Goal: Task Accomplishment & Management: Complete application form

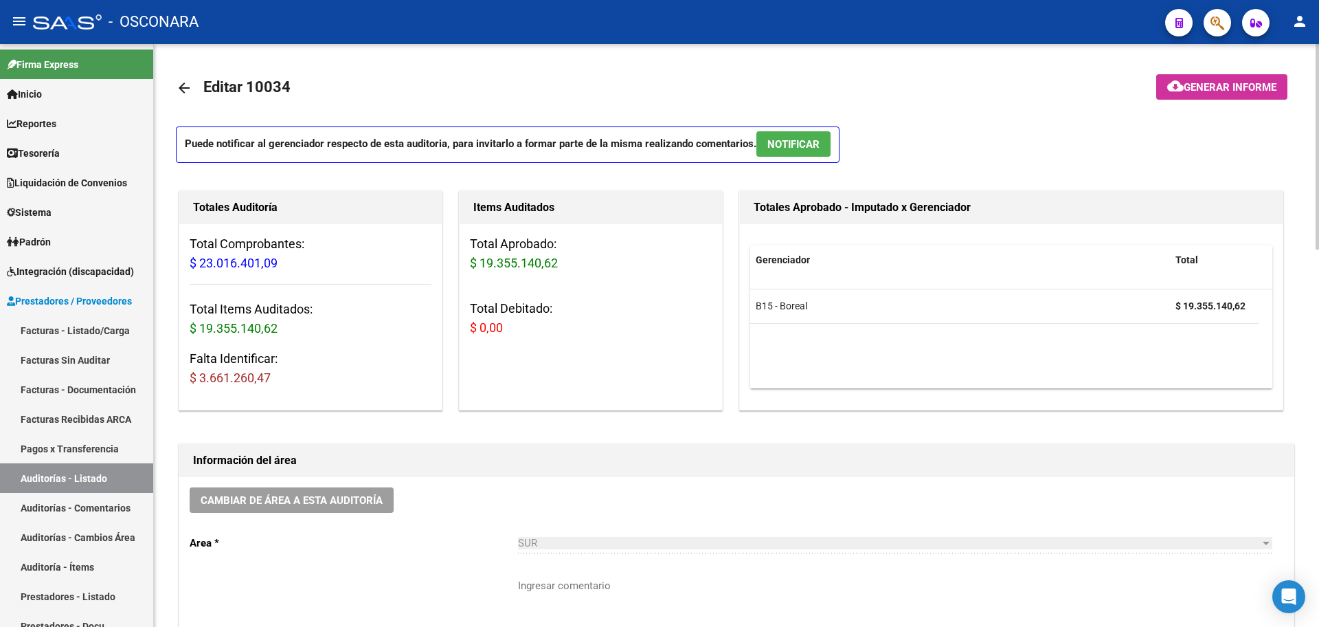
scroll to position [177, 0]
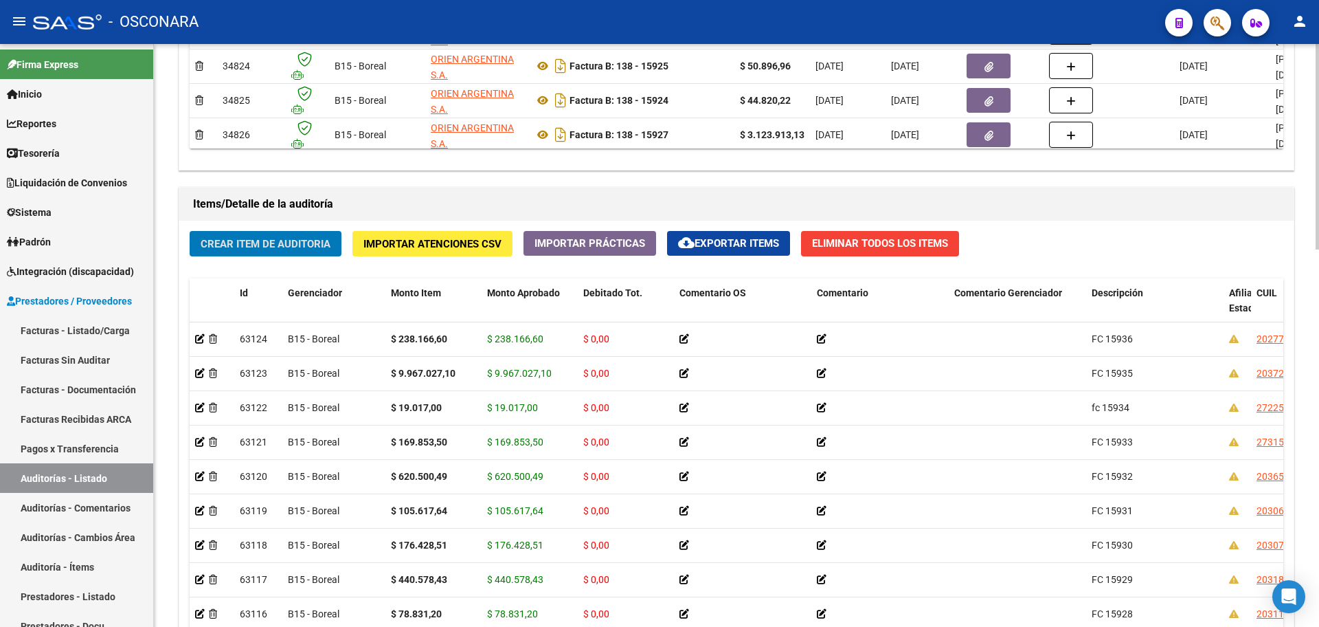
click at [281, 243] on span "Crear Item de Auditoria" at bounding box center [266, 244] width 130 height 12
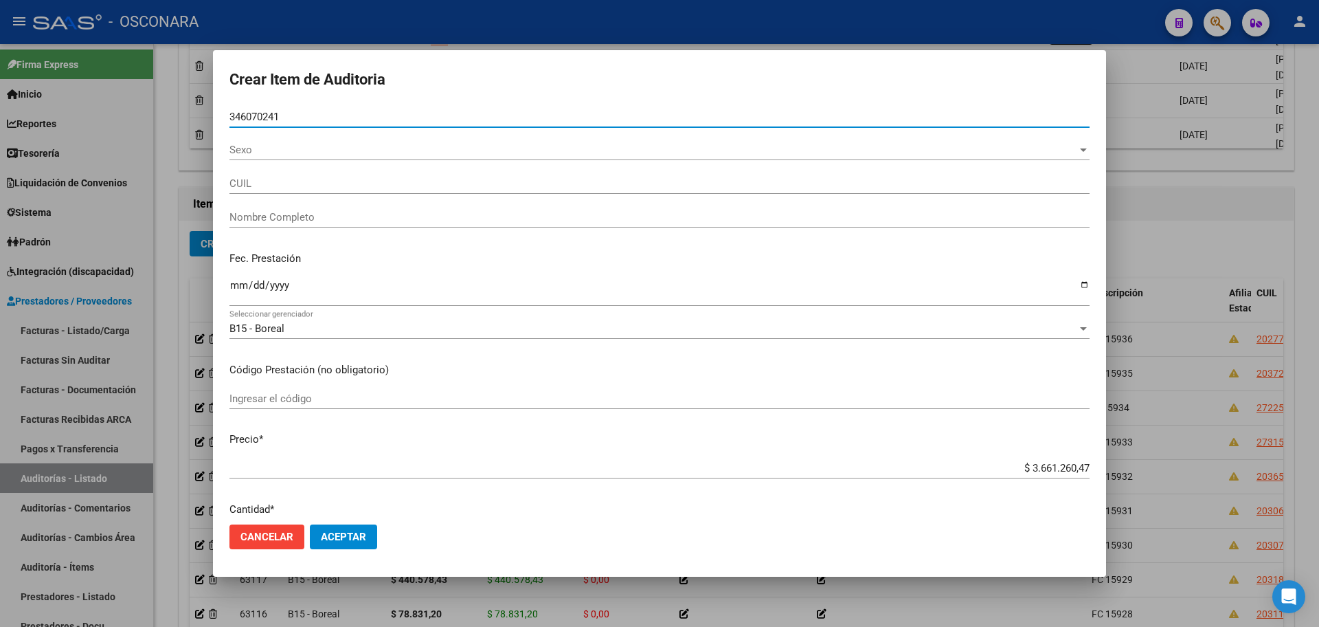
type input "34607024"
type input "27346070248"
type input "[PERSON_NAME]"
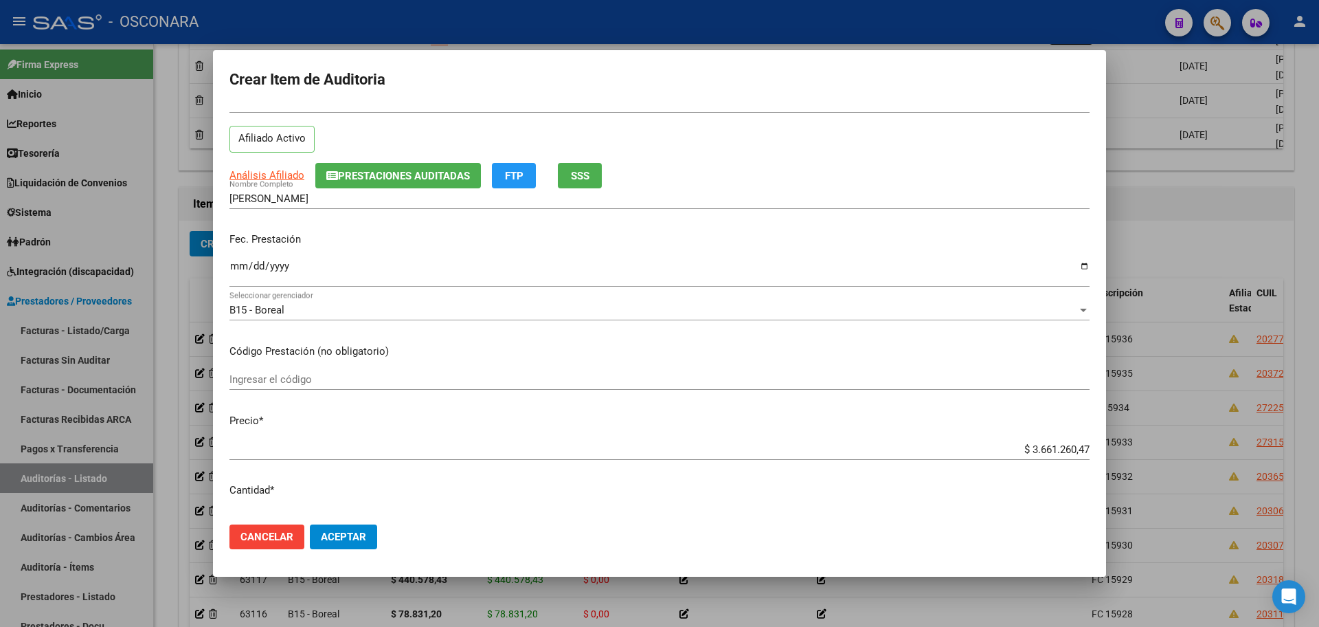
scroll to position [86, 0]
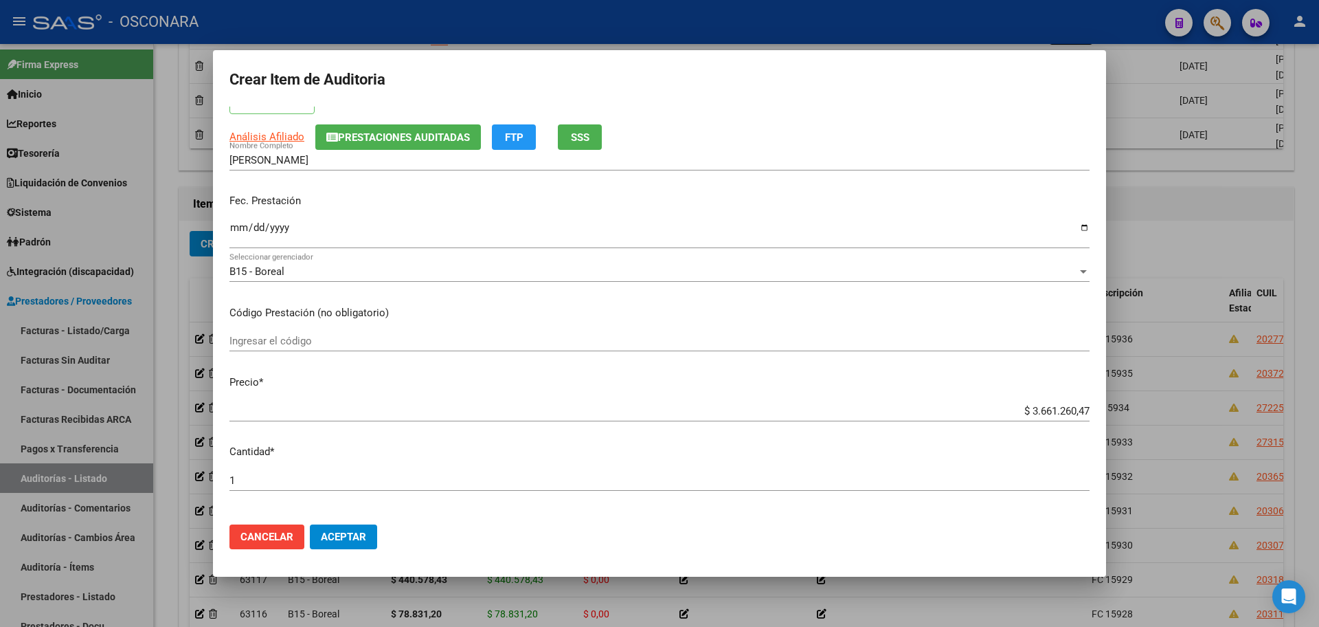
type input "34607024"
drag, startPoint x: 1012, startPoint y: 407, endPoint x: 1215, endPoint y: 411, distance: 202.8
click at [1215, 411] on div "Crear Item de Auditoria 34607024 Nro Documento 27346070248 CUIL Afiliado Activo…" at bounding box center [659, 313] width 1319 height 627
type input "$ 0,03"
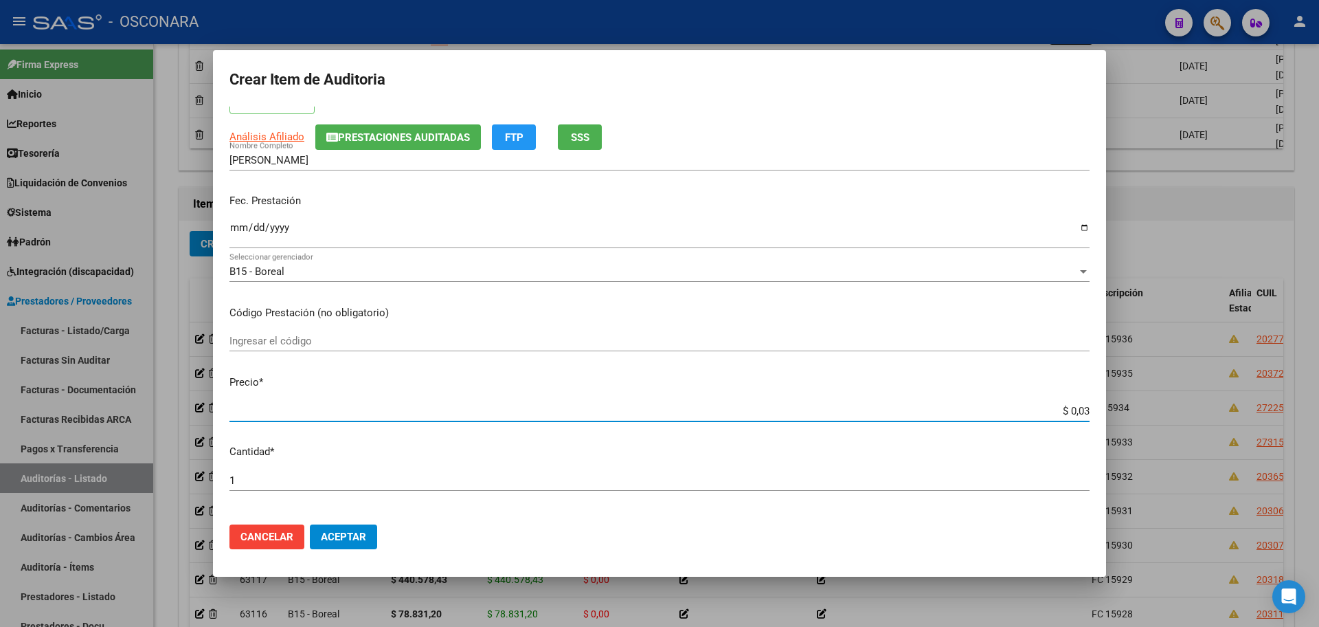
type input "$ 0,33"
type input "$ 3,38"
type input "$ 33,87"
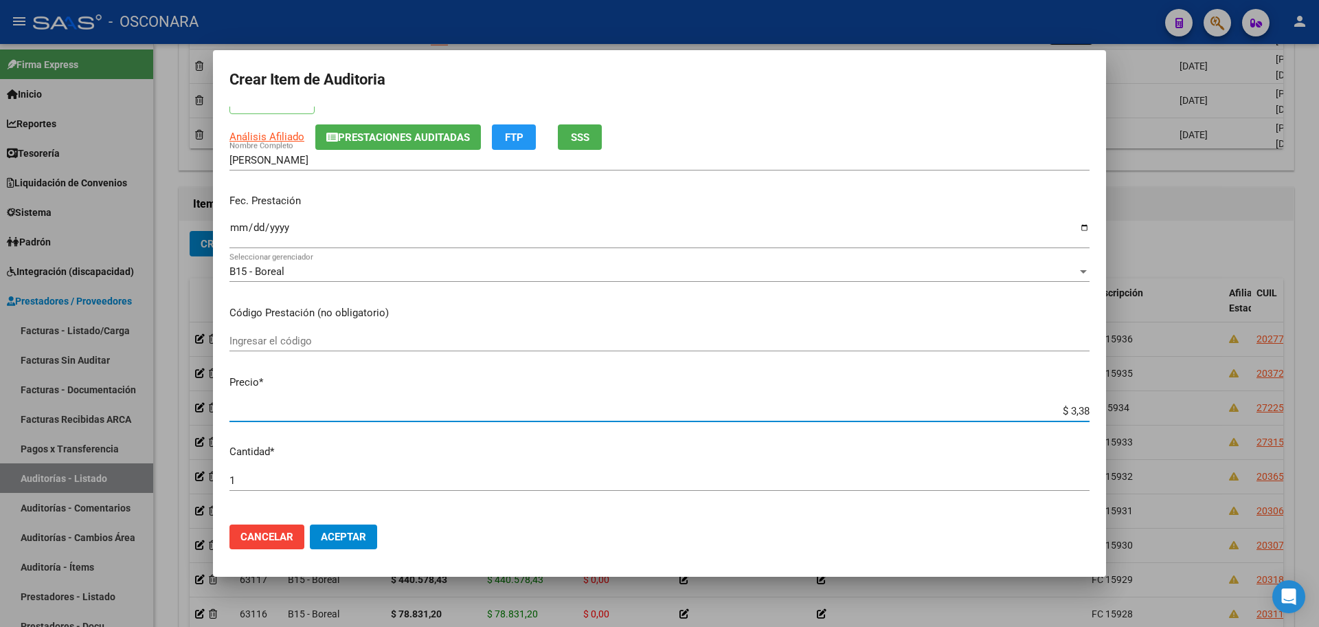
type input "$ 33,87"
type input "$ 338,77"
type input "$ 3.387,75"
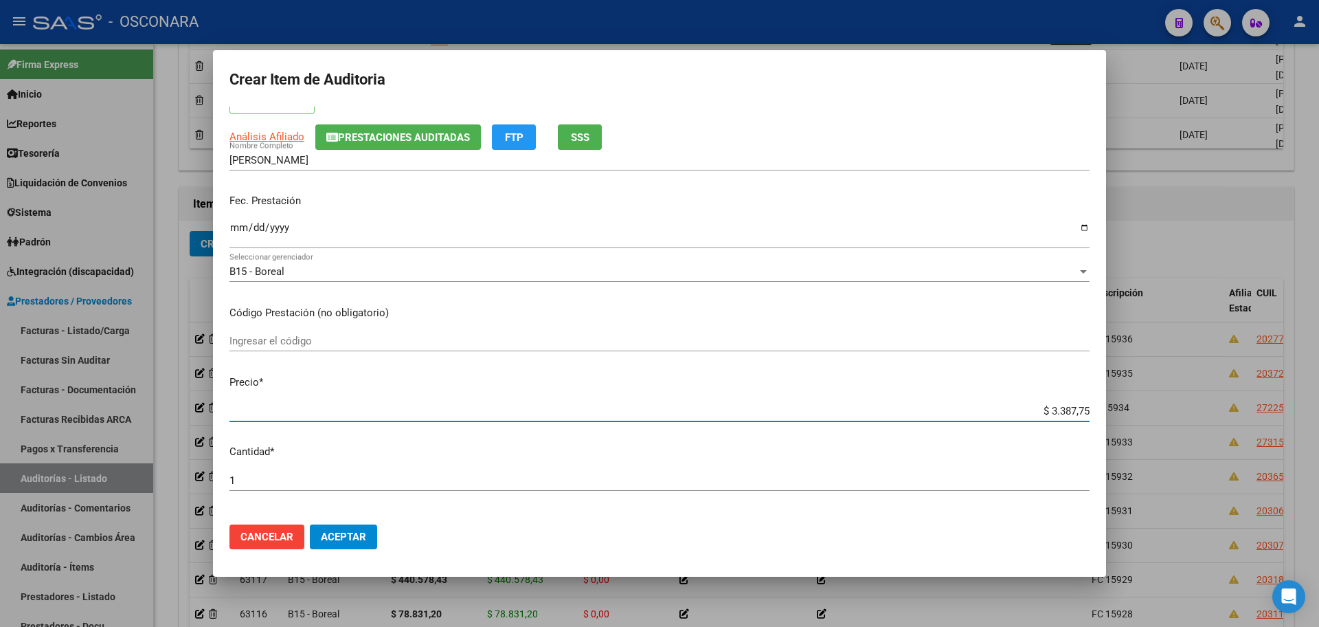
type input "$ 33.877,50"
type input "$ 338.775,04"
type input "$ 3.387.750,41"
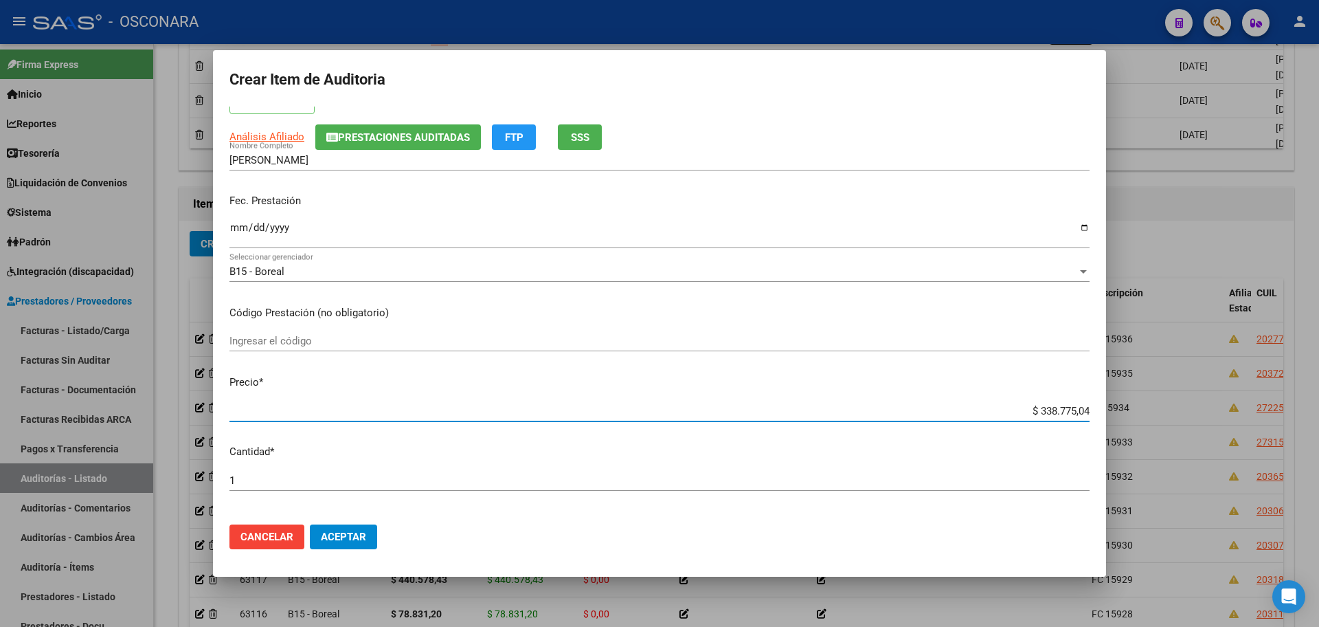
type input "$ 3.387.750,41"
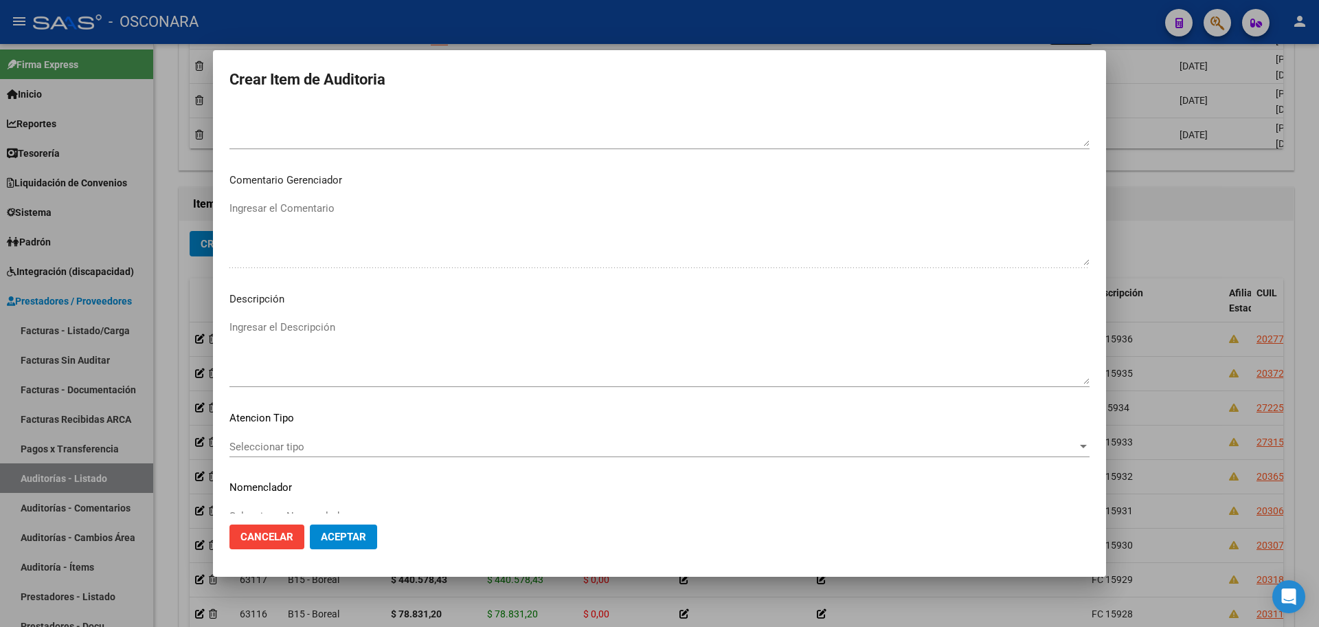
scroll to position [830, 0]
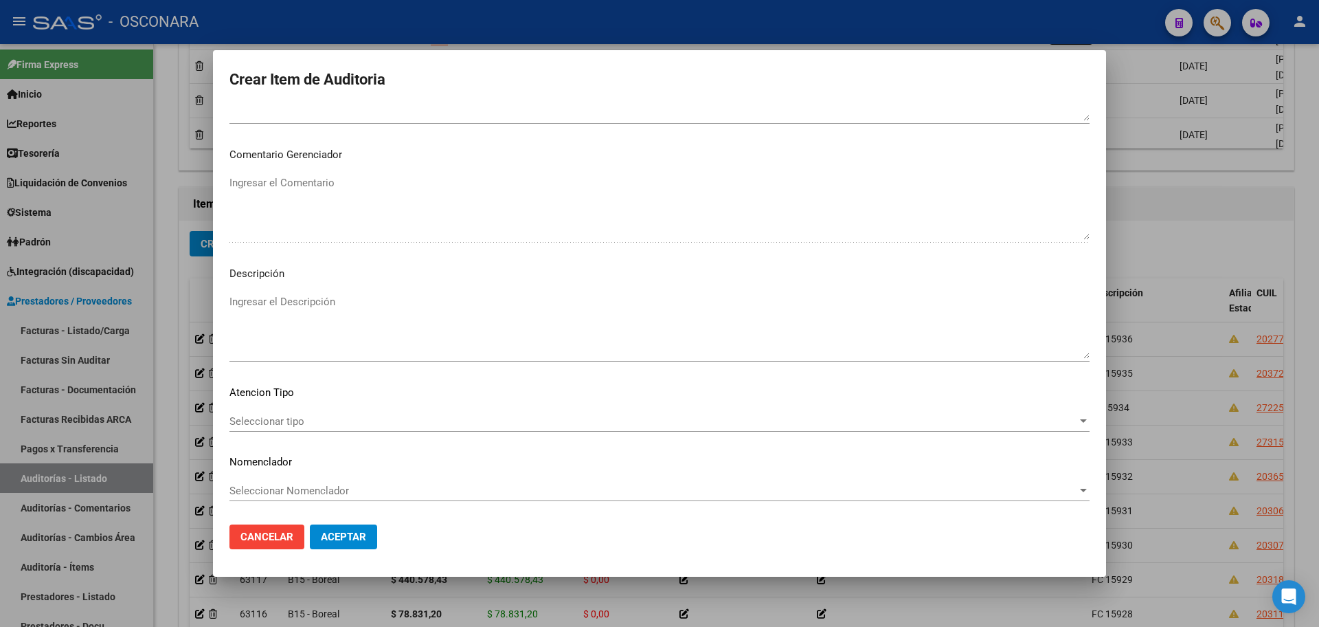
drag, startPoint x: 315, startPoint y: 288, endPoint x: 313, endPoint y: 323, distance: 35.2
click at [319, 294] on mat-dialog-content "34607024 Nro Documento 27346070248 CUIL Afiliado Activo Análisis Afiliado Prest…" at bounding box center [659, 310] width 893 height 407
drag, startPoint x: 313, startPoint y: 326, endPoint x: 315, endPoint y: 333, distance: 7.2
click at [315, 333] on textarea "Ingresar el Descripción" at bounding box center [660, 326] width 860 height 65
type textarea "FC 15937"
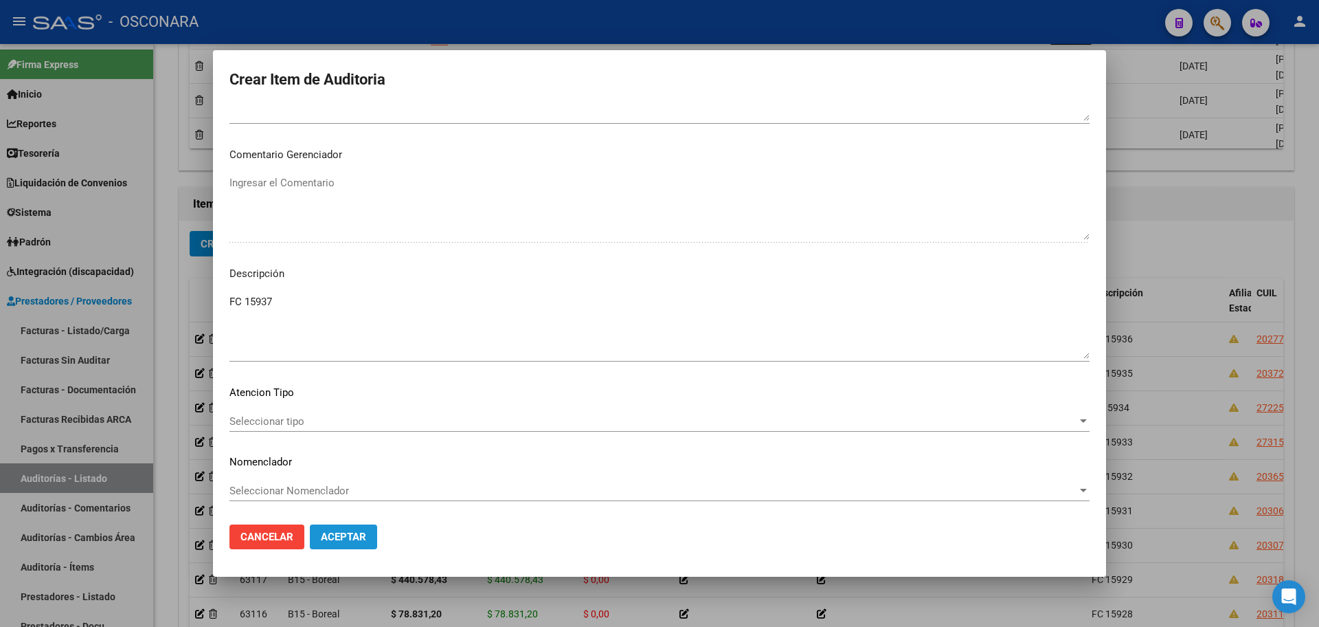
click at [330, 528] on button "Aceptar" at bounding box center [343, 536] width 67 height 25
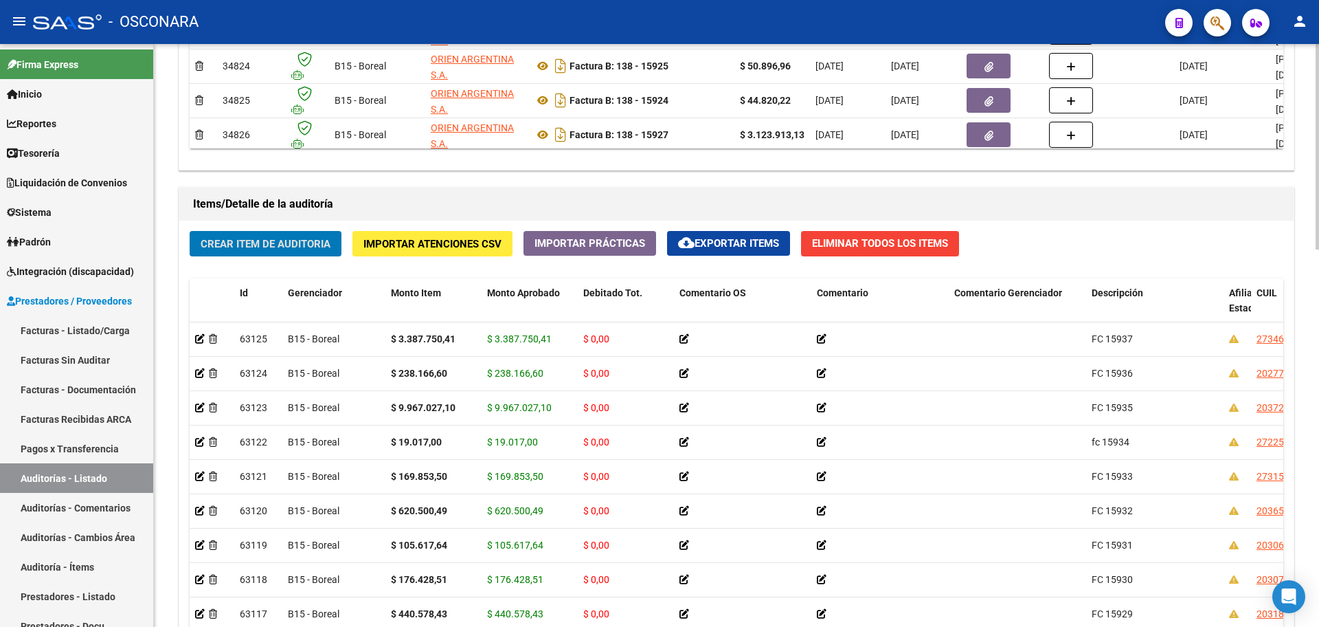
click at [324, 252] on button "Crear Item de Auditoria" at bounding box center [266, 243] width 152 height 25
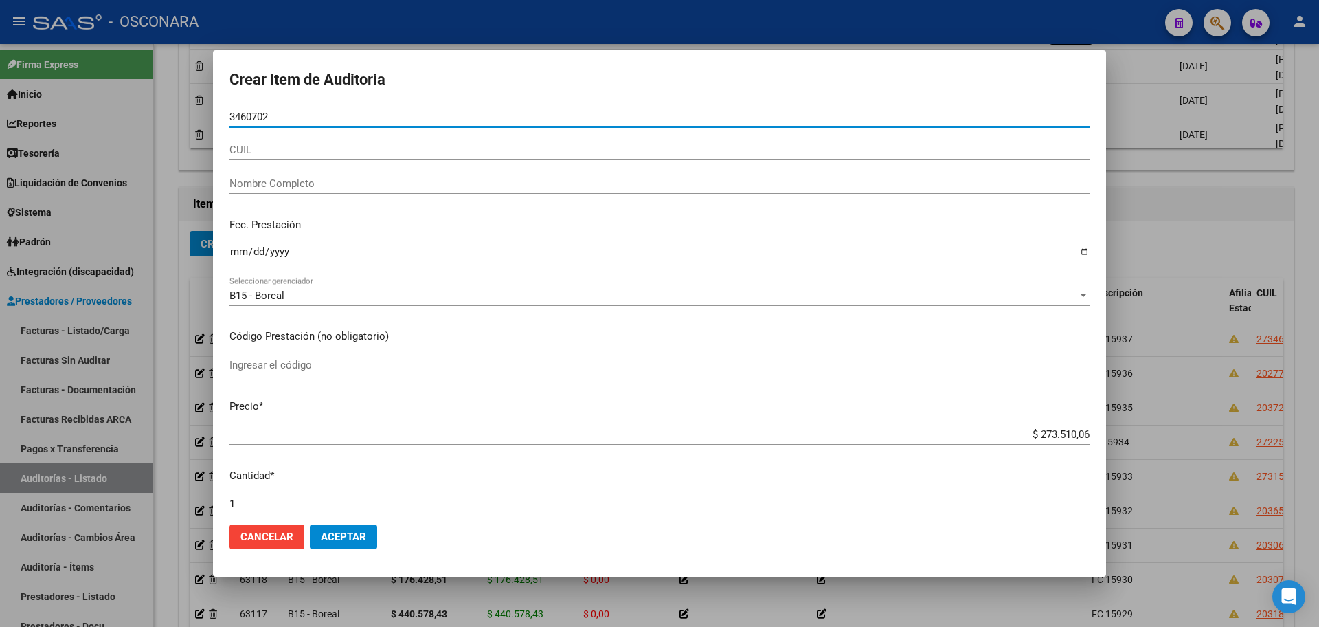
type input "34607024"
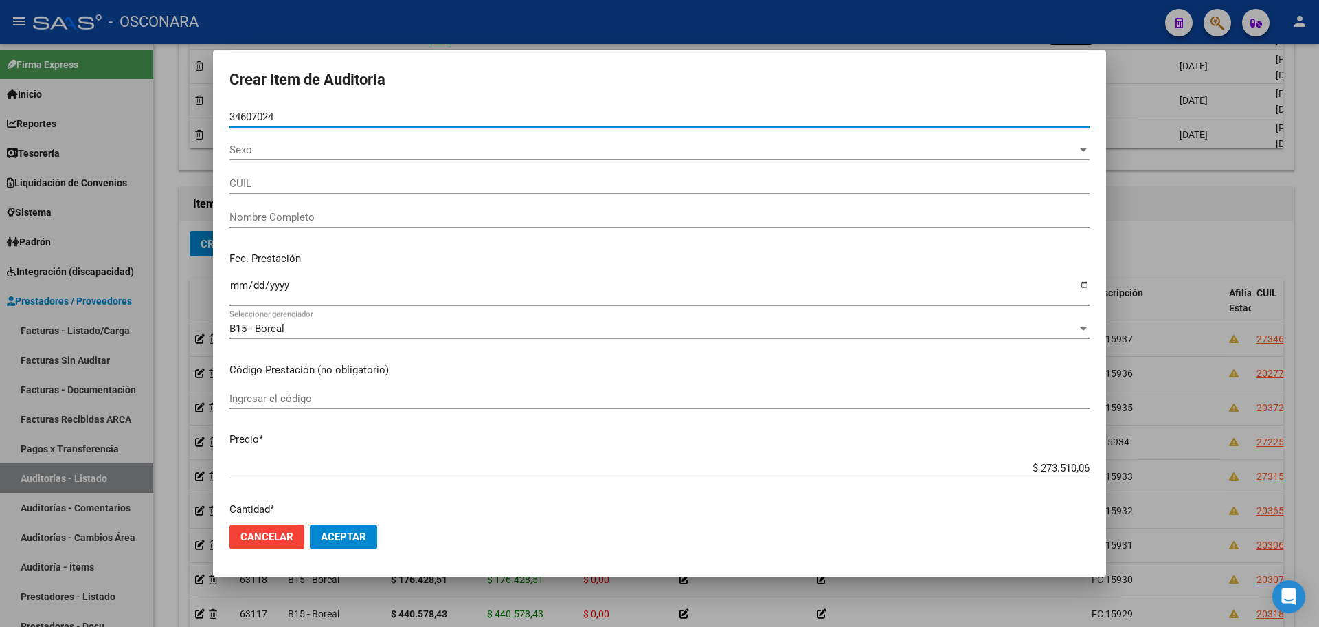
type input "27346070248"
type input "[PERSON_NAME]"
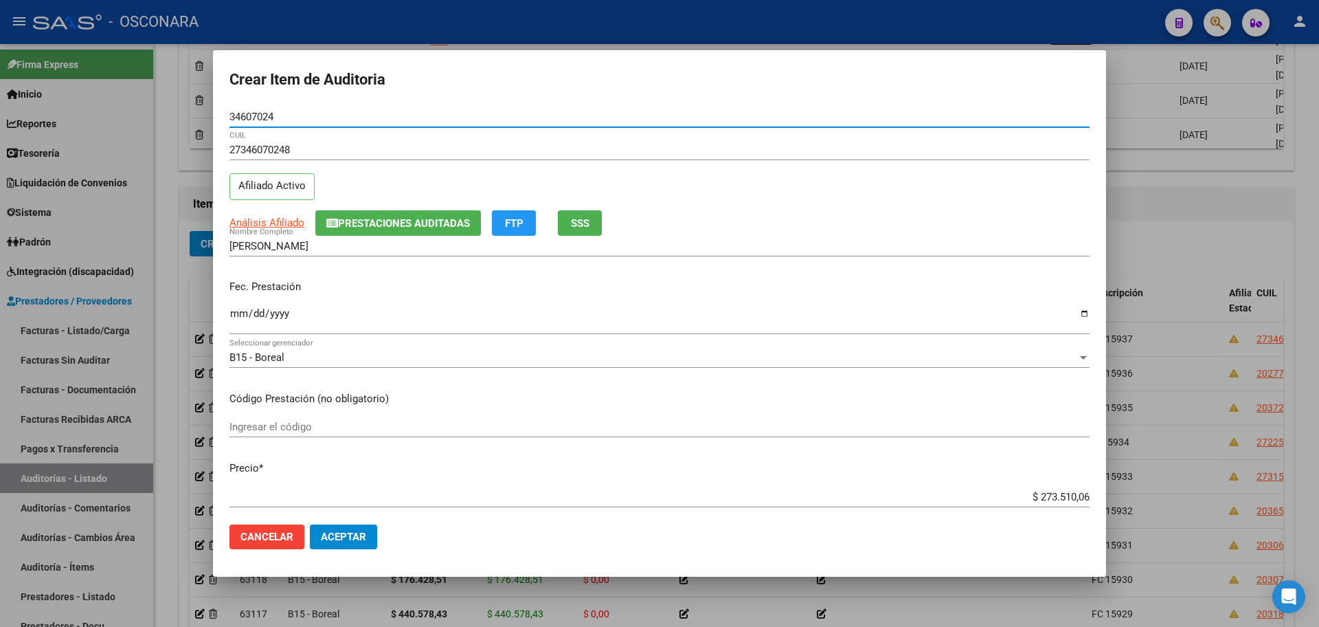
type input "34607024"
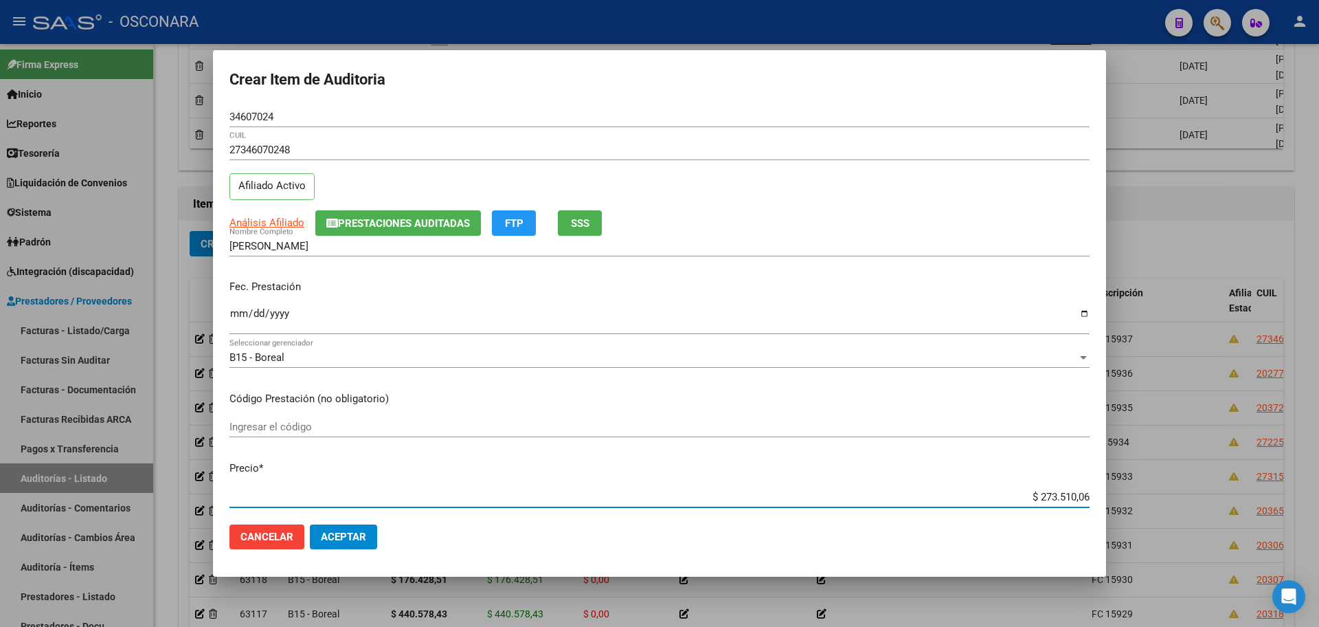
drag, startPoint x: 1031, startPoint y: 498, endPoint x: 1271, endPoint y: 487, distance: 240.1
click at [1271, 487] on div "Crear Item de Auditoria 34607024 Nro Documento 27346070248 CUIL Afiliado Activo…" at bounding box center [659, 313] width 1319 height 627
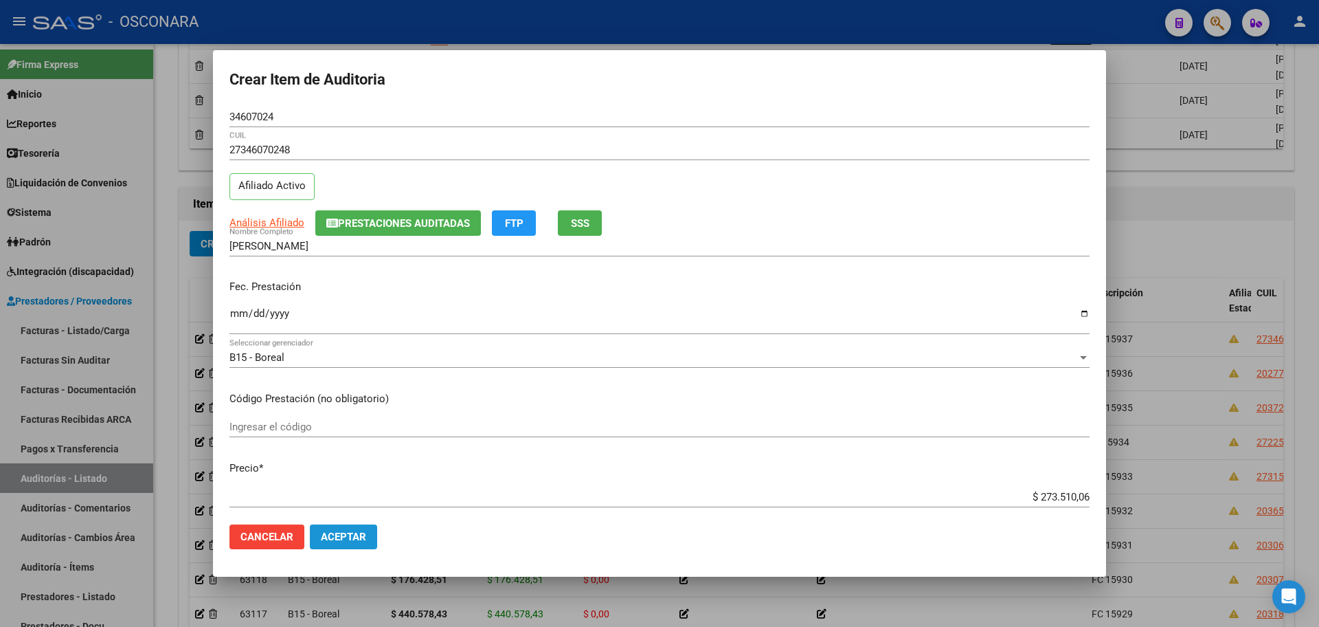
click at [375, 541] on button "Aceptar" at bounding box center [343, 536] width 67 height 25
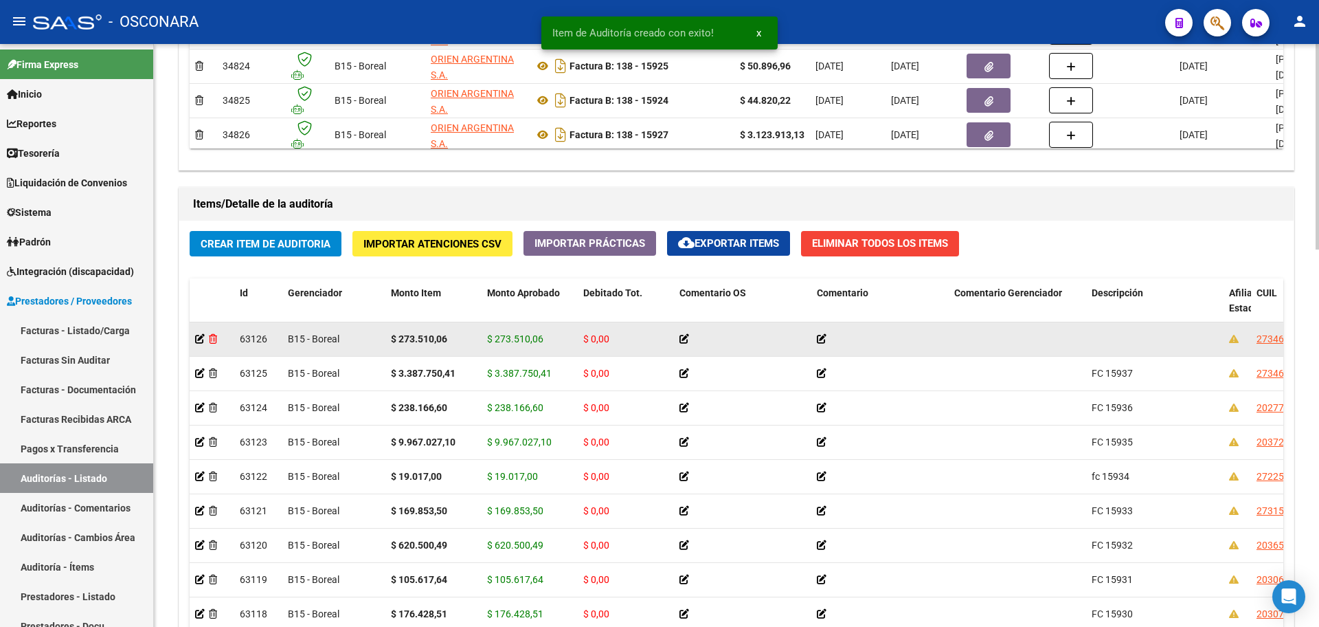
click at [215, 340] on icon at bounding box center [213, 339] width 8 height 10
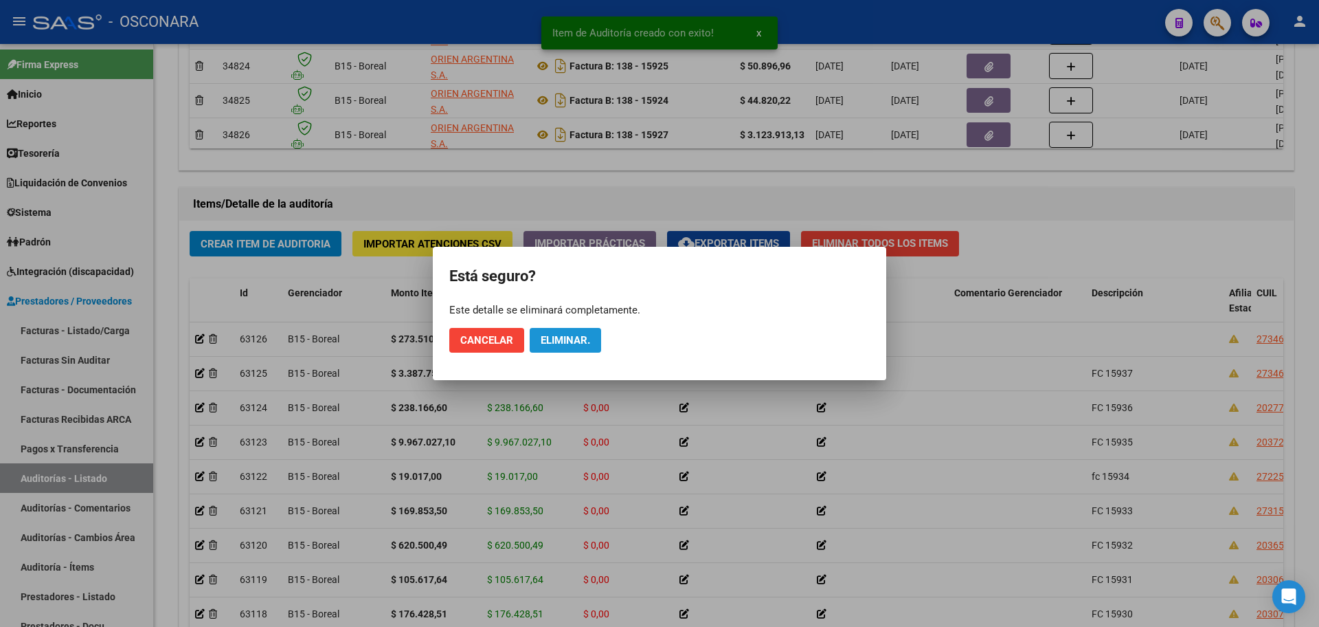
click at [581, 348] on button "Eliminar." at bounding box center [565, 340] width 71 height 25
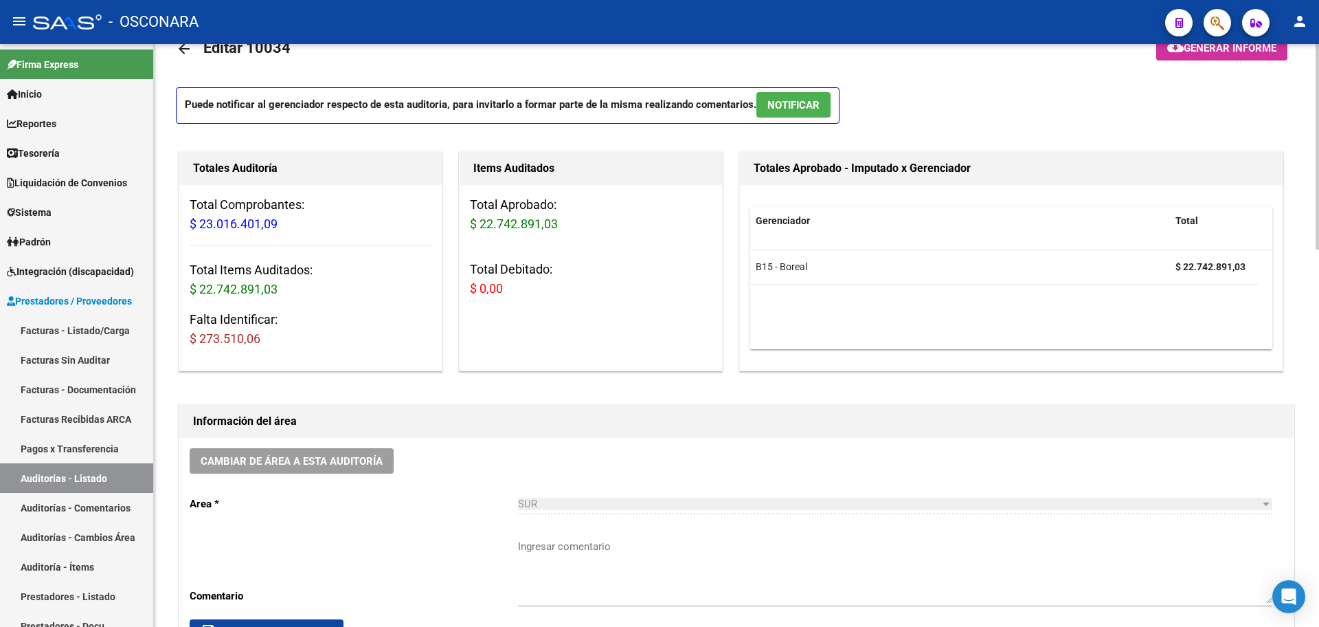
scroll to position [0, 0]
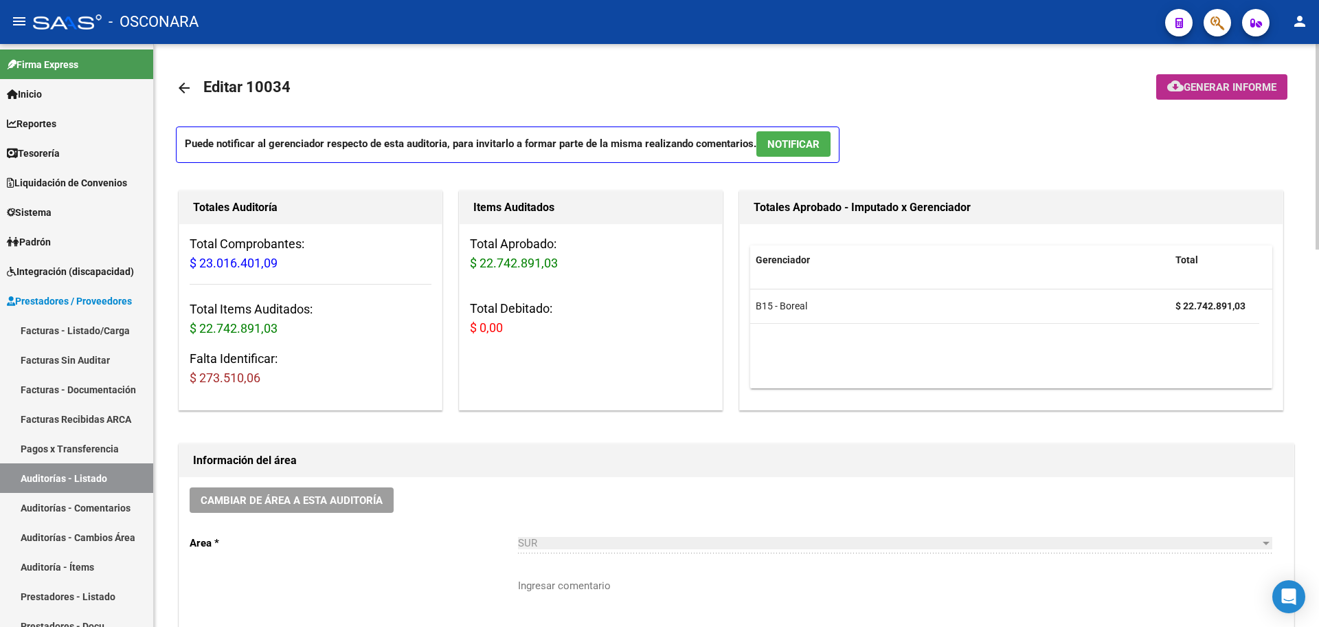
click at [1211, 82] on button "cloud_download Generar informe" at bounding box center [1222, 86] width 131 height 25
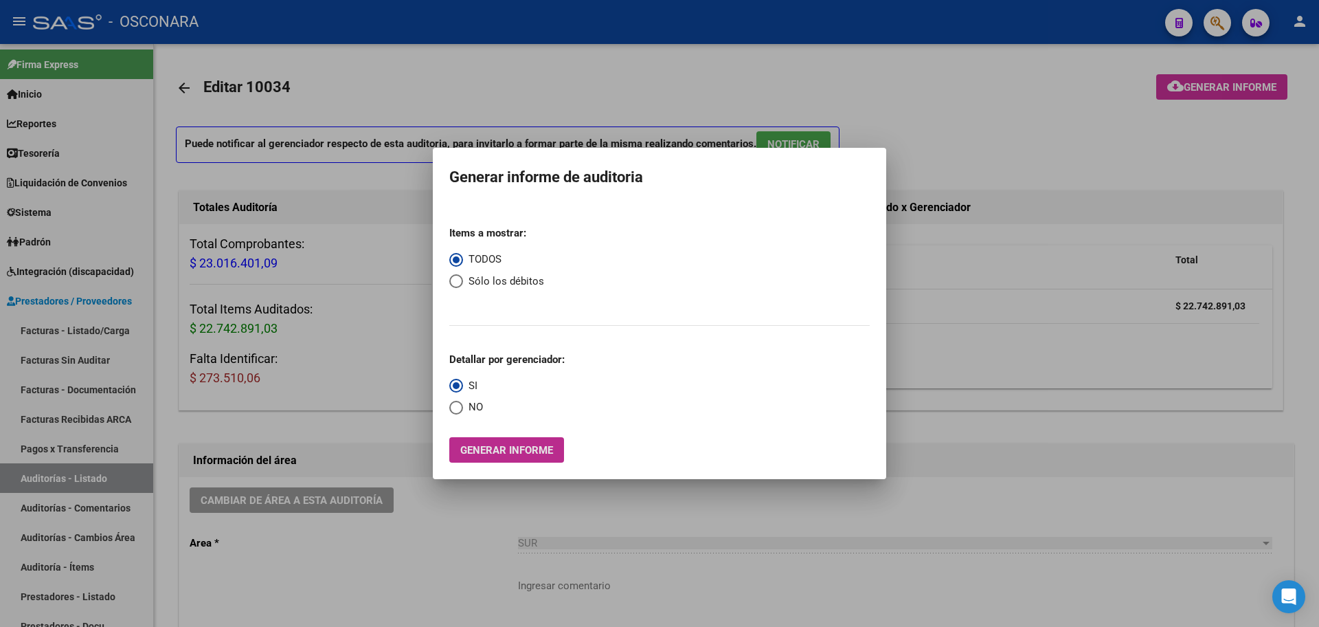
click at [484, 455] on span "Generar informe" at bounding box center [506, 450] width 93 height 12
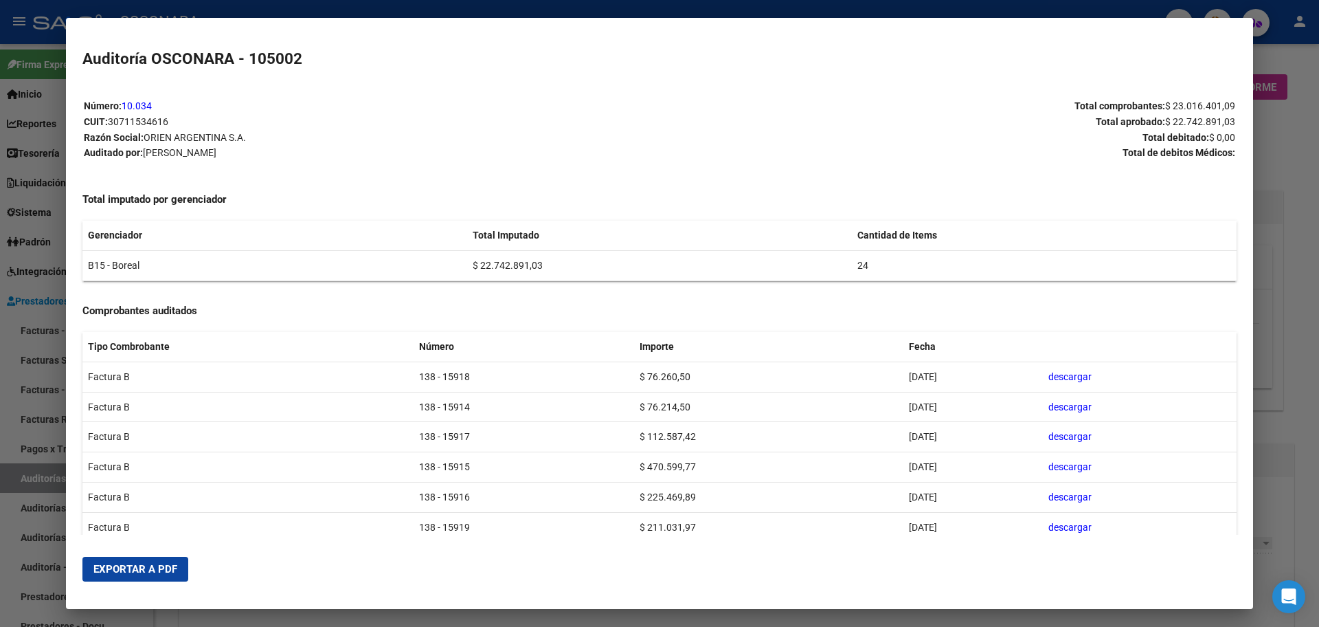
click at [159, 580] on button "Exportar a PDF" at bounding box center [135, 569] width 106 height 25
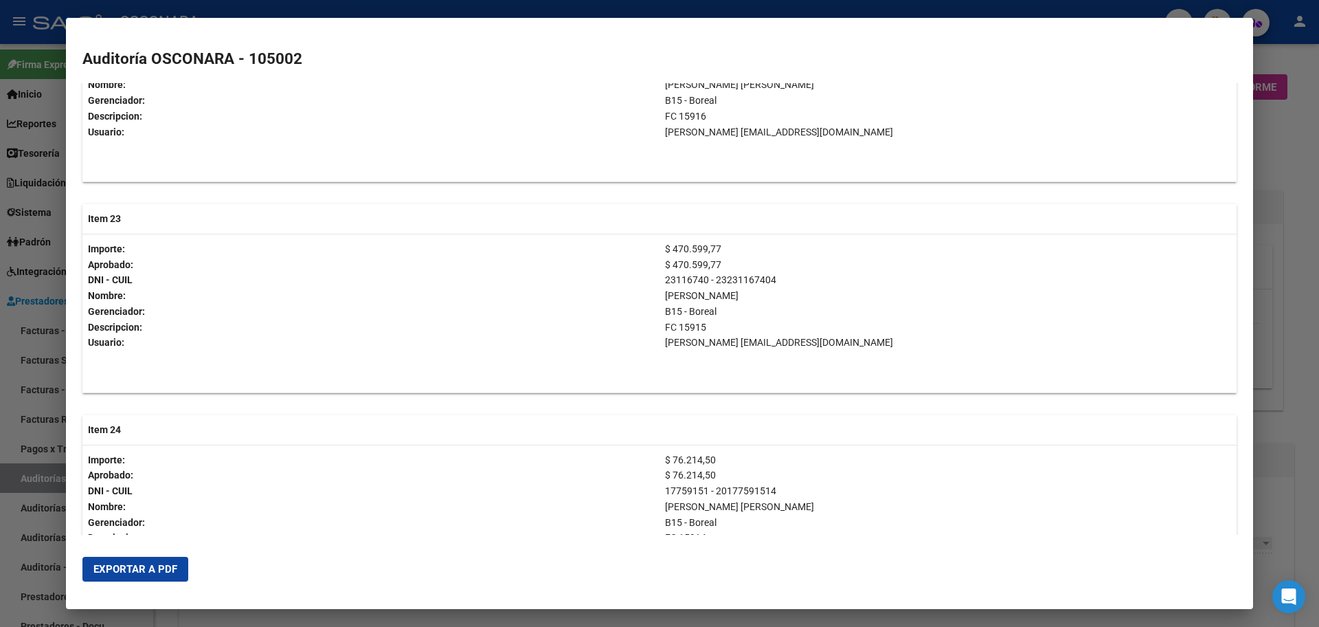
scroll to position [5669, 0]
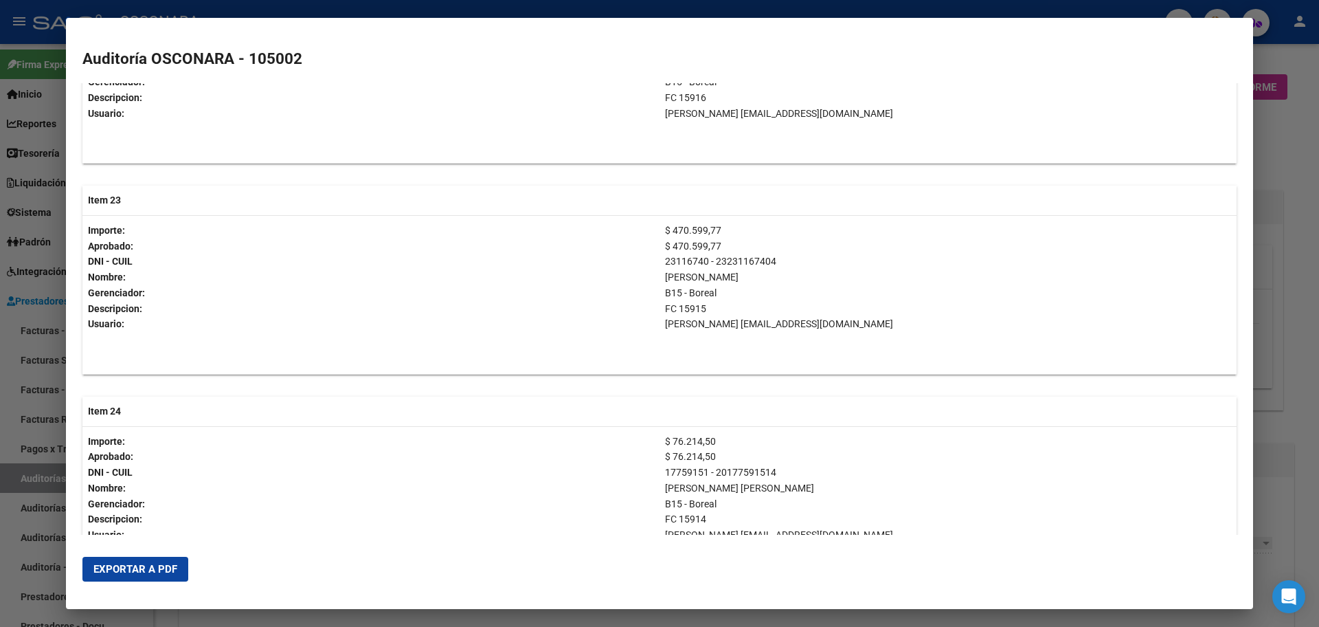
click at [1269, 455] on div at bounding box center [659, 313] width 1319 height 627
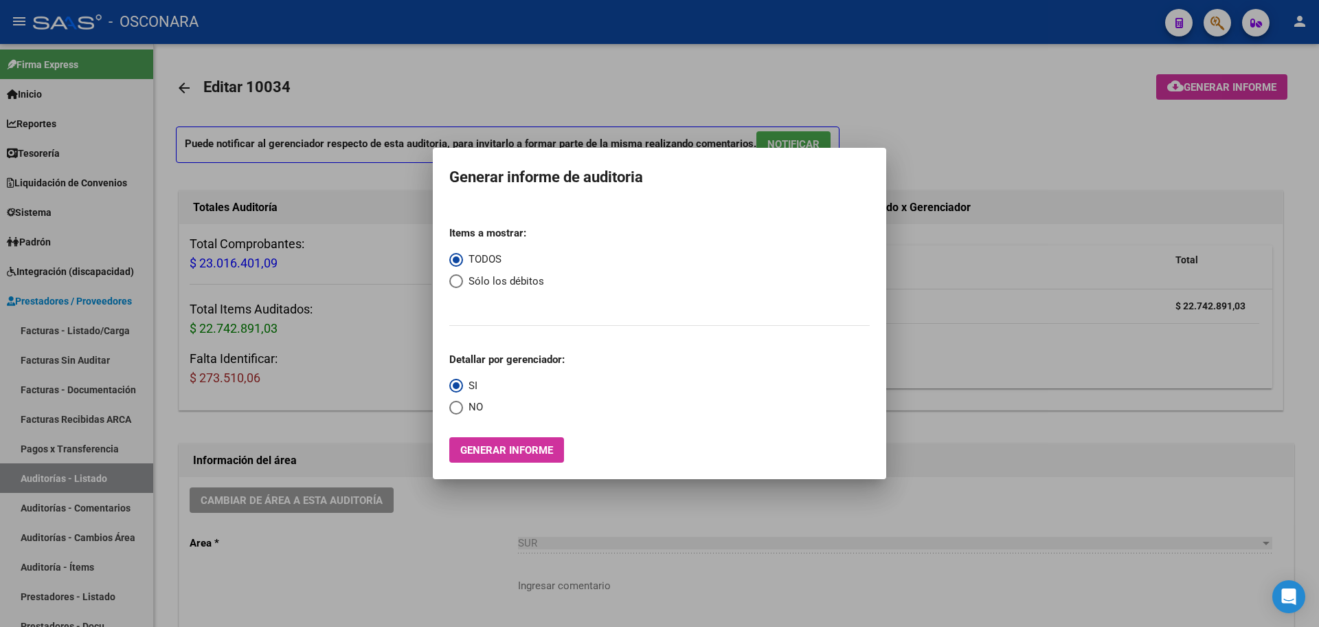
click at [1082, 530] on div at bounding box center [659, 313] width 1319 height 627
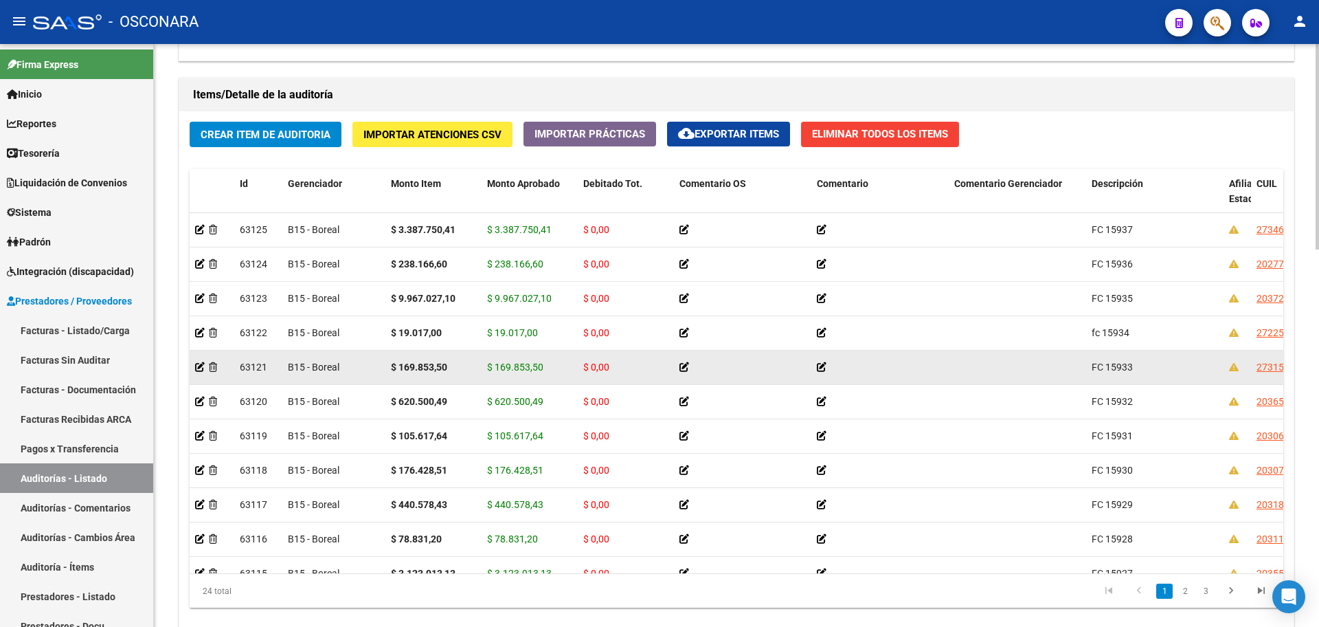
scroll to position [897, 0]
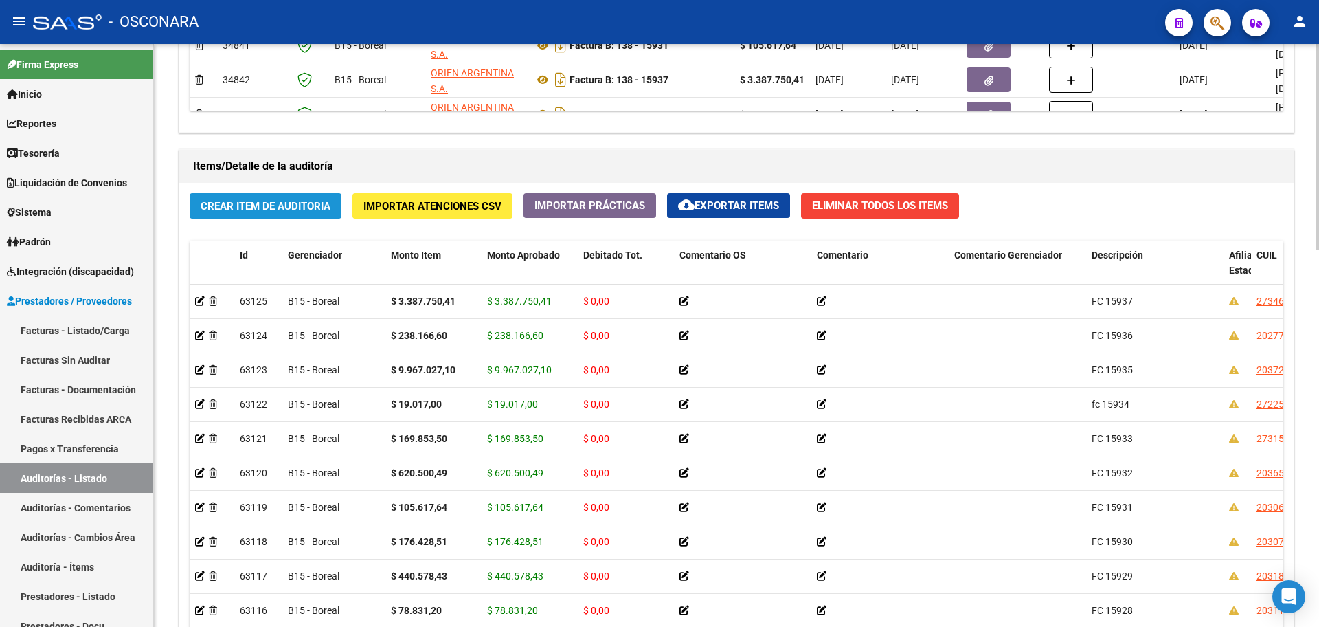
click at [298, 208] on span "Crear Item de Auditoria" at bounding box center [266, 206] width 130 height 12
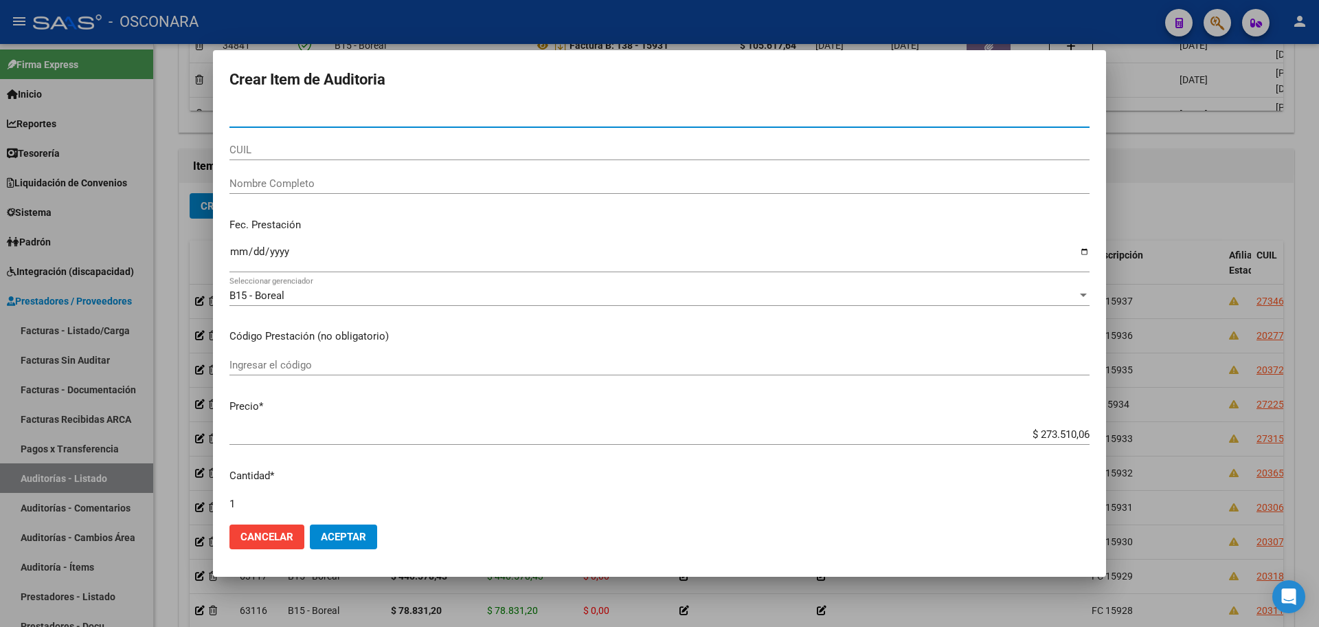
click at [282, 118] on input "Nro Documento" at bounding box center [660, 117] width 860 height 12
type input "31812371"
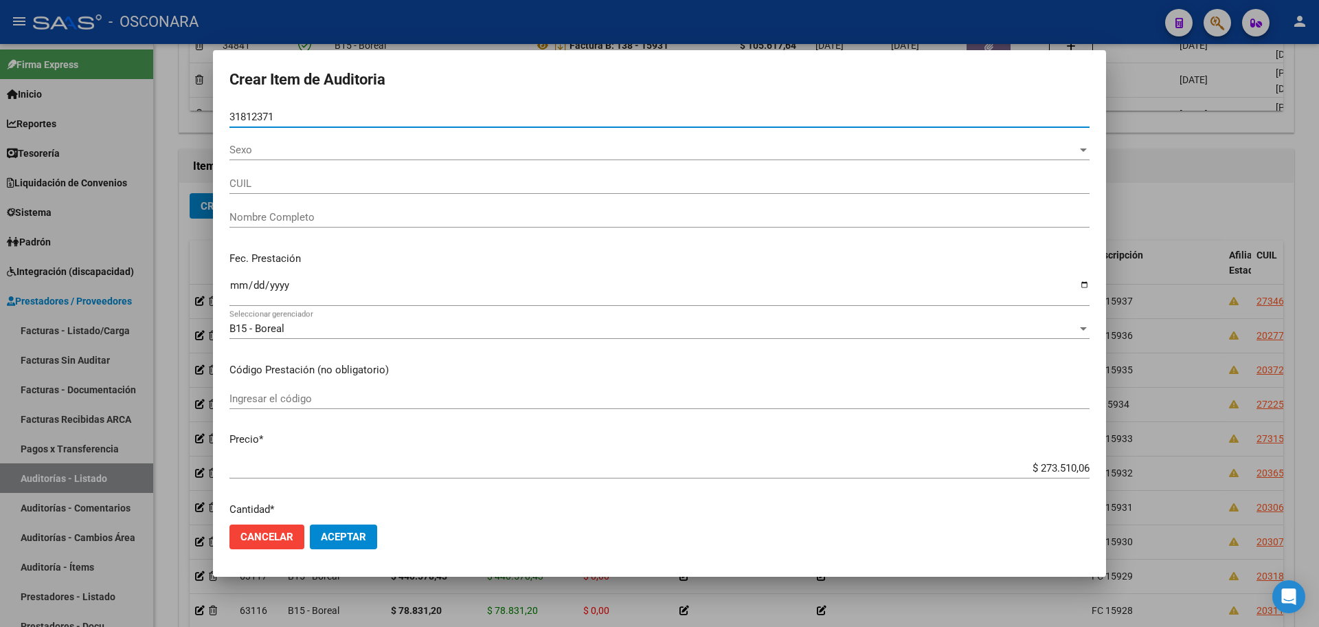
type input "20318123714"
type input "LIZUÑIGA VISINO [PERSON_NAME]"
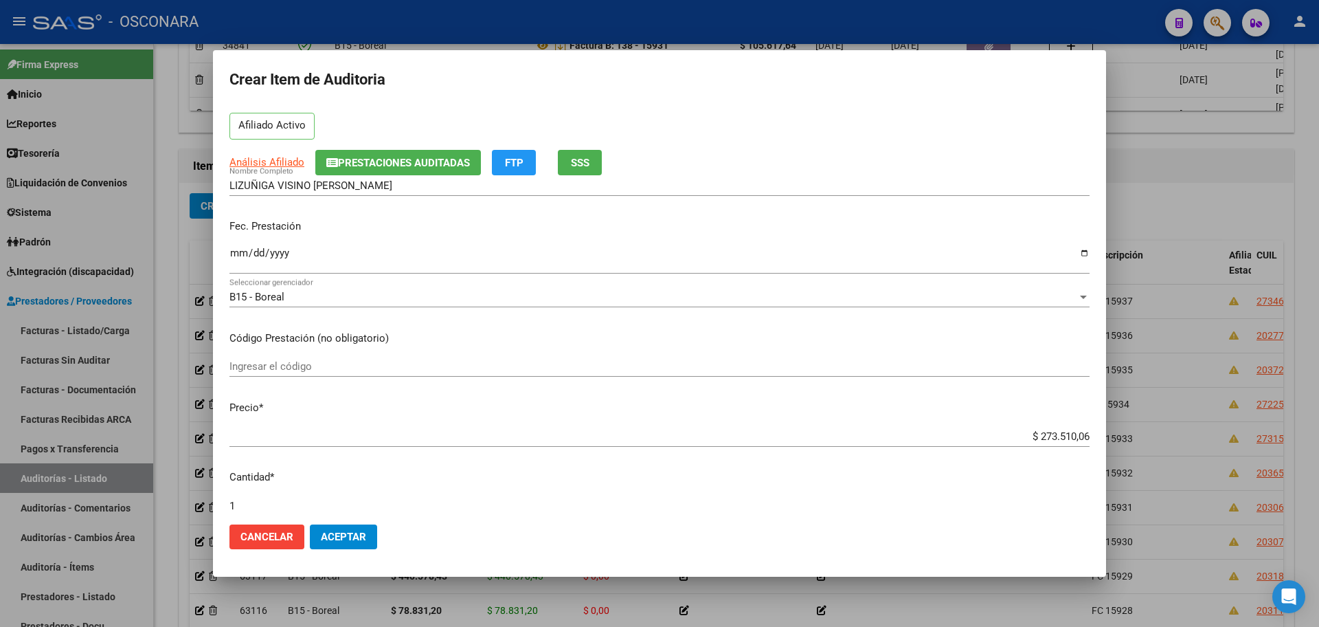
scroll to position [172, 0]
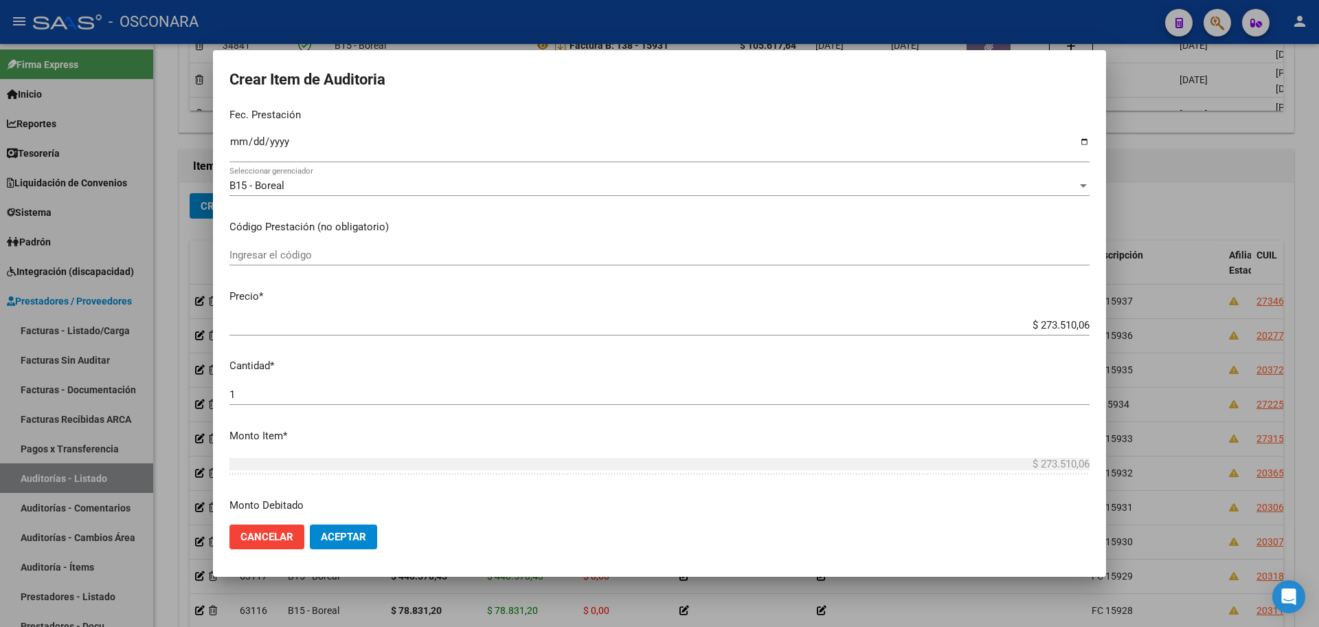
type input "31812371"
drag, startPoint x: 1026, startPoint y: 323, endPoint x: 1141, endPoint y: 303, distance: 117.2
click at [1141, 303] on div "Crear Item de Auditoria 31812371 Nro Documento 20318123714 CUIL Afiliado Activo…" at bounding box center [659, 313] width 1319 height 627
type input "$ 0,01"
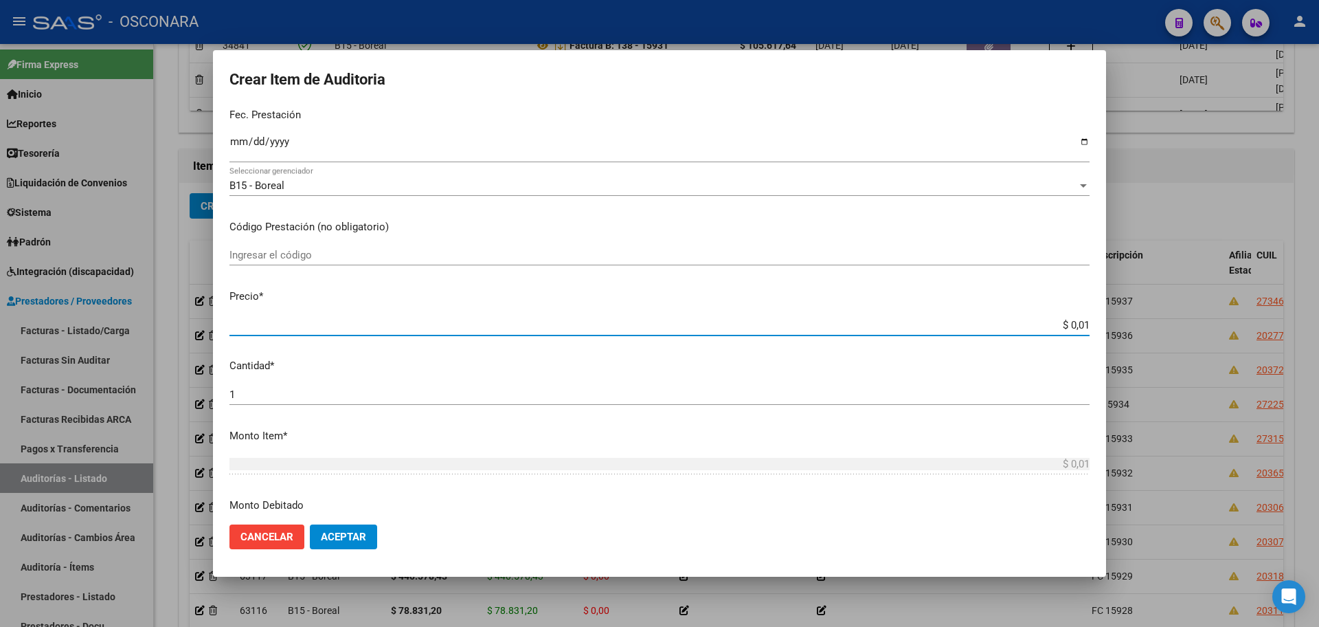
type input "$ 0,18"
type input "$ 1,83"
type input "$ 18,38"
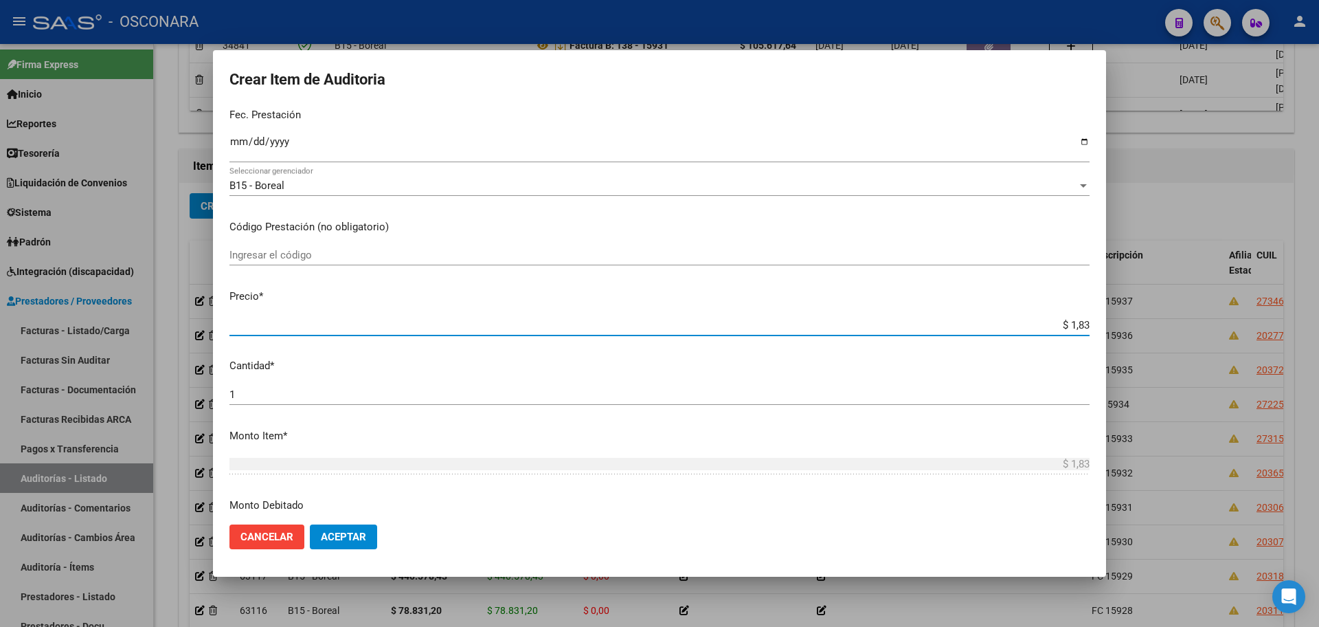
type input "$ 18,38"
type input "$ 183,86"
type input "$ 1.838,69"
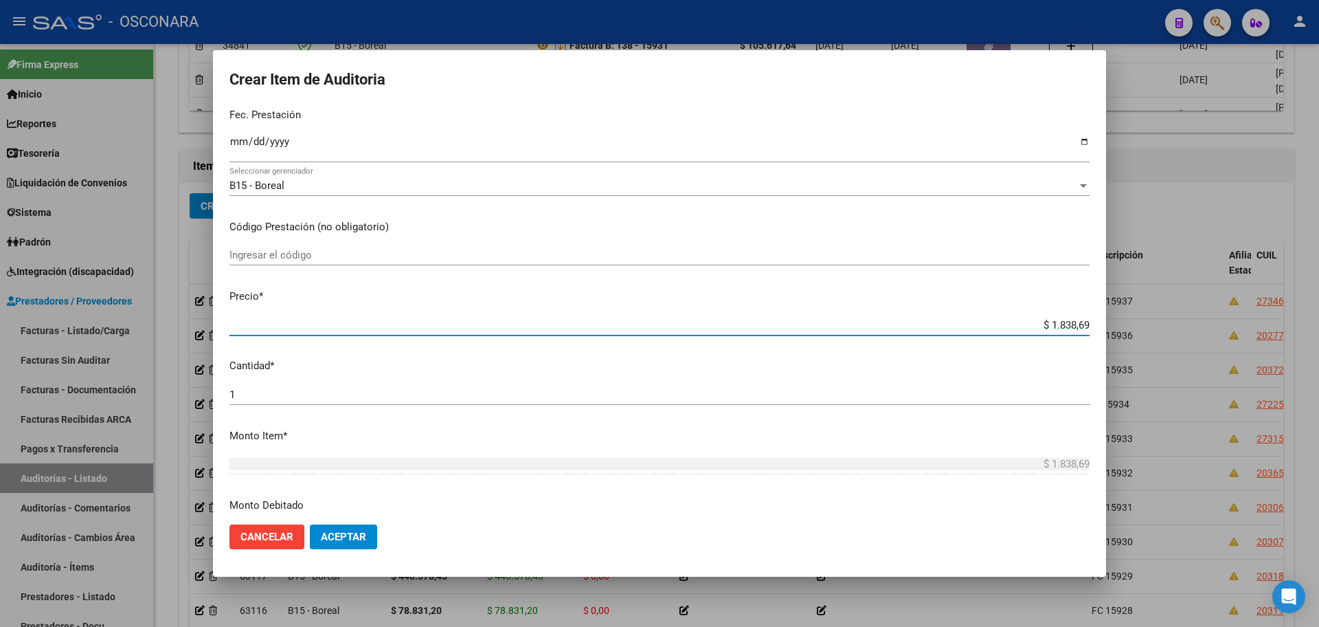
type input "$ 18.386,96"
type input "$ 183.869,64"
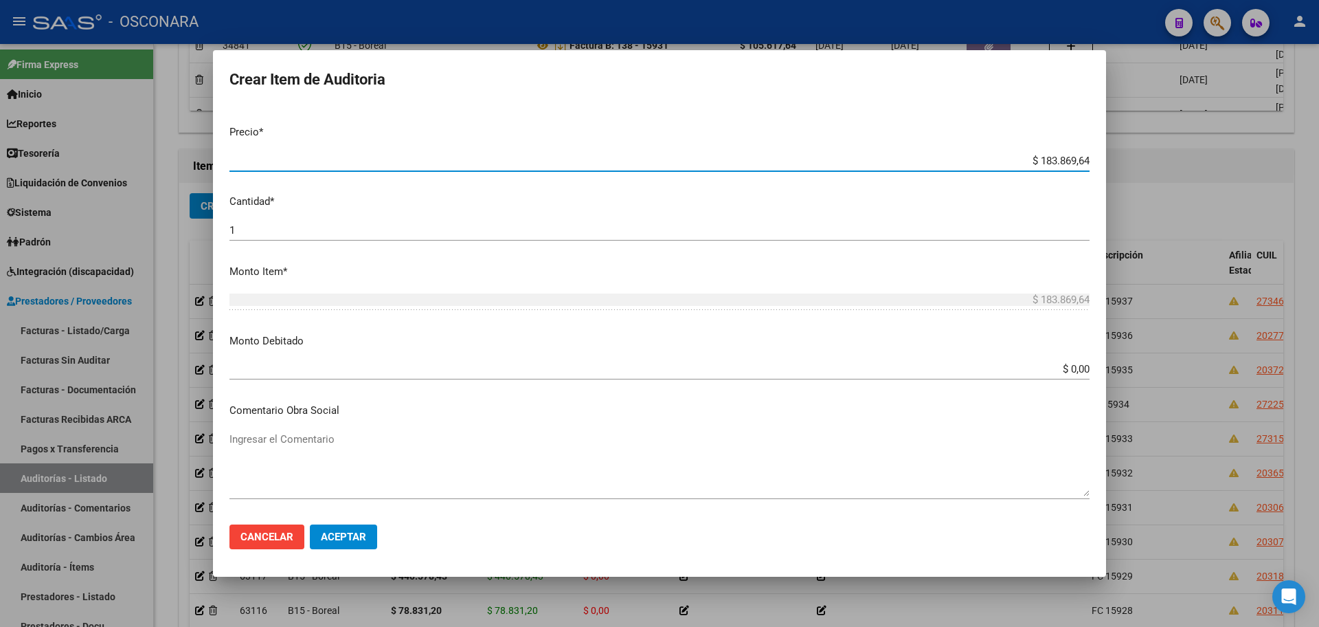
scroll to position [830, 0]
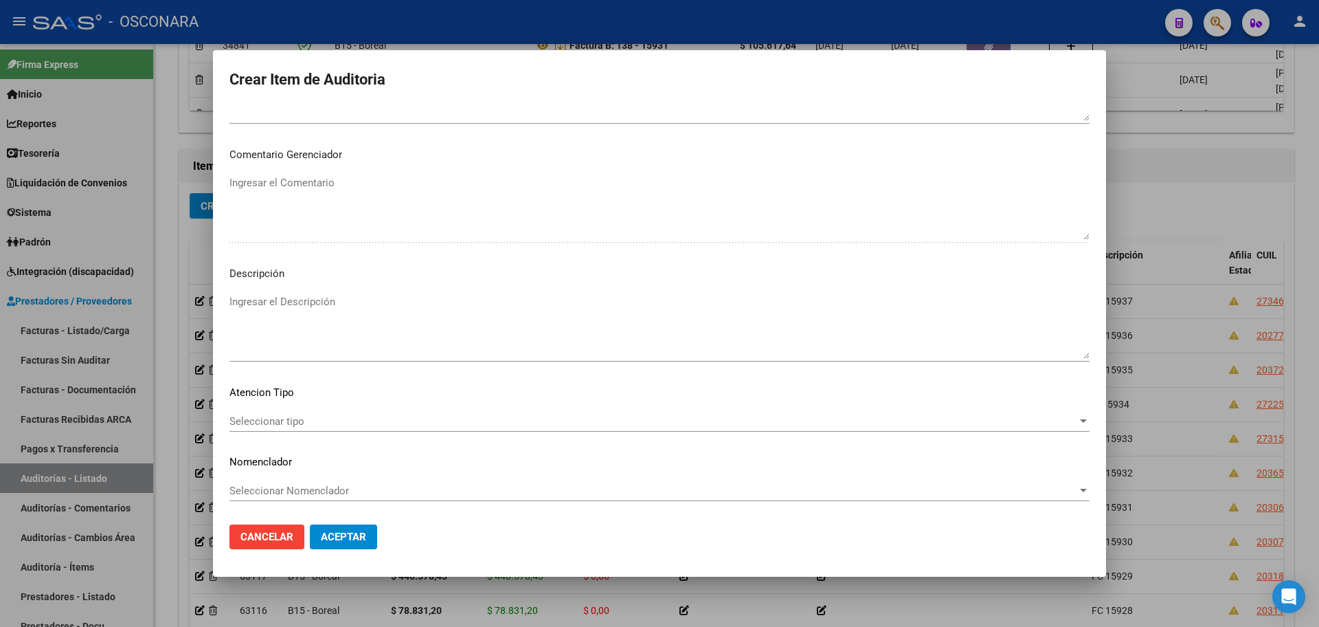
drag, startPoint x: 284, startPoint y: 289, endPoint x: 427, endPoint y: 317, distance: 145.7
click at [284, 289] on mat-dialog-content "31812371 Nro Documento 20318123714 CUIL Afiliado Activo Análisis Afiliado Prest…" at bounding box center [659, 310] width 893 height 407
click at [423, 332] on textarea "Ingresar el Descripción" at bounding box center [660, 326] width 860 height 65
type textarea "FC 16171"
click at [342, 528] on button "Aceptar" at bounding box center [343, 536] width 67 height 25
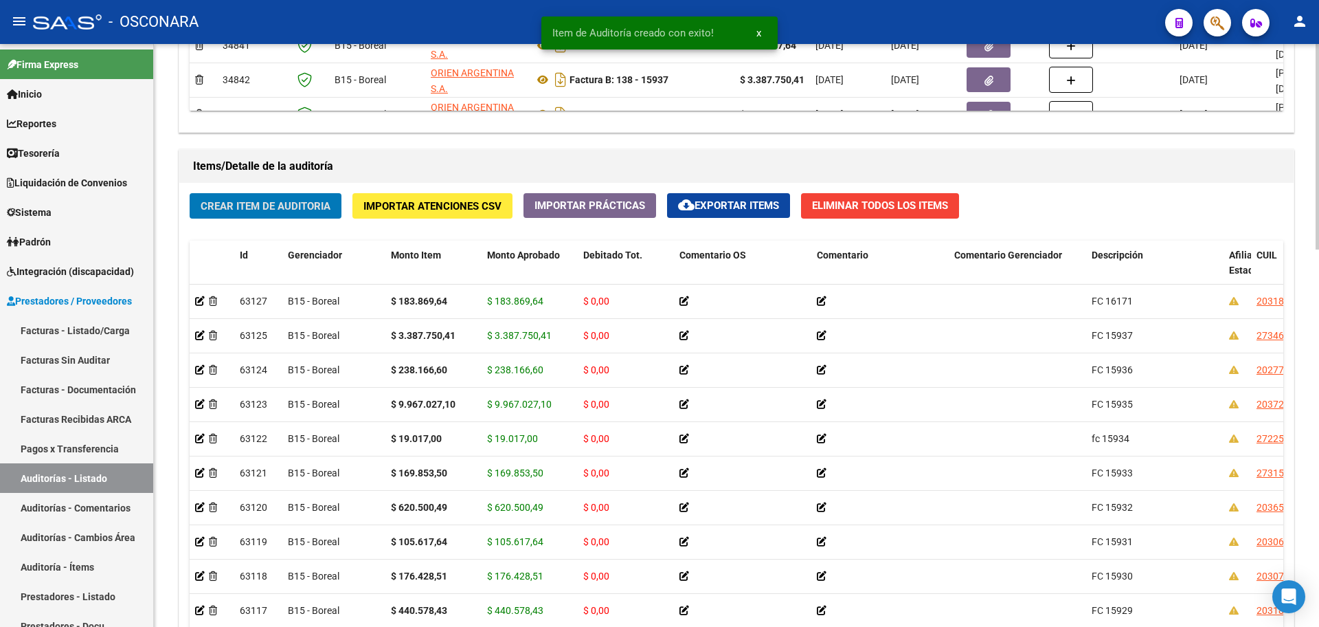
click at [241, 200] on button "Crear Item de Auditoria" at bounding box center [266, 205] width 152 height 25
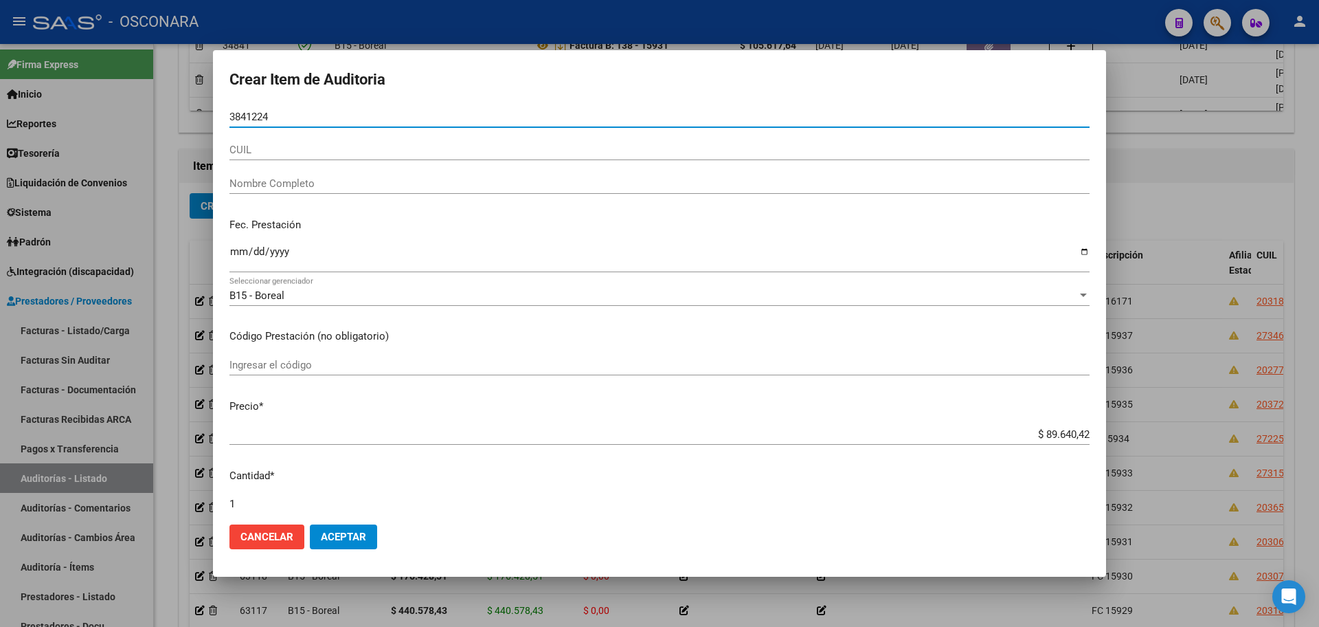
type input "38412245"
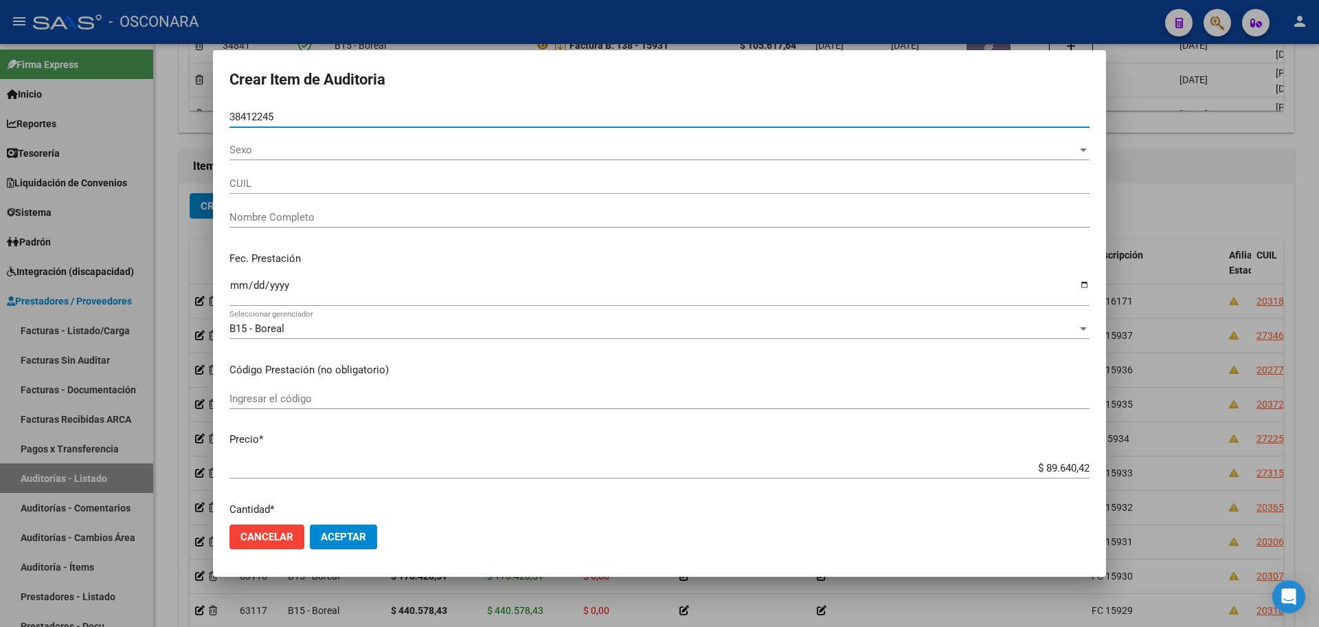
type input "20384122451"
type input "[PERSON_NAME] [PERSON_NAME]"
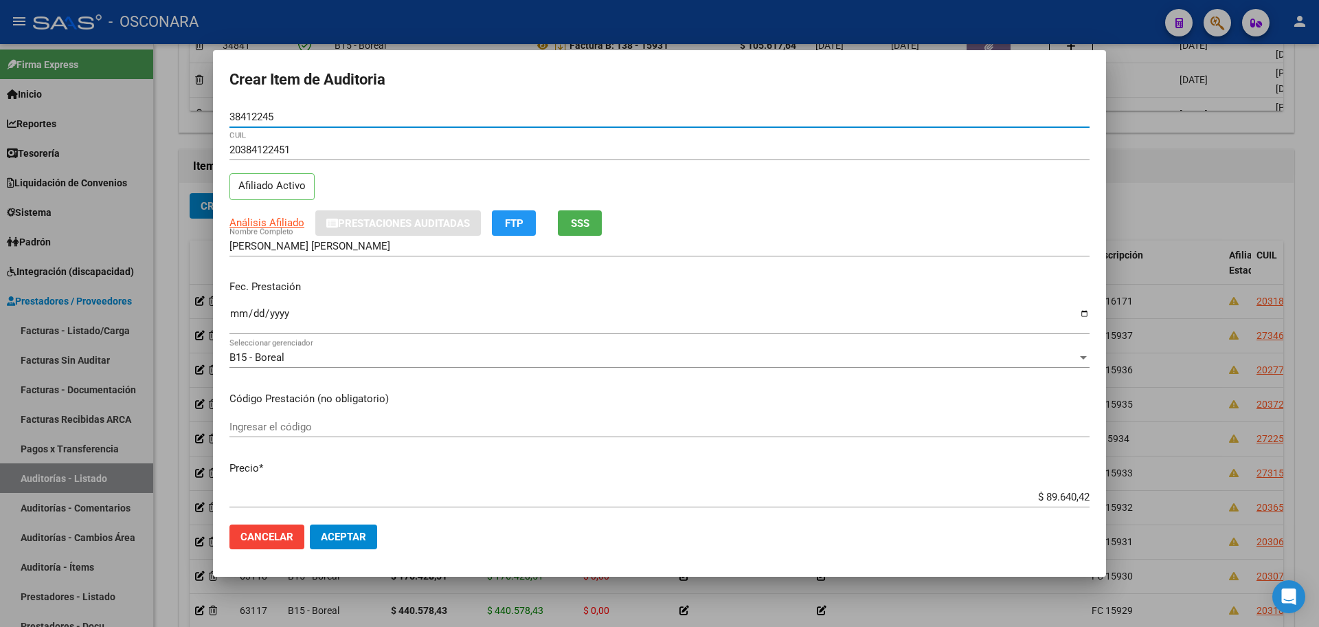
type input "38412245"
click at [368, 528] on button "Aceptar" at bounding box center [343, 536] width 67 height 25
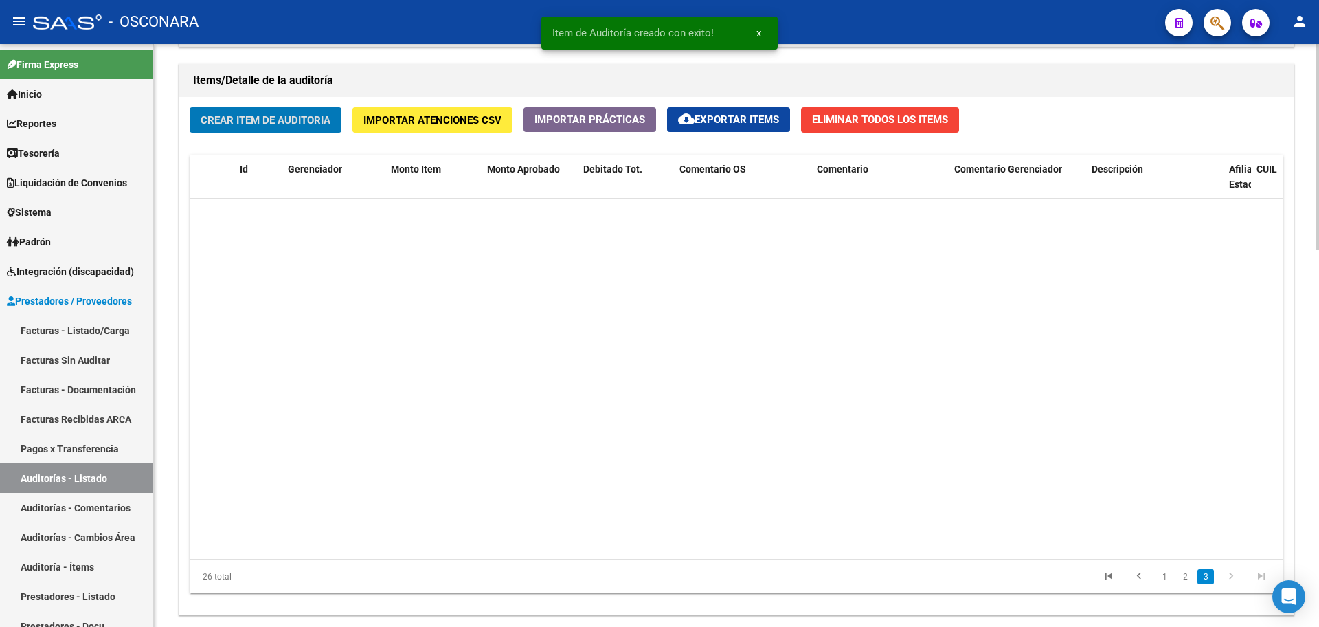
scroll to position [550, 0]
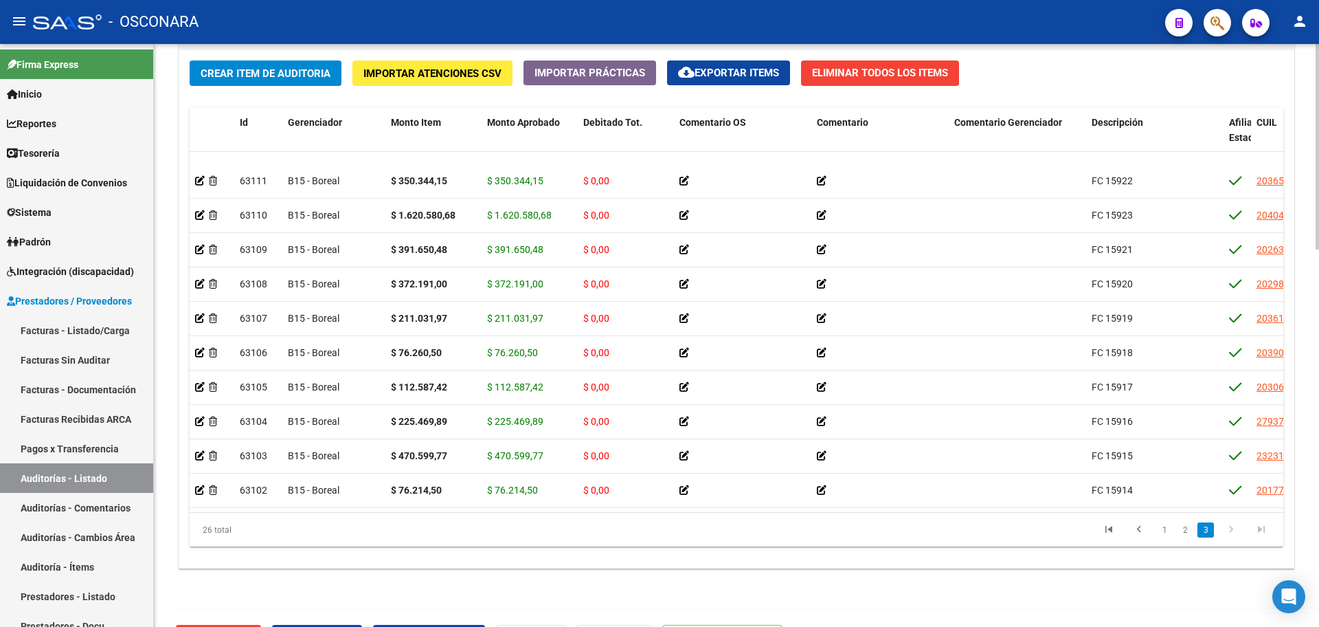
scroll to position [1069, 0]
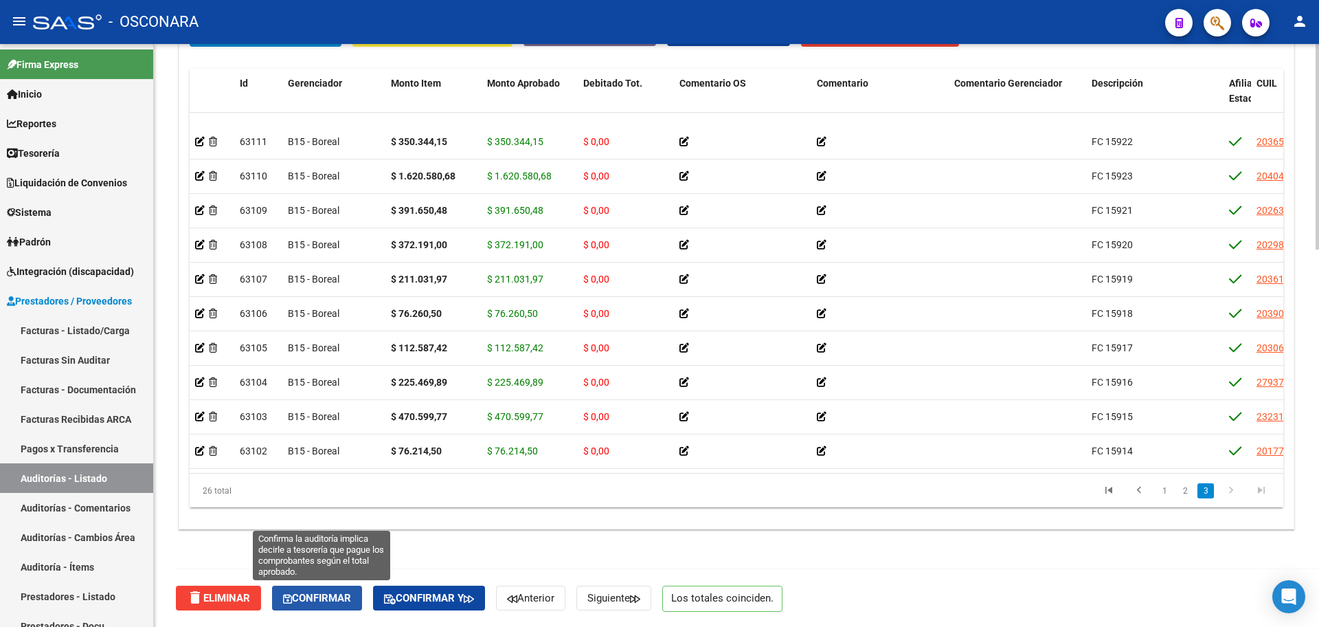
click at [335, 587] on button "Confirmar" at bounding box center [317, 597] width 90 height 25
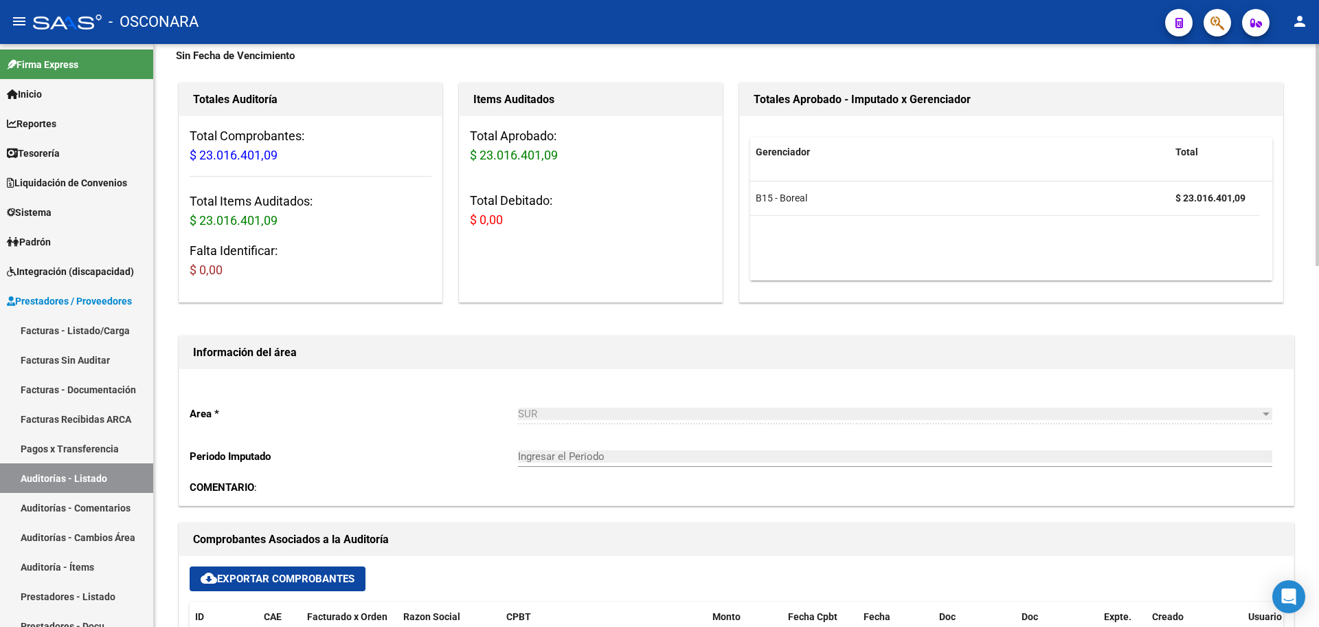
scroll to position [0, 0]
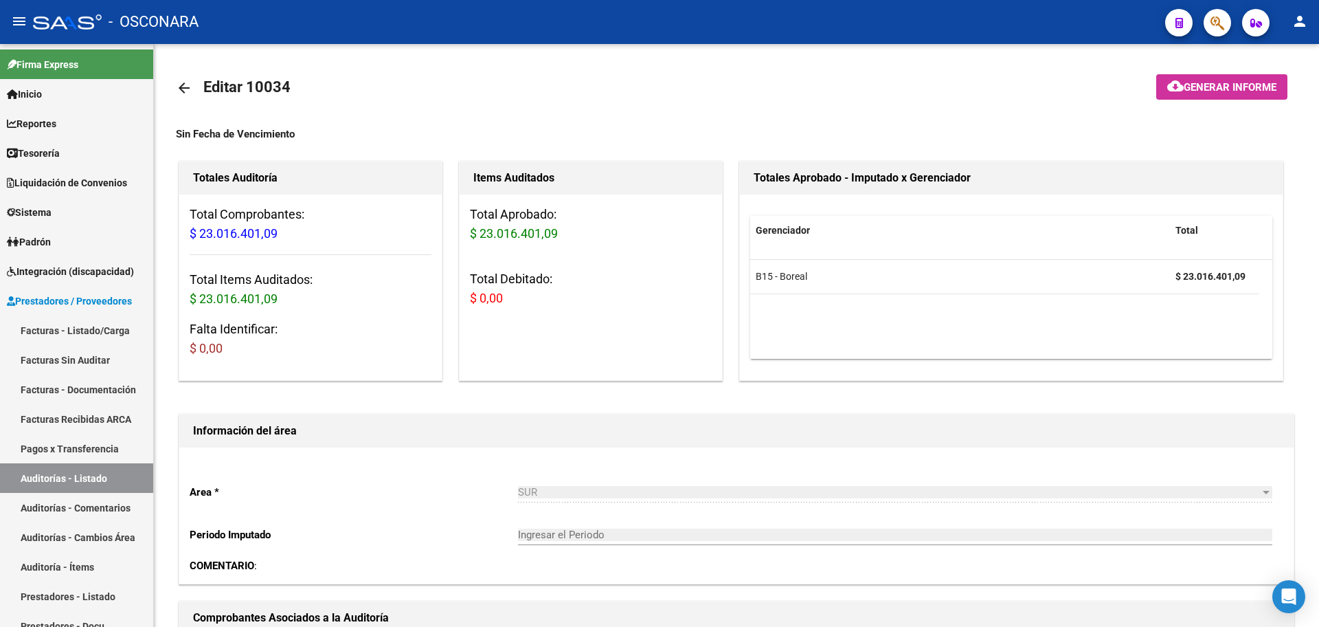
type input "202509"
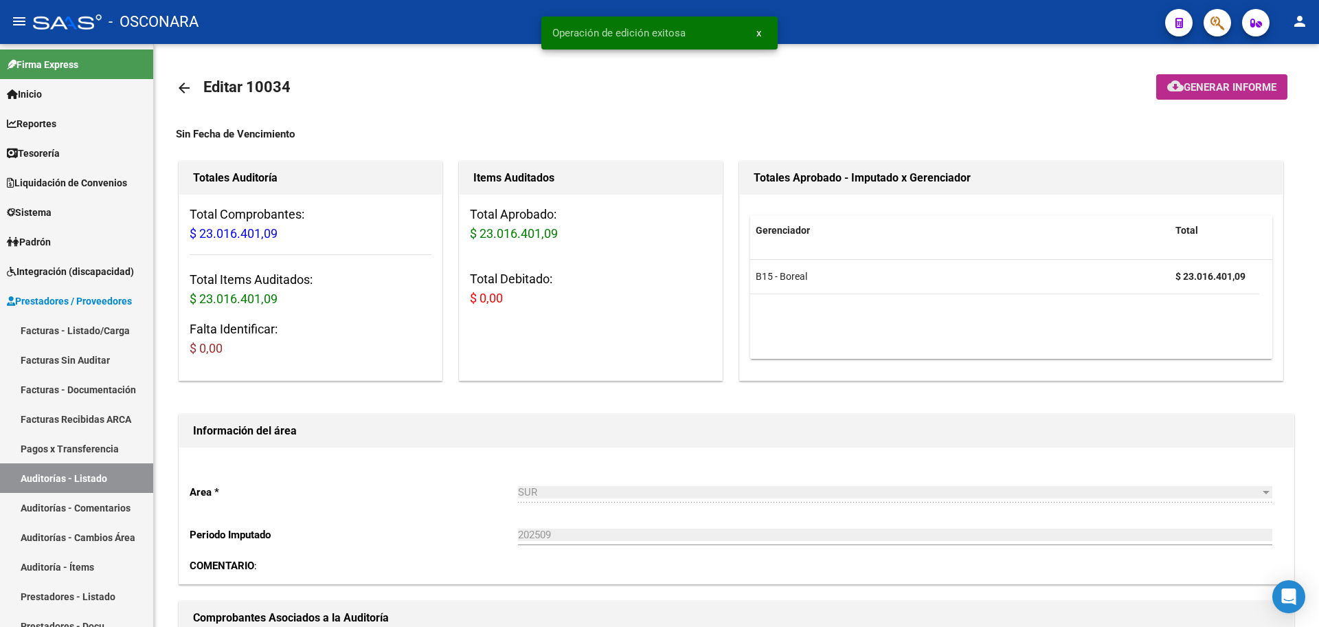
click at [1227, 86] on span "Generar informe" at bounding box center [1230, 87] width 93 height 12
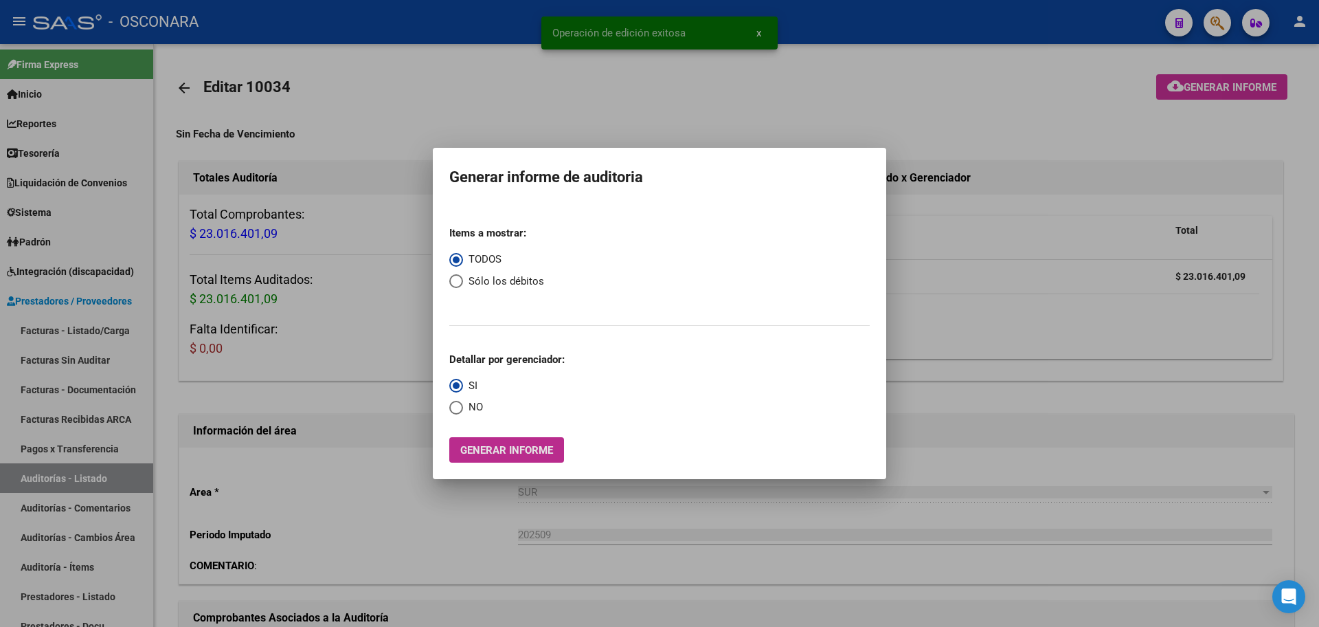
click at [544, 449] on span "Generar informe" at bounding box center [506, 450] width 93 height 12
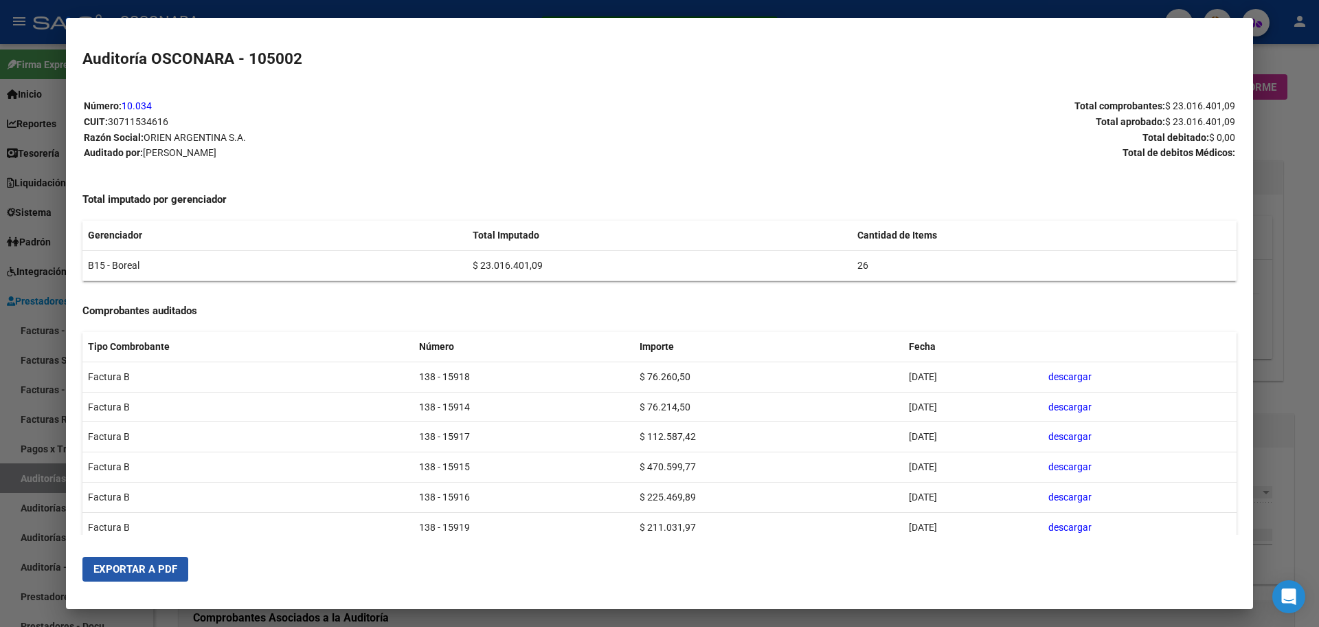
drag, startPoint x: 156, startPoint y: 562, endPoint x: 217, endPoint y: 484, distance: 98.8
click at [156, 563] on button "Exportar a PDF" at bounding box center [135, 569] width 106 height 25
click at [0, 400] on div at bounding box center [659, 313] width 1319 height 627
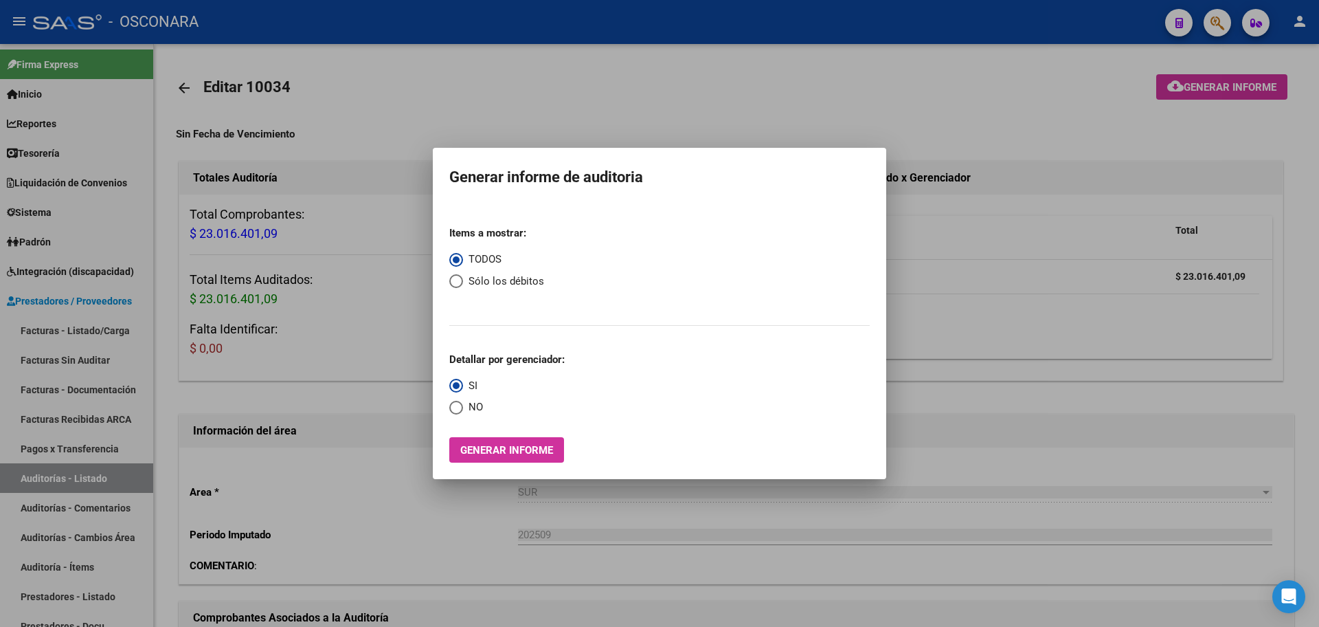
click at [0, 400] on div at bounding box center [659, 313] width 1319 height 627
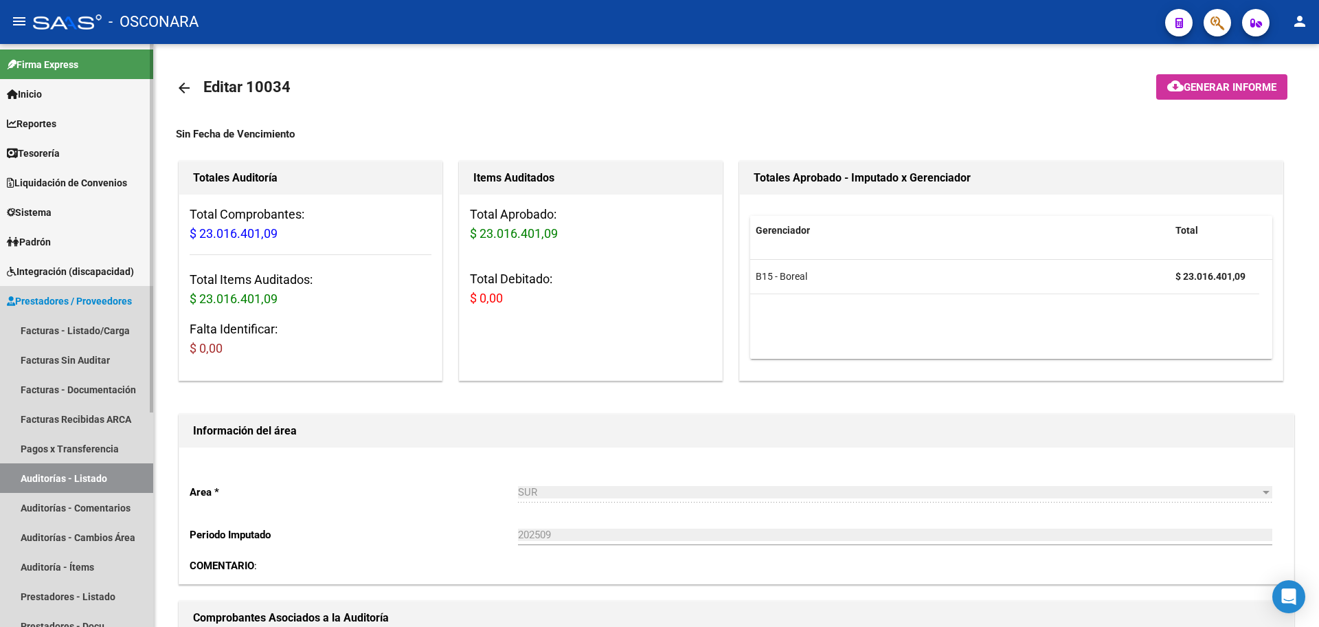
click at [102, 480] on link "Auditorías - Listado" at bounding box center [76, 478] width 153 height 30
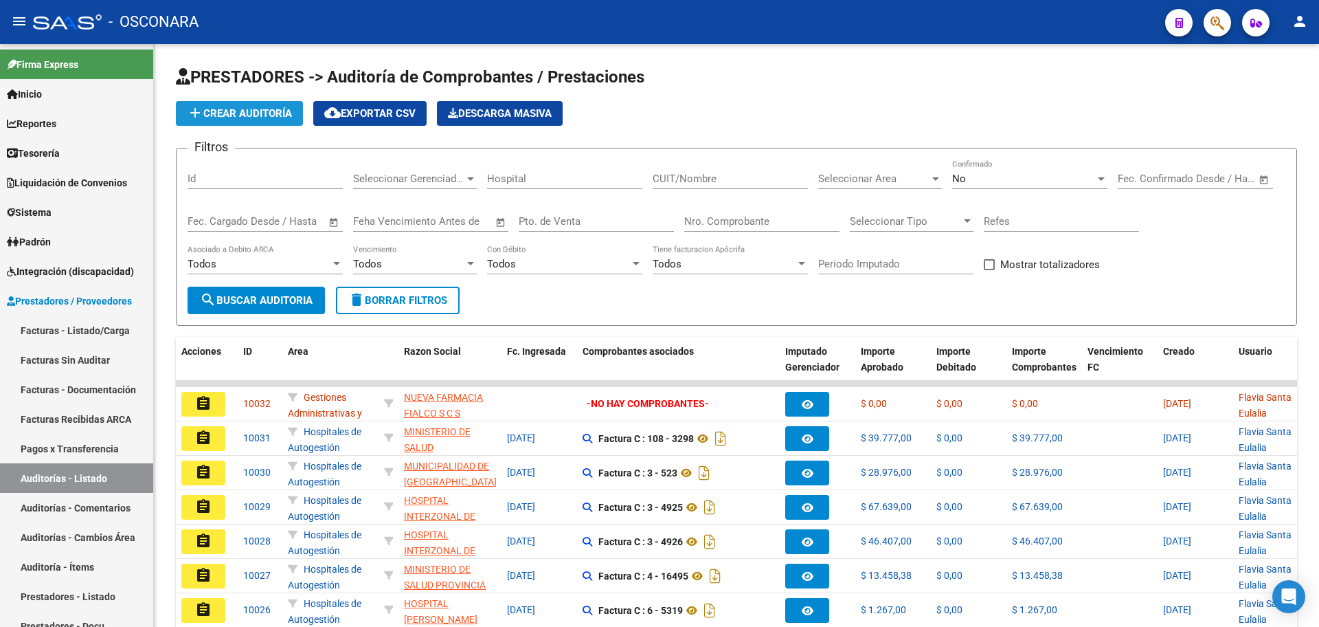
click at [232, 109] on span "add Crear Auditoría" at bounding box center [239, 113] width 105 height 12
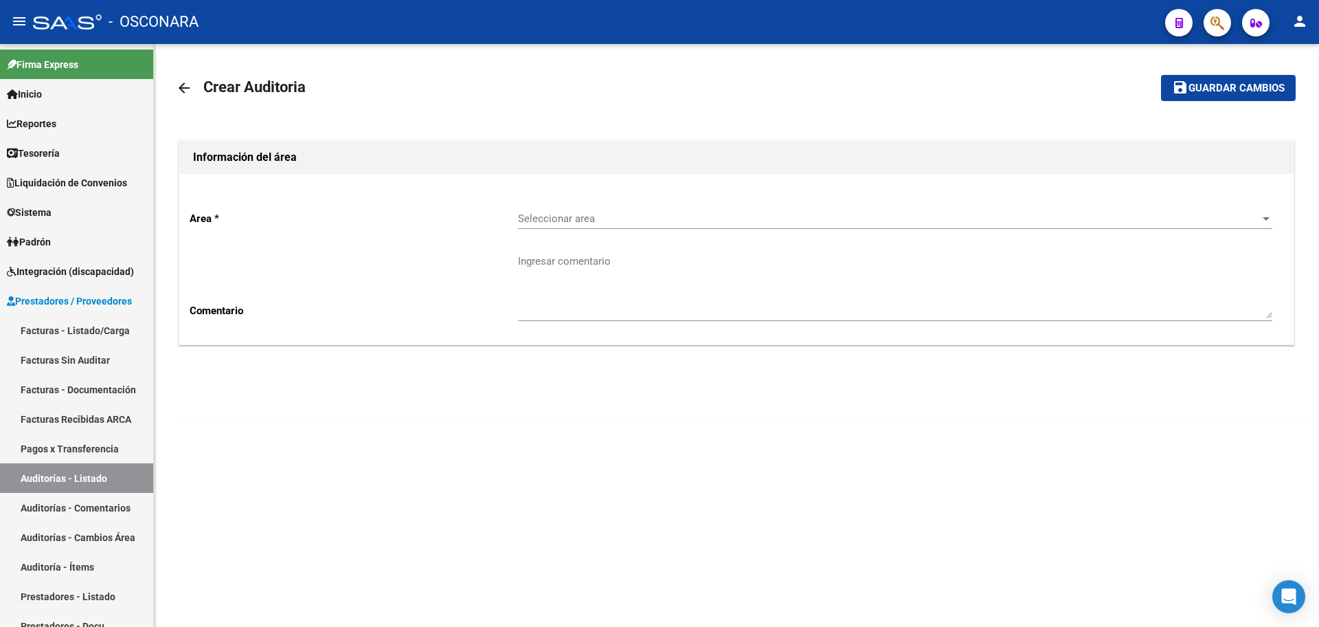
click at [643, 219] on span "Seleccionar area" at bounding box center [889, 218] width 742 height 12
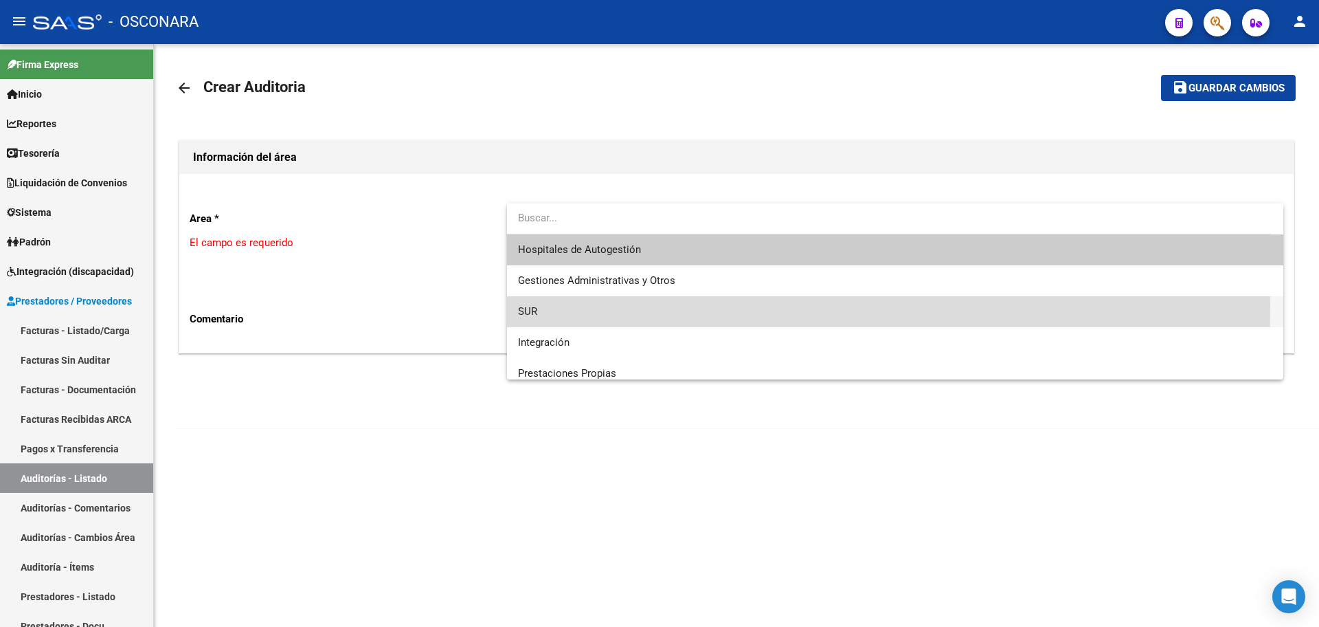
click at [554, 306] on span "SUR" at bounding box center [895, 311] width 755 height 31
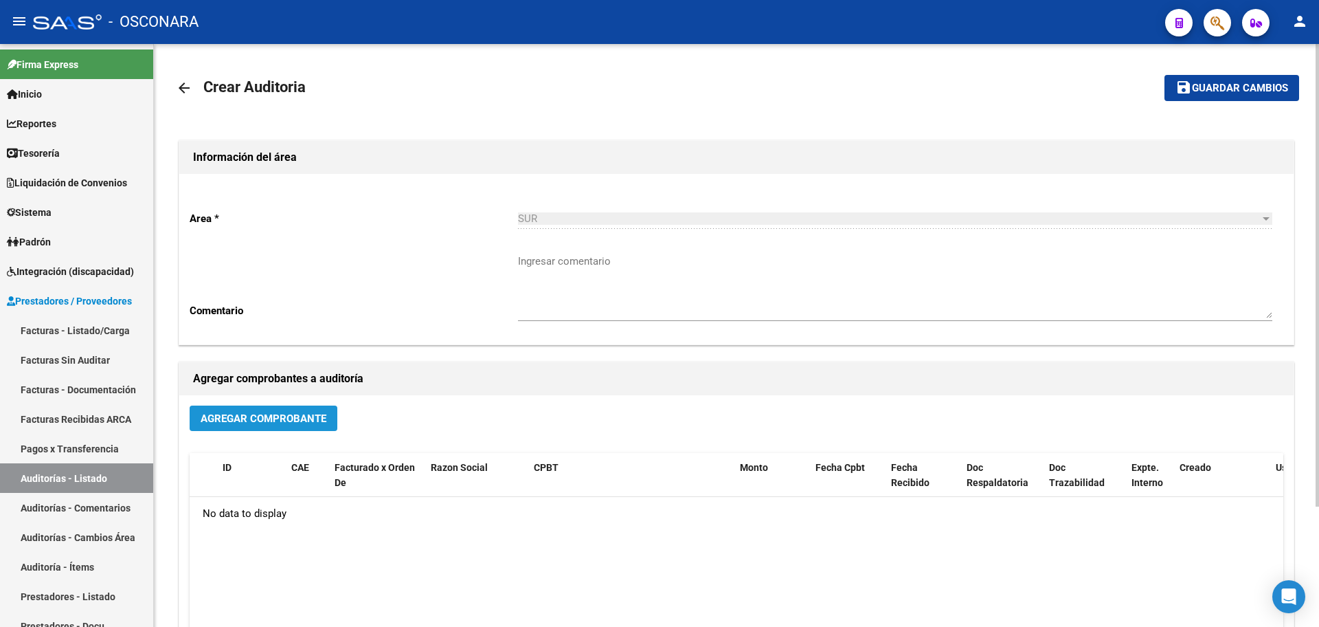
click at [272, 421] on span "Agregar Comprobante" at bounding box center [264, 418] width 126 height 12
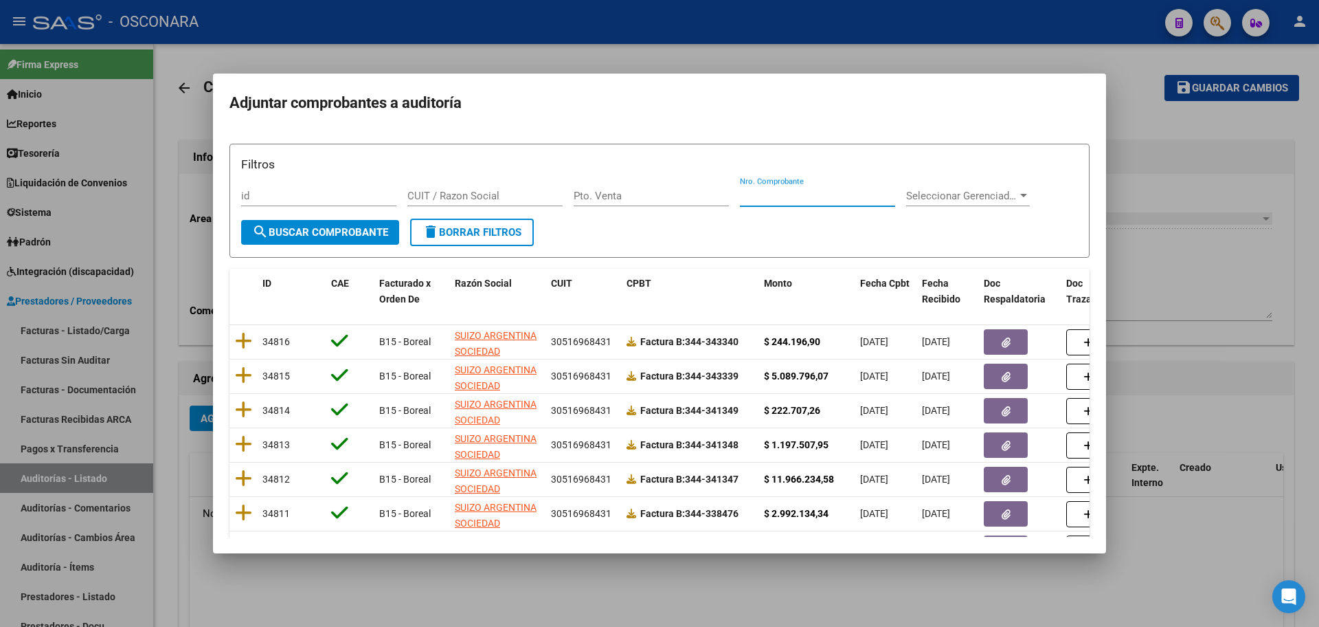
drag, startPoint x: 823, startPoint y: 199, endPoint x: 829, endPoint y: 204, distance: 7.8
click at [829, 204] on div "Nro. Comprobante" at bounding box center [817, 196] width 155 height 21
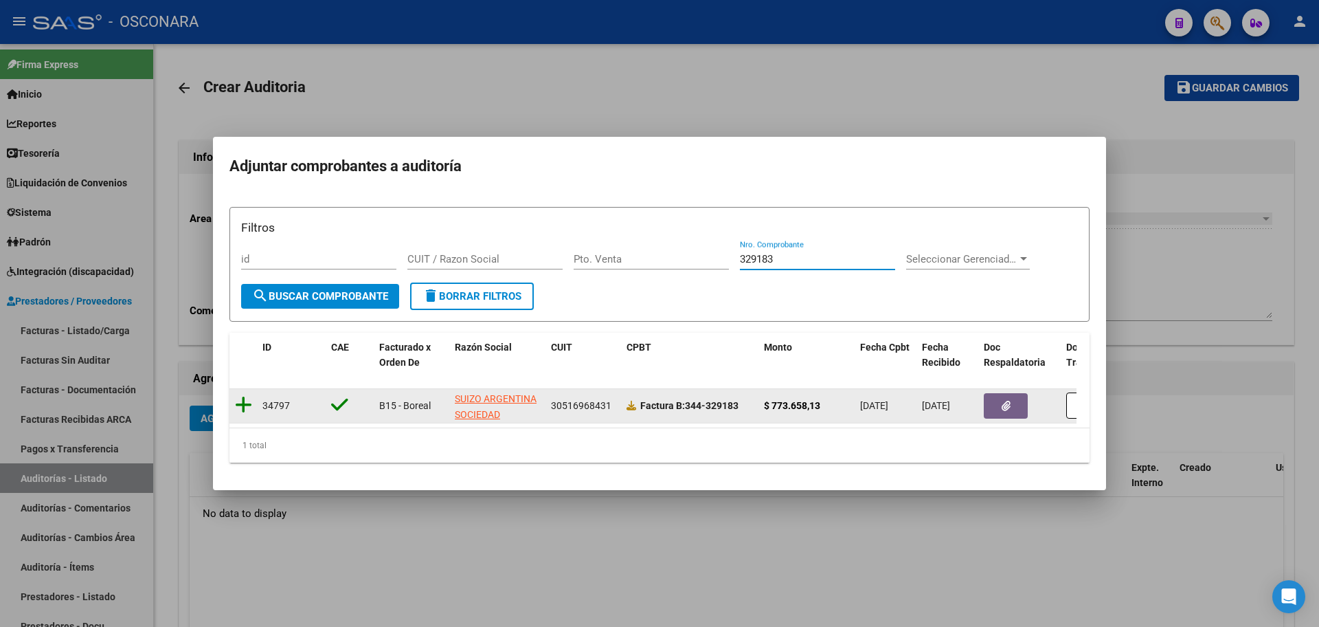
type input "329183"
click at [241, 403] on icon at bounding box center [243, 404] width 17 height 19
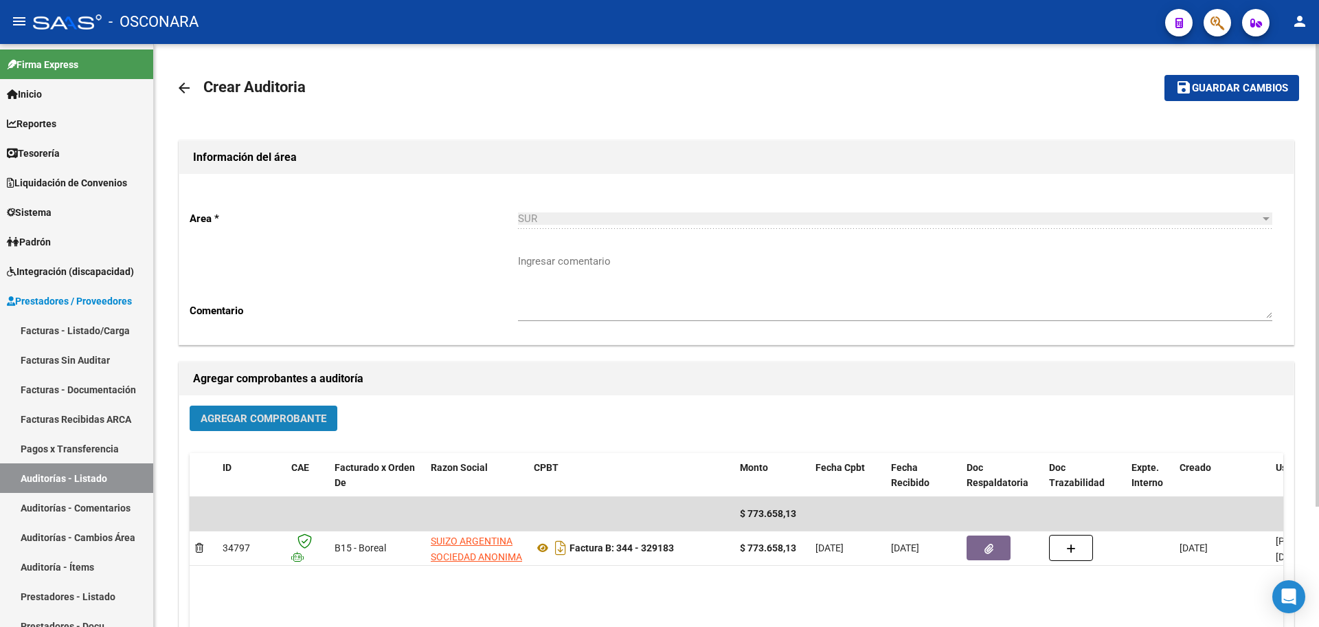
click at [267, 419] on span "Agregar Comprobante" at bounding box center [264, 418] width 126 height 12
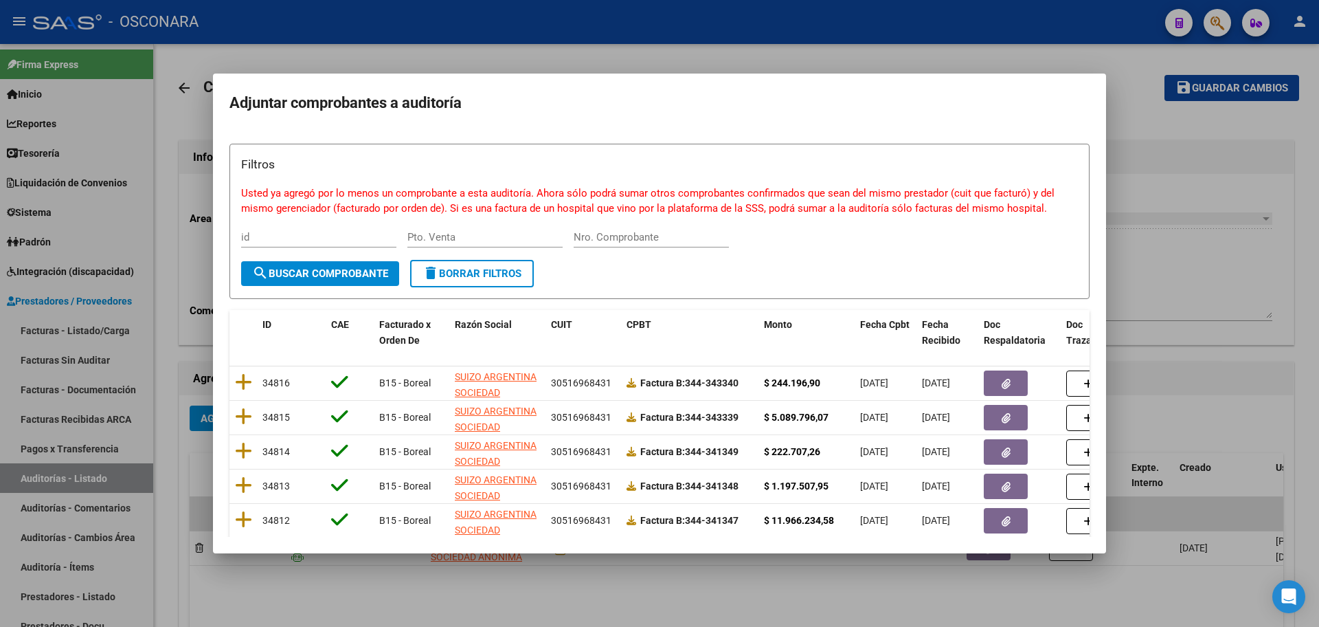
click at [662, 245] on div "Nro. Comprobante" at bounding box center [651, 237] width 155 height 21
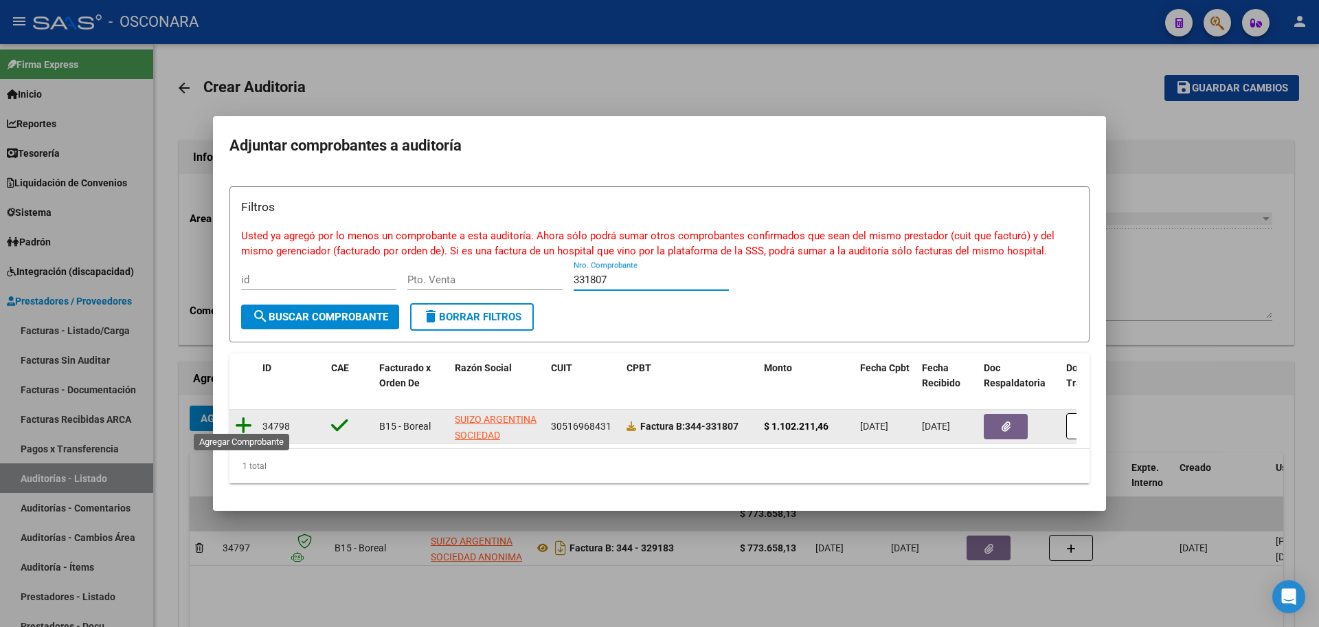
type input "331807"
click at [251, 421] on icon at bounding box center [243, 425] width 17 height 19
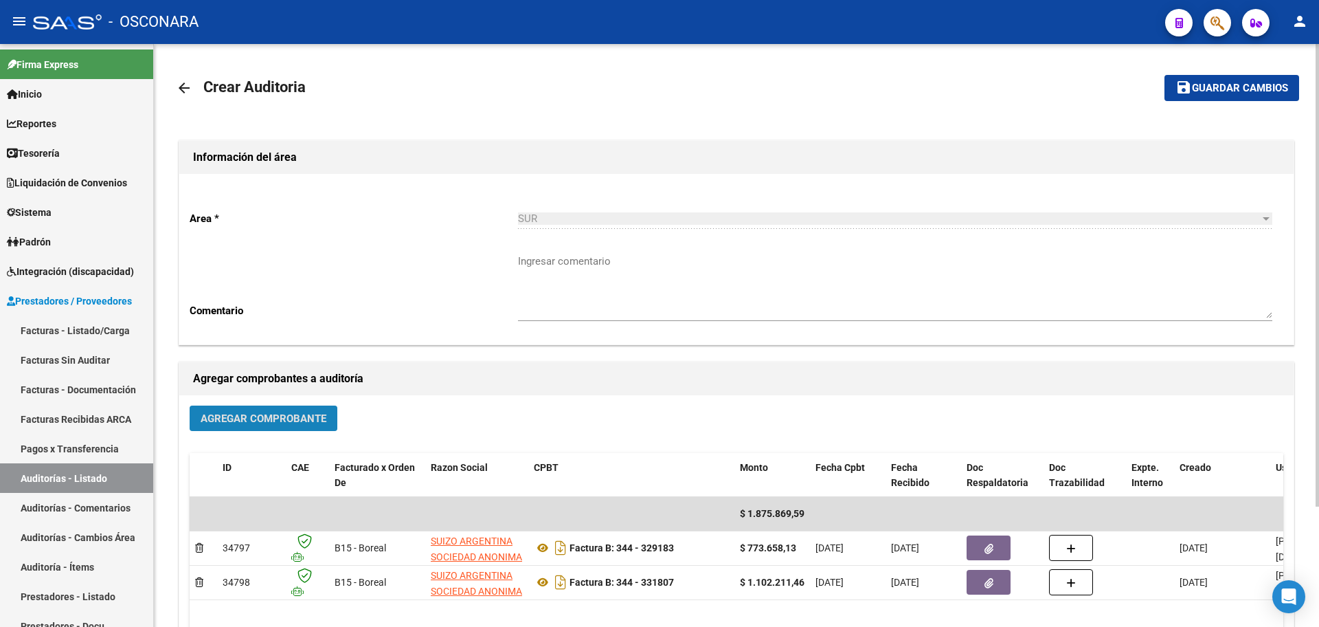
click at [260, 418] on span "Agregar Comprobante" at bounding box center [264, 418] width 126 height 12
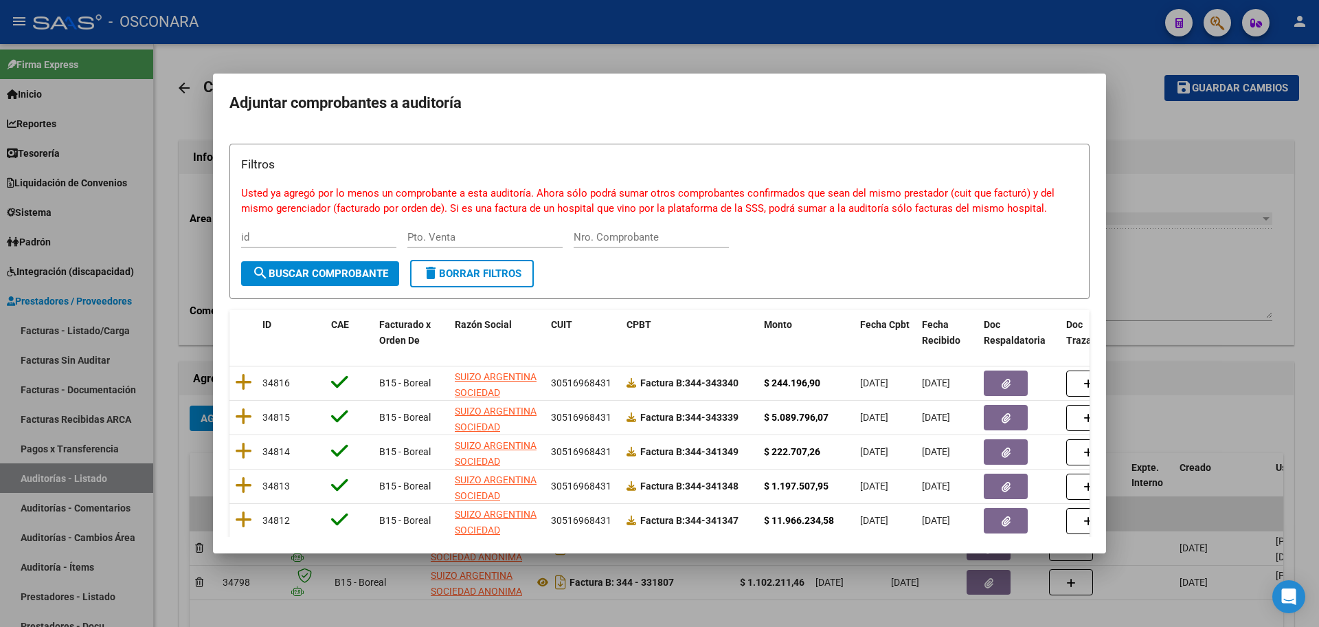
click at [651, 287] on form "Filtros Usted ya agregó por lo menos un comprobante a esta auditoría. Ahora sól…" at bounding box center [660, 222] width 860 height 156
drag, startPoint x: 642, startPoint y: 243, endPoint x: 640, endPoint y: 232, distance: 11.8
click at [640, 236] on div "Nro. Comprobante" at bounding box center [651, 237] width 155 height 21
click at [640, 232] on input "Nro. Comprobante" at bounding box center [651, 237] width 155 height 12
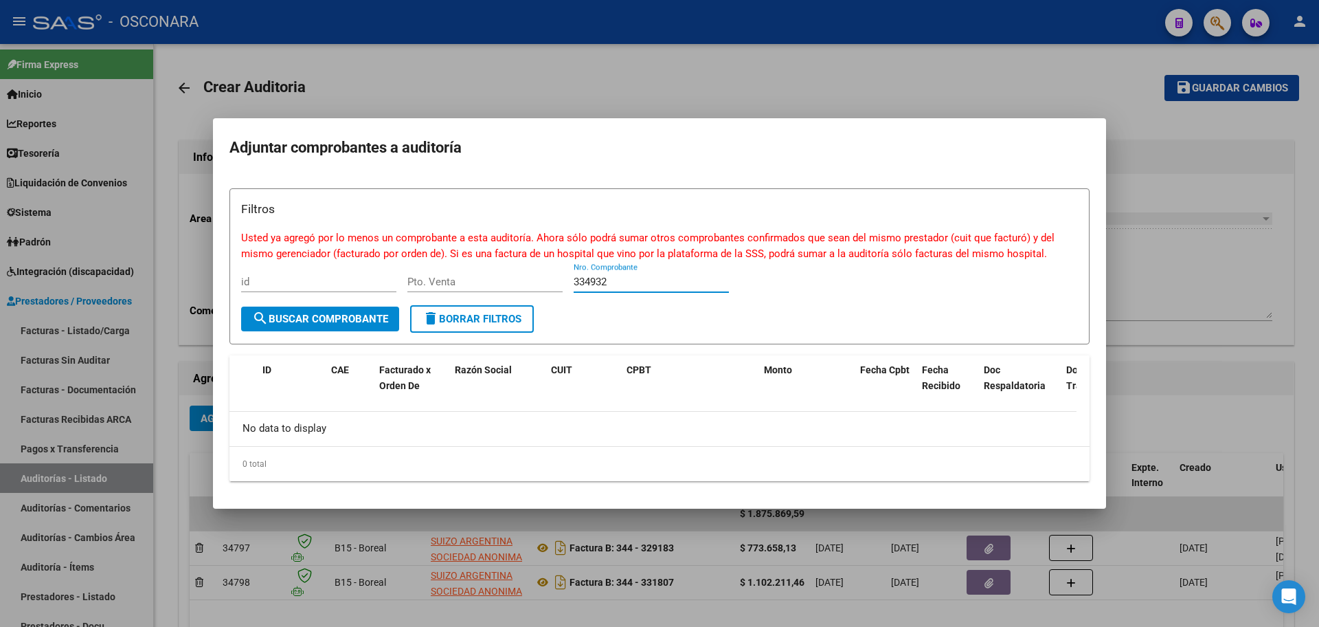
drag, startPoint x: 621, startPoint y: 280, endPoint x: 346, endPoint y: 270, distance: 275.1
click at [346, 270] on div "Filtros Usted ya agregó por lo menos un comprobante a esta auditoría. Ahora sól…" at bounding box center [659, 252] width 837 height 105
type input "334932"
drag, startPoint x: 627, startPoint y: 285, endPoint x: 346, endPoint y: 275, distance: 281.2
click at [346, 275] on div "Filtros Usted ya agregó por lo menos un comprobante a esta auditoría. Ahora sól…" at bounding box center [659, 252] width 837 height 105
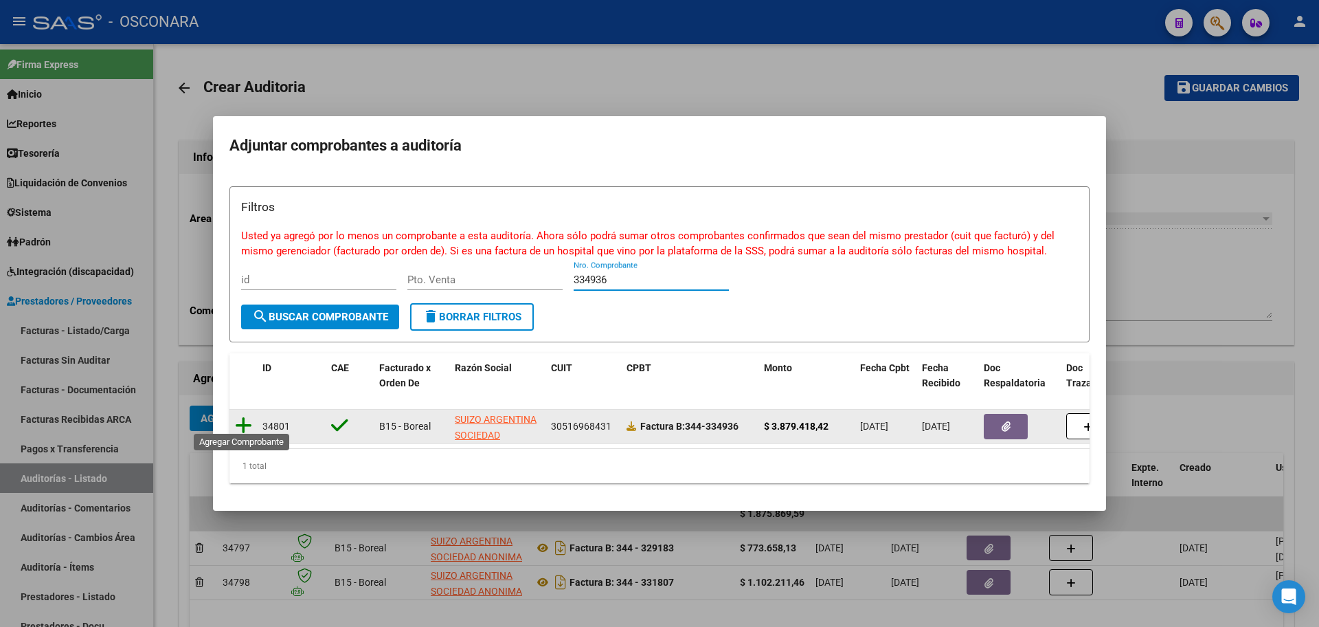
type input "334936"
click at [239, 421] on icon at bounding box center [243, 425] width 17 height 19
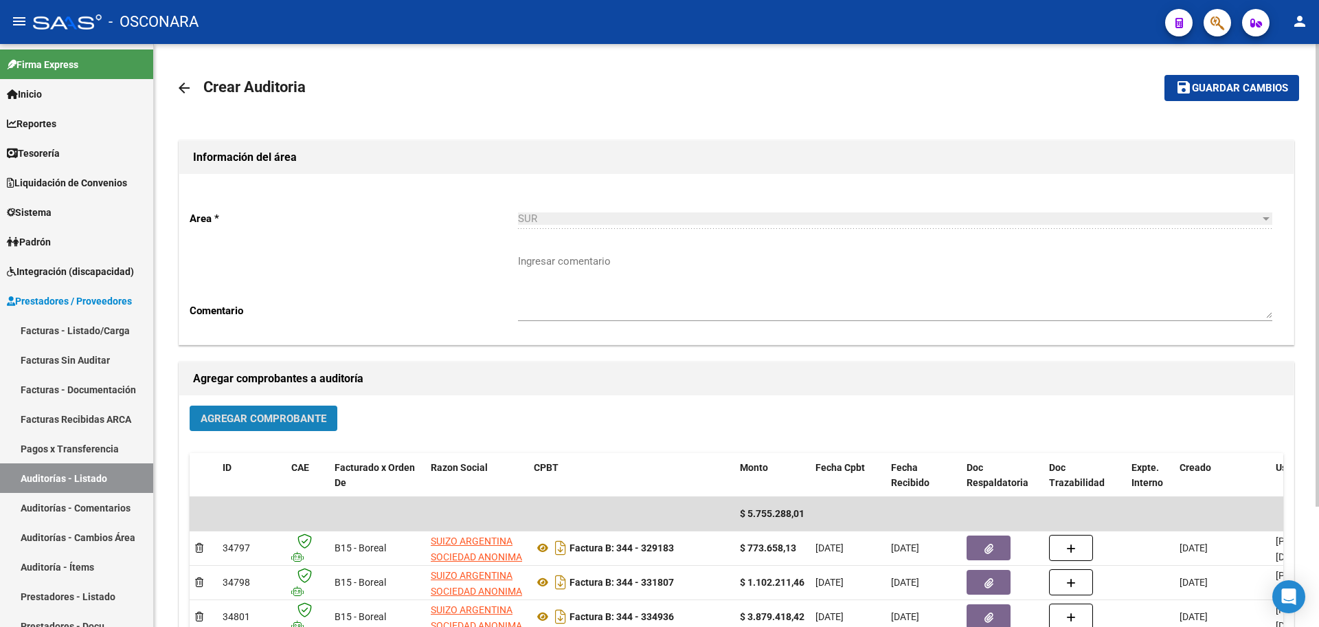
click at [280, 421] on span "Agregar Comprobante" at bounding box center [264, 418] width 126 height 12
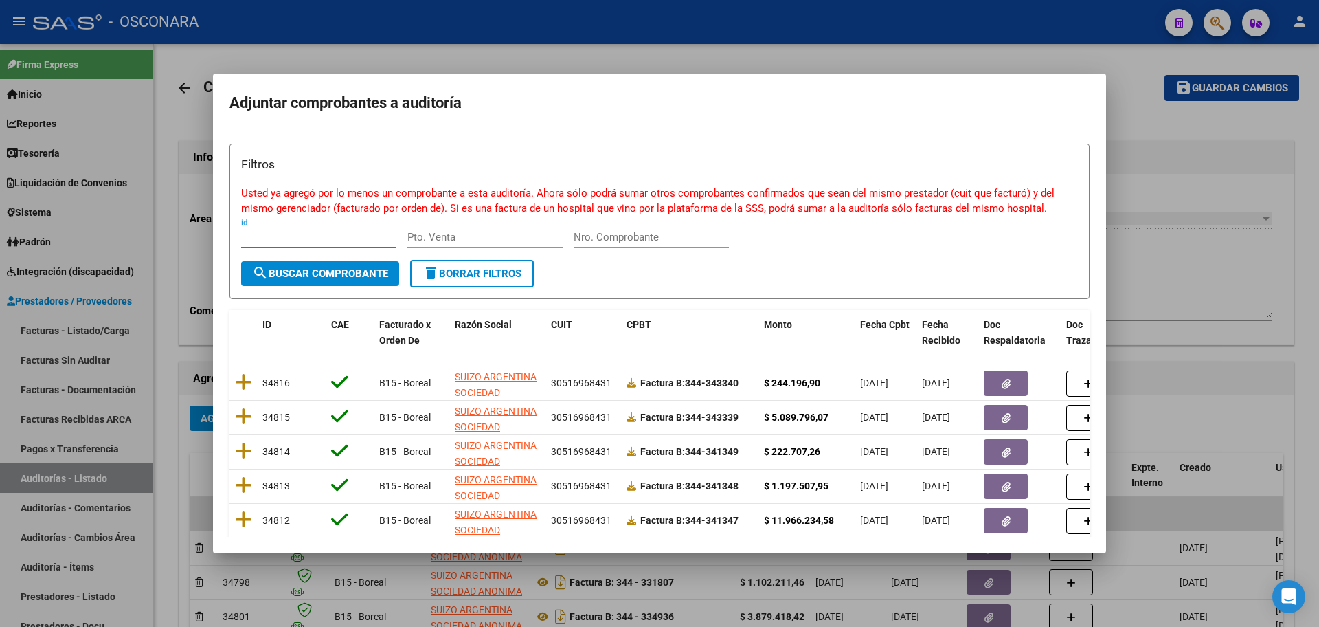
click at [677, 240] on input "Nro. Comprobante" at bounding box center [651, 237] width 155 height 12
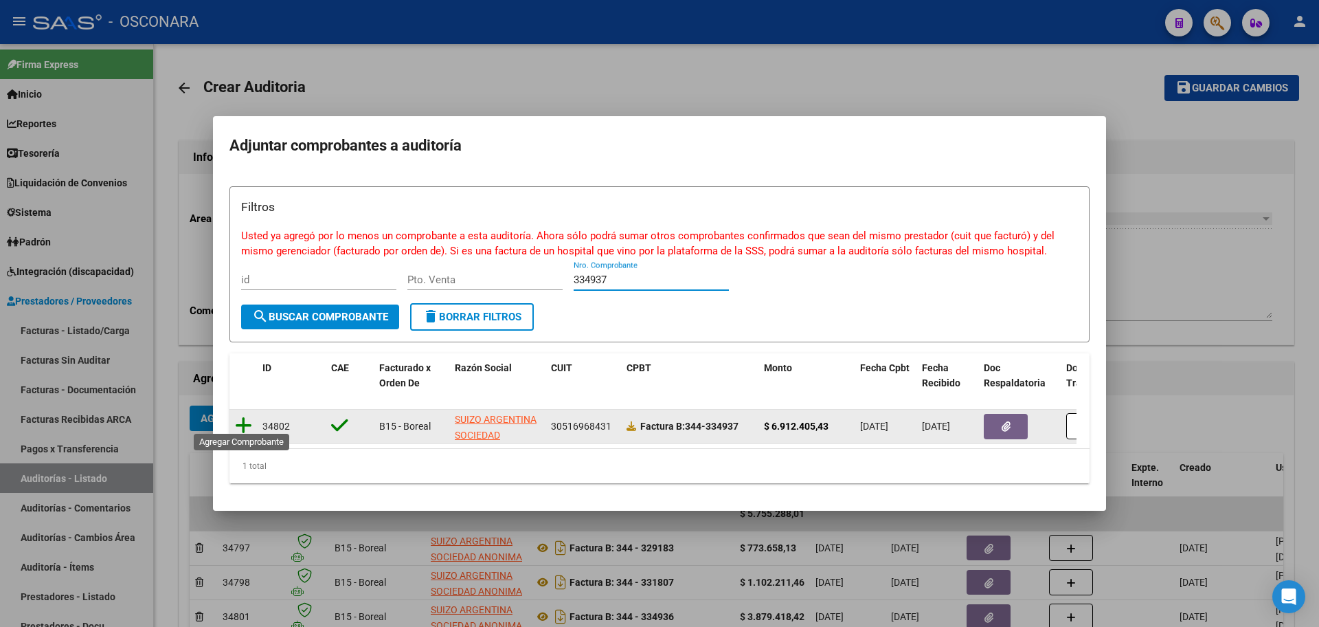
type input "334937"
click at [250, 418] on icon at bounding box center [243, 425] width 17 height 19
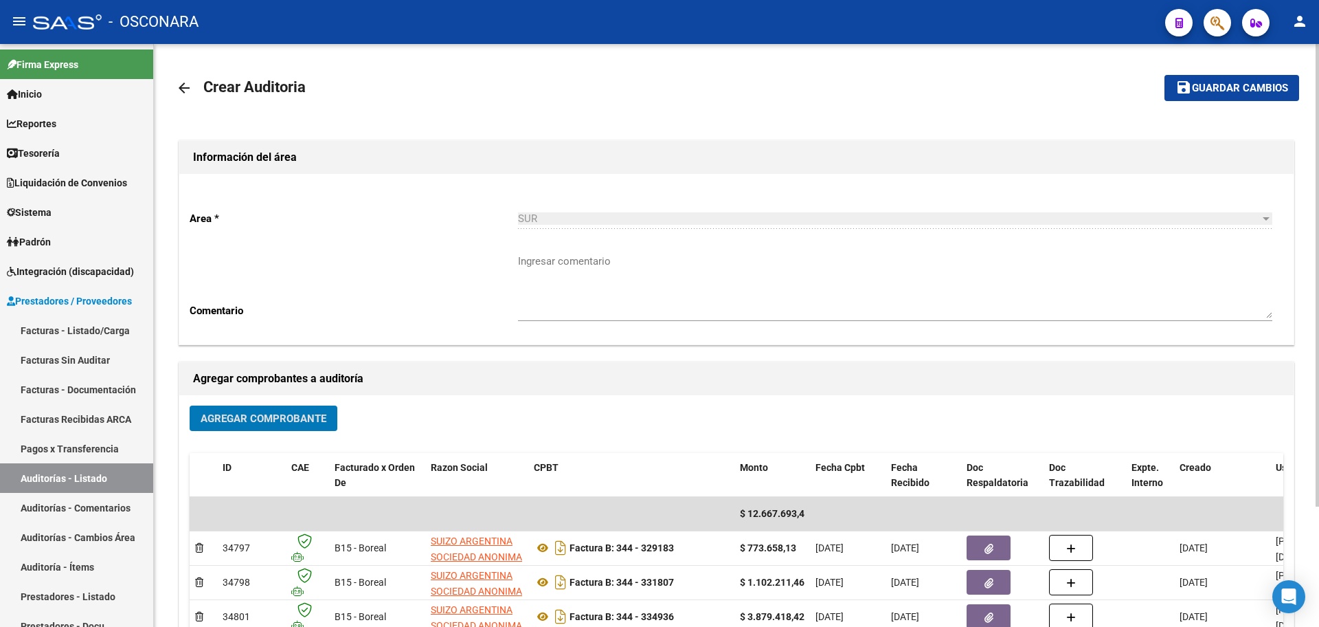
click at [249, 413] on button "Agregar Comprobante" at bounding box center [264, 417] width 148 height 25
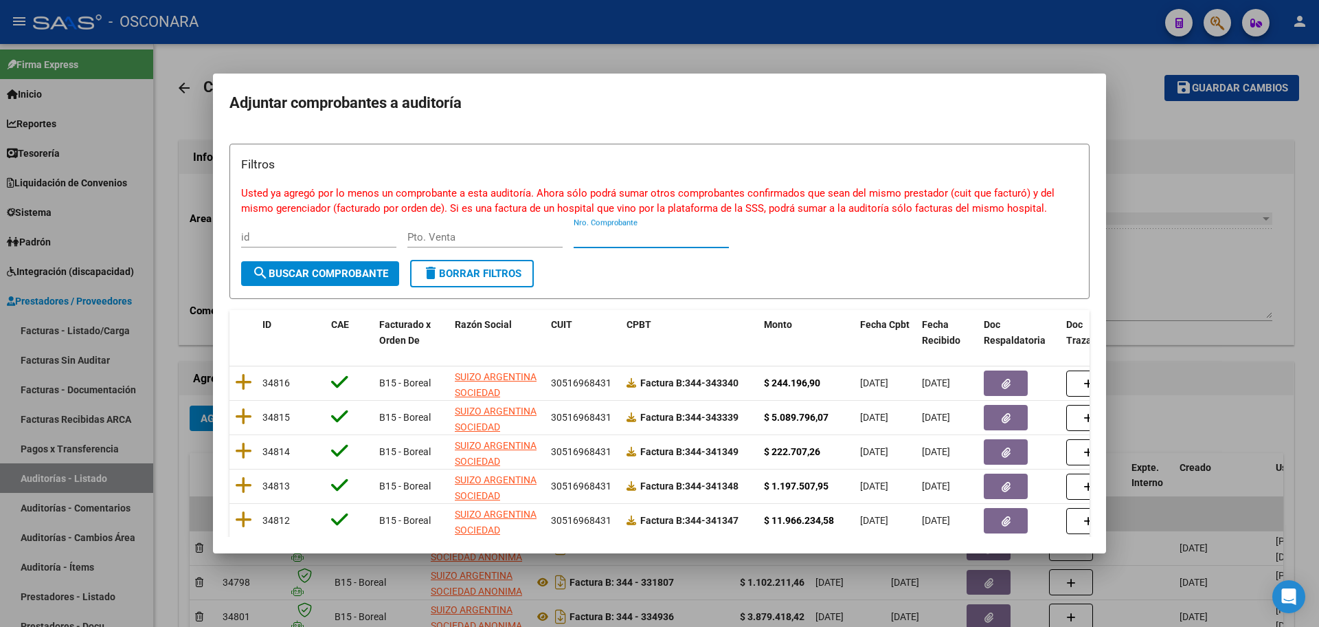
click at [671, 238] on input "Nro. Comprobante" at bounding box center [651, 237] width 155 height 12
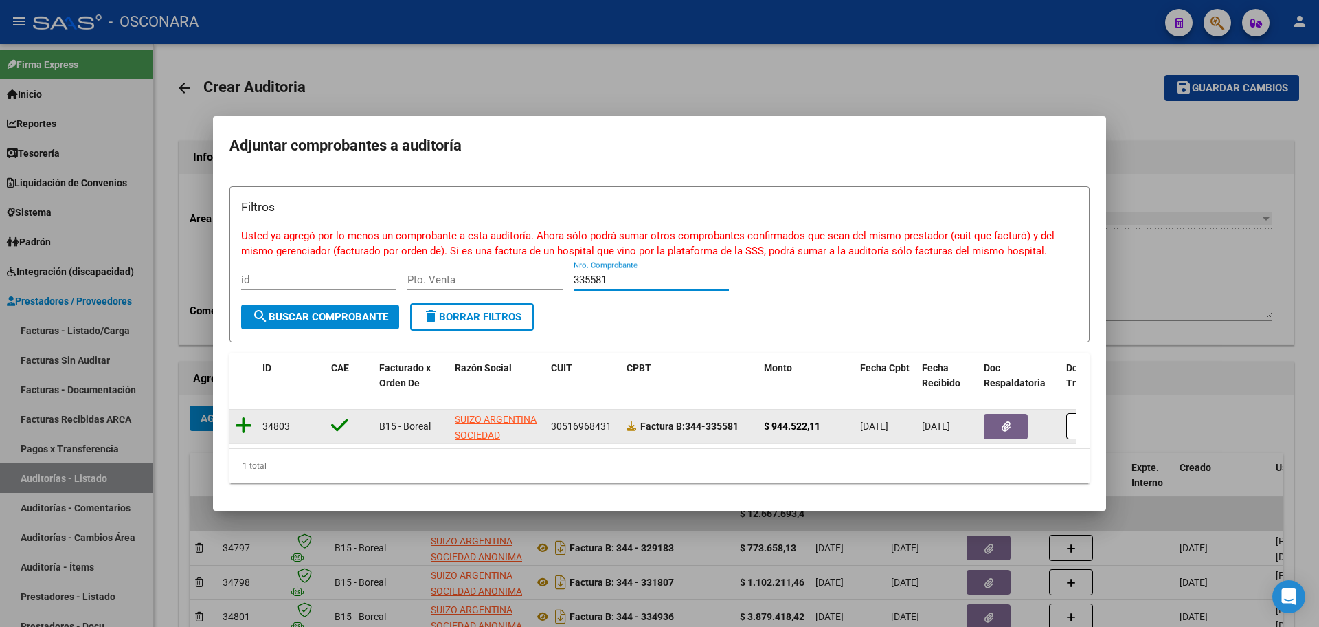
type input "335581"
click at [243, 416] on icon at bounding box center [243, 425] width 17 height 19
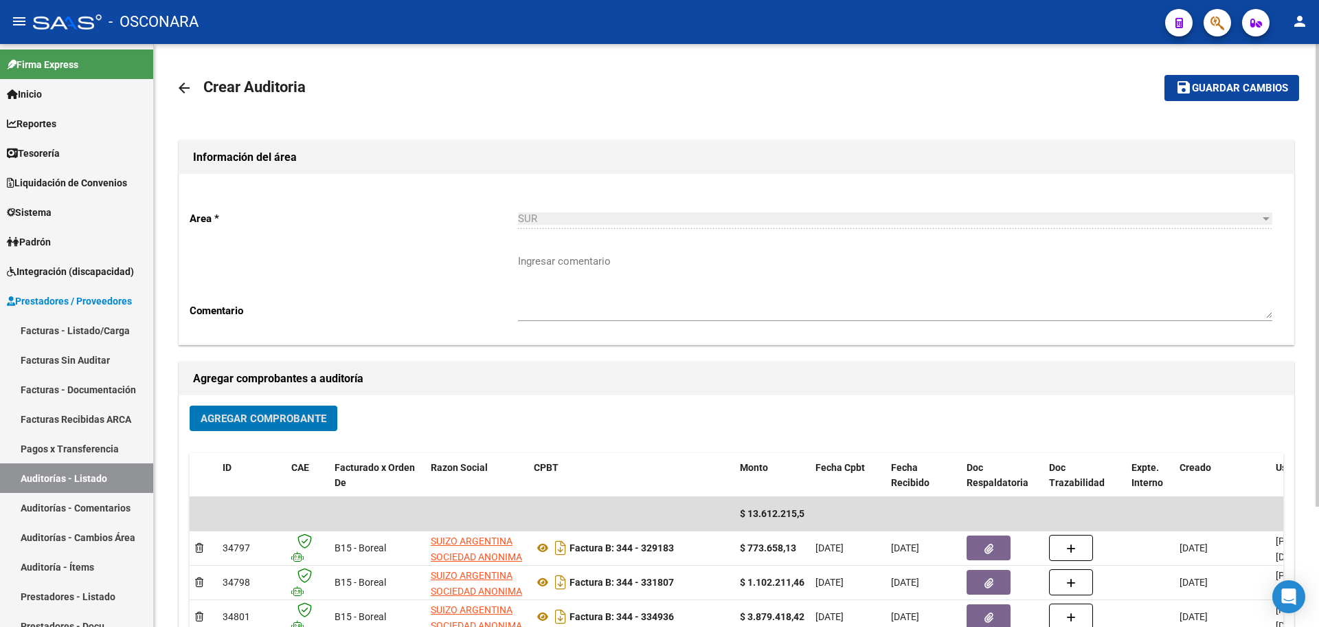
click at [216, 412] on span "Agregar Comprobante" at bounding box center [264, 418] width 126 height 12
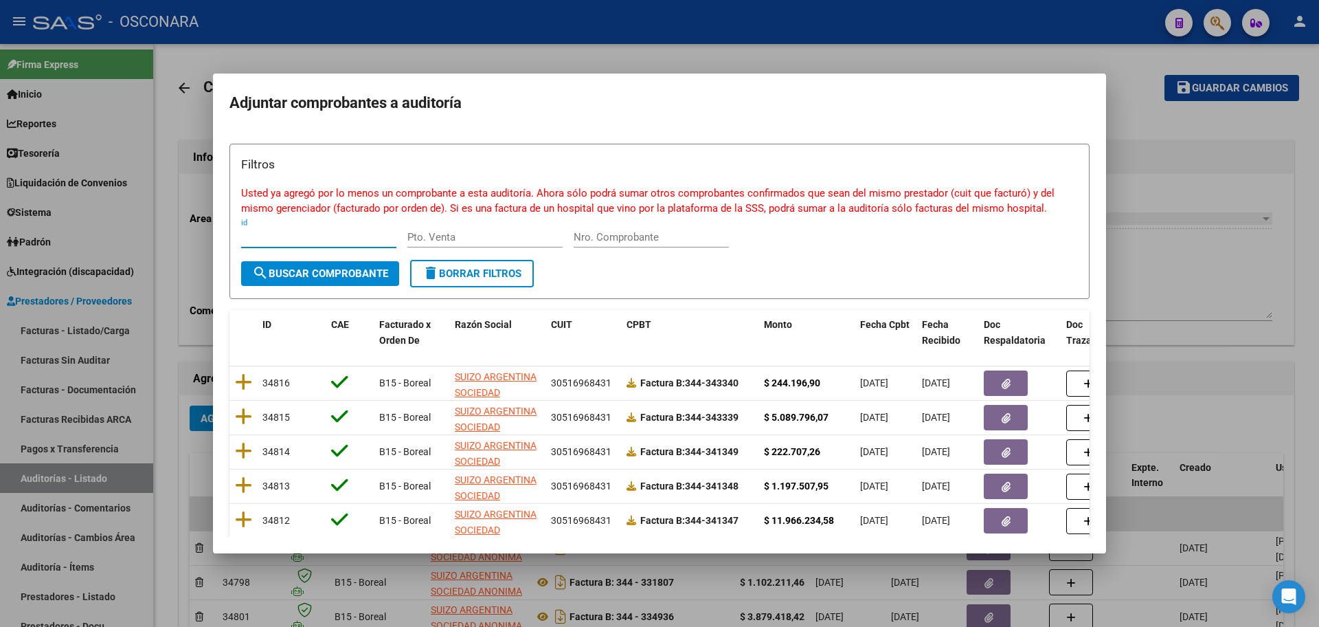
click at [633, 238] on input "Nro. Comprobante" at bounding box center [651, 237] width 155 height 12
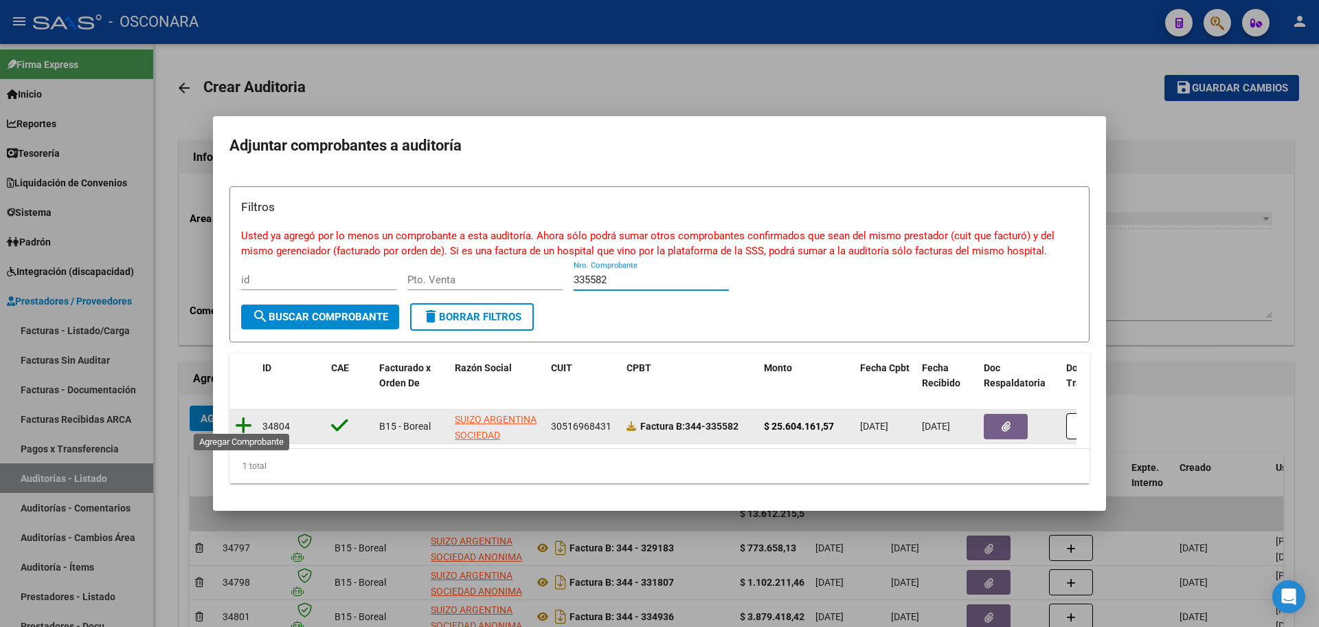
type input "335582"
click at [249, 419] on icon at bounding box center [243, 425] width 17 height 19
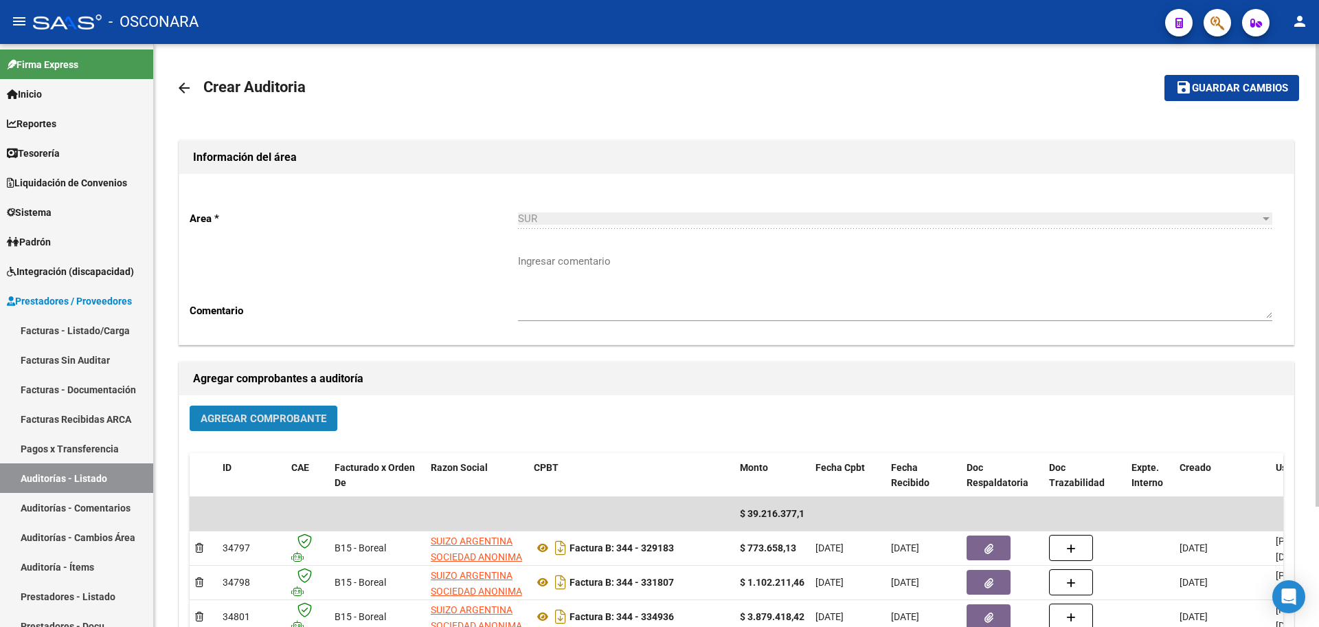
drag, startPoint x: 245, startPoint y: 424, endPoint x: 249, endPoint y: 415, distance: 10.1
click at [249, 415] on span "Agregar Comprobante" at bounding box center [264, 418] width 126 height 12
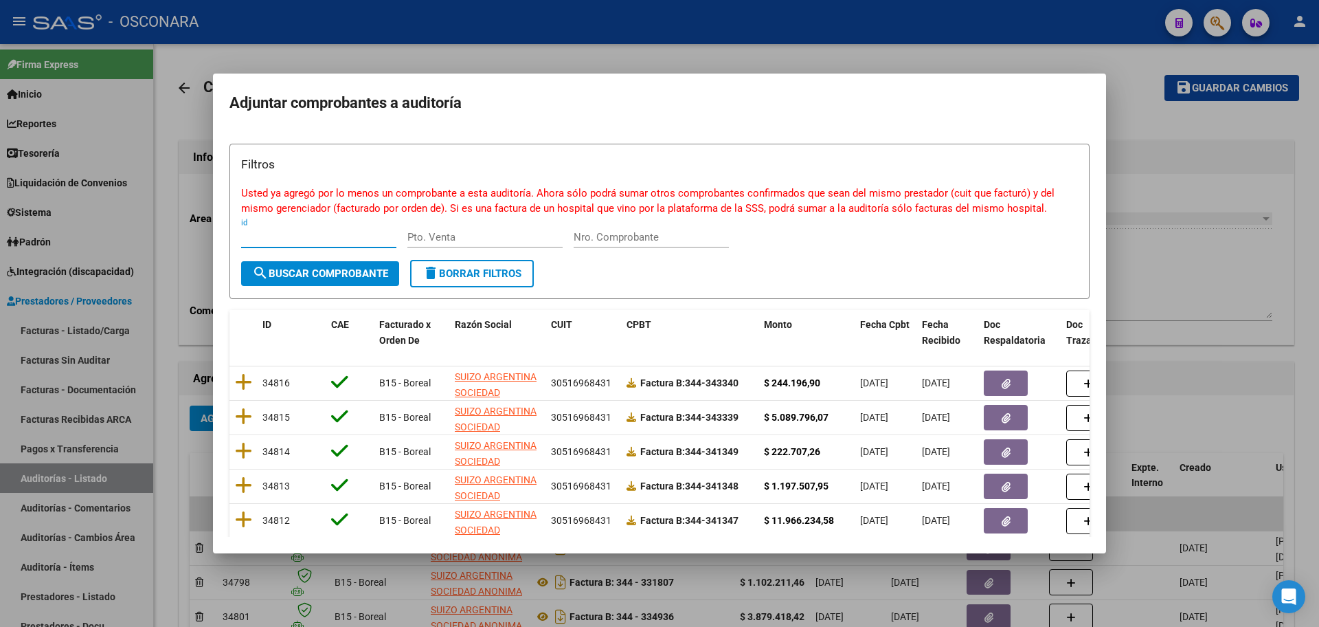
click at [665, 240] on input "Nro. Comprobante" at bounding box center [651, 237] width 155 height 12
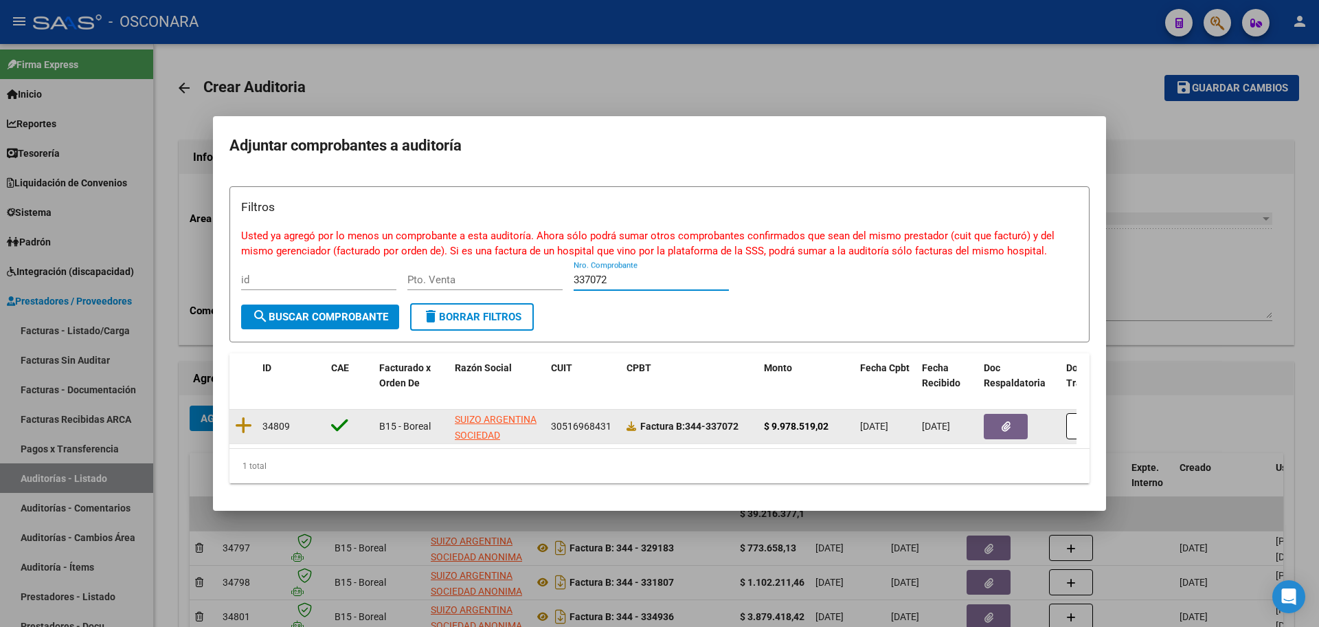
type input "337072"
drag, startPoint x: 250, startPoint y: 407, endPoint x: 243, endPoint y: 412, distance: 8.8
click at [243, 412] on datatable-body-cell at bounding box center [243, 427] width 27 height 34
click at [243, 416] on icon at bounding box center [243, 425] width 17 height 19
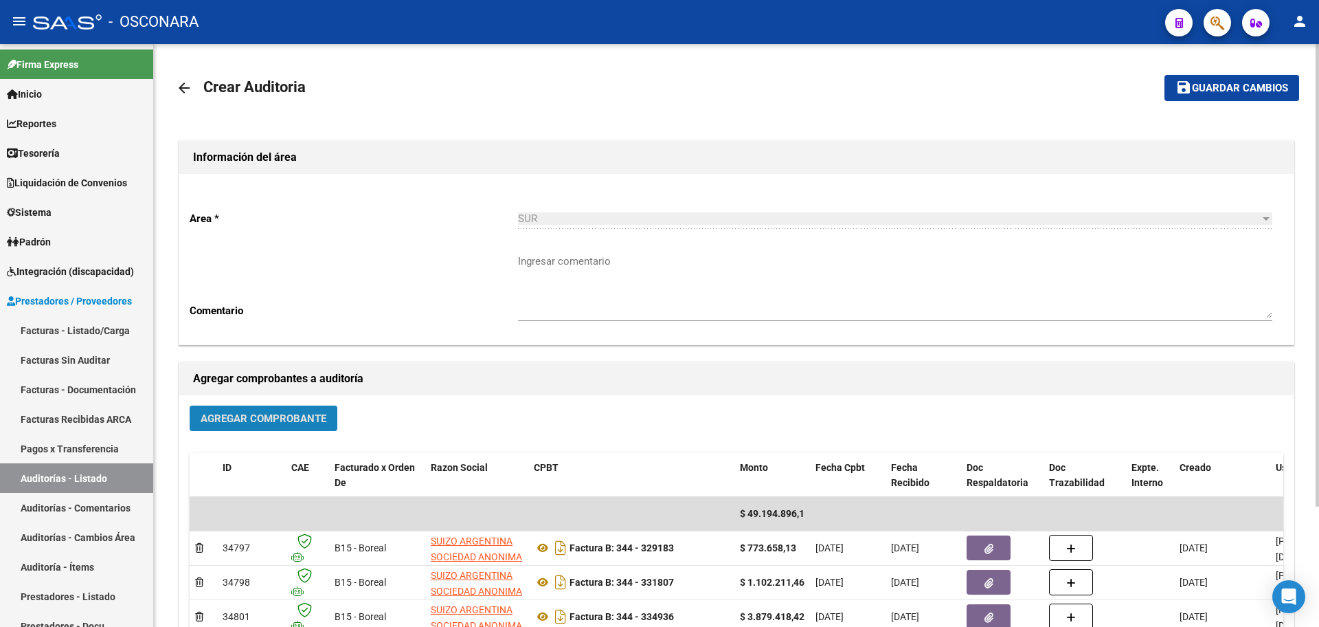
click at [240, 423] on span "Agregar Comprobante" at bounding box center [264, 418] width 126 height 12
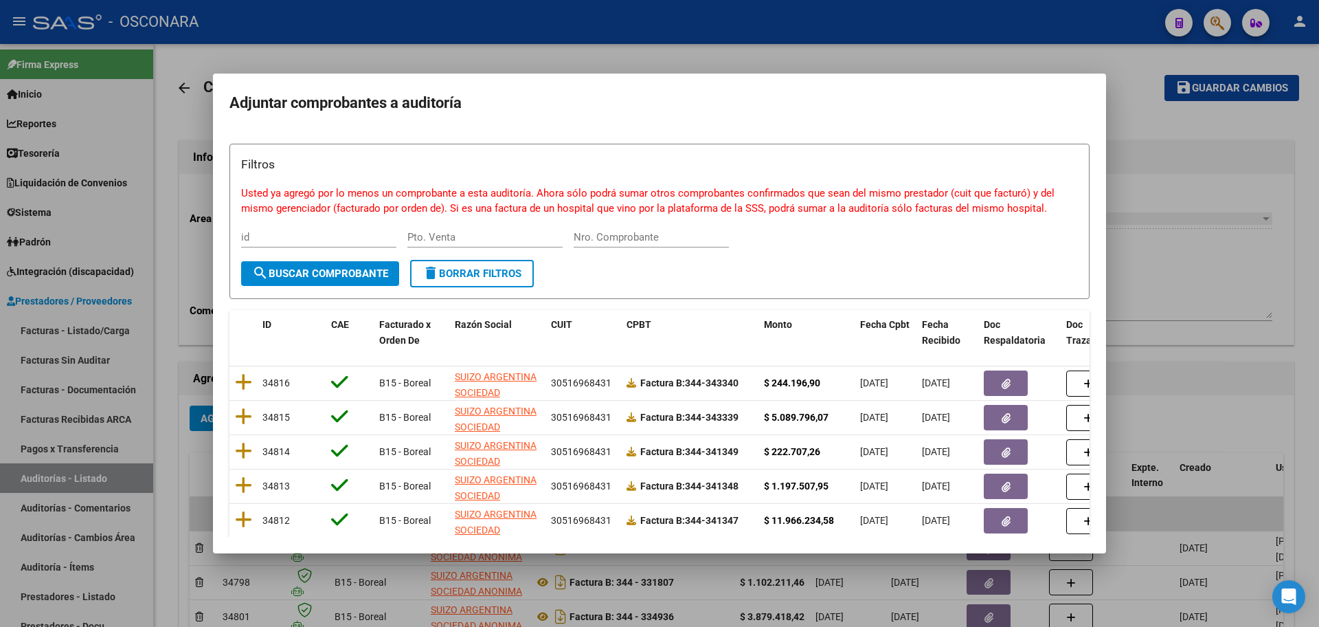
click at [627, 234] on div "Nro. Comprobante" at bounding box center [651, 237] width 155 height 21
click at [627, 234] on input "Nro. Comprobante" at bounding box center [651, 237] width 155 height 12
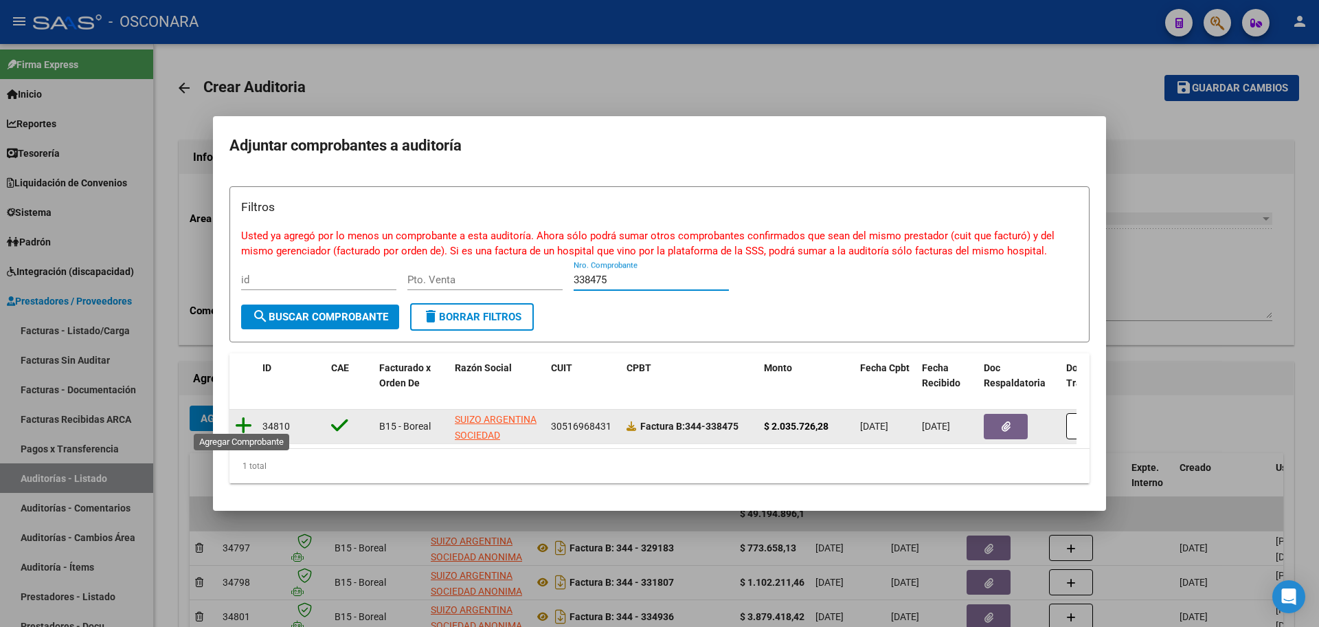
type input "338475"
click at [243, 416] on icon at bounding box center [243, 425] width 17 height 19
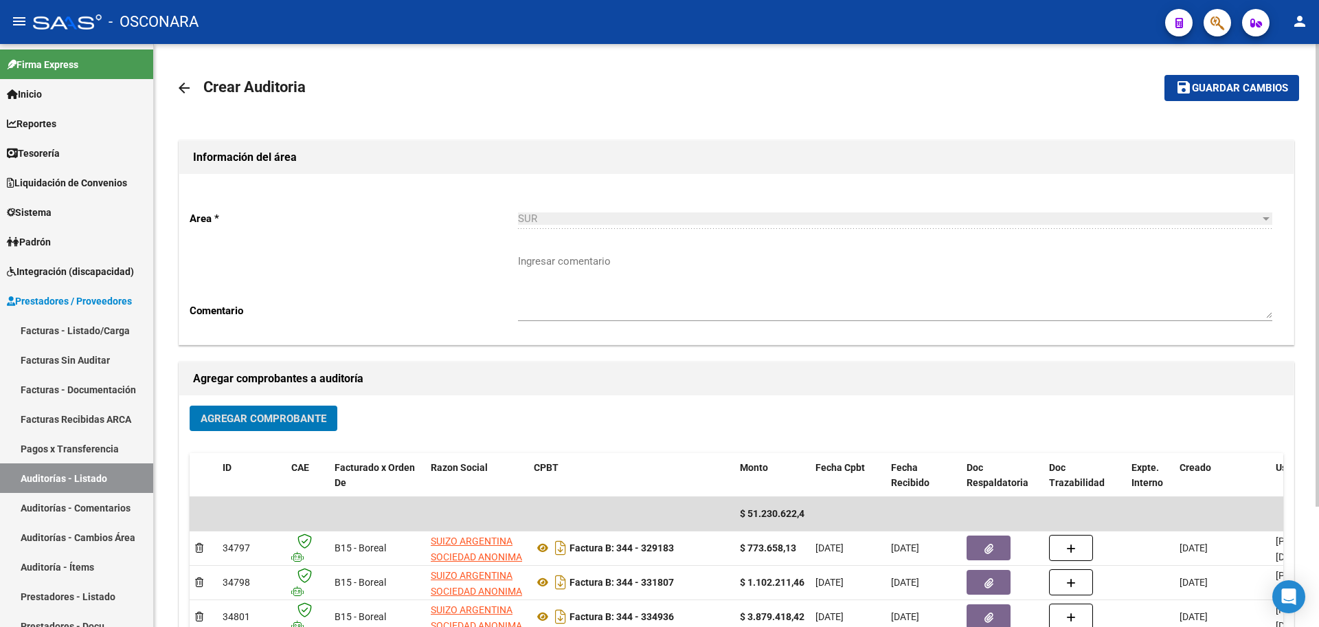
click at [328, 424] on button "Agregar Comprobante" at bounding box center [264, 417] width 148 height 25
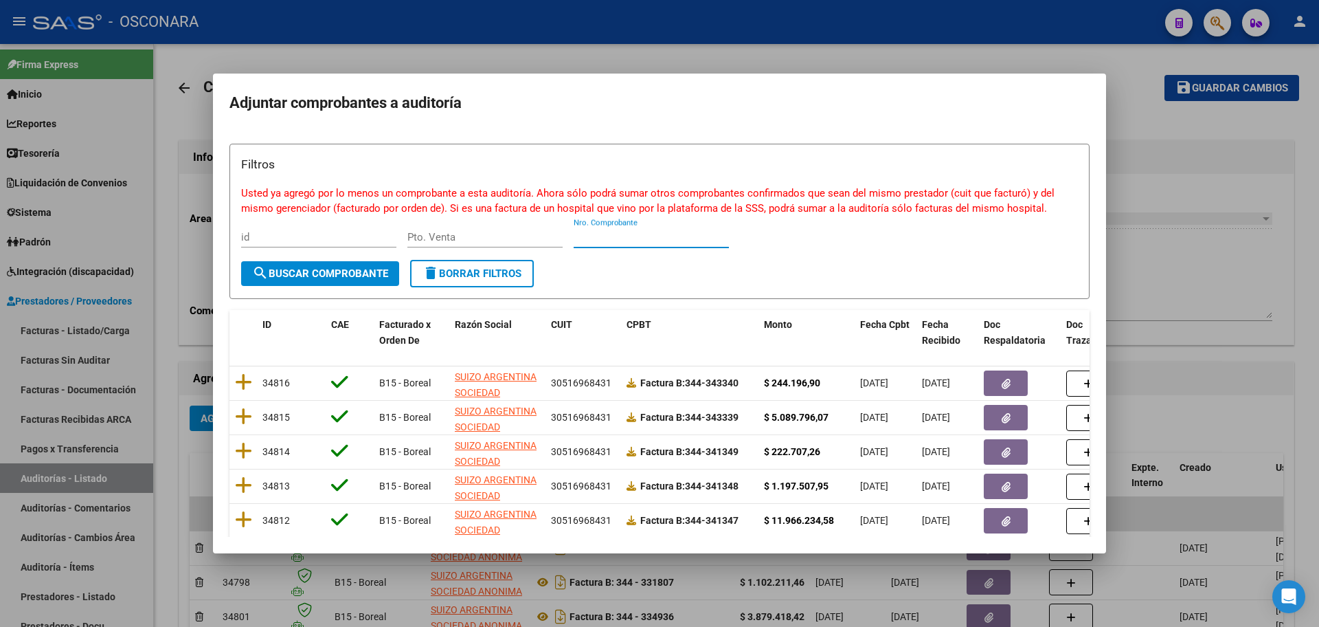
click at [652, 241] on input "Nro. Comprobante" at bounding box center [651, 237] width 155 height 12
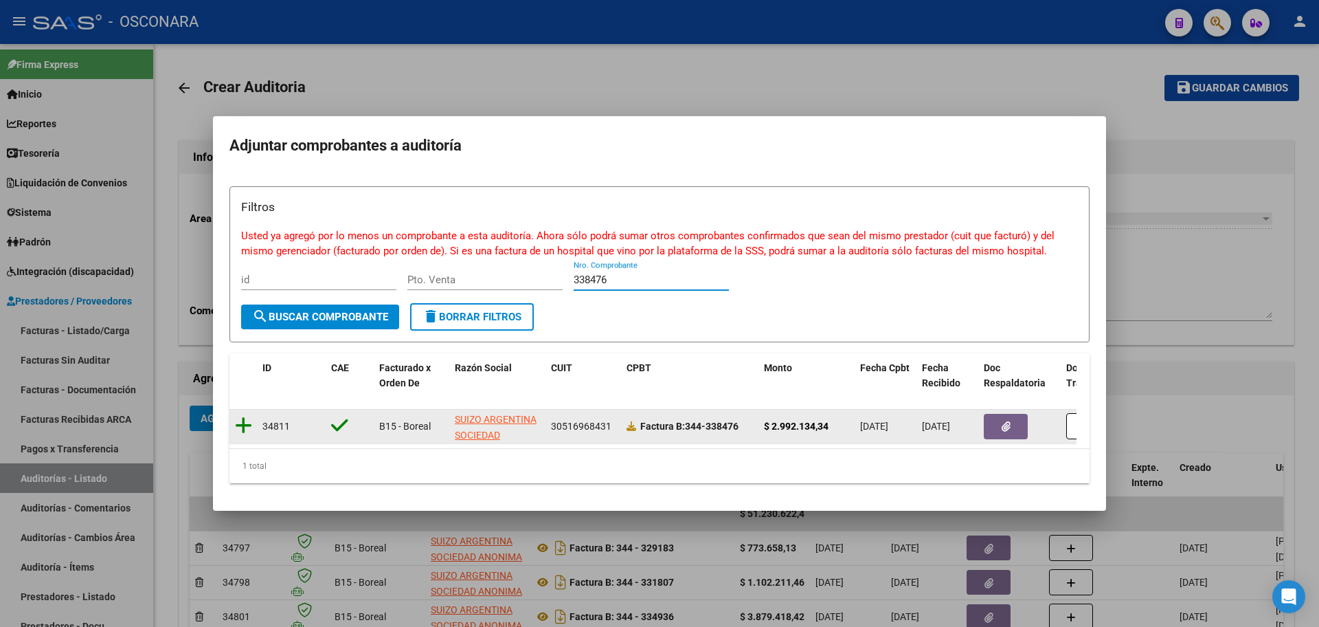
type input "338476"
click at [236, 418] on icon at bounding box center [243, 425] width 17 height 19
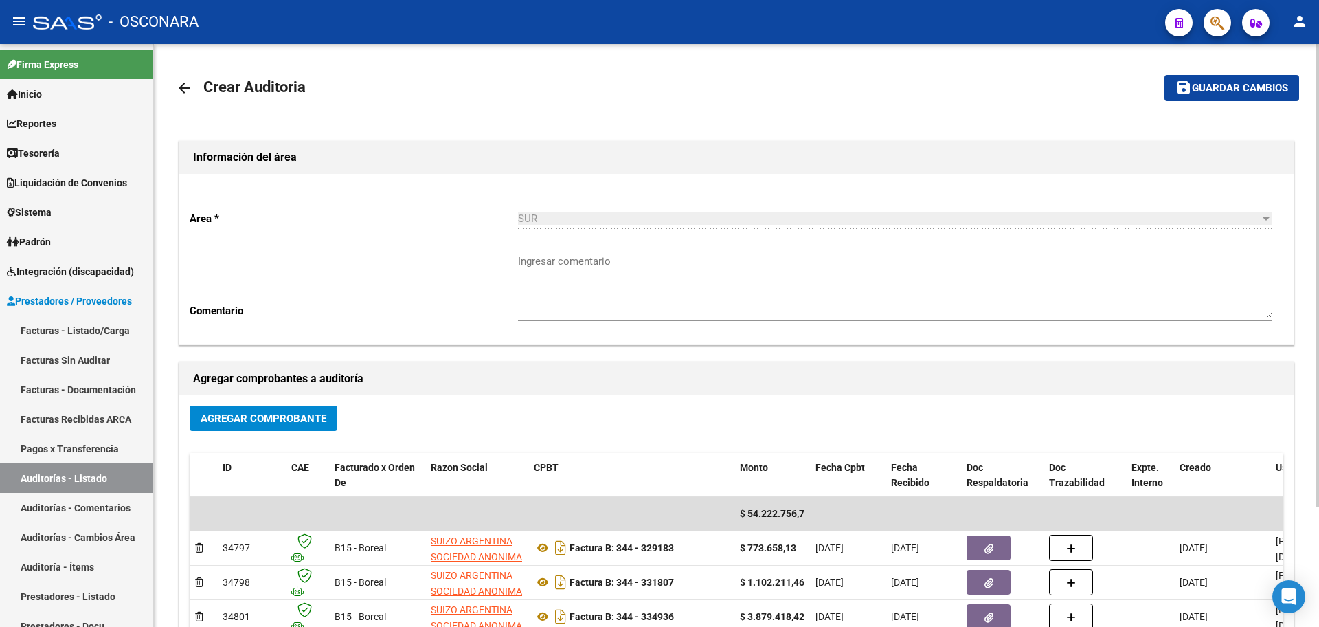
click at [259, 407] on div "Agregar Comprobante ID CAE Facturado x Orden De Razon Social CPBT Monto Fecha C…" at bounding box center [736, 537] width 1115 height 285
click at [268, 416] on span "Agregar Comprobante" at bounding box center [264, 418] width 126 height 12
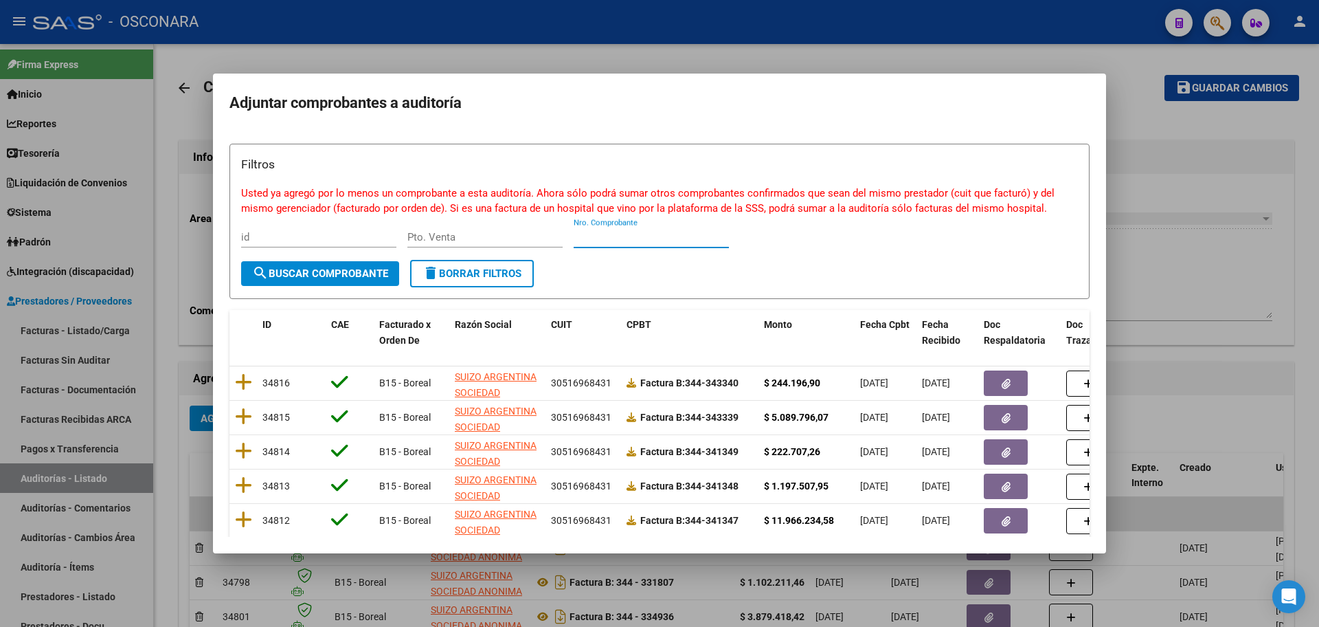
click at [694, 240] on input "Nro. Comprobante" at bounding box center [651, 237] width 155 height 12
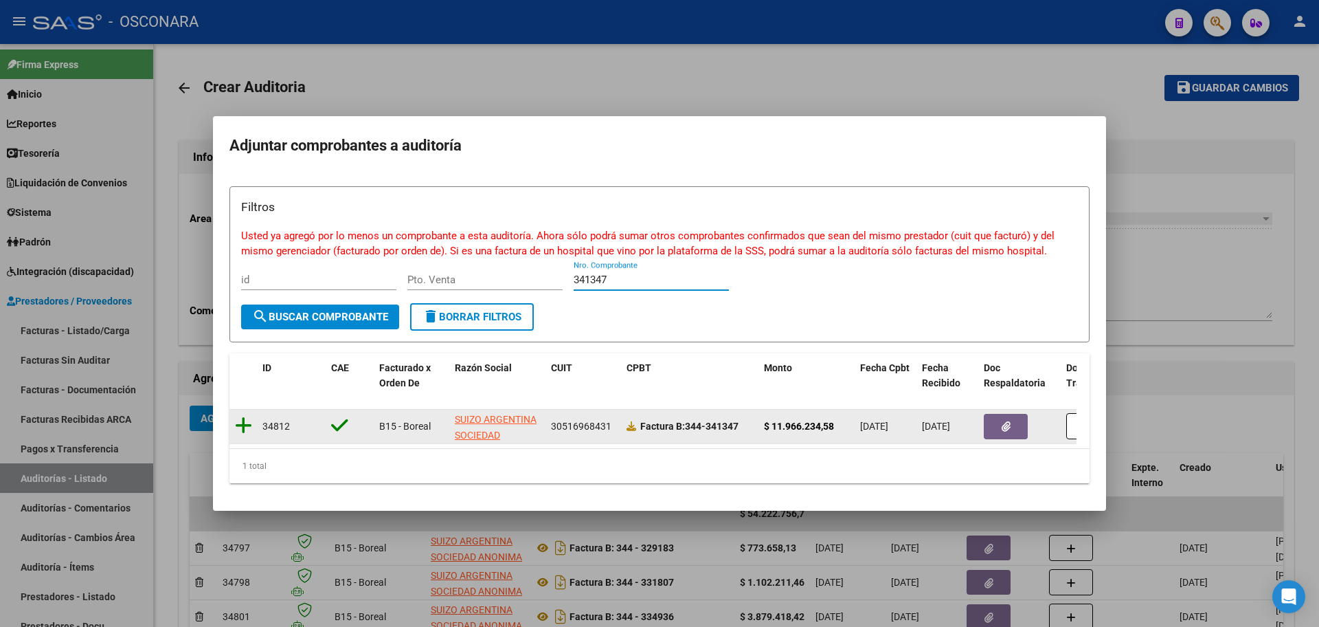
type input "341347"
click at [243, 416] on icon at bounding box center [243, 425] width 17 height 19
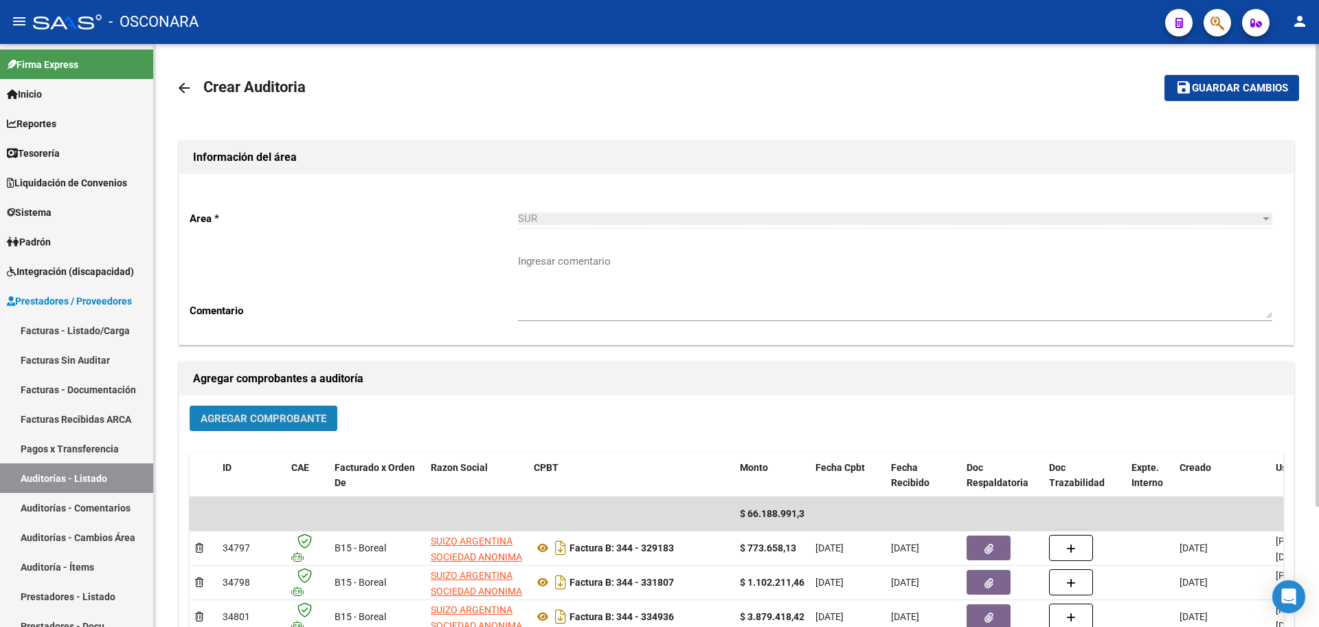
click at [242, 414] on span "Agregar Comprobante" at bounding box center [264, 418] width 126 height 12
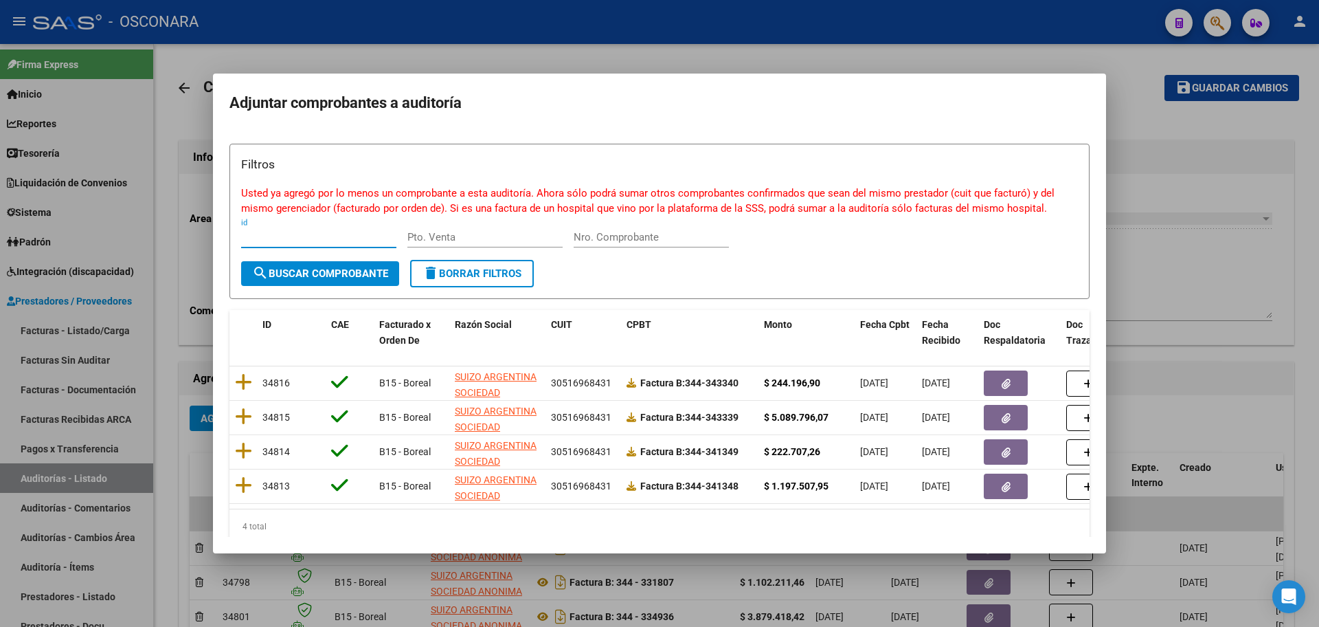
click at [653, 241] on input "Nro. Comprobante" at bounding box center [651, 237] width 155 height 12
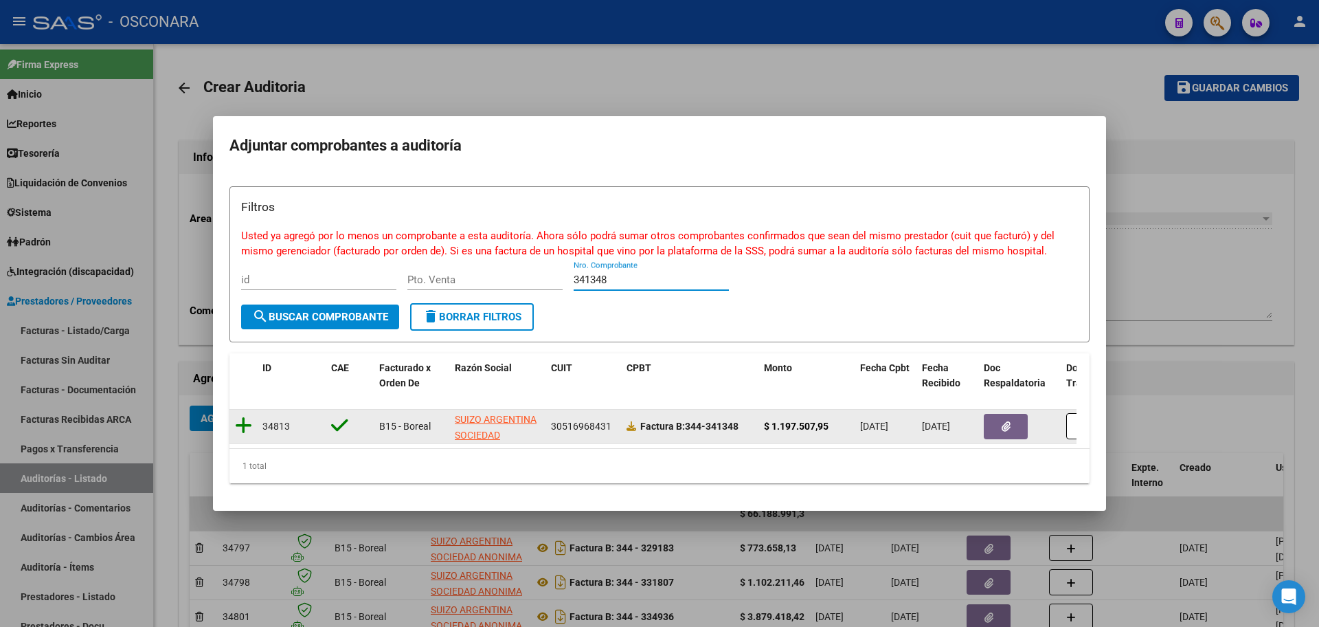
type input "341348"
click at [247, 421] on icon at bounding box center [243, 425] width 17 height 19
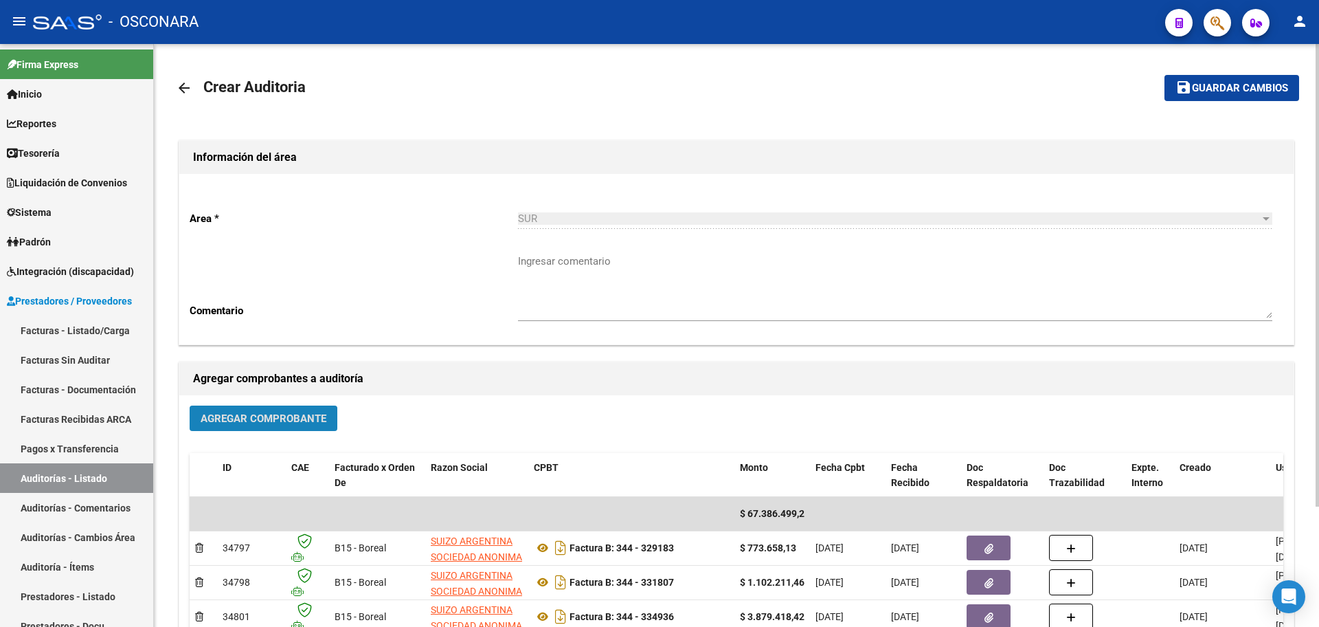
click at [245, 418] on span "Agregar Comprobante" at bounding box center [264, 418] width 126 height 12
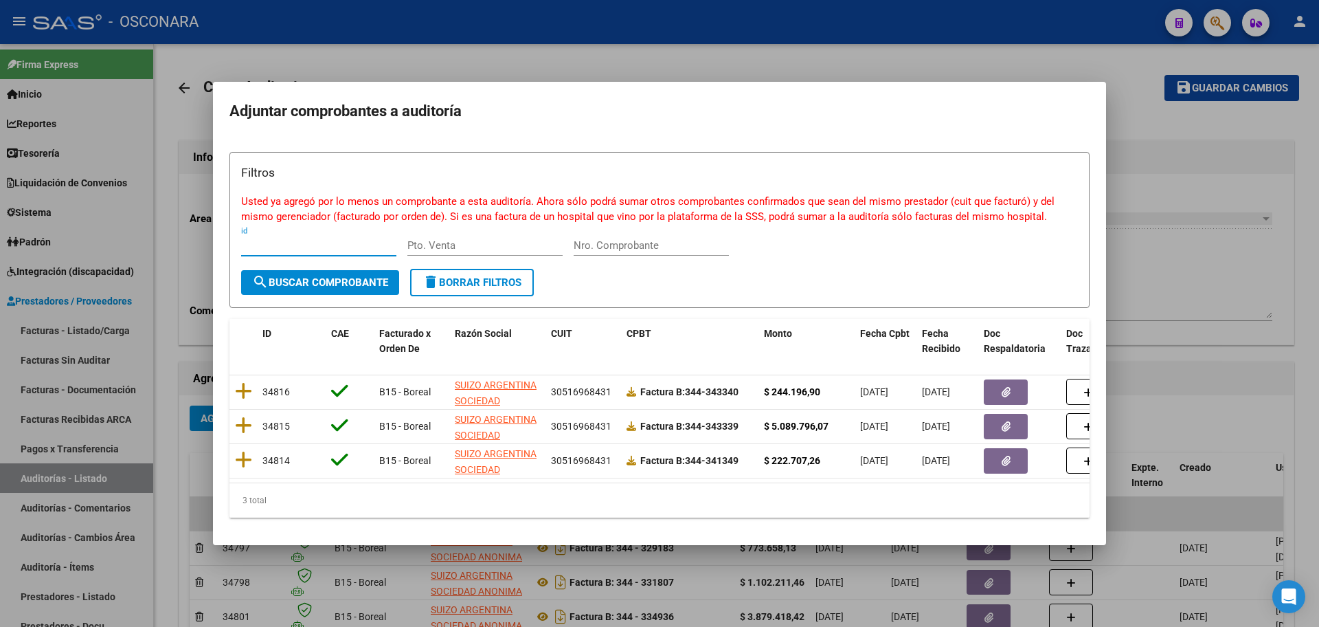
click at [666, 239] on input "Nro. Comprobante" at bounding box center [651, 245] width 155 height 12
type input "341349"
click at [355, 276] on span "search Buscar Comprobante" at bounding box center [320, 282] width 136 height 12
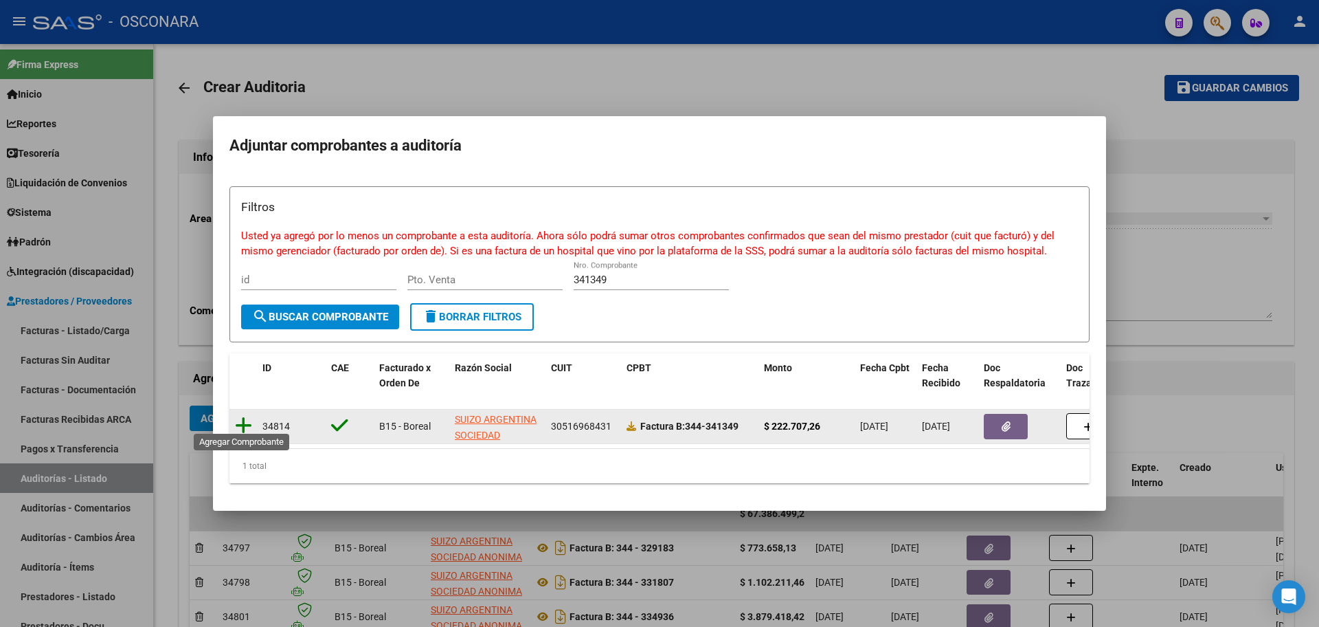
click at [246, 416] on icon at bounding box center [243, 425] width 17 height 19
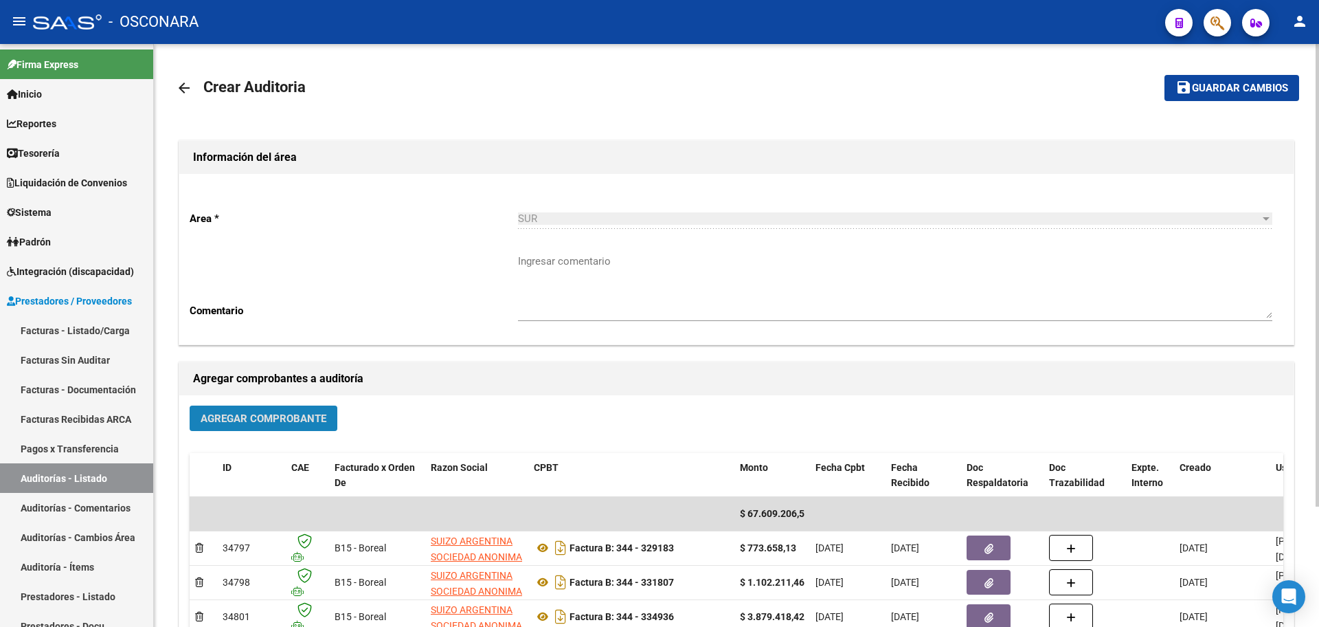
drag, startPoint x: 289, startPoint y: 414, endPoint x: 286, endPoint y: 403, distance: 10.7
click at [286, 403] on div "Agregar Comprobante ID CAE Facturado x Orden De Razon Social CPBT Monto Fecha C…" at bounding box center [736, 537] width 1115 height 285
click at [258, 420] on span "Agregar Comprobante" at bounding box center [264, 418] width 126 height 12
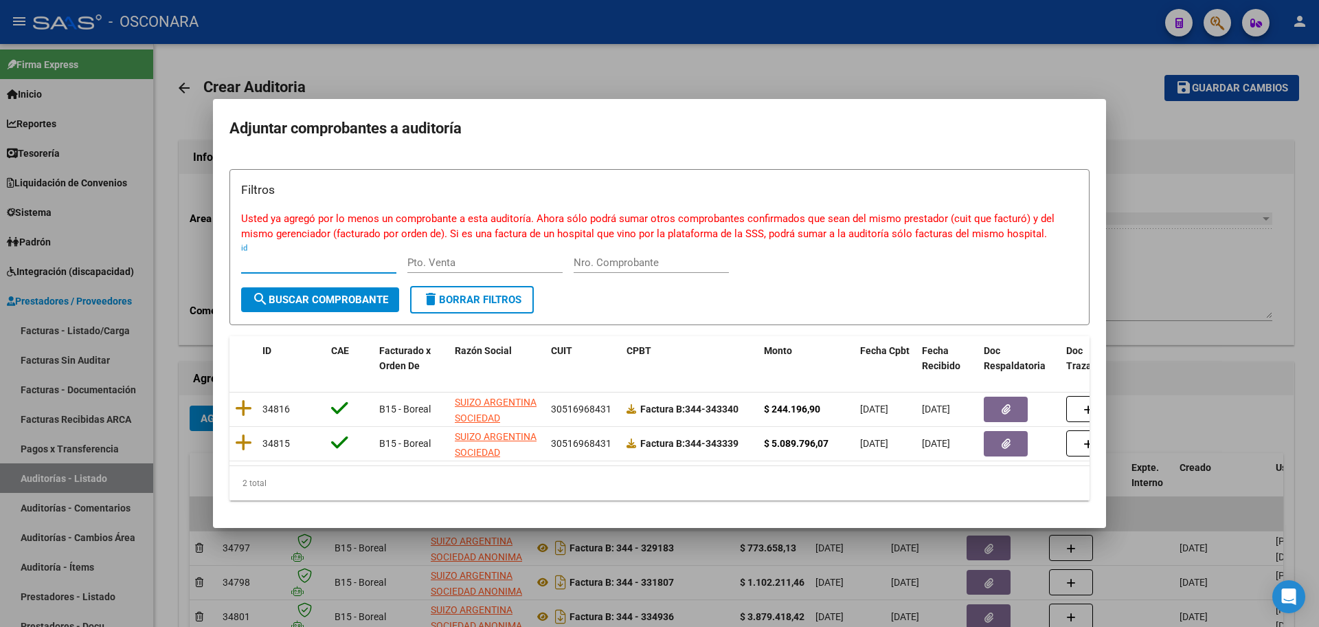
click at [680, 260] on input "Nro. Comprobante" at bounding box center [651, 262] width 155 height 12
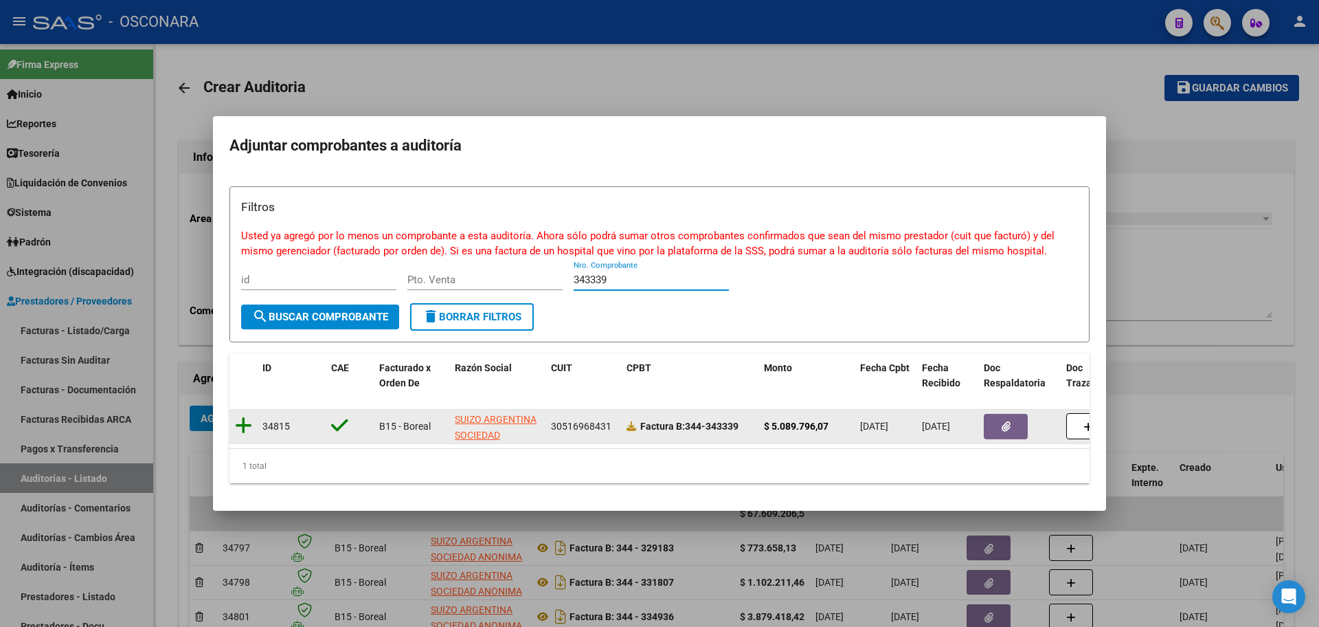
type input "343339"
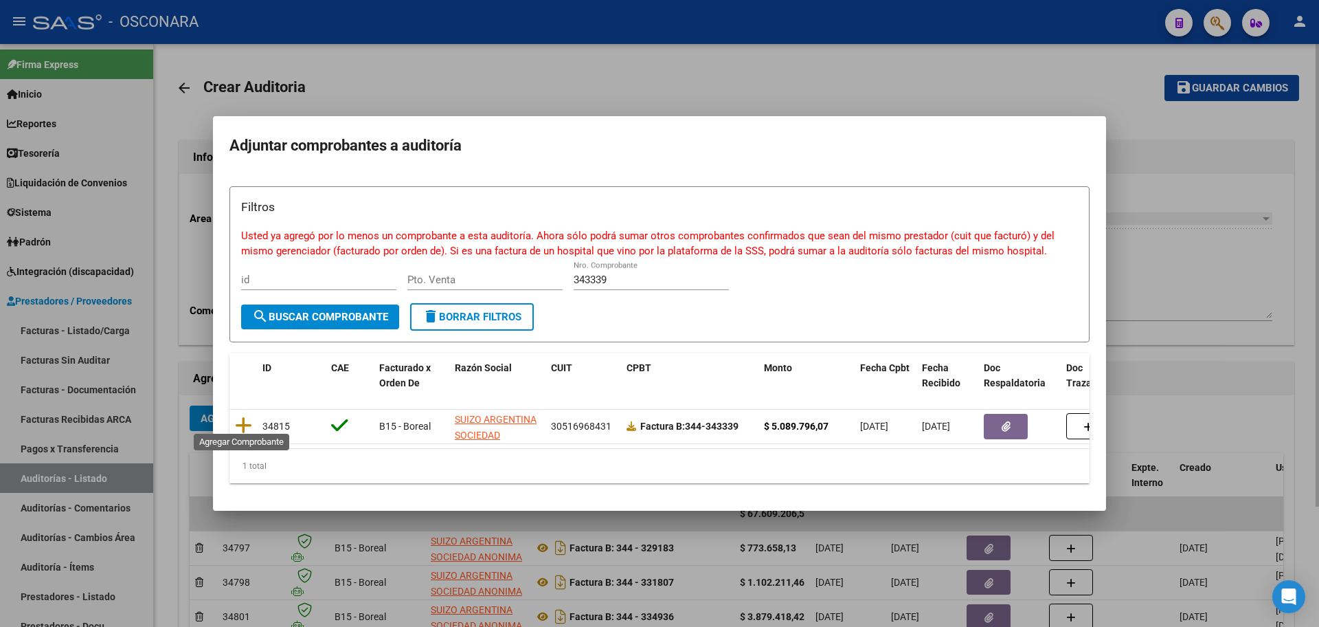
click at [245, 416] on icon at bounding box center [243, 425] width 17 height 19
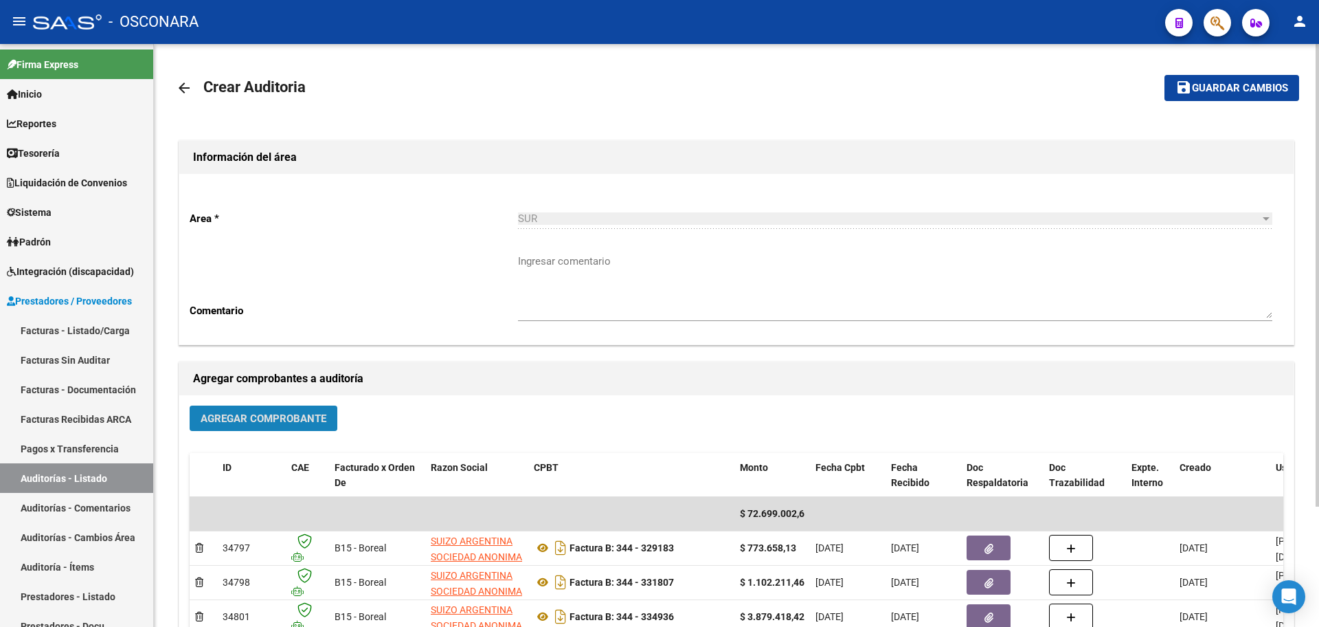
click at [245, 412] on span "Agregar Comprobante" at bounding box center [264, 418] width 126 height 12
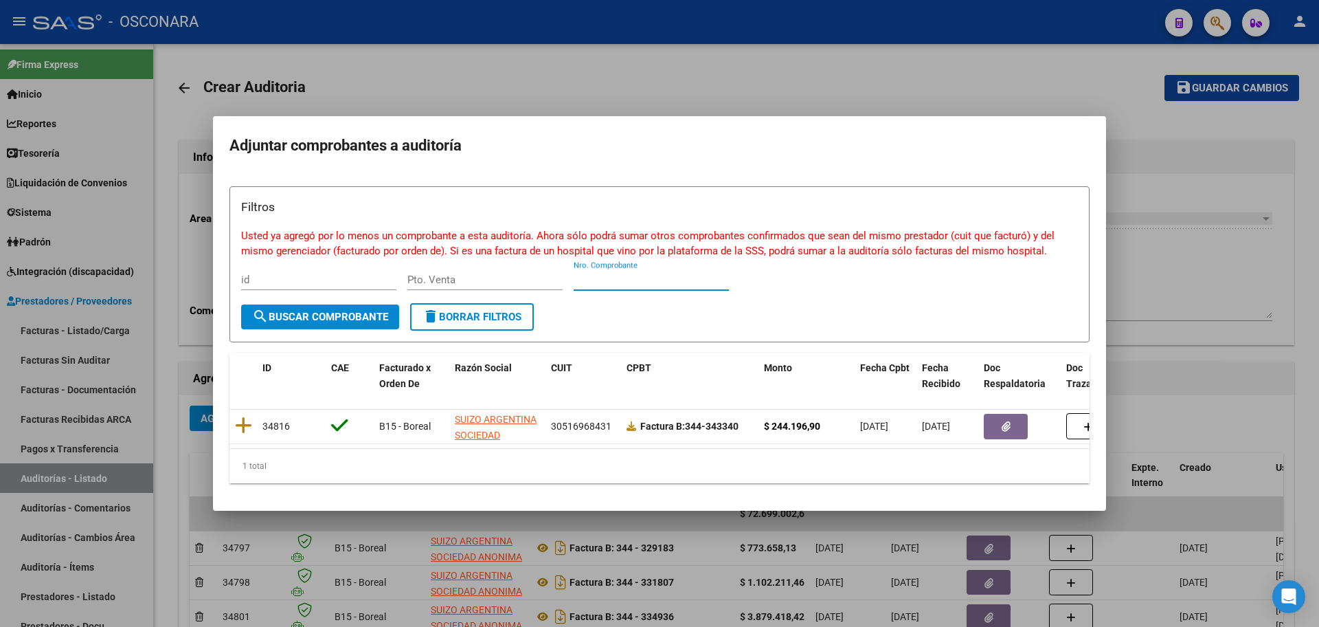
click at [660, 273] on input "Nro. Comprobante" at bounding box center [651, 279] width 155 height 12
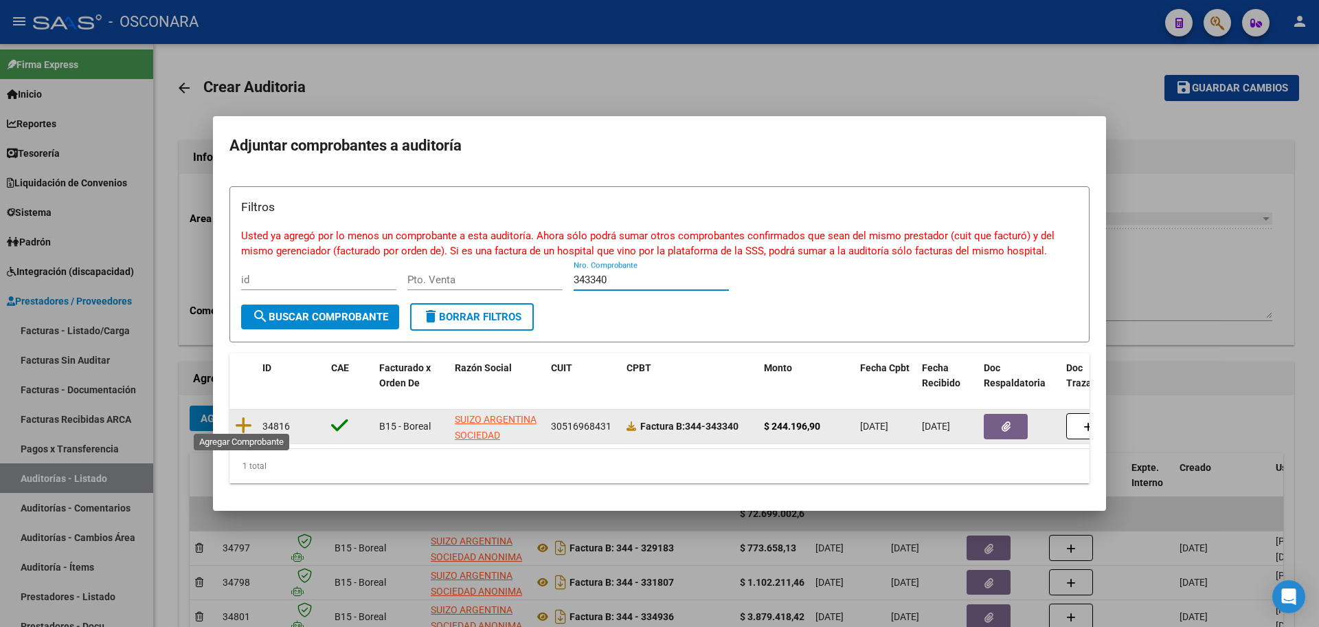
type input "343340"
click at [232, 417] on datatable-body-cell at bounding box center [243, 427] width 27 height 34
click at [245, 418] on icon at bounding box center [243, 425] width 17 height 19
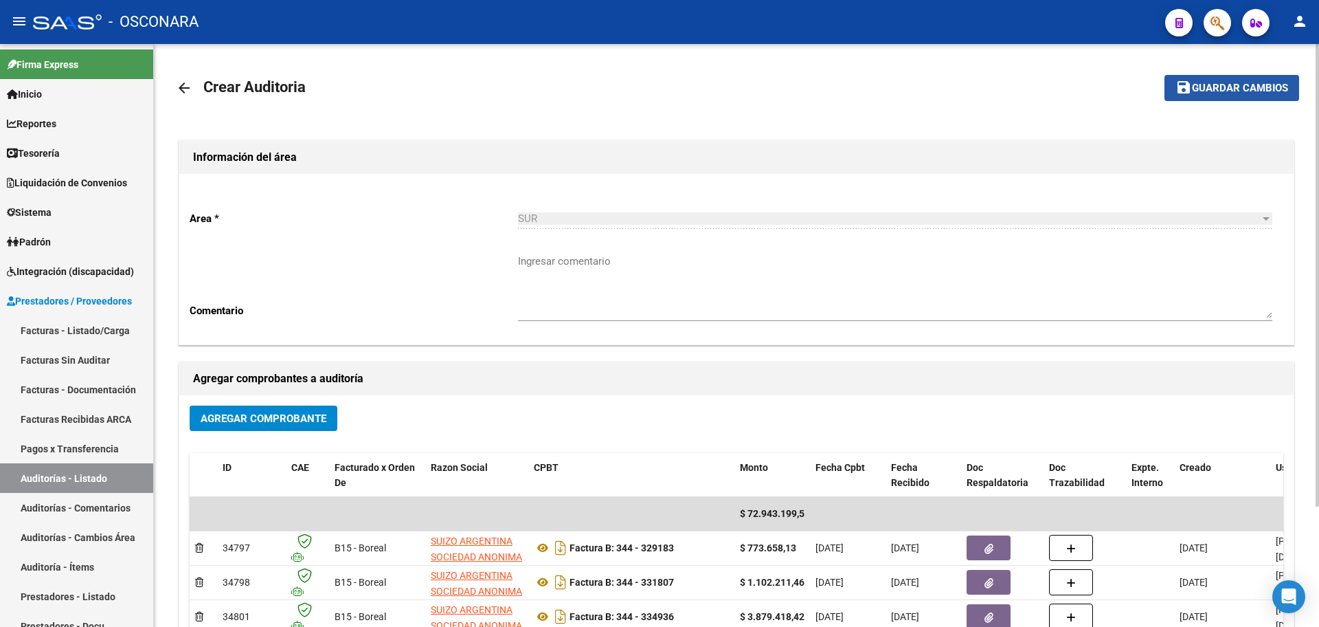
click at [1231, 91] on span "Guardar cambios" at bounding box center [1240, 88] width 96 height 12
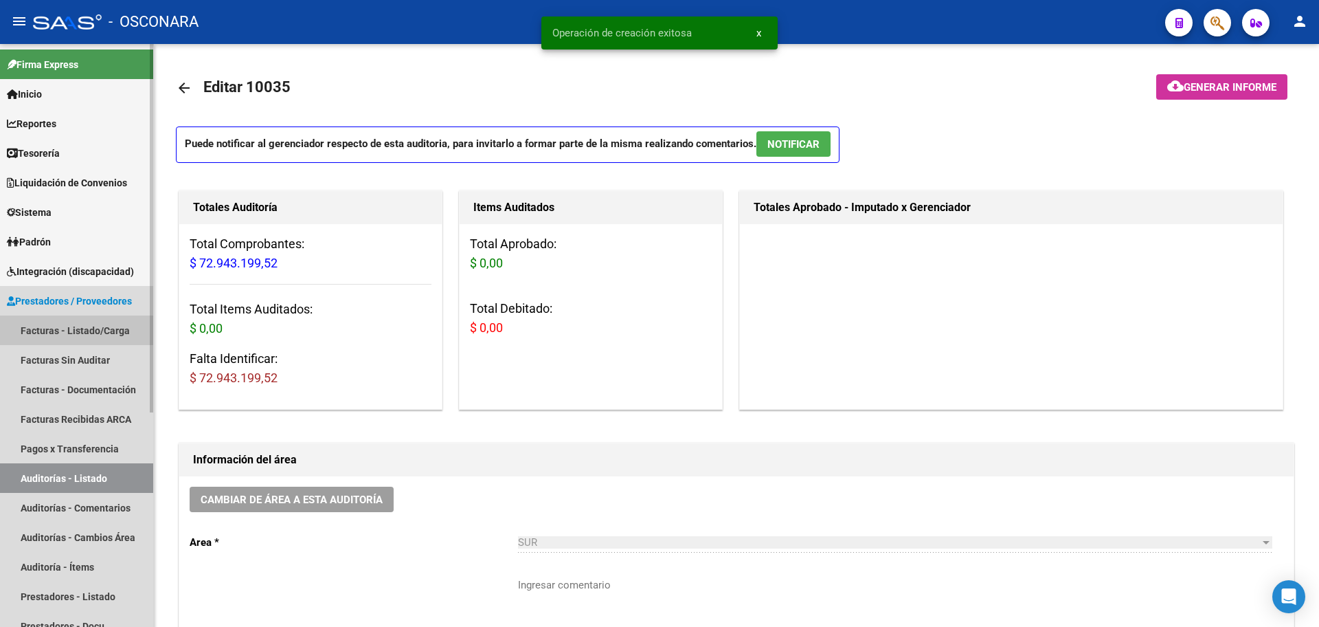
click at [110, 328] on link "Facturas - Listado/Carga" at bounding box center [76, 330] width 153 height 30
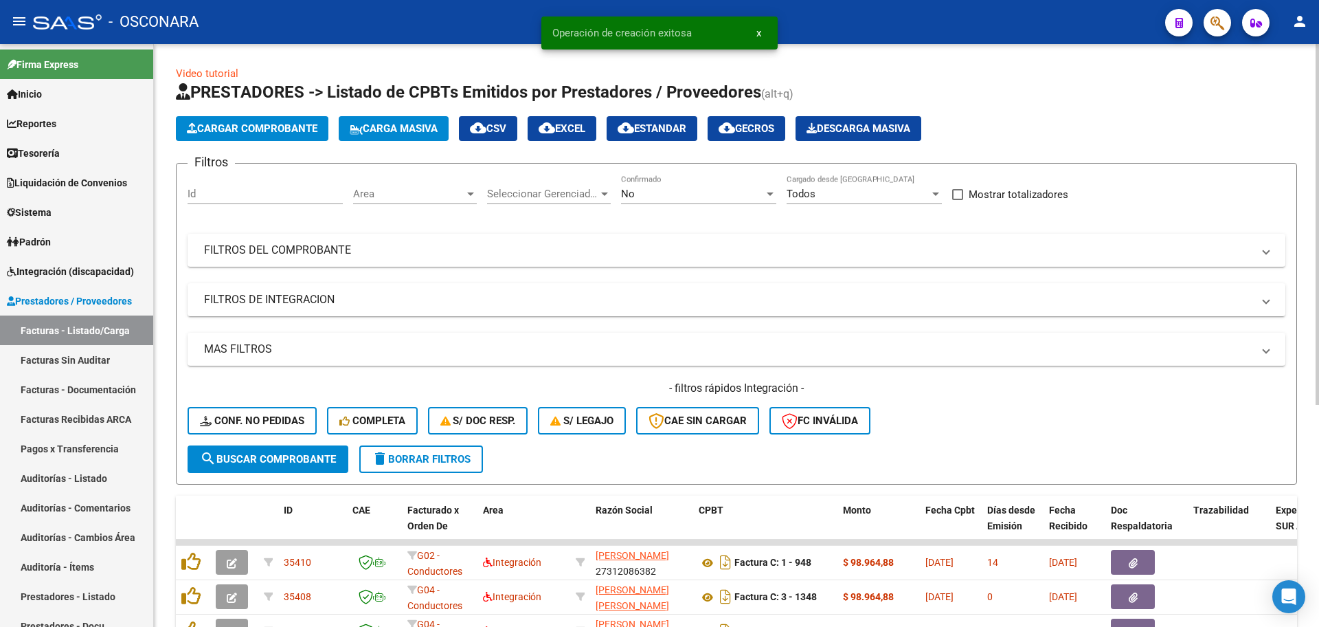
click at [724, 186] on div "No Confirmado" at bounding box center [698, 190] width 155 height 30
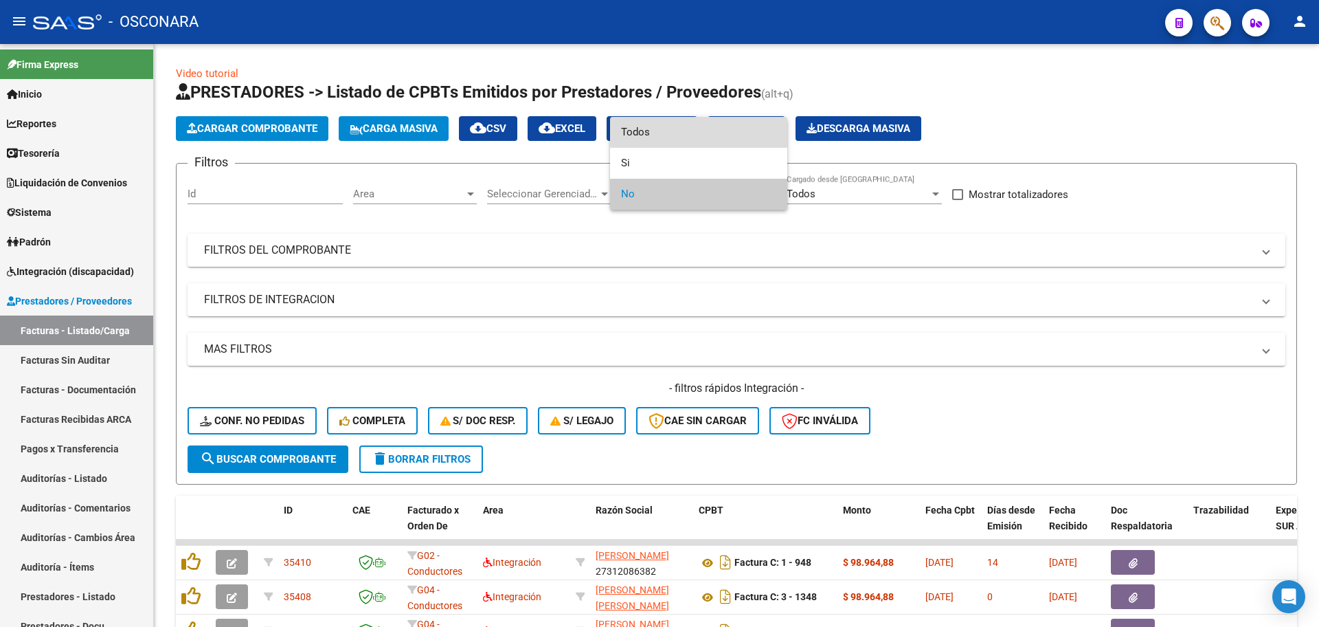
click at [724, 129] on span "Todos" at bounding box center [698, 132] width 155 height 31
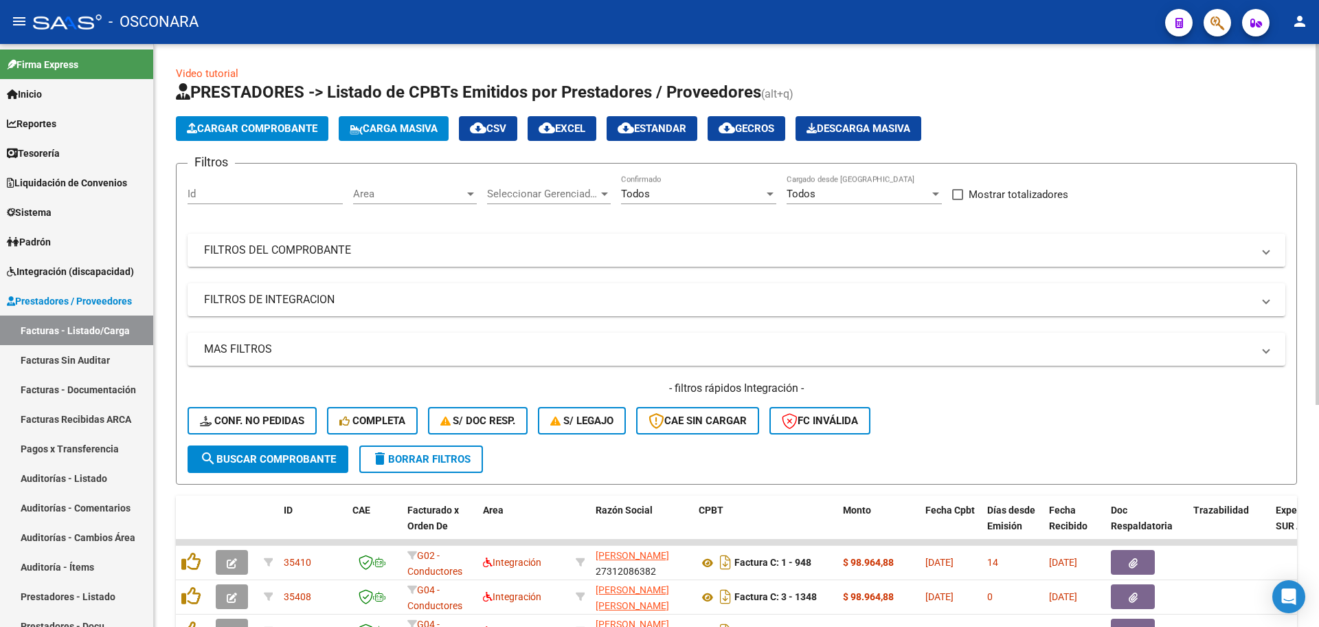
drag, startPoint x: 589, startPoint y: 217, endPoint x: 568, endPoint y: 239, distance: 30.1
click at [586, 221] on div "Filtros Id Area Area Seleccionar Gerenciador Seleccionar Gerenciador Todos Conf…" at bounding box center [737, 310] width 1098 height 271
click at [555, 255] on mat-panel-title "FILTROS DEL COMPROBANTE" at bounding box center [728, 250] width 1049 height 15
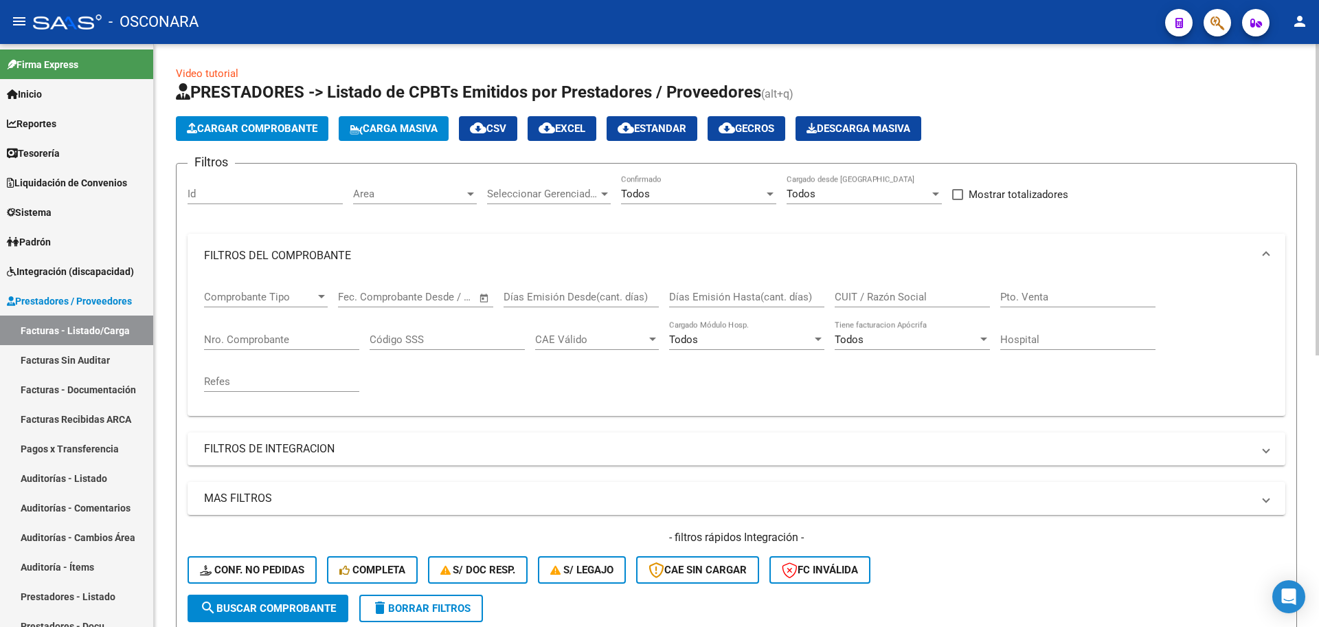
click at [555, 252] on mat-panel-title "FILTROS DEL COMPROBANTE" at bounding box center [728, 255] width 1049 height 15
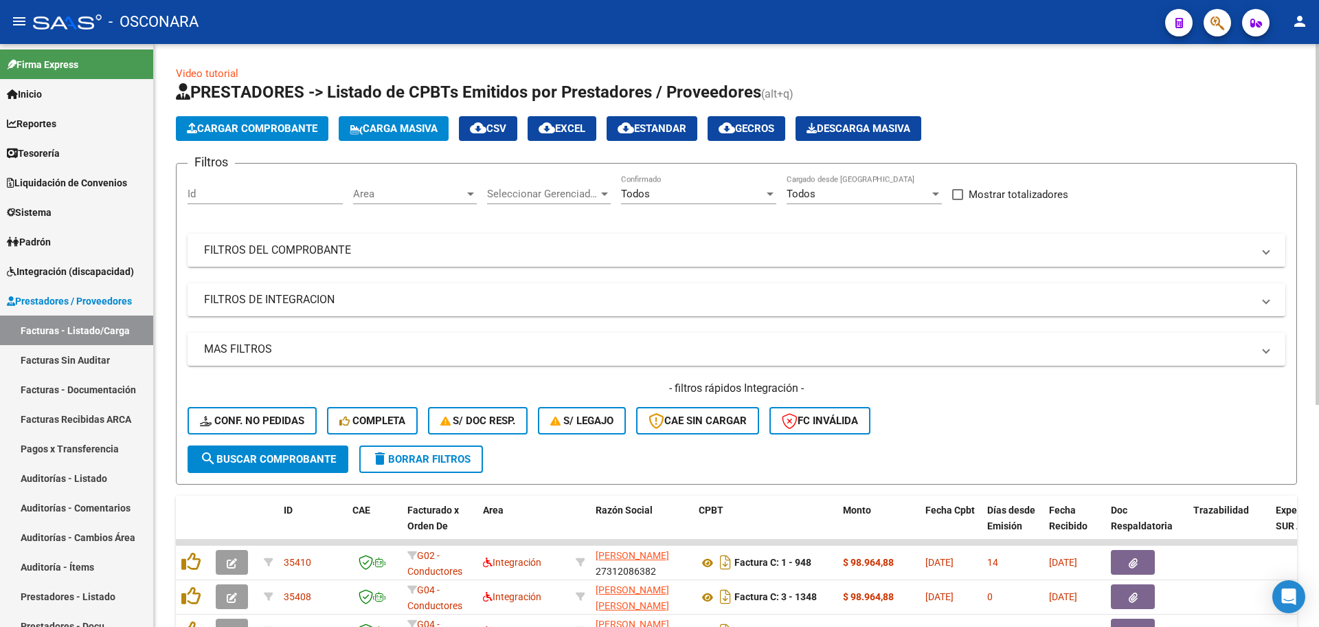
click at [355, 243] on mat-panel-title "FILTROS DEL COMPROBANTE" at bounding box center [728, 250] width 1049 height 15
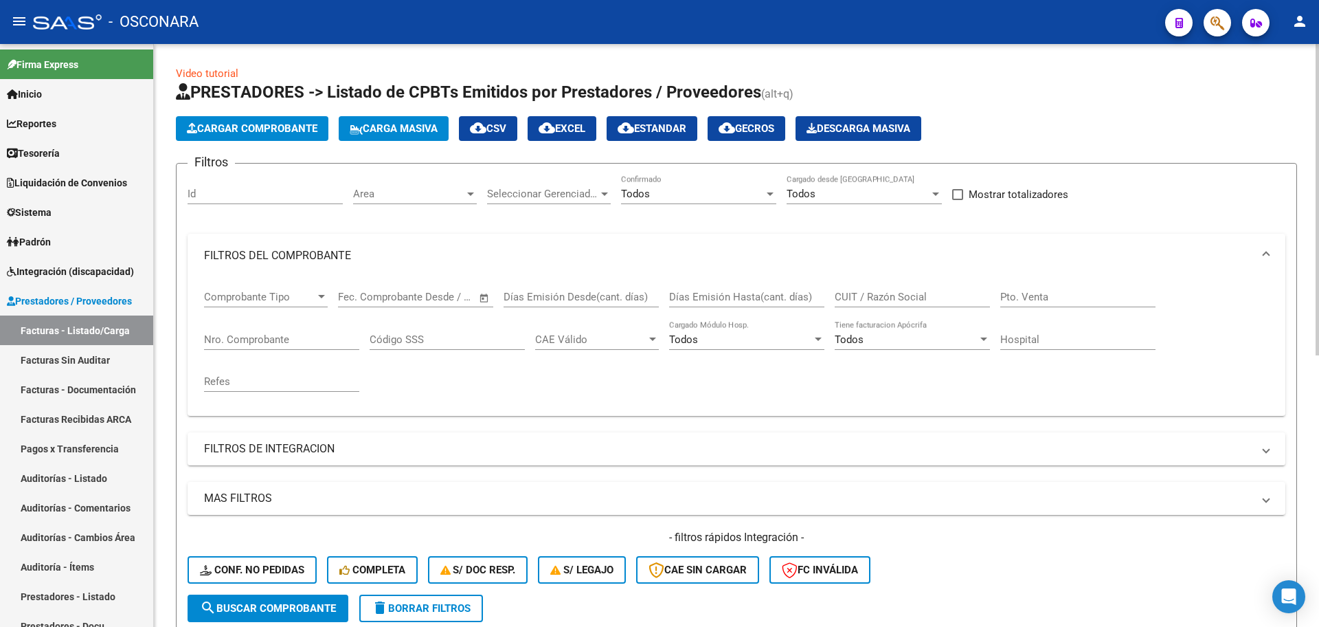
click at [278, 340] on input "Nro. Comprobante" at bounding box center [281, 339] width 155 height 12
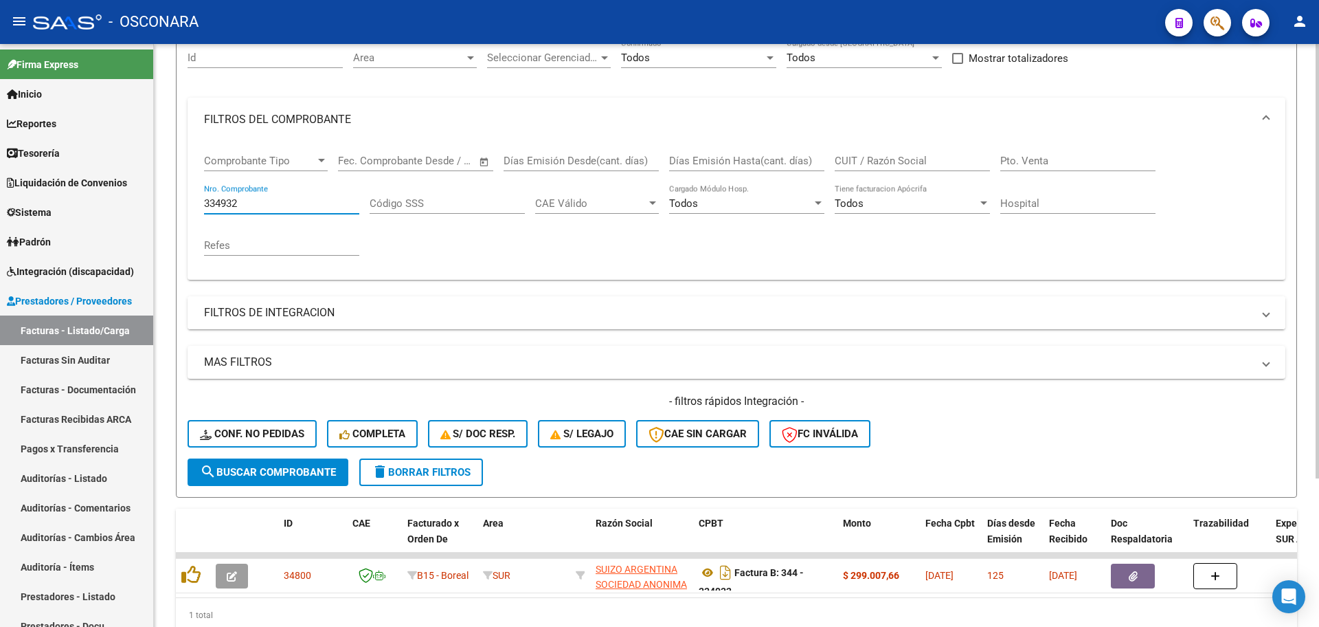
scroll to position [199, 0]
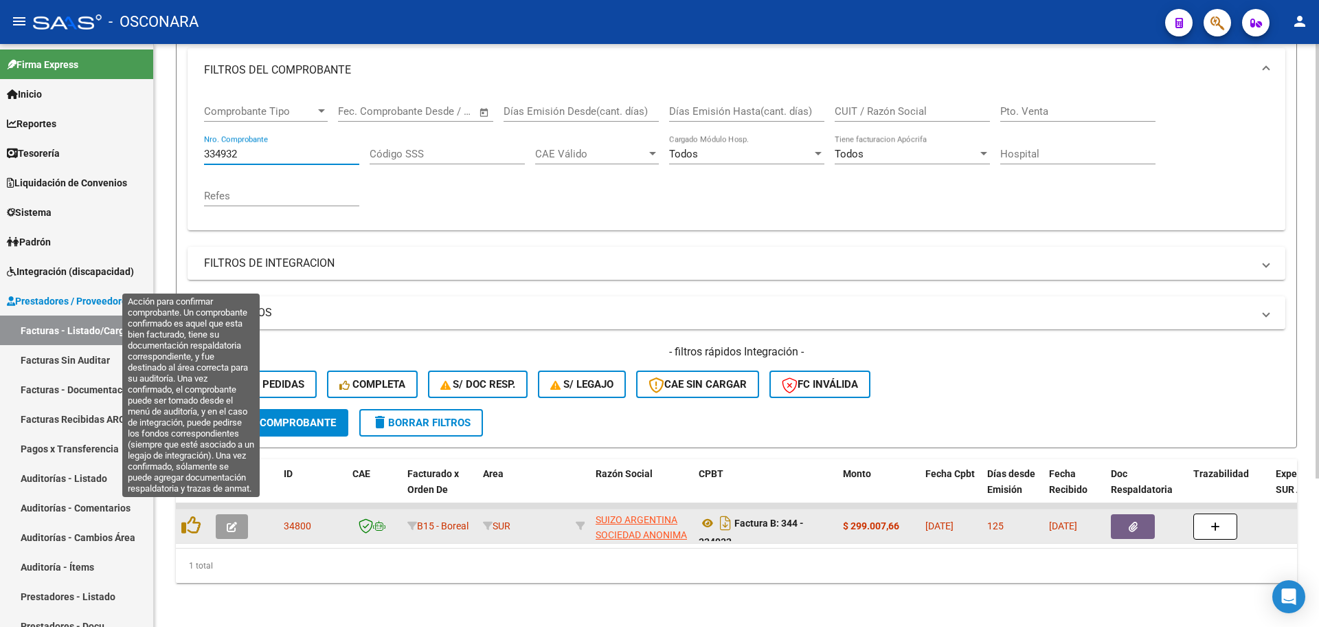
type input "334932"
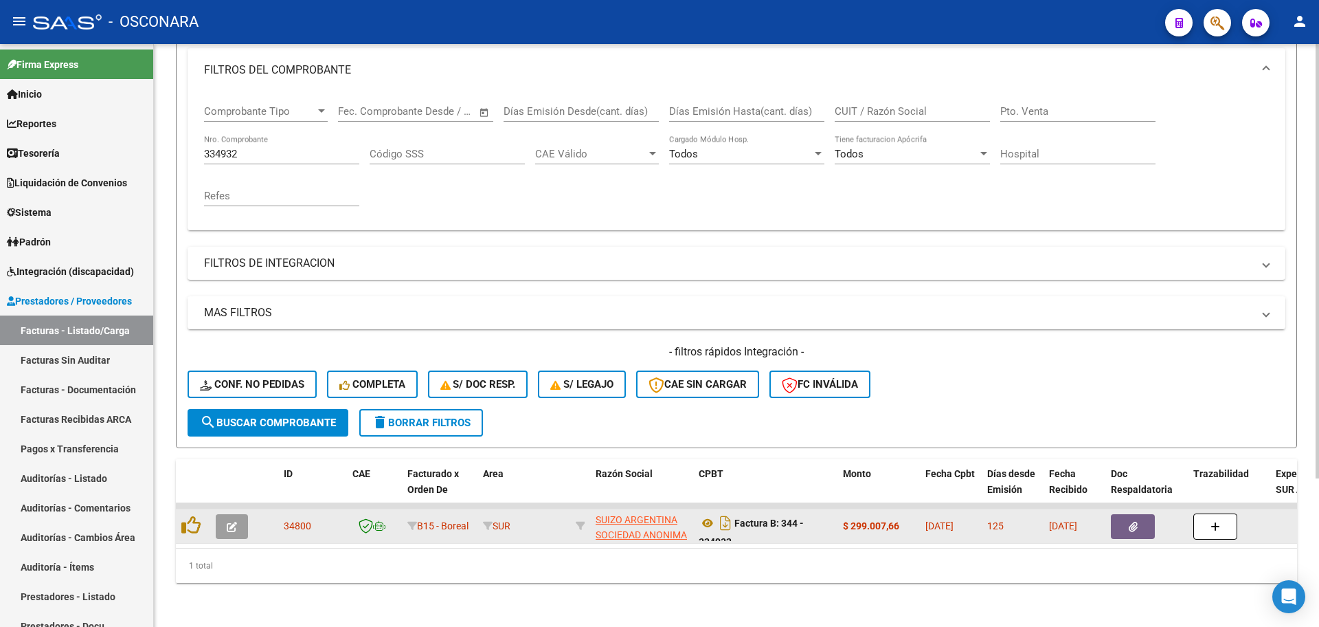
click at [191, 522] on div at bounding box center [192, 525] width 23 height 21
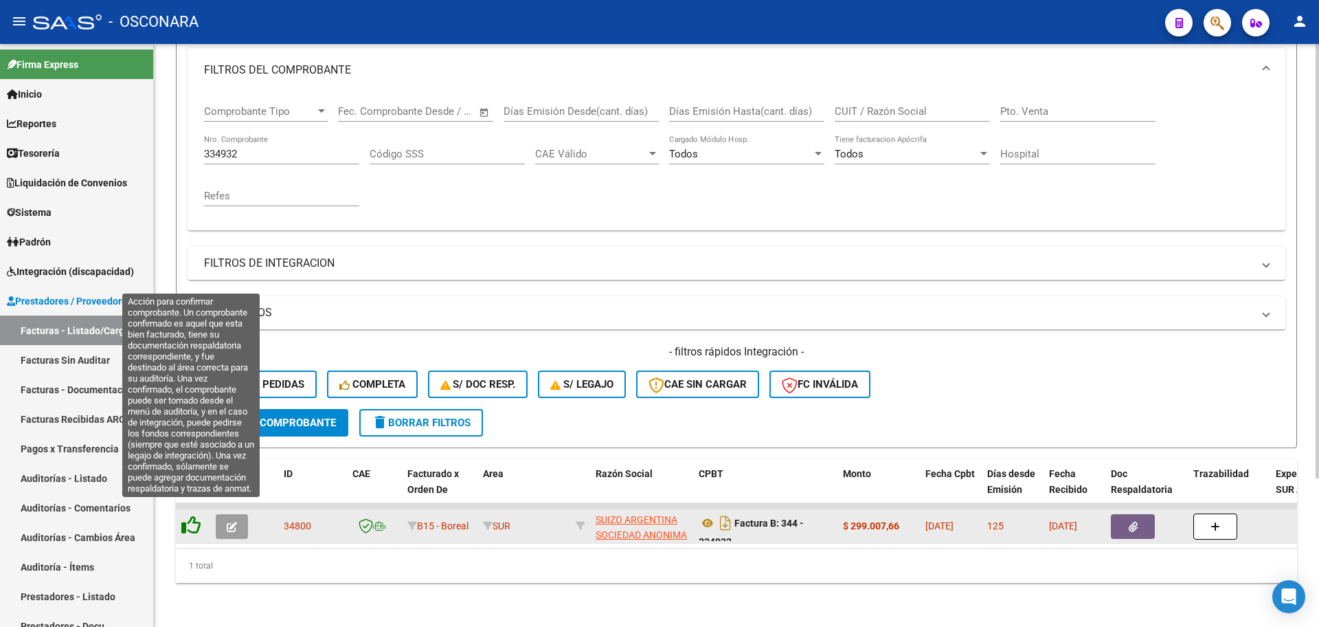
click at [194, 515] on icon at bounding box center [190, 524] width 19 height 19
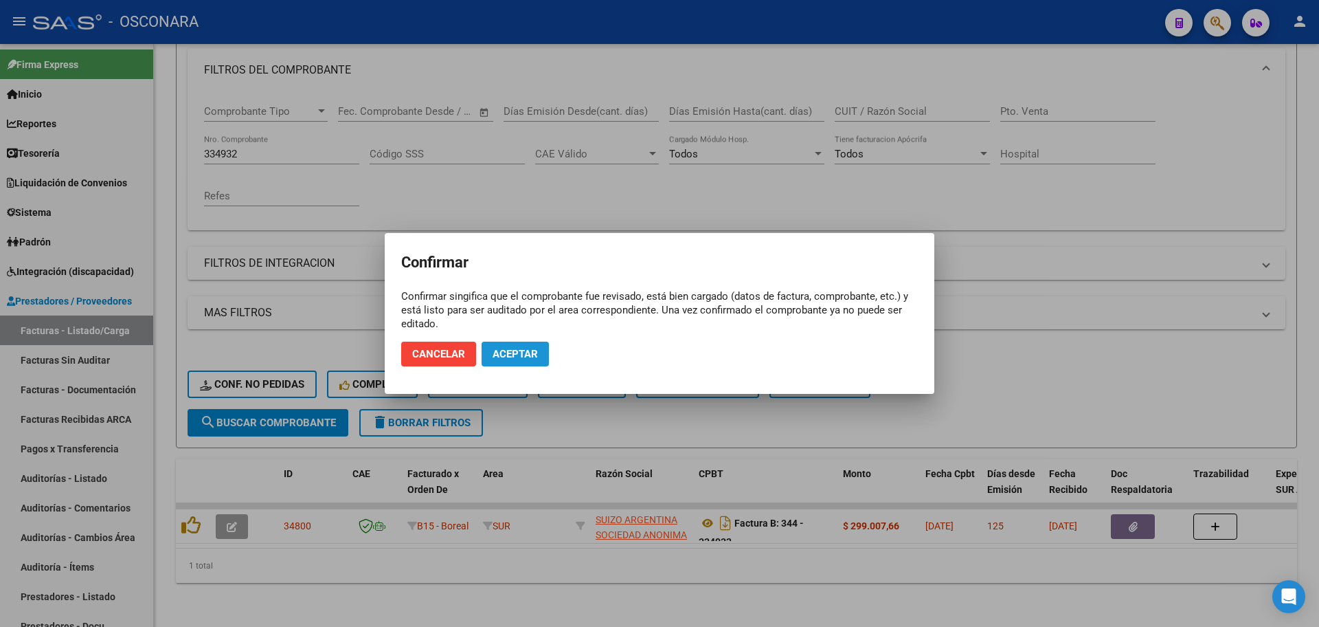
click at [522, 358] on span "Aceptar" at bounding box center [515, 354] width 45 height 12
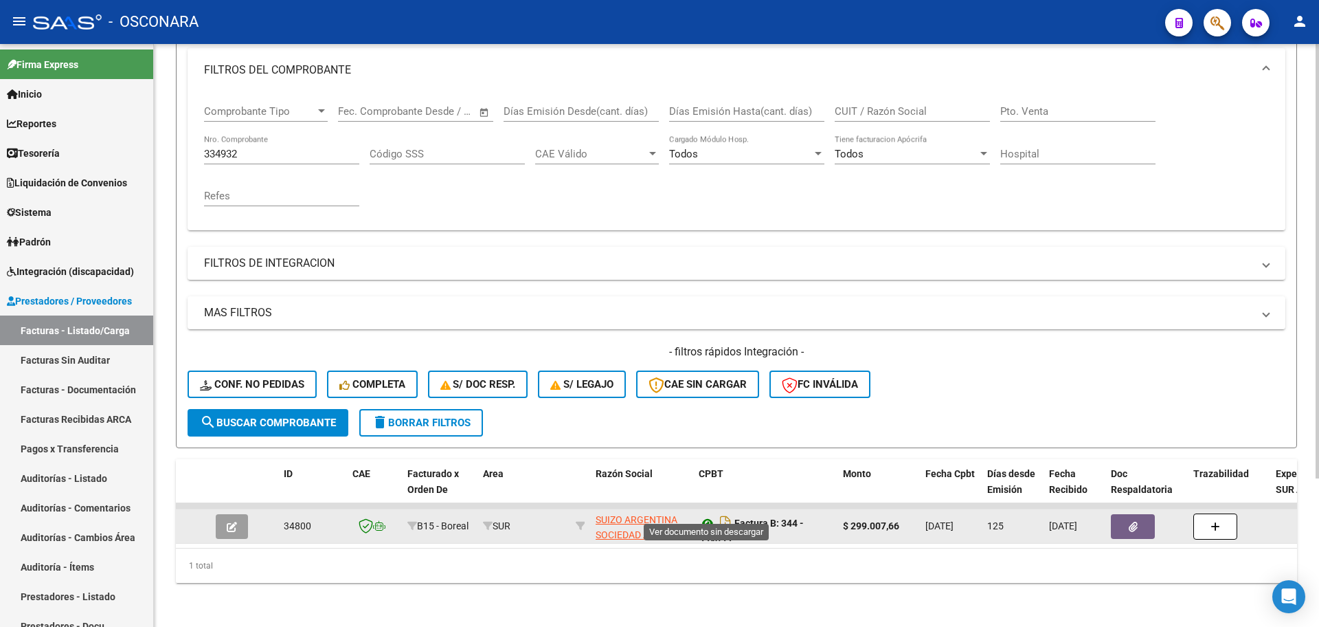
click at [706, 515] on icon at bounding box center [708, 523] width 18 height 16
click at [1126, 514] on button "button" at bounding box center [1133, 526] width 44 height 25
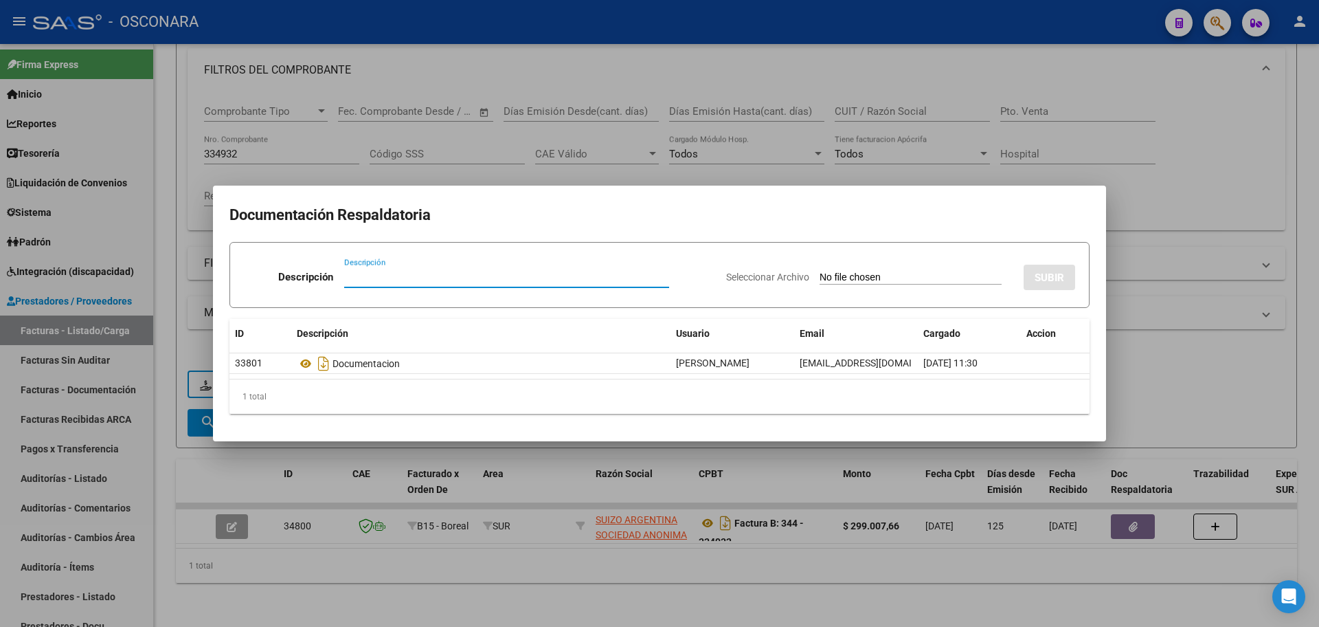
click at [581, 571] on div at bounding box center [659, 313] width 1319 height 627
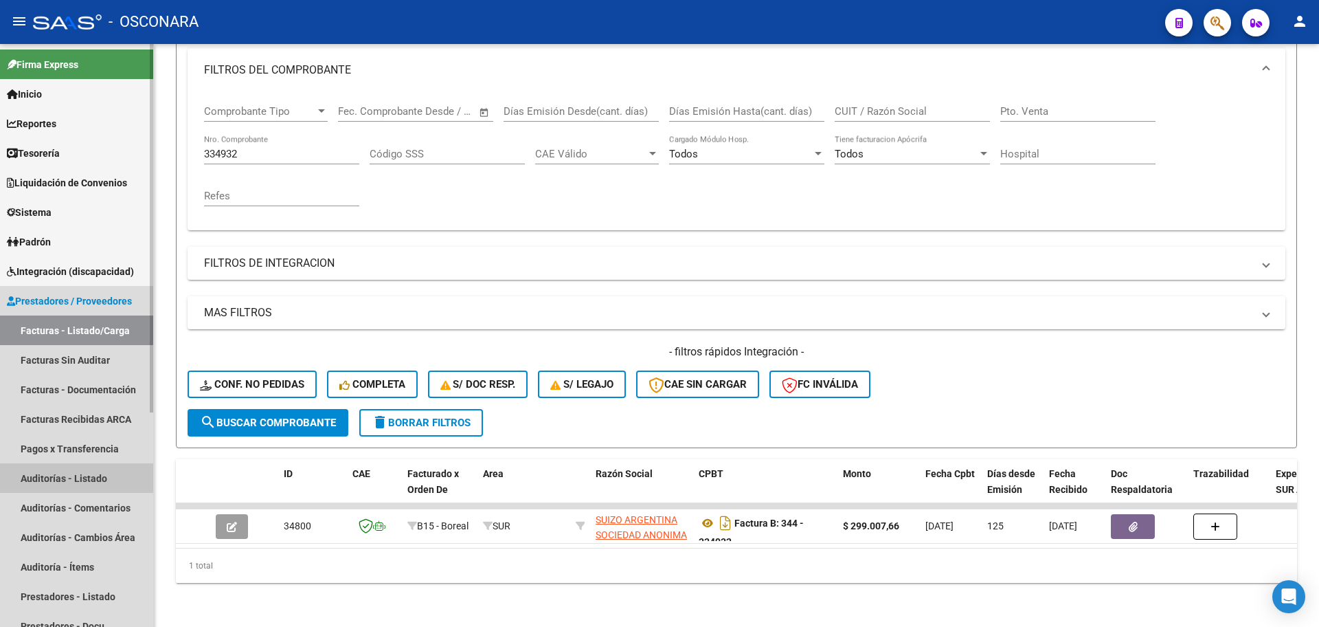
click at [105, 479] on link "Auditorías - Listado" at bounding box center [76, 478] width 153 height 30
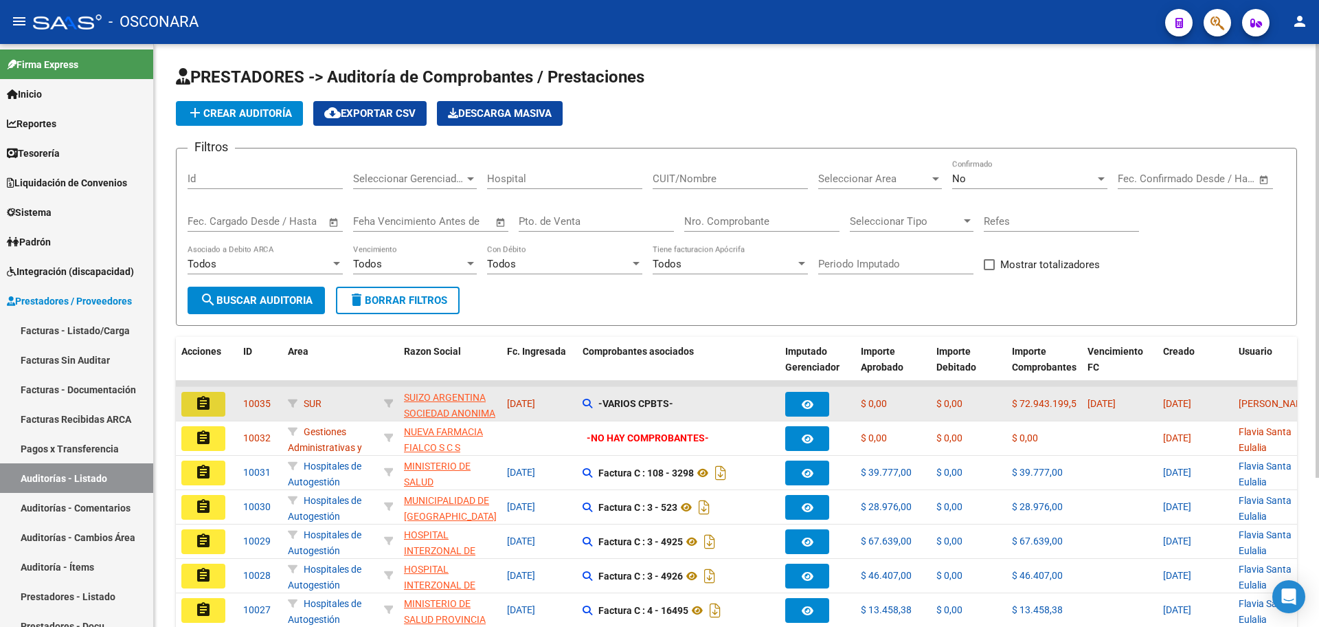
click at [202, 399] on mat-icon "assignment" at bounding box center [203, 403] width 16 height 16
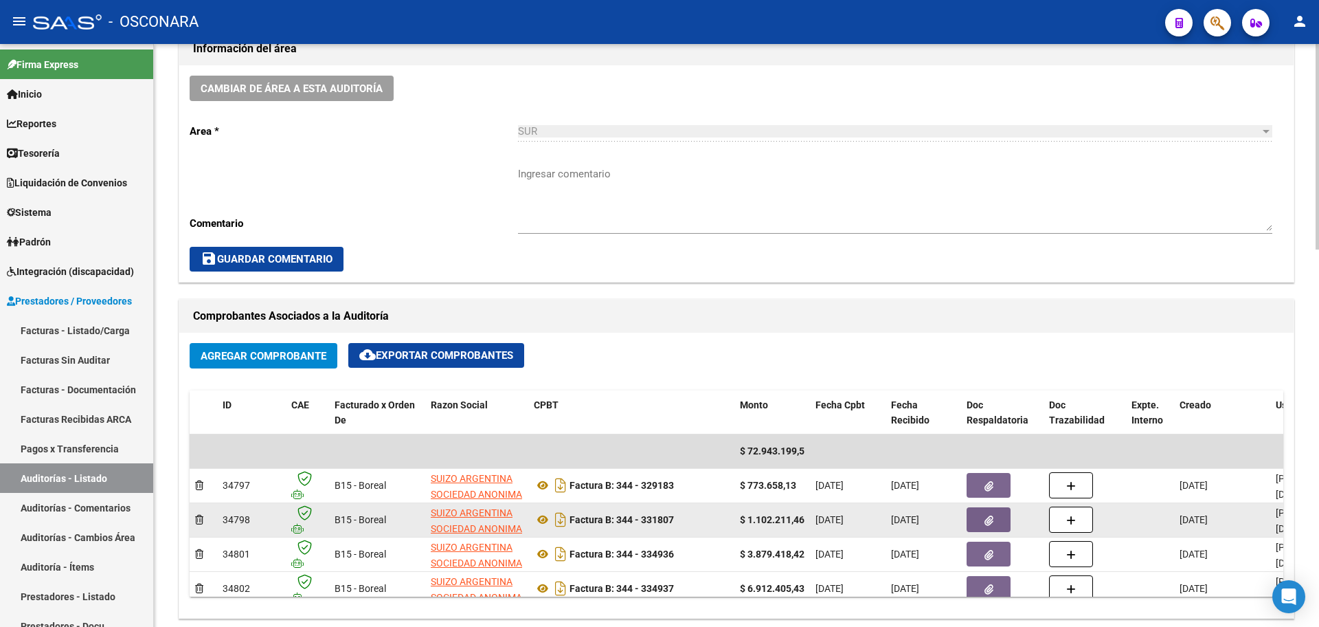
scroll to position [515, 0]
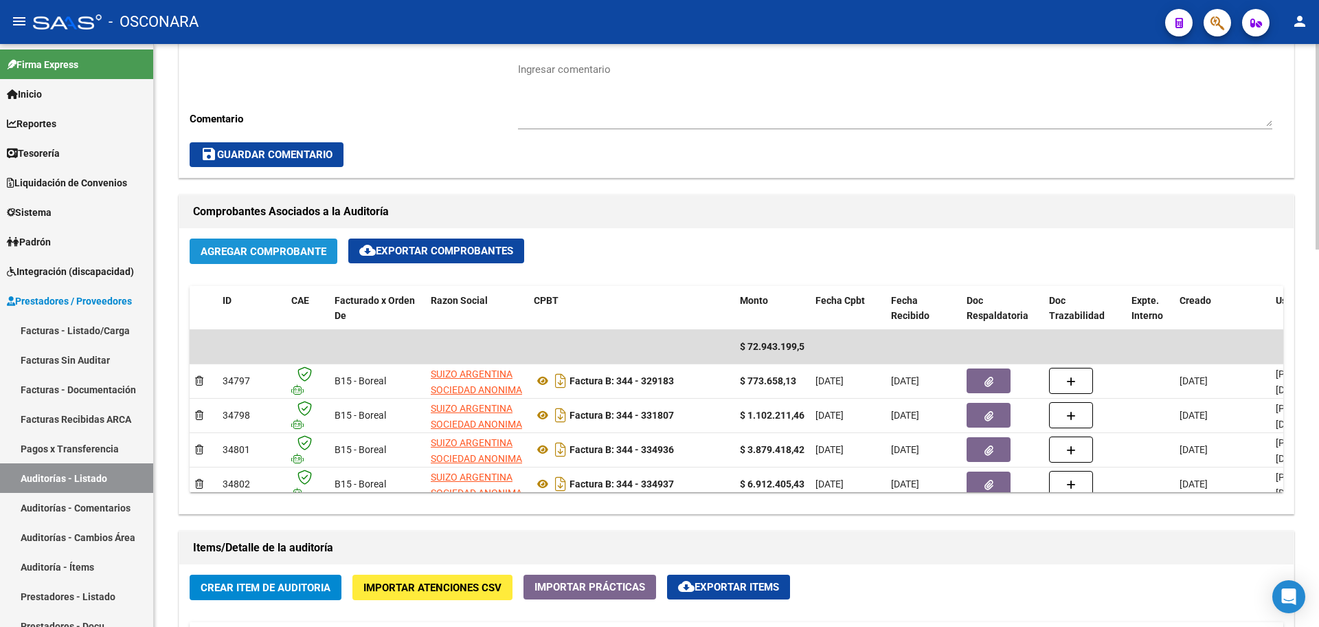
click at [278, 261] on button "Agregar Comprobante" at bounding box center [264, 250] width 148 height 25
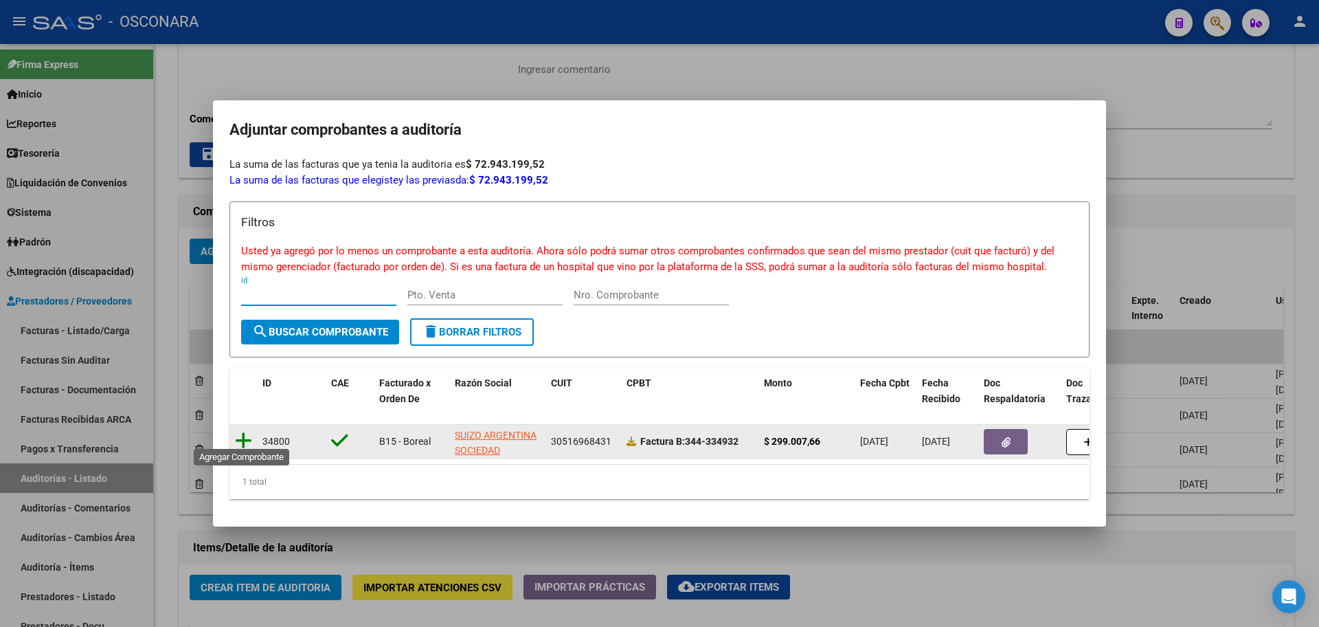
click at [243, 431] on icon at bounding box center [243, 440] width 17 height 19
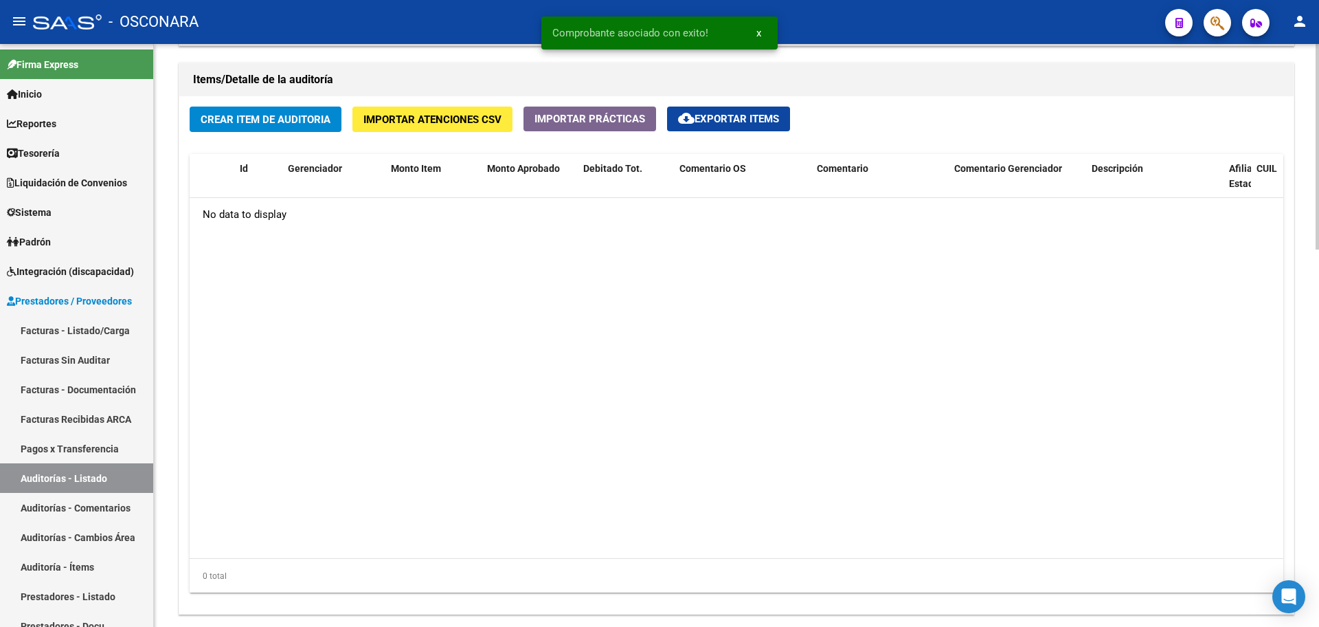
scroll to position [811, 0]
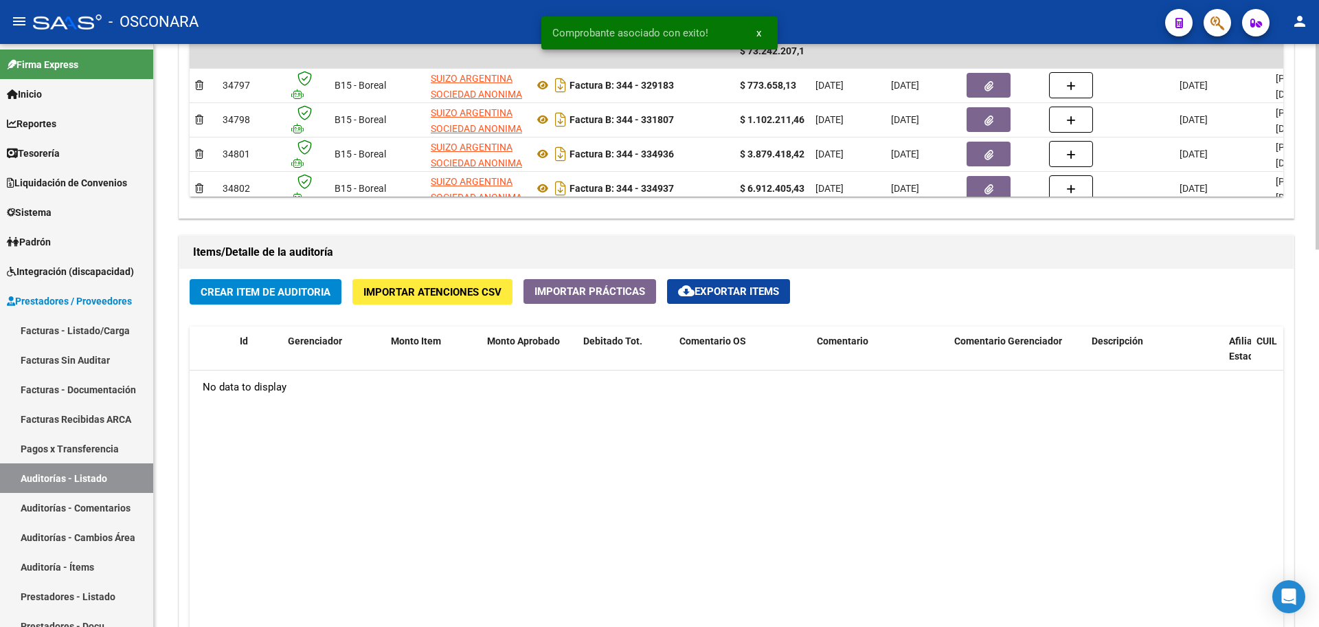
click at [283, 302] on button "Crear Item de Auditoria" at bounding box center [266, 291] width 152 height 25
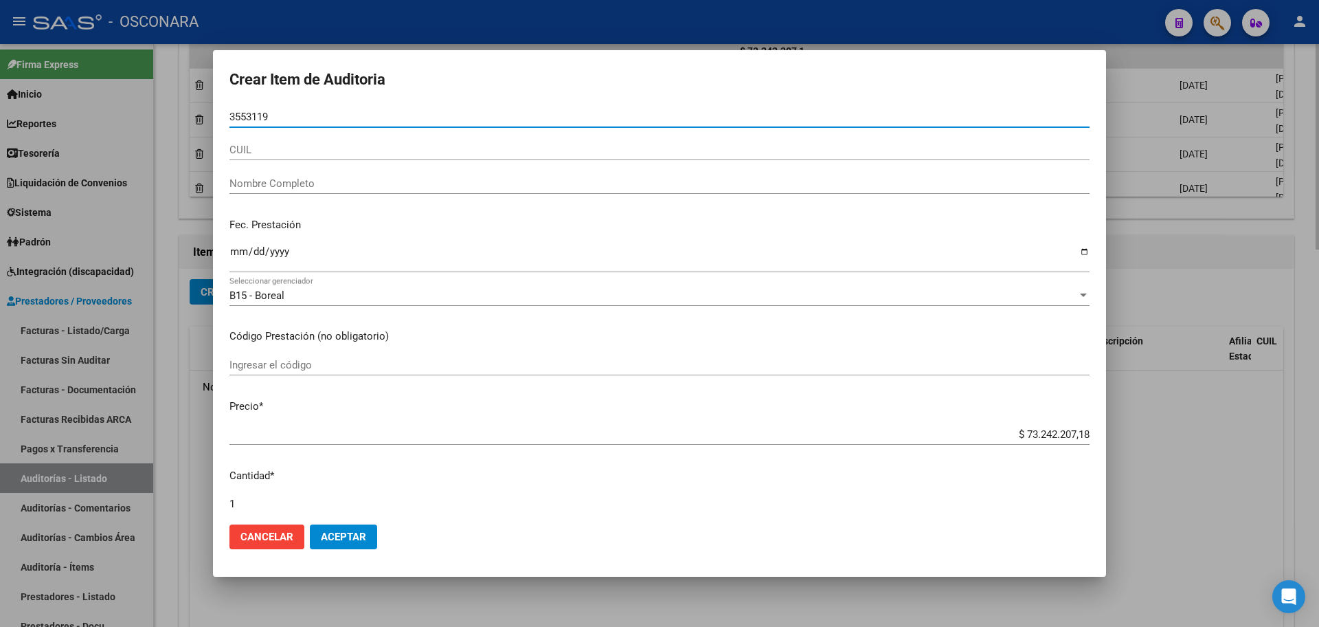
type input "35531195"
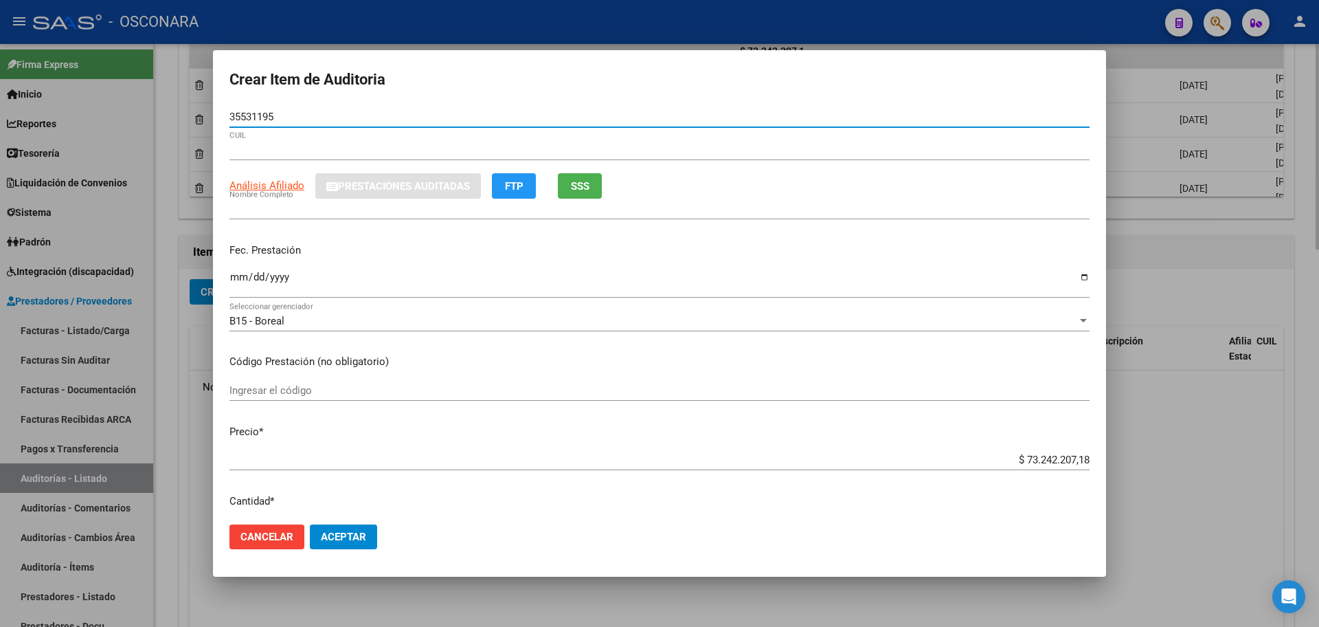
type input "20355311954"
type input "[PERSON_NAME]"
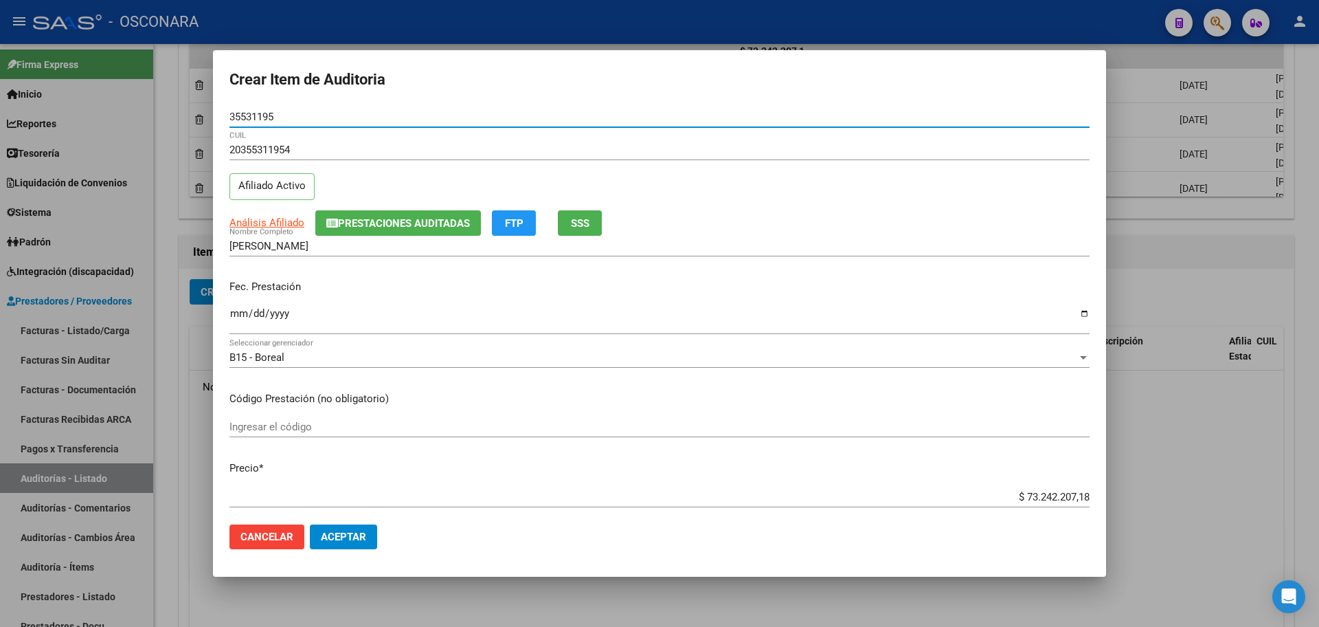
type input "35531195"
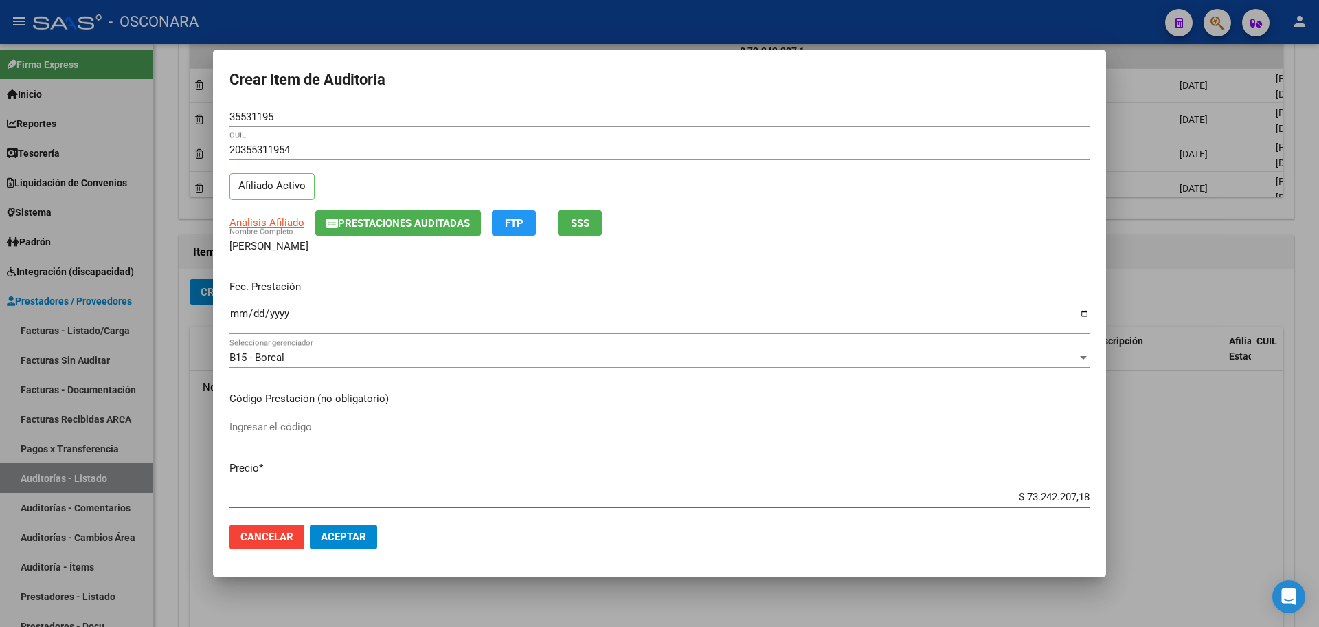
drag, startPoint x: 1016, startPoint y: 494, endPoint x: 1316, endPoint y: 488, distance: 300.4
click at [1317, 488] on div "Crear Item de Auditoria 35531195 Nro Documento 20355311954 CUIL Afiliado Activo…" at bounding box center [659, 313] width 1319 height 627
type input "$ 0,02"
type input "$ 0,29"
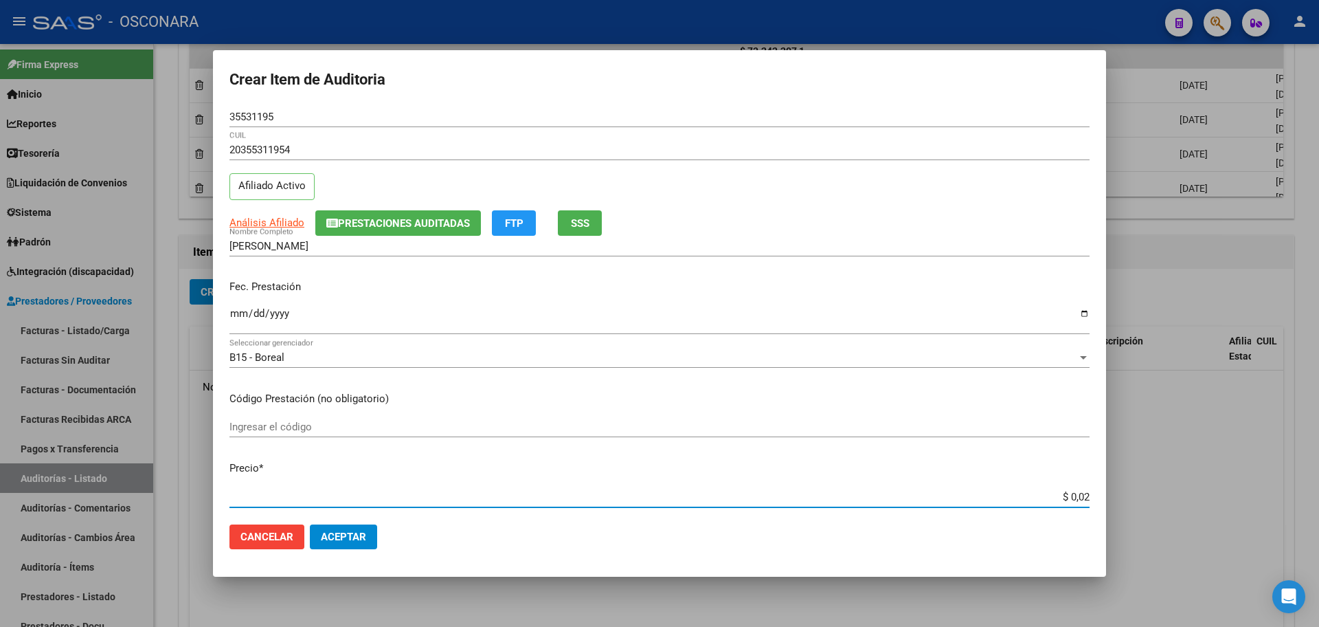
type input "$ 0,29"
type input "$ 2,99"
type input "$ 29,90"
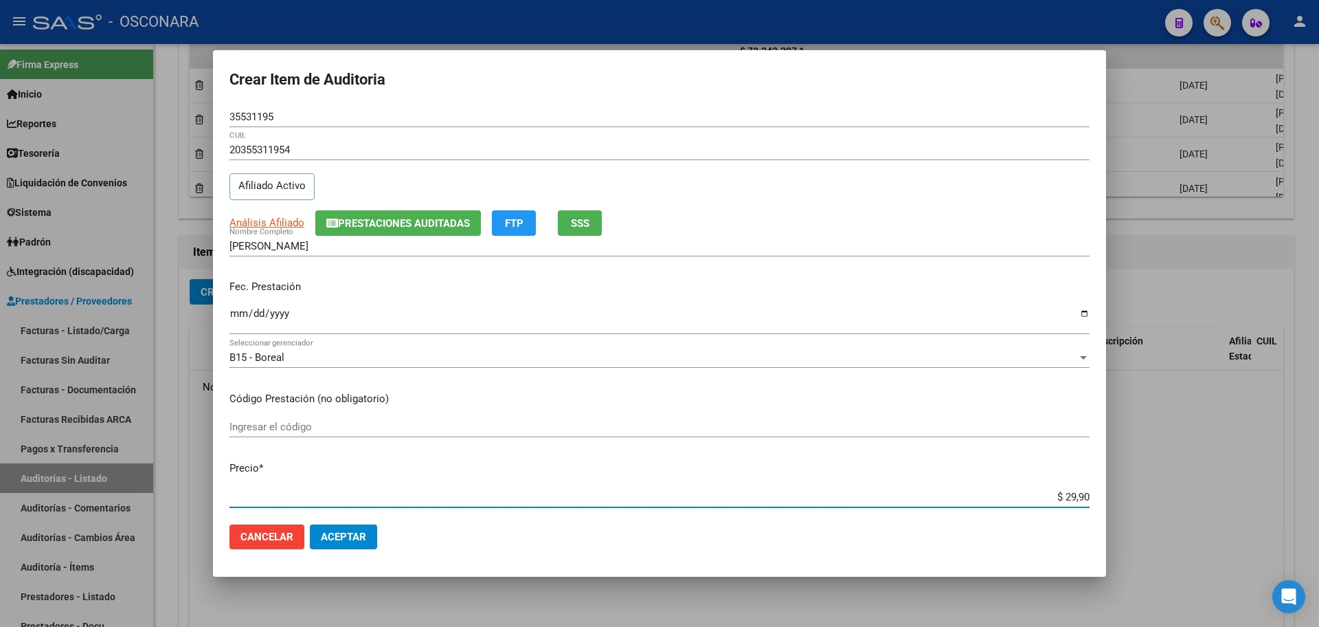
type input "$ 299,00"
type input "$ 2.990,07"
type input "$ 29.900,76"
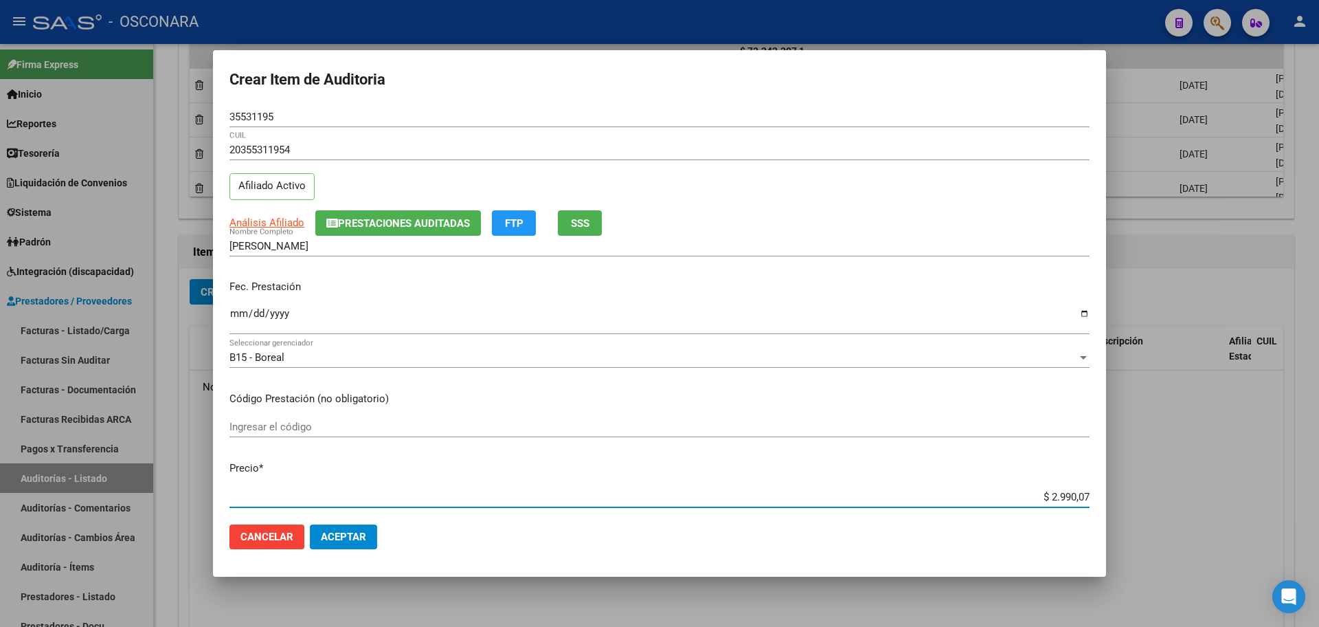
type input "$ 29.900,76"
type input "$ 299.007,66"
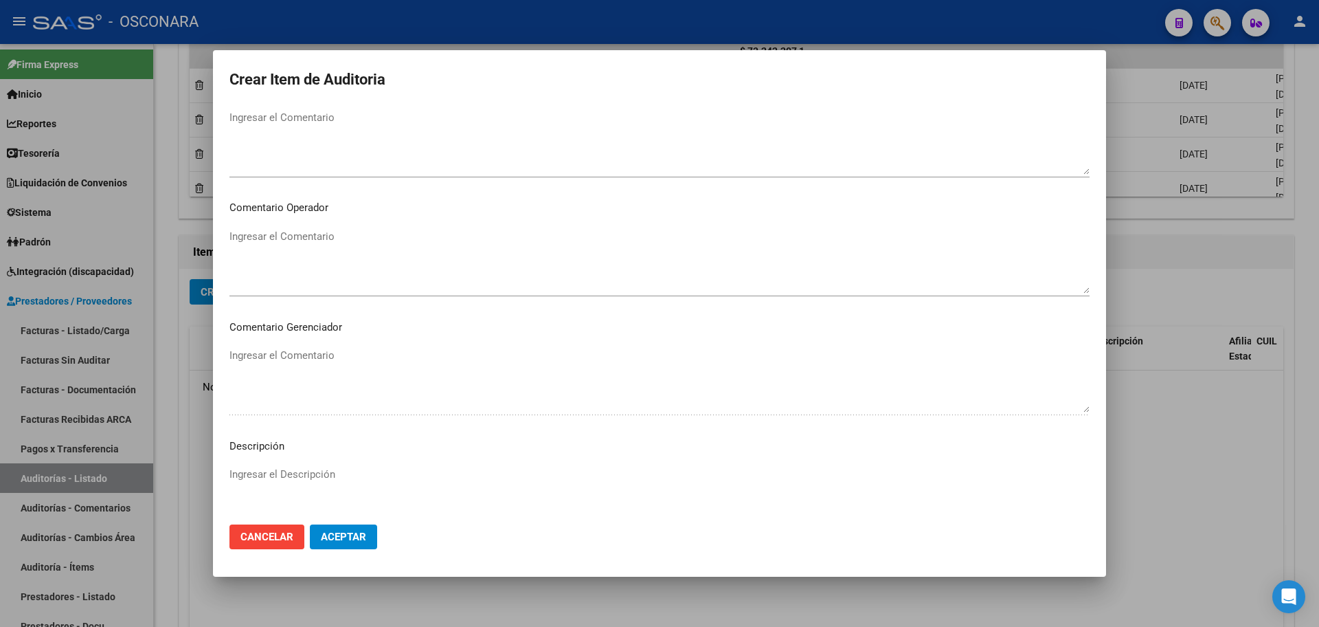
scroll to position [830, 0]
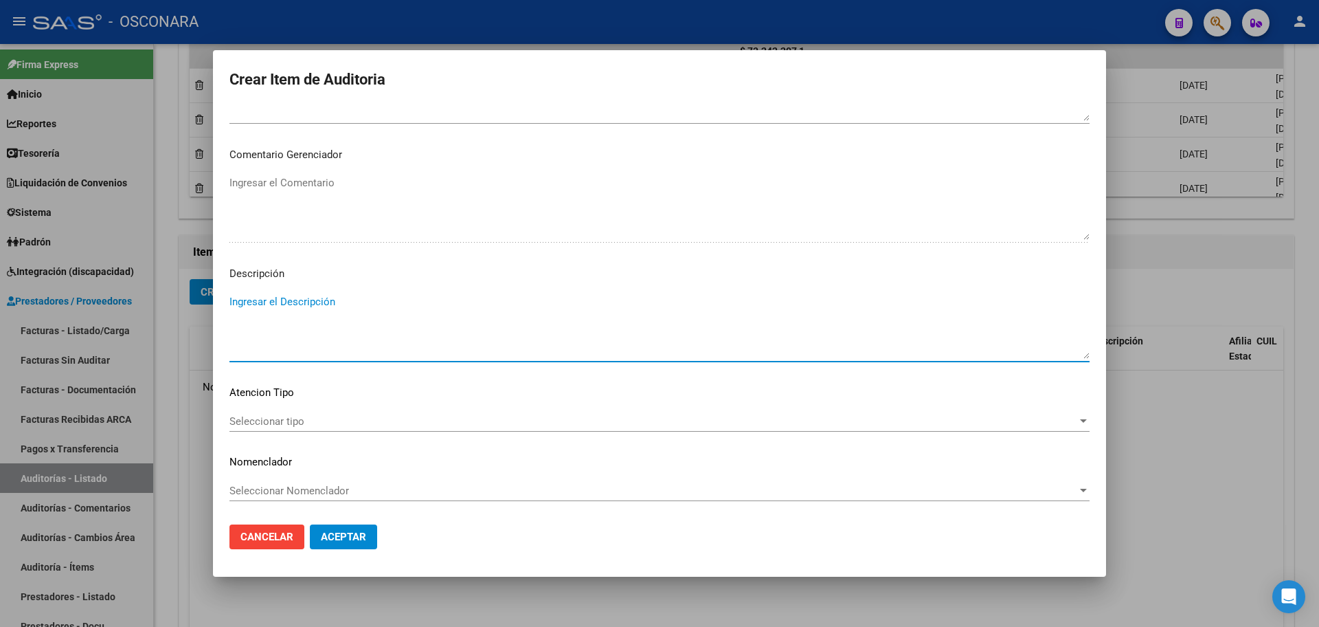
click at [319, 317] on textarea "Ingresar el Descripción" at bounding box center [660, 326] width 860 height 65
type textarea "f"
type textarea "FC 334932"
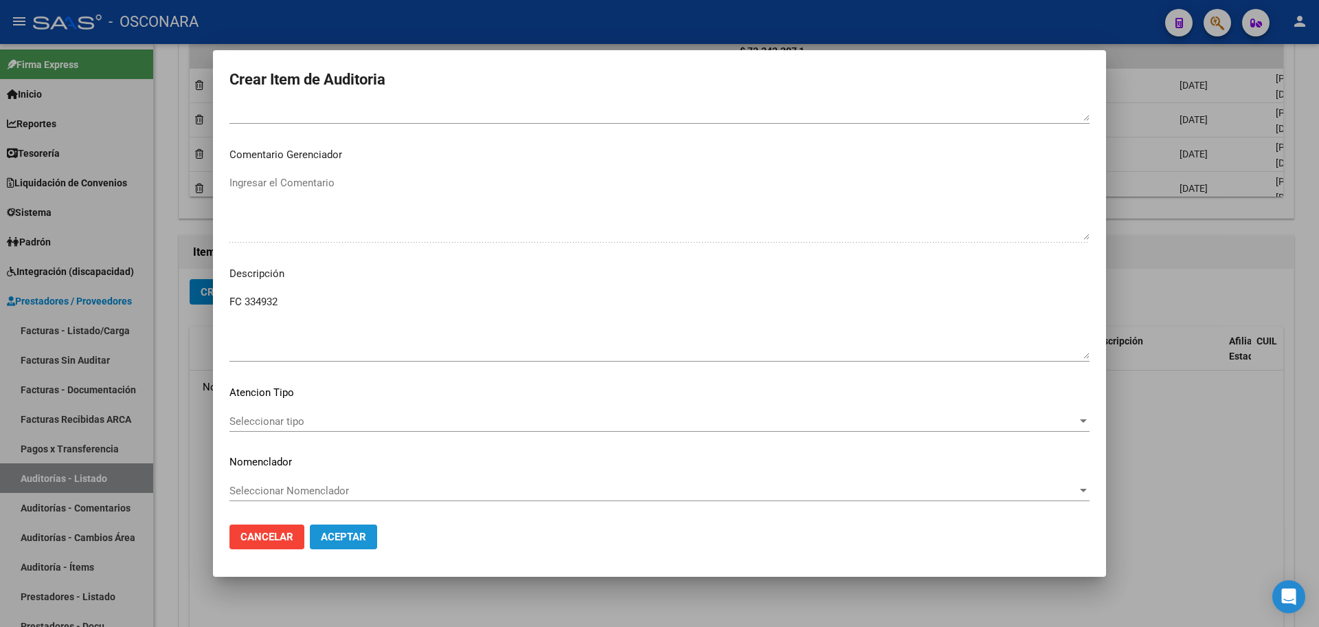
click at [349, 537] on span "Aceptar" at bounding box center [343, 536] width 45 height 12
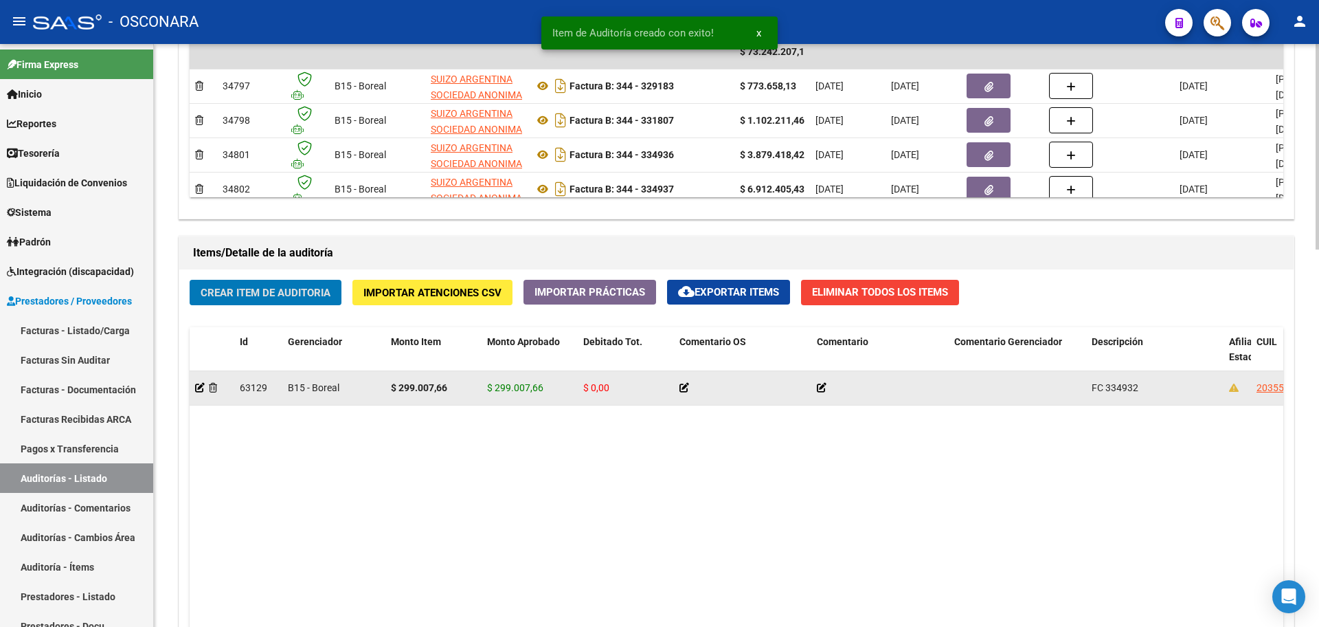
scroll to position [812, 0]
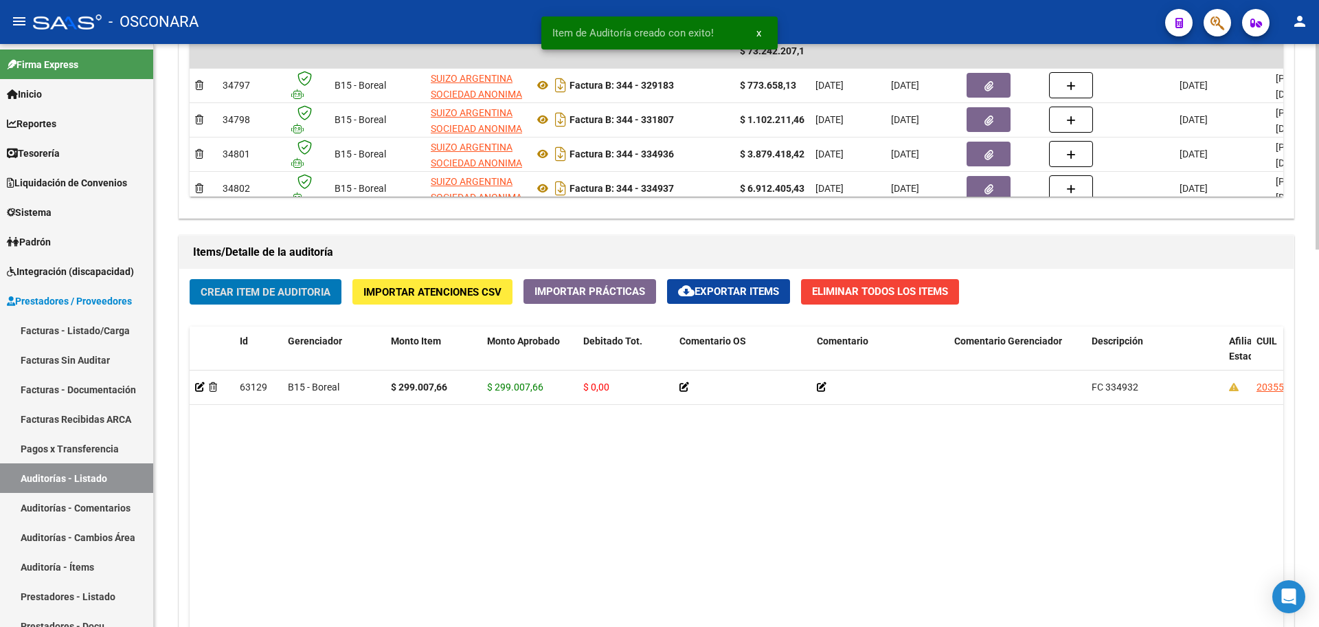
click at [315, 295] on span "Crear Item de Auditoria" at bounding box center [266, 292] width 130 height 12
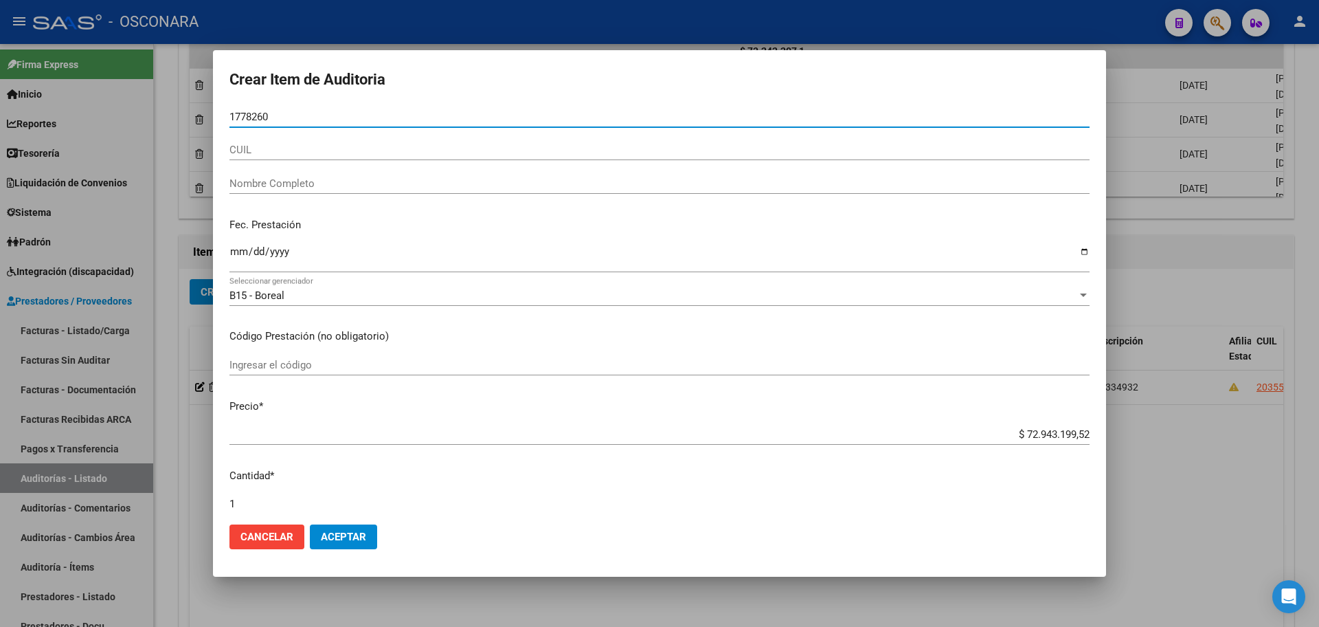
type input "17782600"
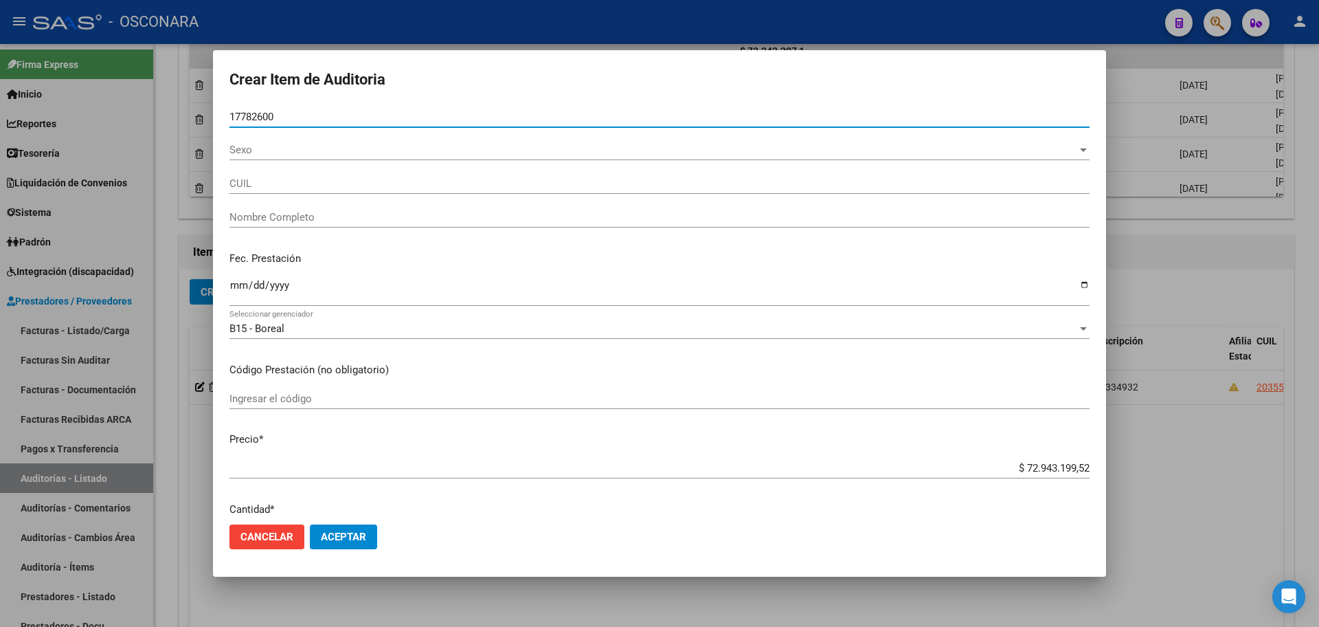
type input "20177826007"
type input "[PERSON_NAME]"
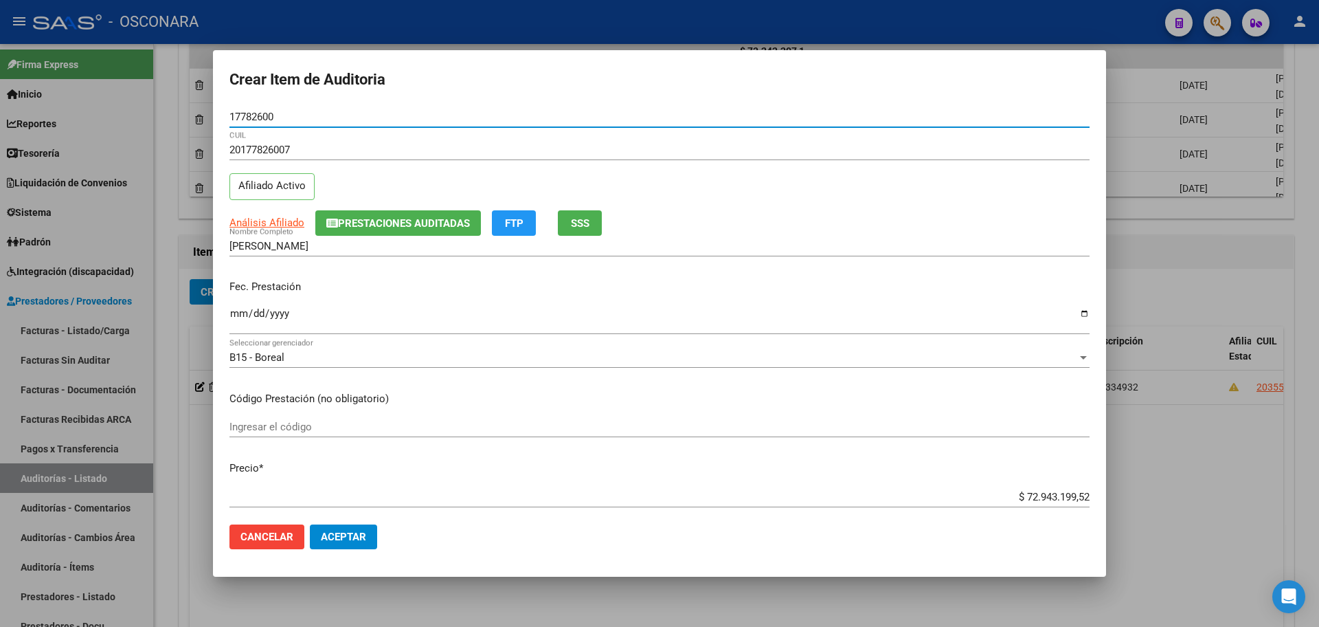
type input "17782600"
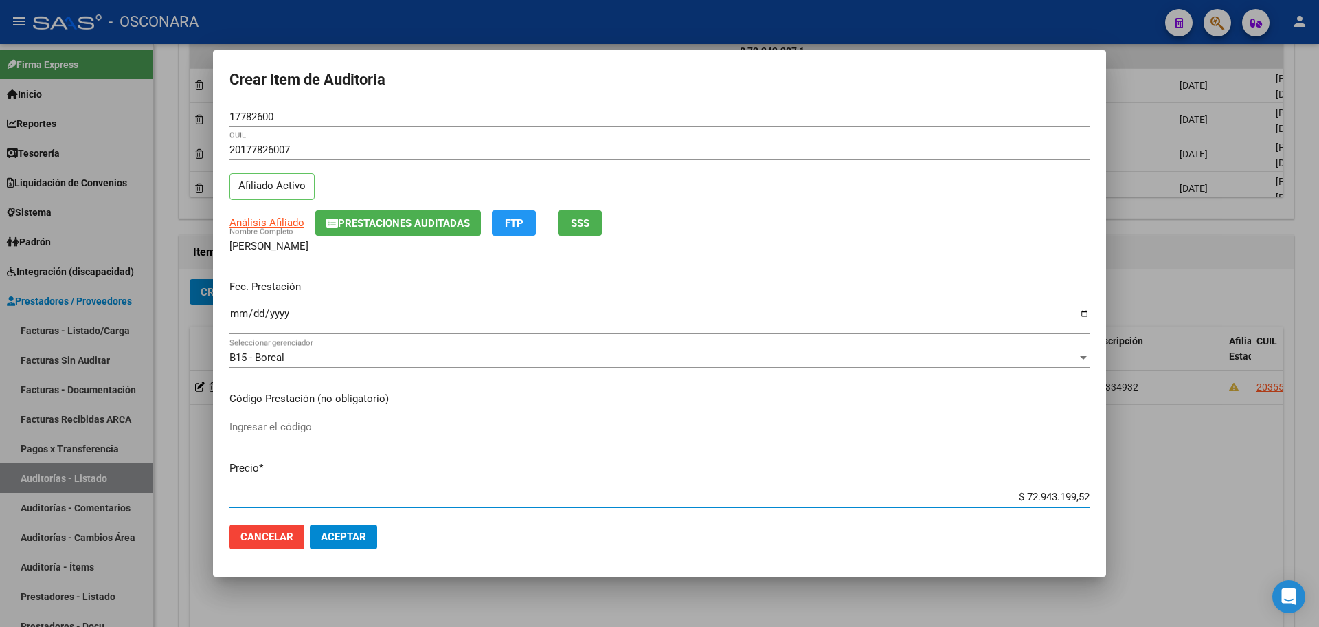
drag, startPoint x: 1133, startPoint y: 480, endPoint x: 1315, endPoint y: 463, distance: 182.2
click at [1311, 465] on div "Crear Item de Auditoria 17782600 Nro Documento 20177826007 CUIL Afiliado Activo…" at bounding box center [659, 313] width 1319 height 627
type input "$ 0,07"
type input "$ 0,77"
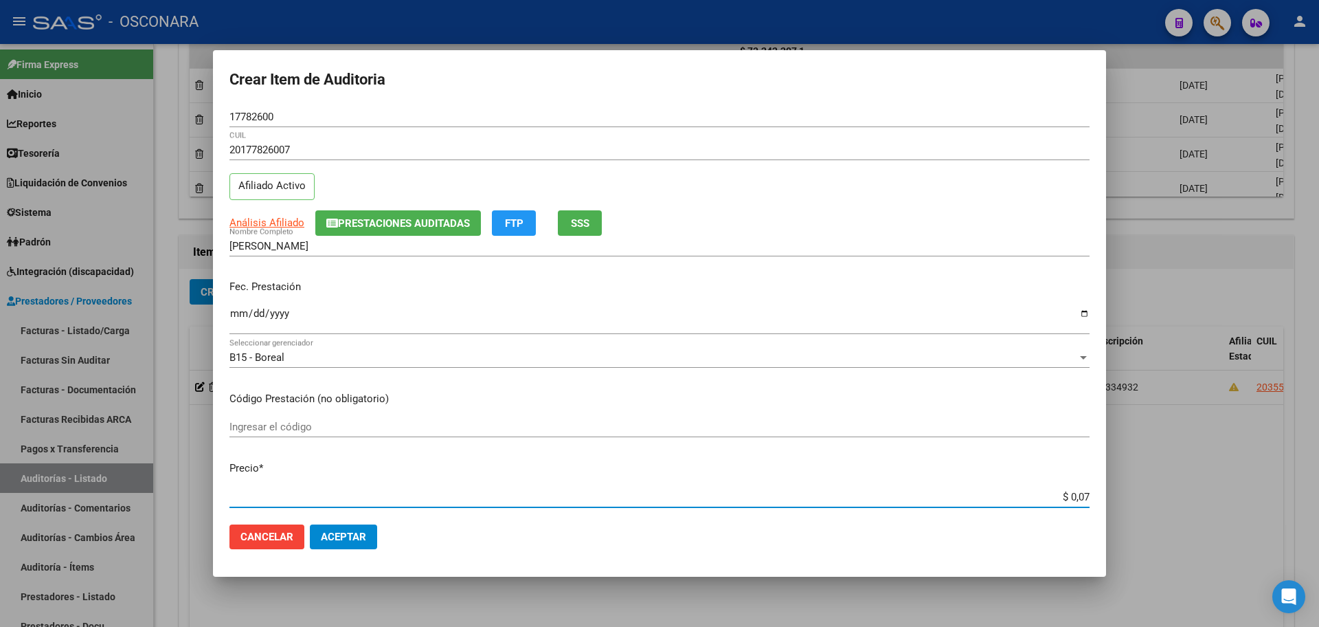
type input "$ 0,77"
type input "$ 7,73"
type input "$ 77,36"
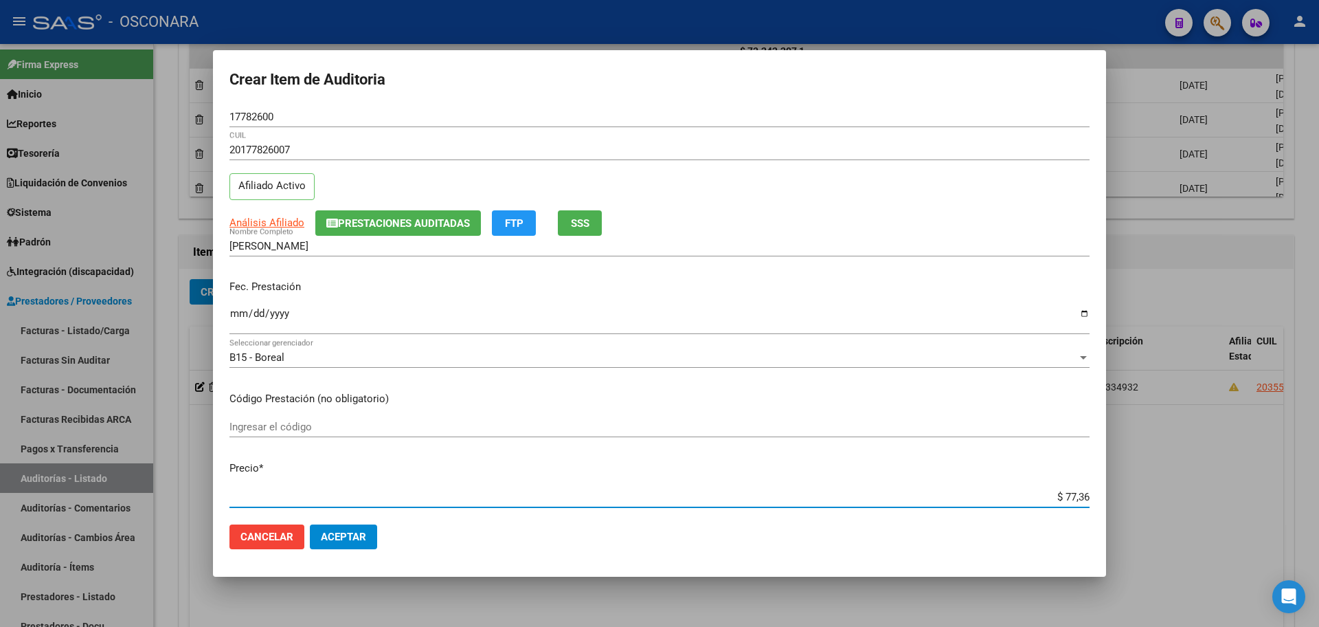
type input "$ 773,65"
type input "$ 7.736,58"
type input "$ 77.365,81"
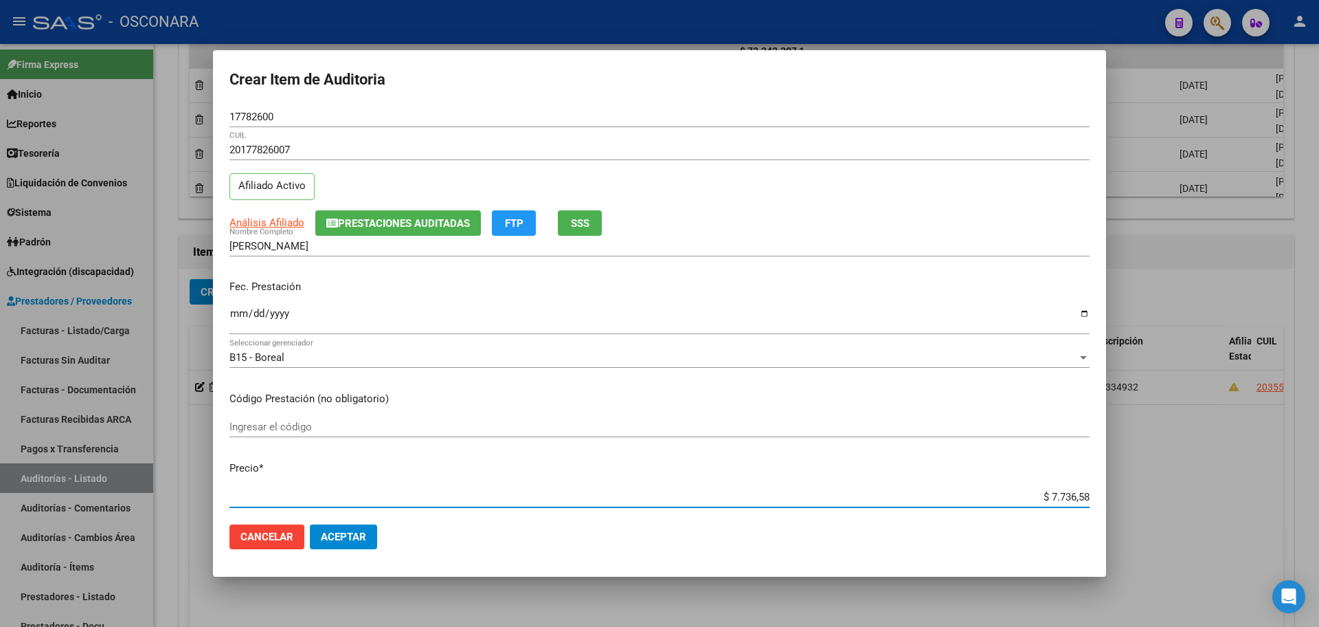
type input "$ 77.365,81"
type input "$ 773.658,13"
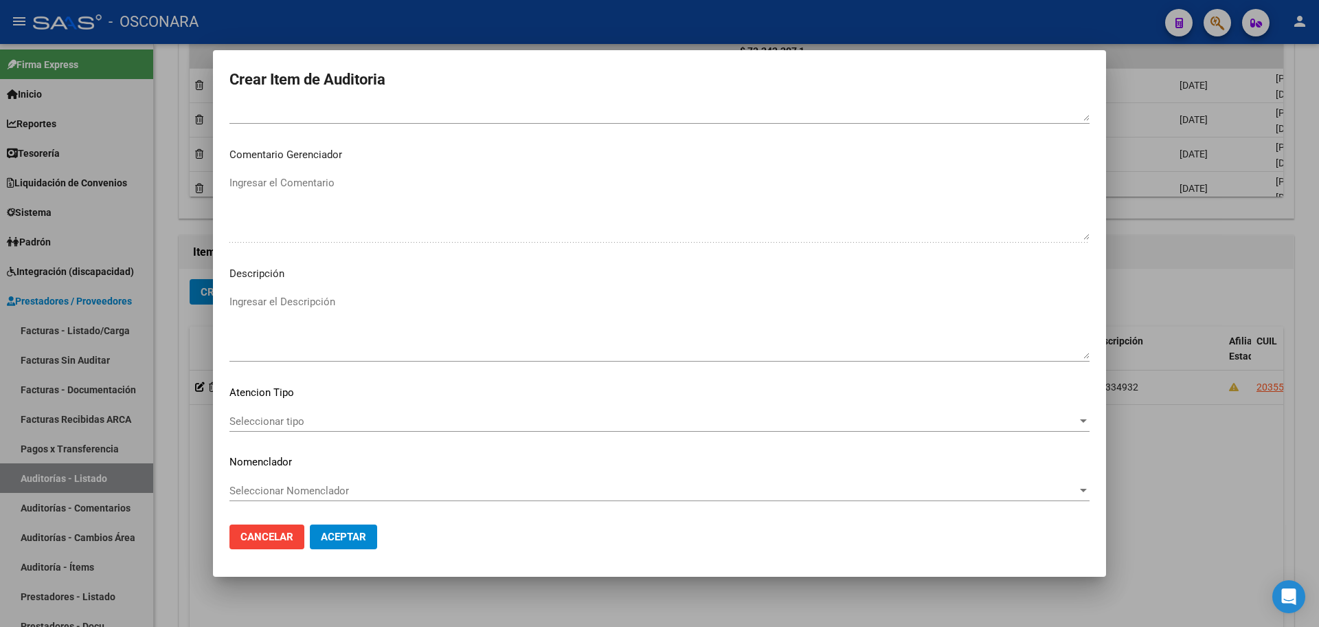
scroll to position [830, 0]
click at [351, 322] on textarea "Ingresar el Descripción" at bounding box center [660, 326] width 860 height 65
type textarea "FC 329183"
click at [350, 529] on button "Aceptar" at bounding box center [343, 536] width 67 height 25
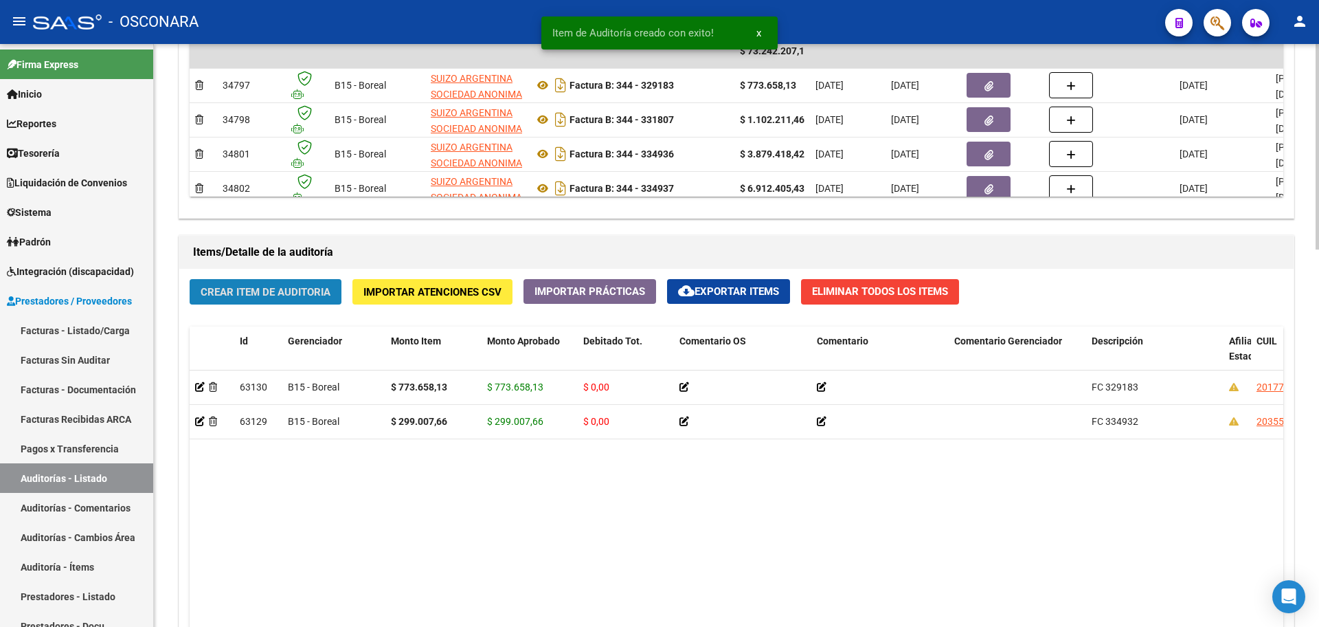
click at [266, 290] on span "Crear Item de Auditoria" at bounding box center [266, 292] width 130 height 12
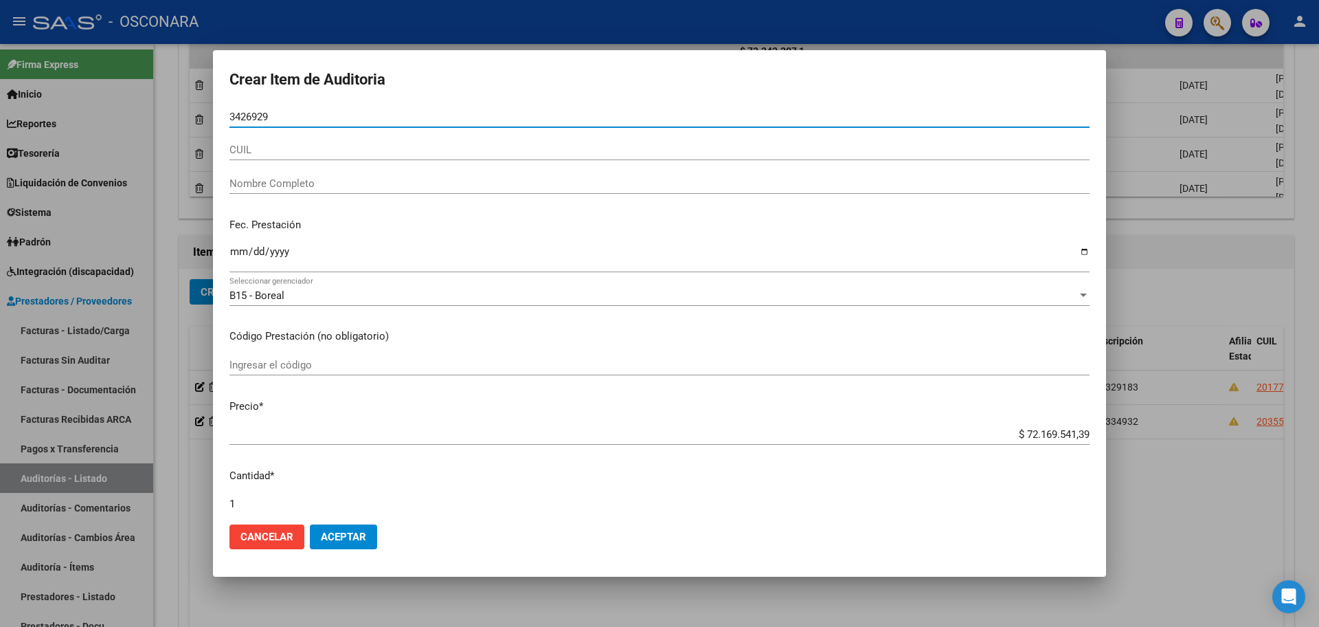
type input "34269296"
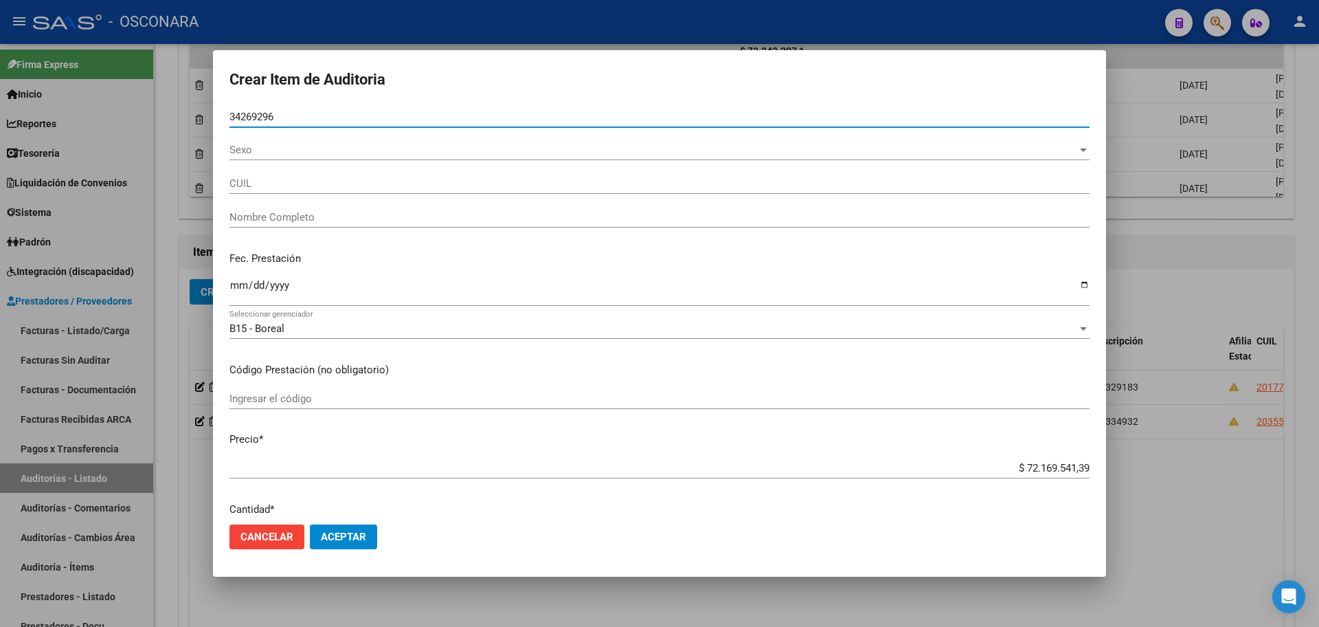
type input "20342692967"
type input "[PERSON_NAME]"
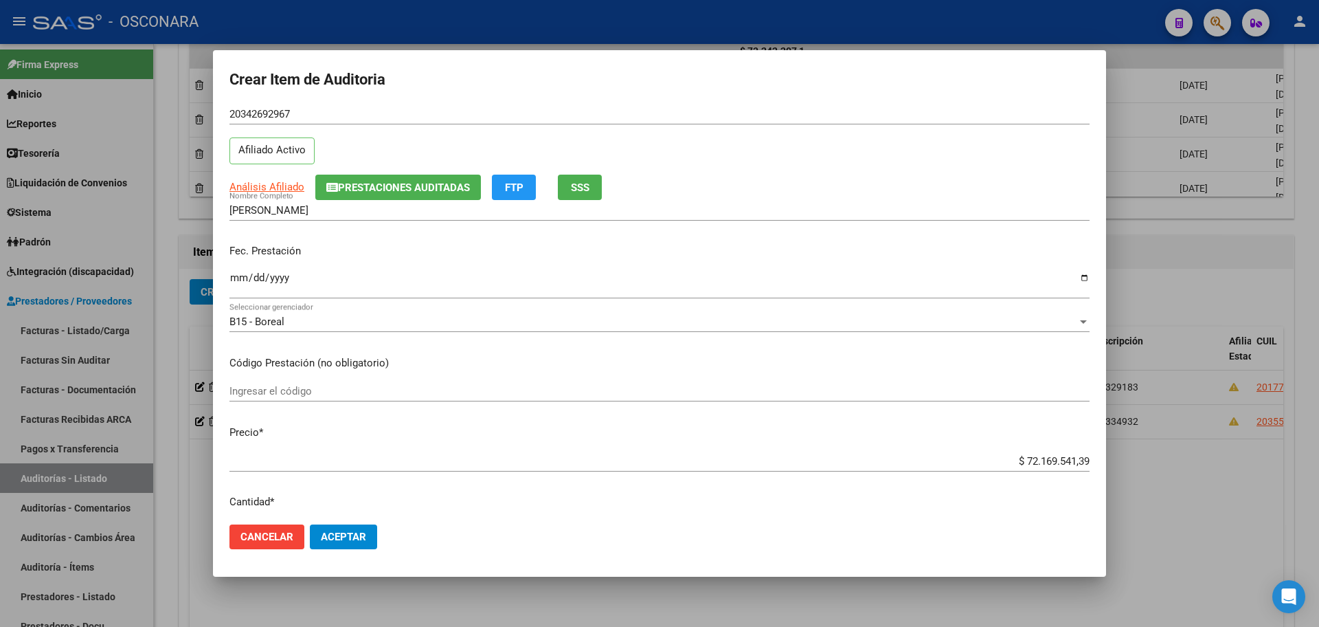
scroll to position [86, 0]
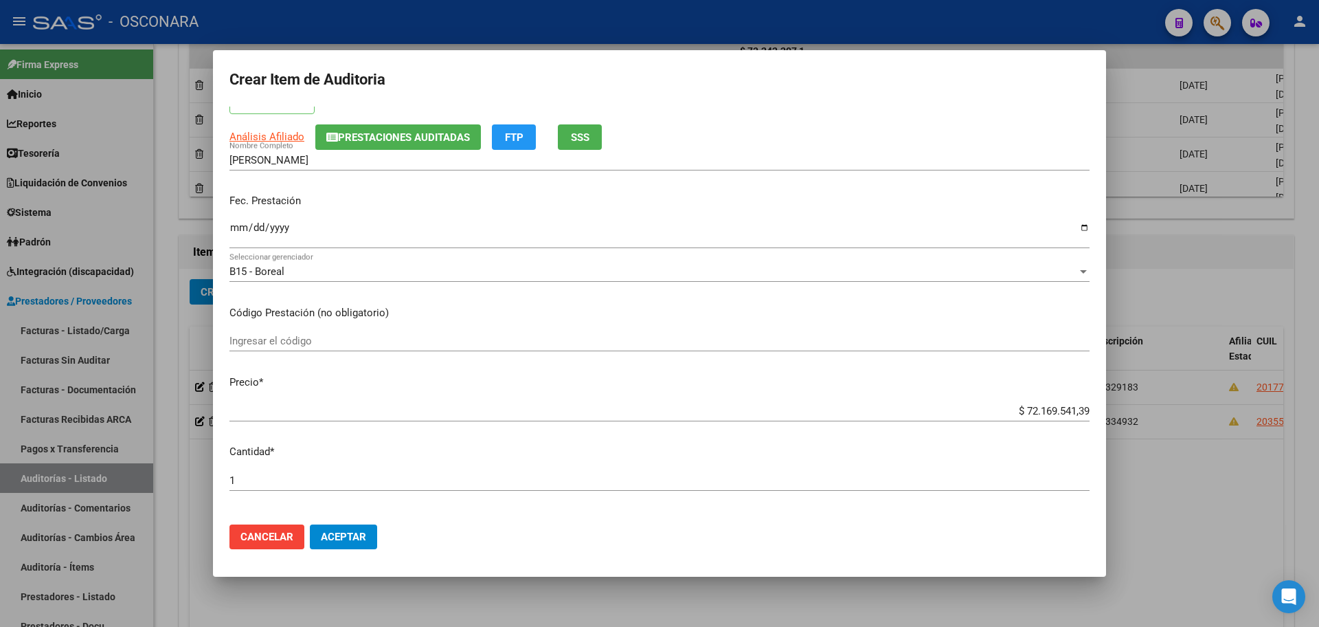
type input "34269296"
drag, startPoint x: 1011, startPoint y: 410, endPoint x: 1196, endPoint y: 386, distance: 186.4
click at [1196, 386] on div "Crear Item de Auditoria 34269296 Nro Documento 20342692967 CUIL Afiliado Activo…" at bounding box center [659, 313] width 1319 height 627
type input "$ 0,01"
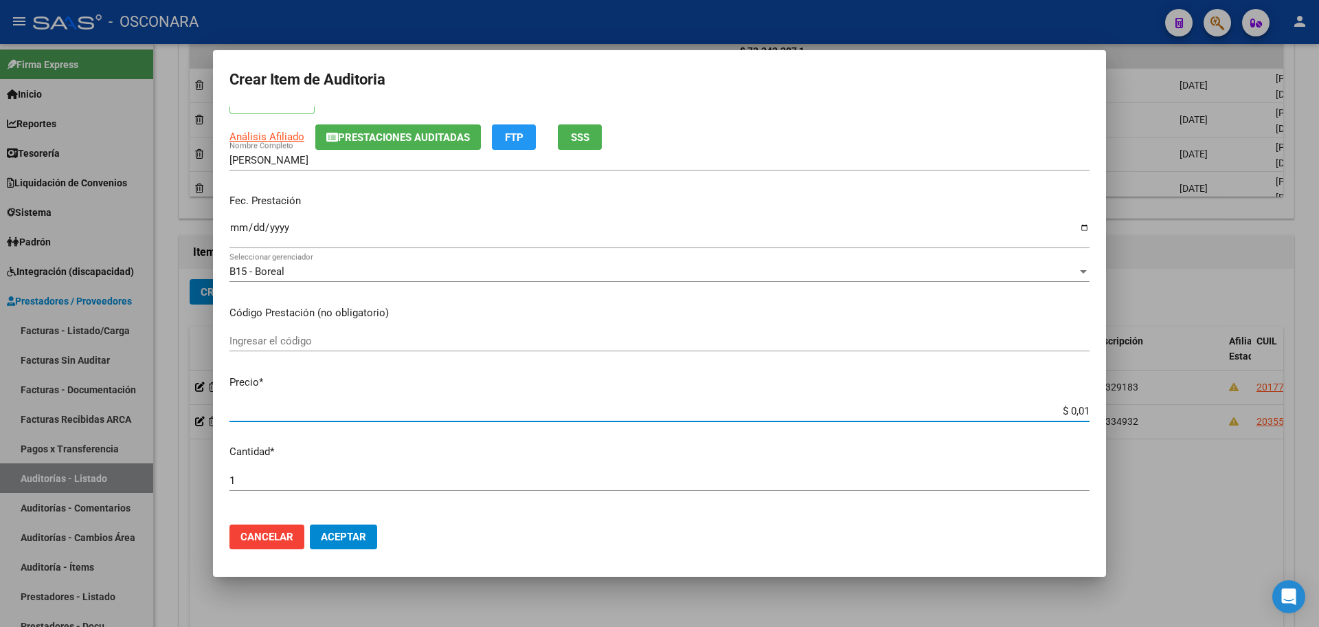
type input "$ 0,11"
type input "$ 1,10"
type input "$ 11,02"
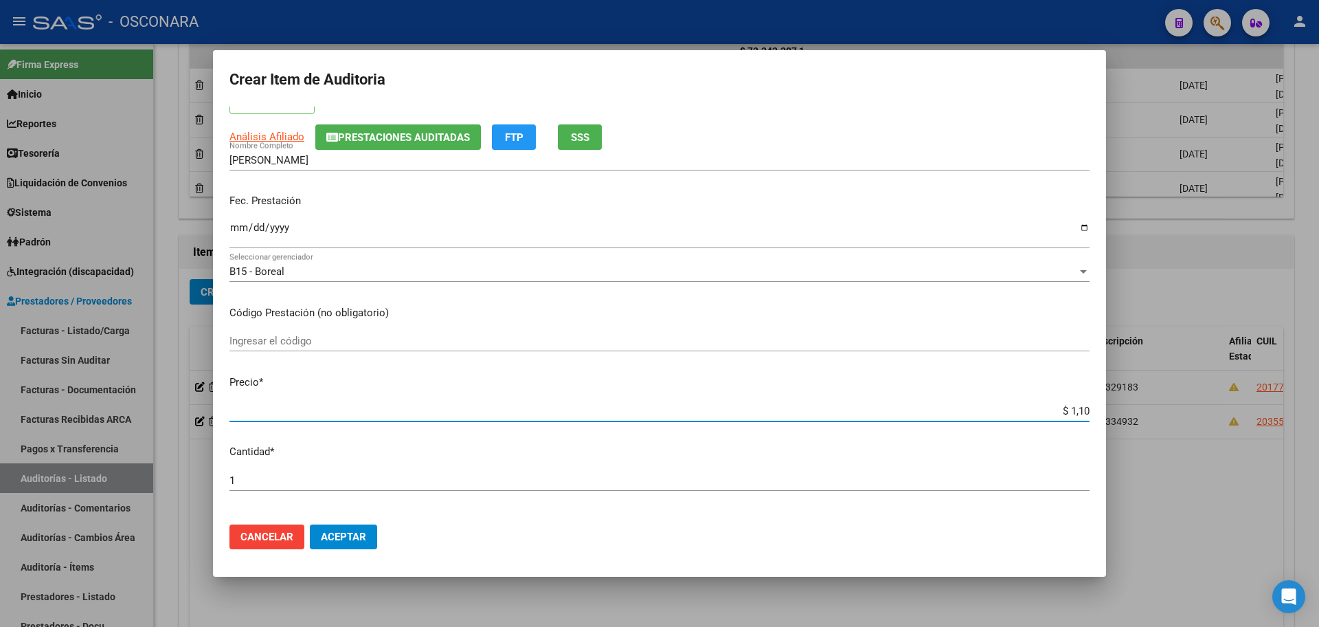
type input "$ 11,02"
type input "$ 110,22"
type input "$ 1.102,21"
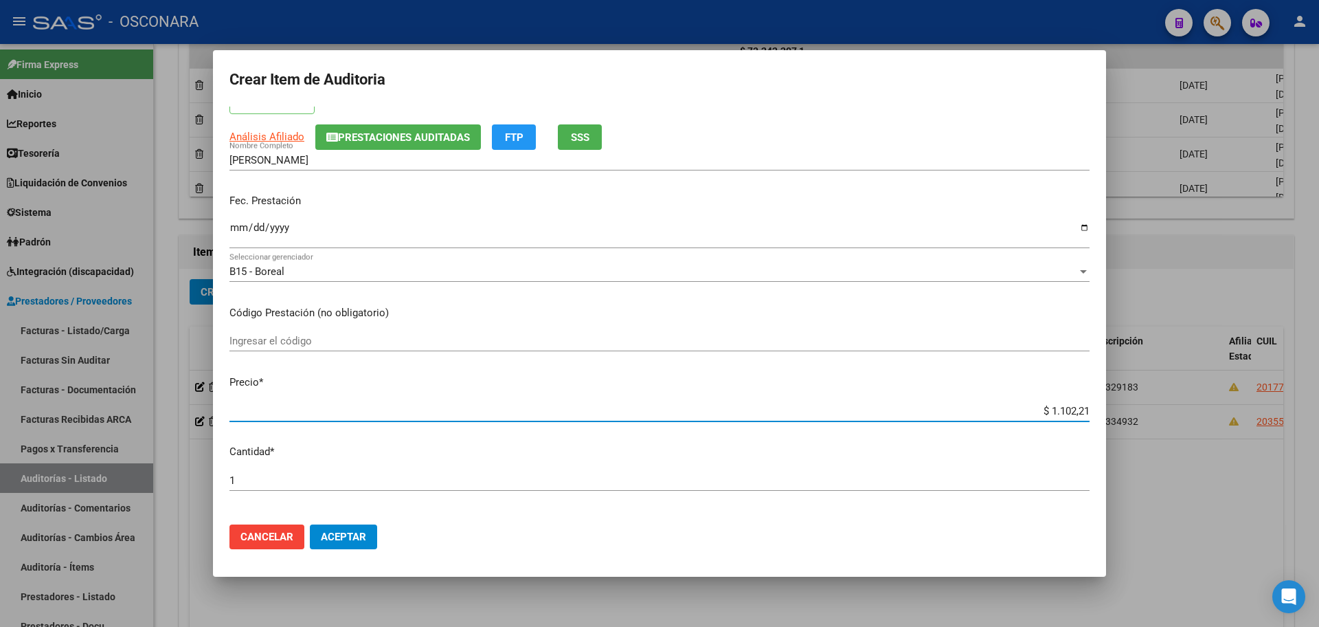
type input "$ 11.022,11"
type input "$ 110.221,14"
type input "$ 1.102.211,46"
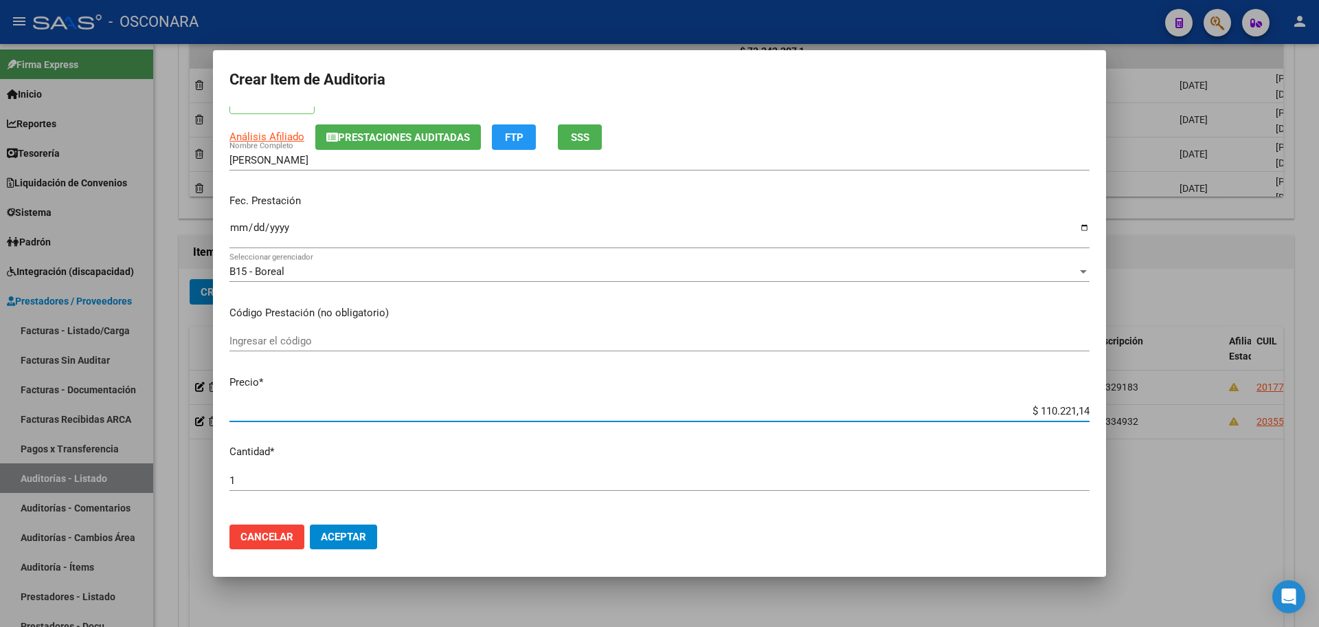
type input "$ 1.102.211,46"
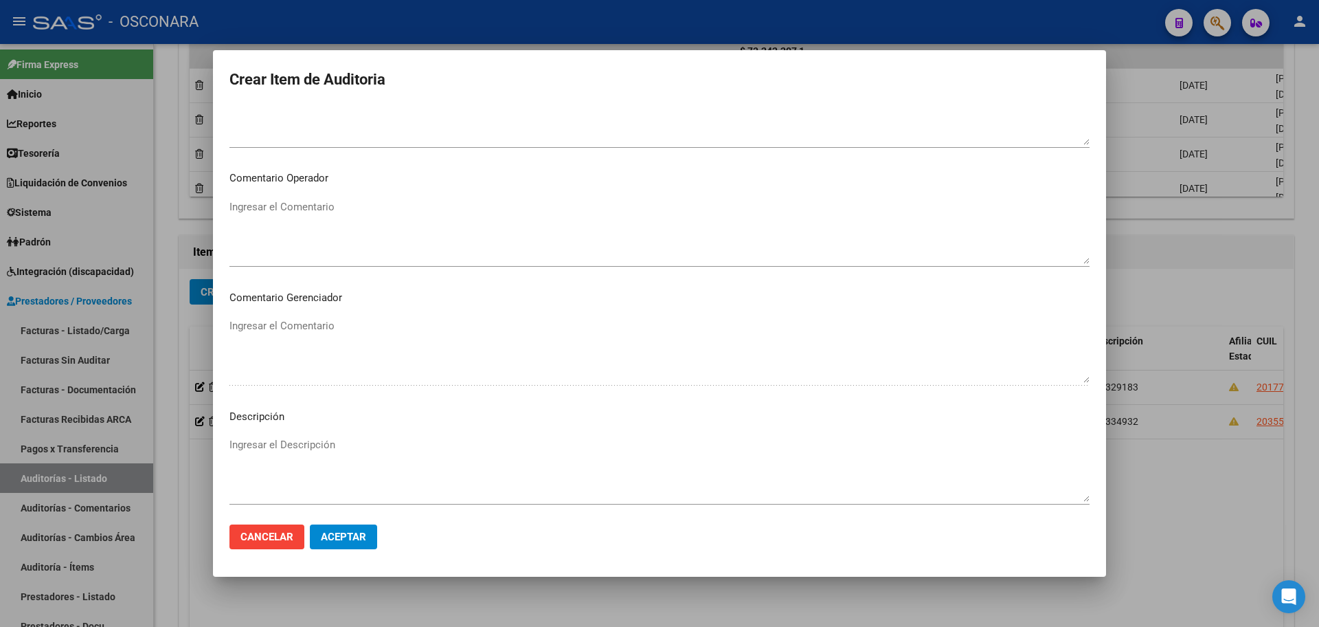
scroll to position [830, 0]
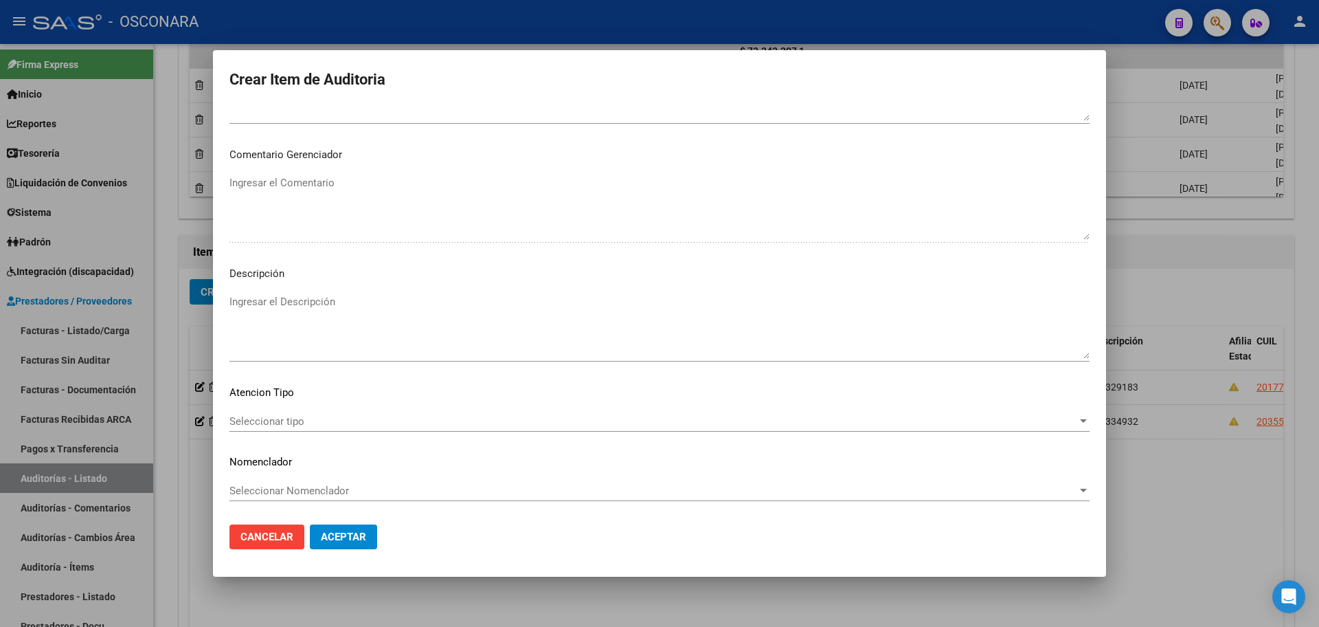
click at [315, 320] on textarea "Ingresar el Descripción" at bounding box center [660, 326] width 860 height 65
type textarea "FC 331807"
click at [344, 538] on span "Aceptar" at bounding box center [343, 536] width 45 height 12
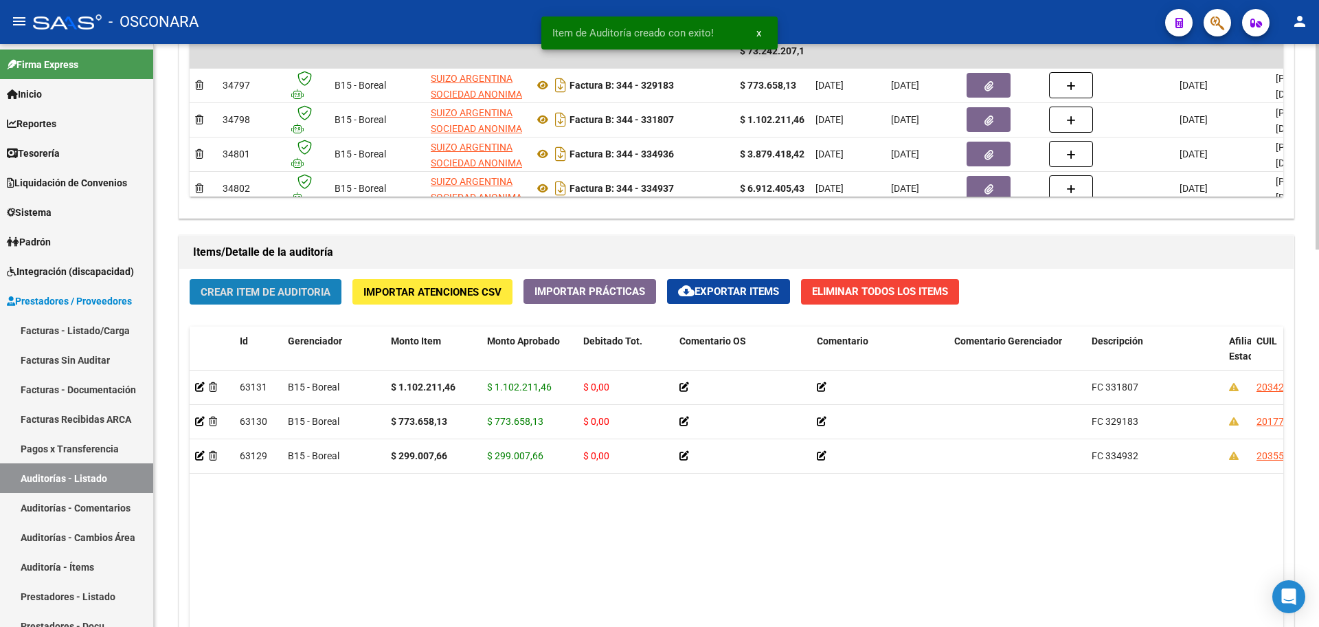
click at [283, 288] on span "Crear Item de Auditoria" at bounding box center [266, 292] width 130 height 12
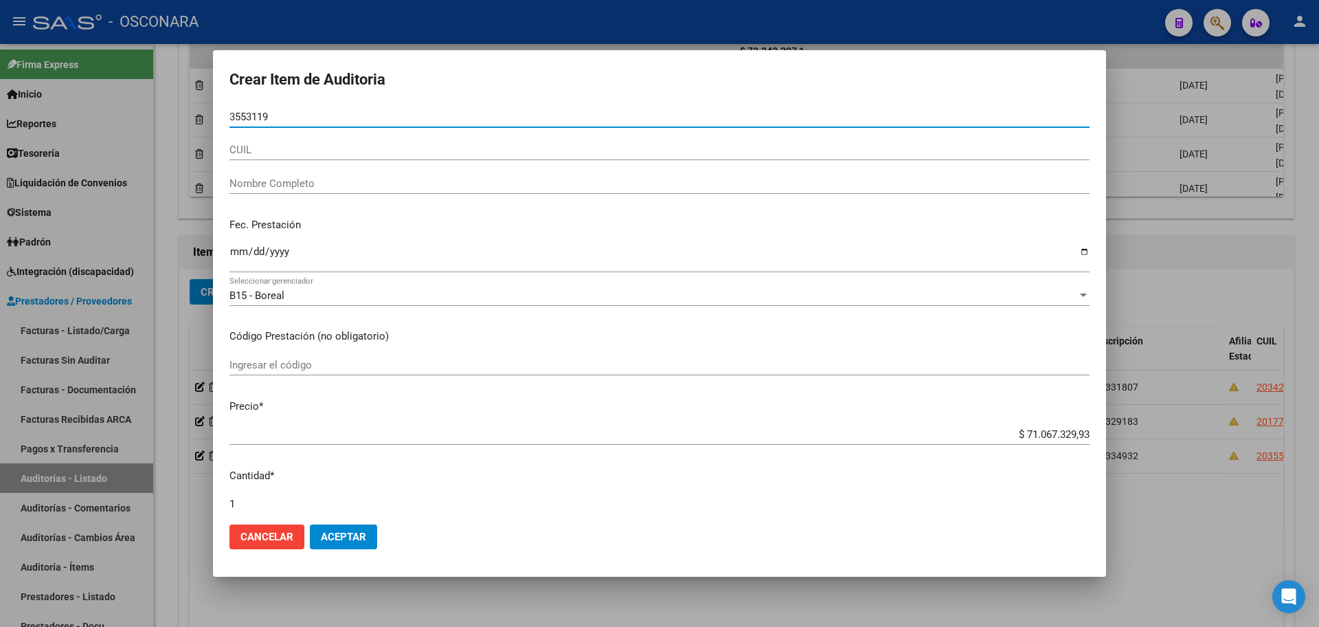
type input "35531195"
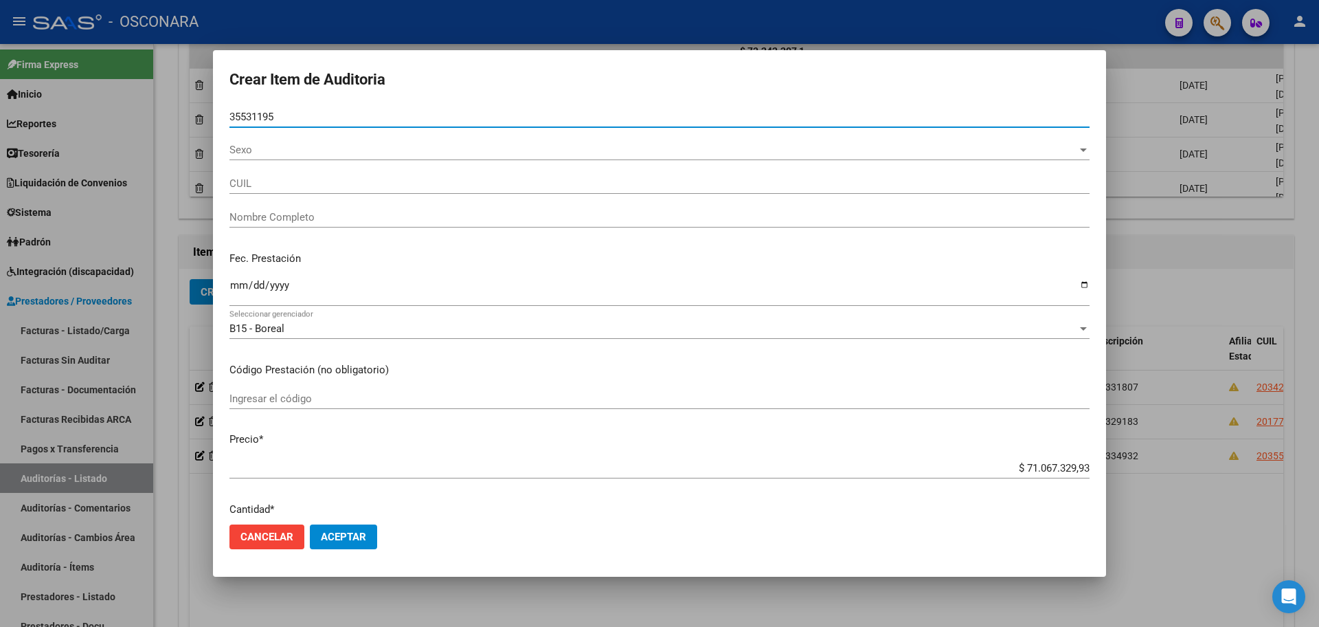
type input "20355311954"
type input "[PERSON_NAME]"
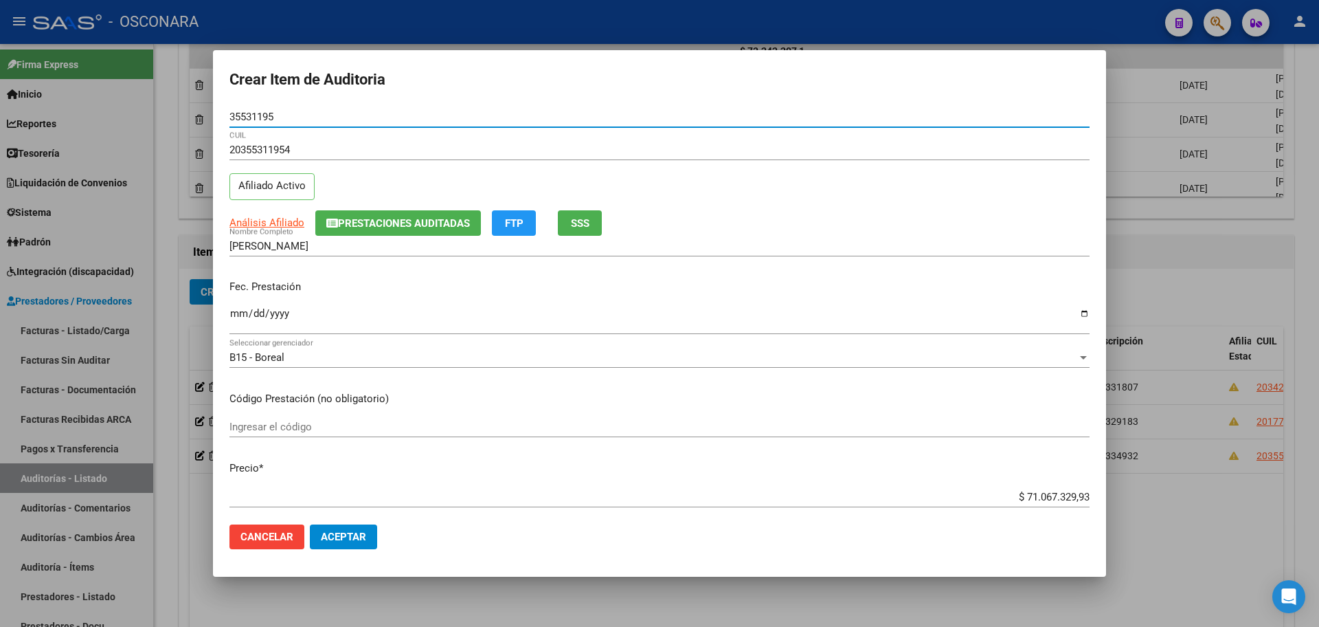
type input "35531195"
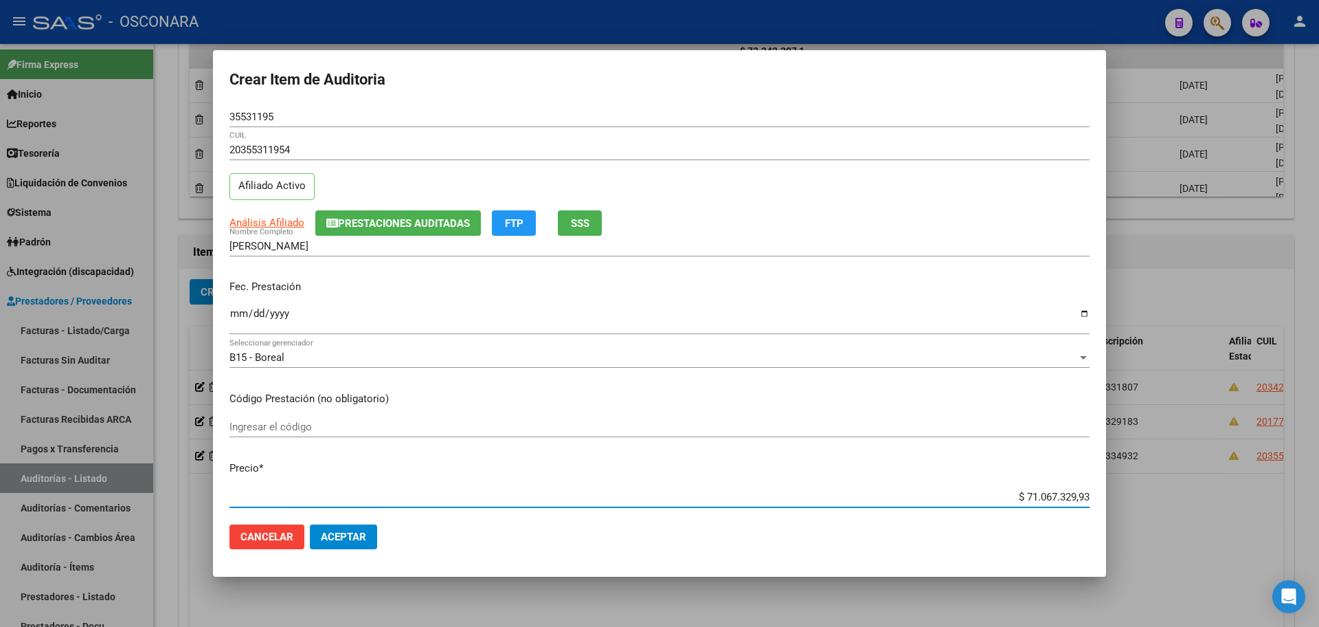
scroll to position [73, 0]
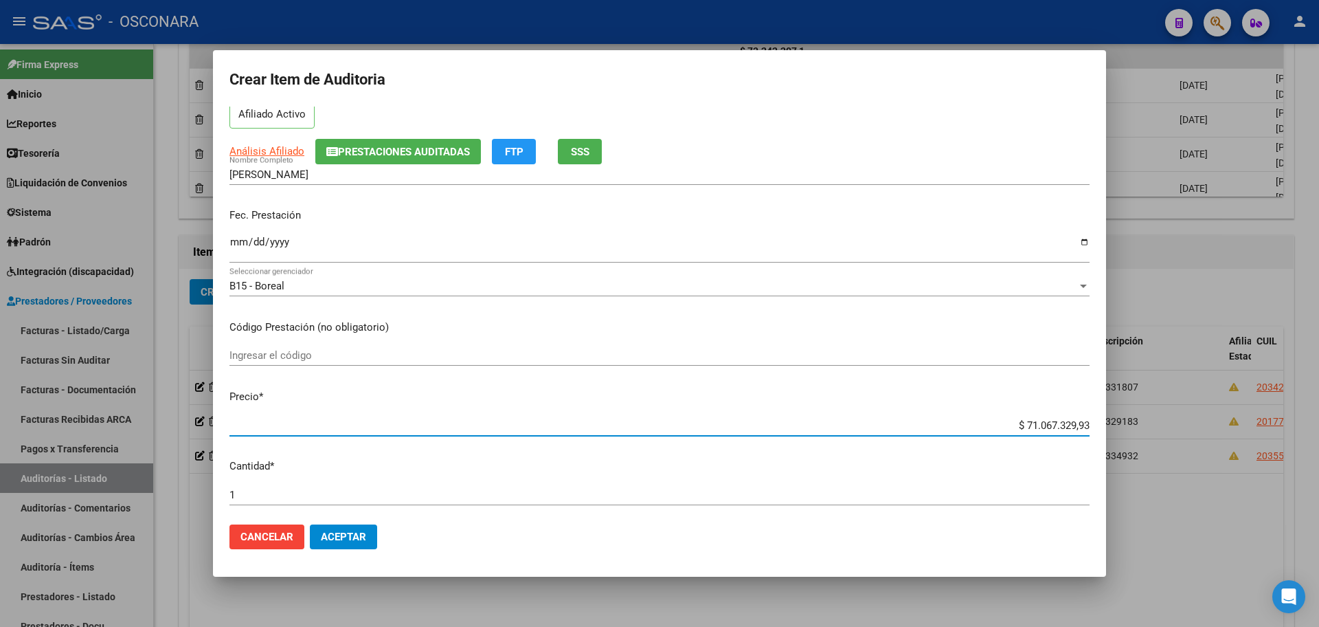
drag, startPoint x: 1019, startPoint y: 500, endPoint x: 1319, endPoint y: 506, distance: 299.7
click at [1319, 506] on div "Crear Item de Auditoria 35531195 Nro Documento 20355311954 CUIL Afiliado Activo…" at bounding box center [659, 313] width 1319 height 627
type input "$ 0,02"
type input "$ 0,29"
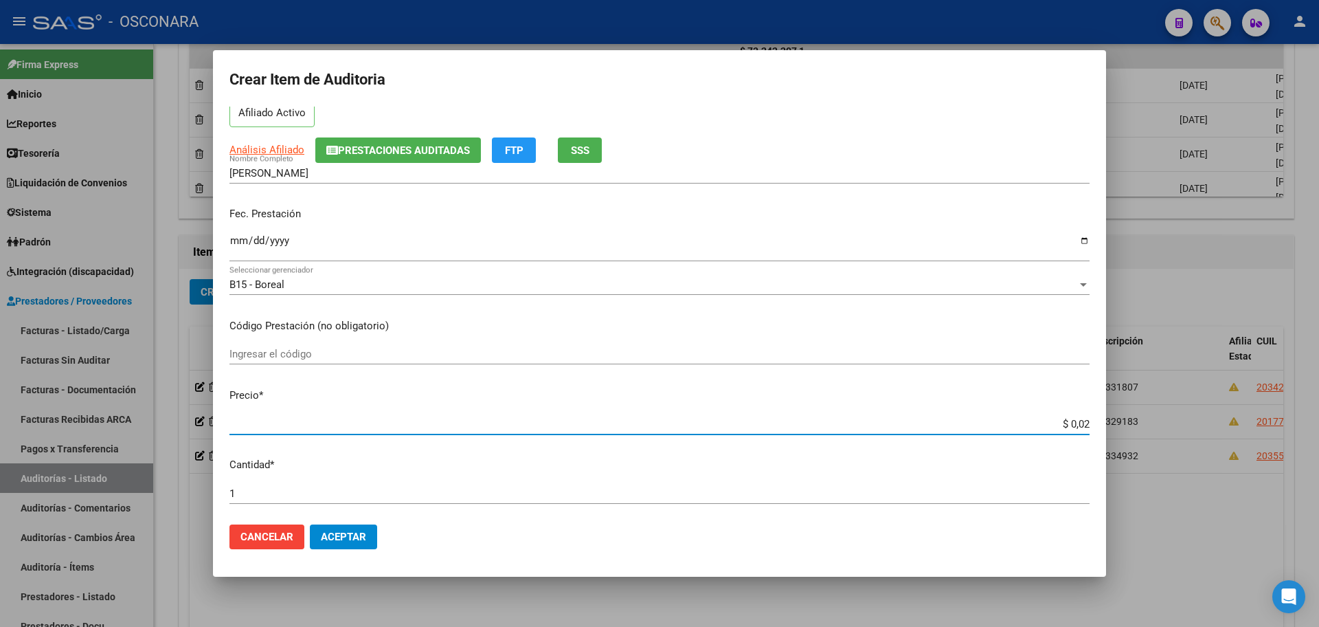
type input "$ 0,29"
type input "$ 2,99"
type input "$ 29,90"
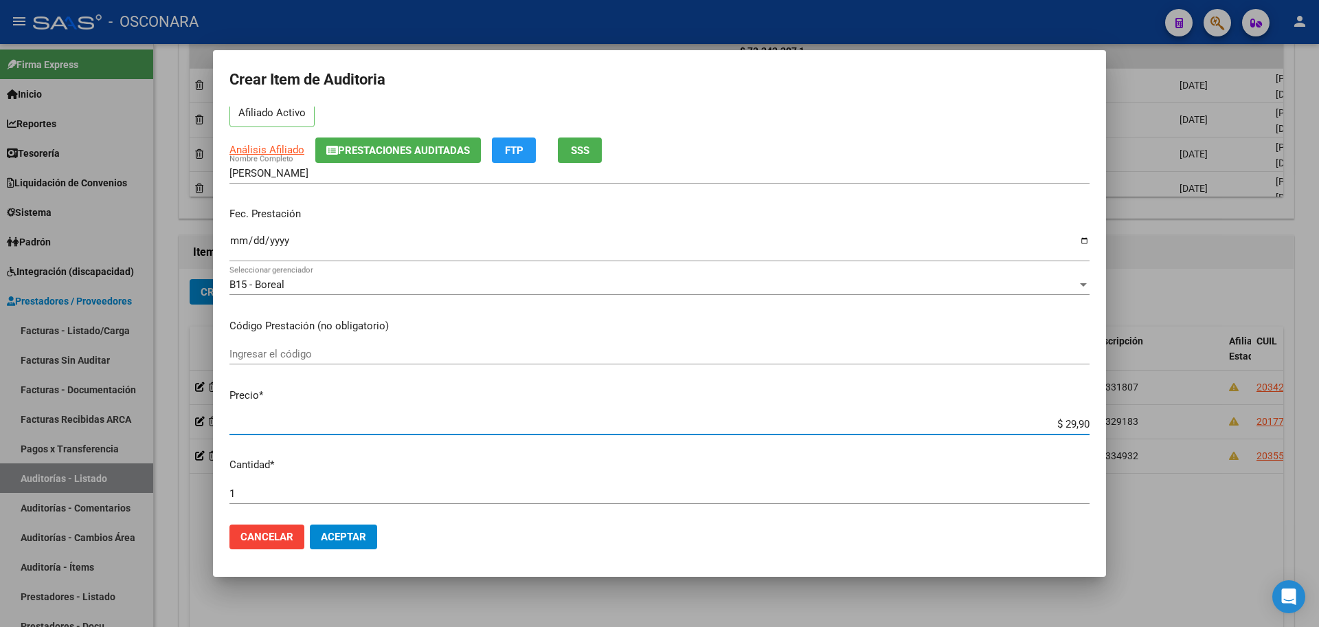
type input "$ 299,00"
type input "$ 2.990,07"
type input "$ 29.900,76"
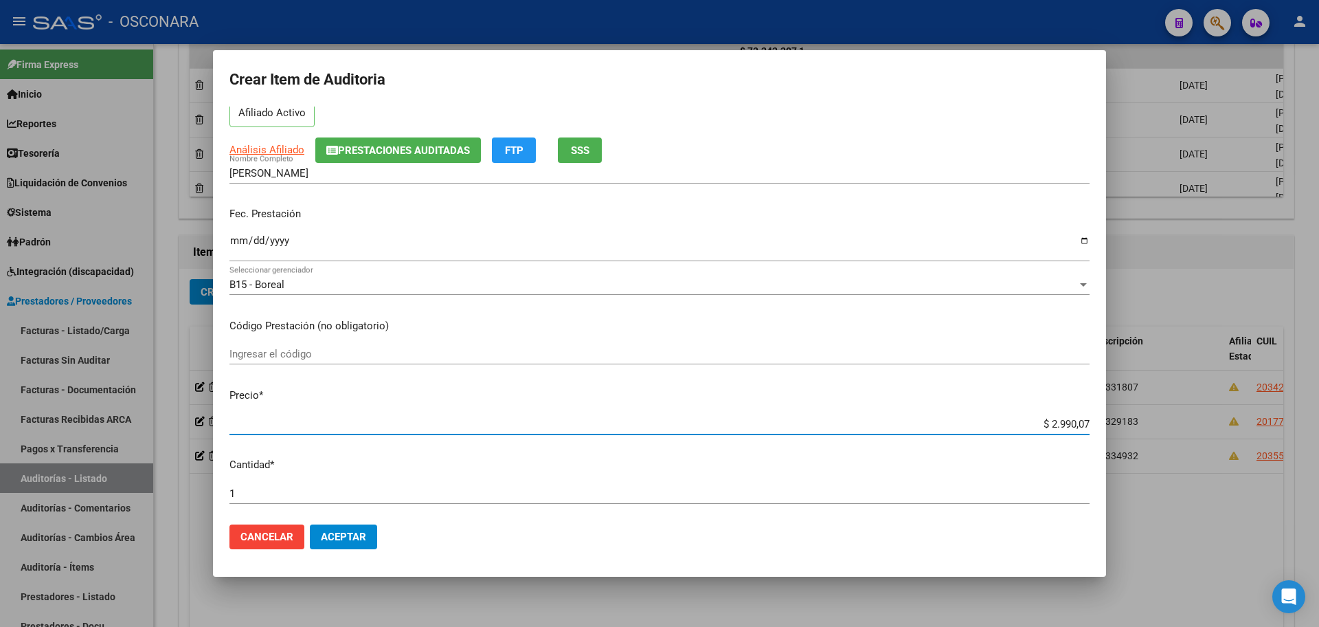
type input "$ 29.900,76"
type input "$ 299.007,66"
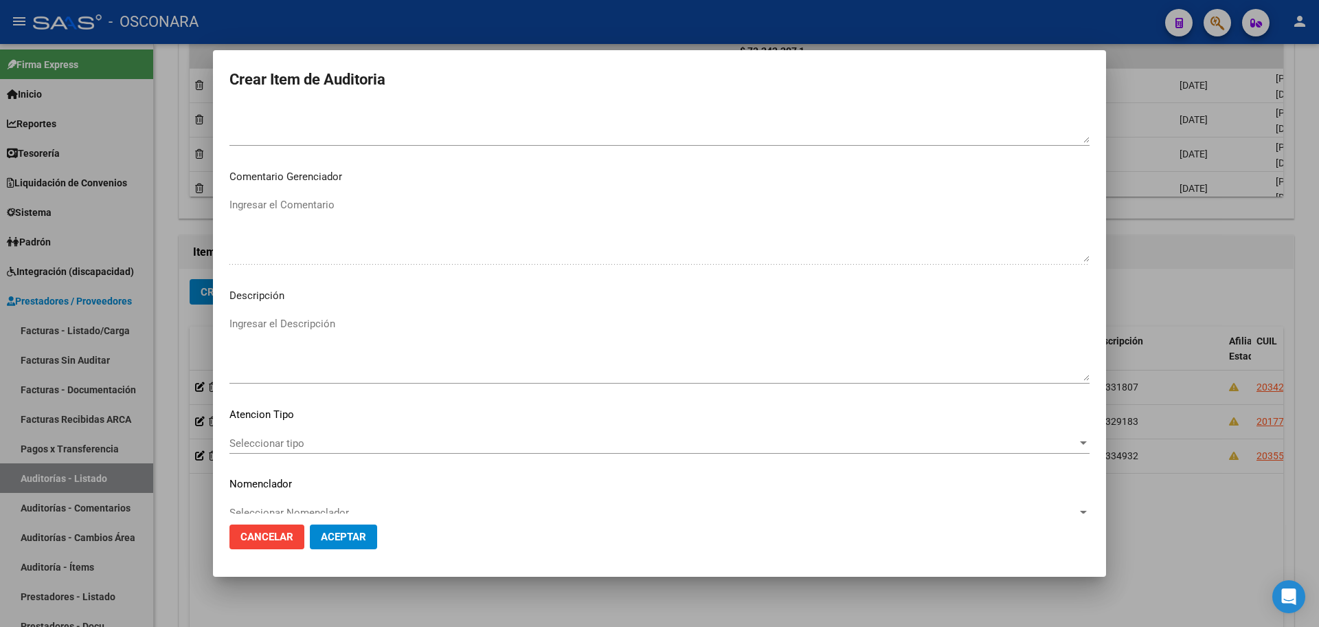
scroll to position [830, 0]
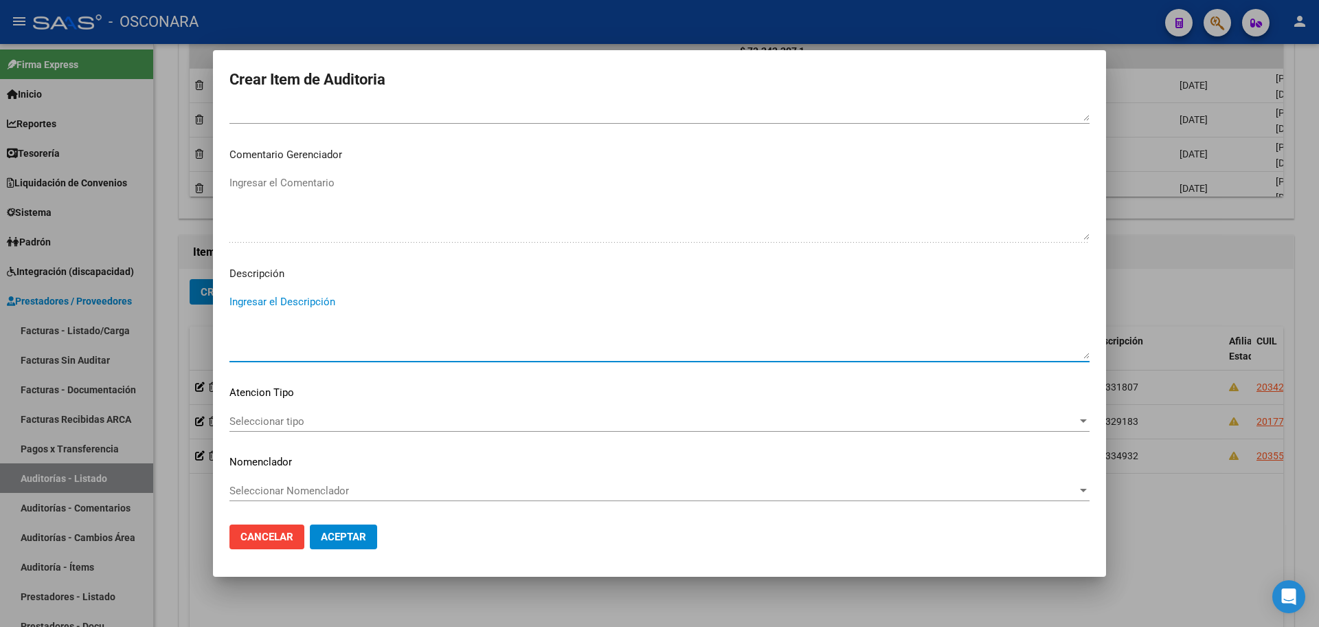
click at [394, 339] on textarea "Ingresar el Descripción" at bounding box center [660, 326] width 860 height 65
type textarea "FC 334932"
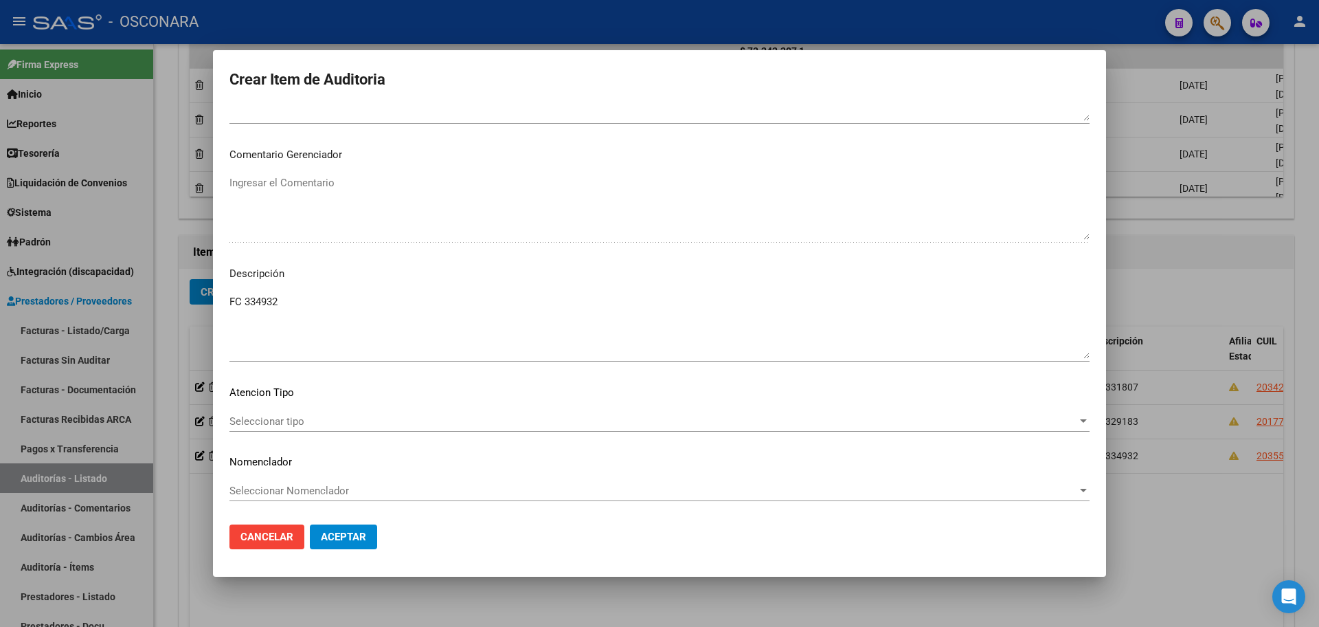
drag, startPoint x: 330, startPoint y: 557, endPoint x: 339, endPoint y: 545, distance: 15.3
click at [331, 555] on mat-dialog-actions "Cancelar Aceptar" at bounding box center [660, 536] width 860 height 47
click at [344, 537] on span "Aceptar" at bounding box center [343, 536] width 45 height 12
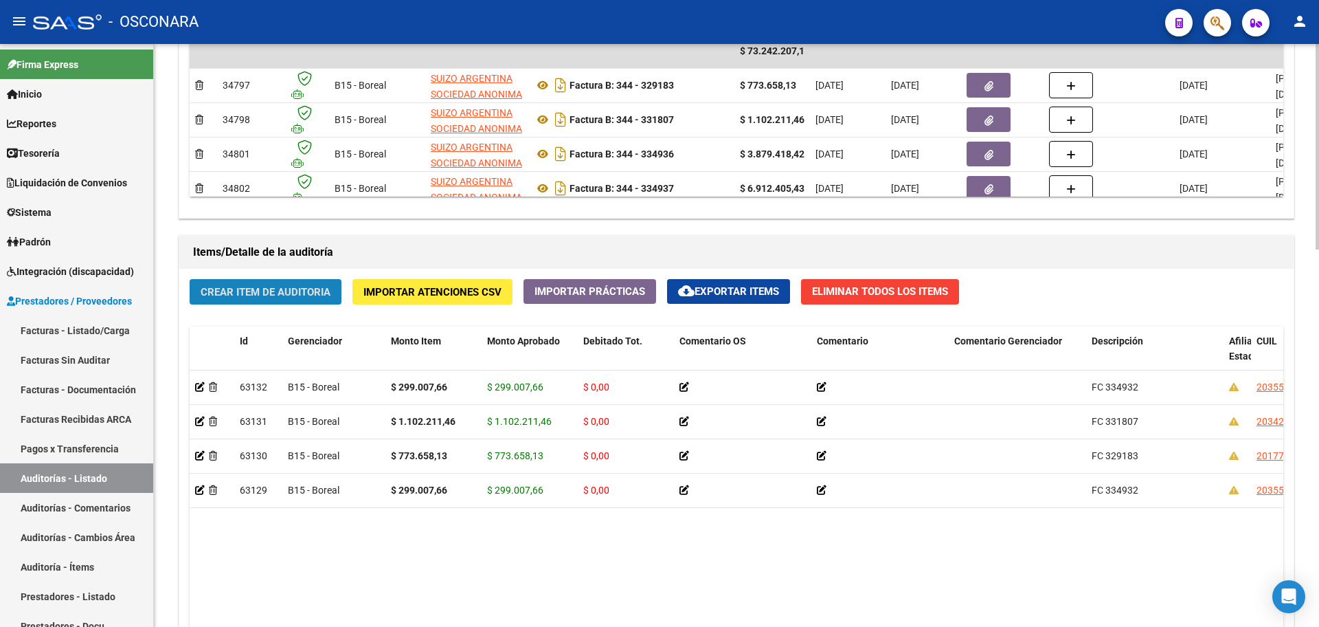
click at [292, 295] on span "Crear Item de Auditoria" at bounding box center [266, 292] width 130 height 12
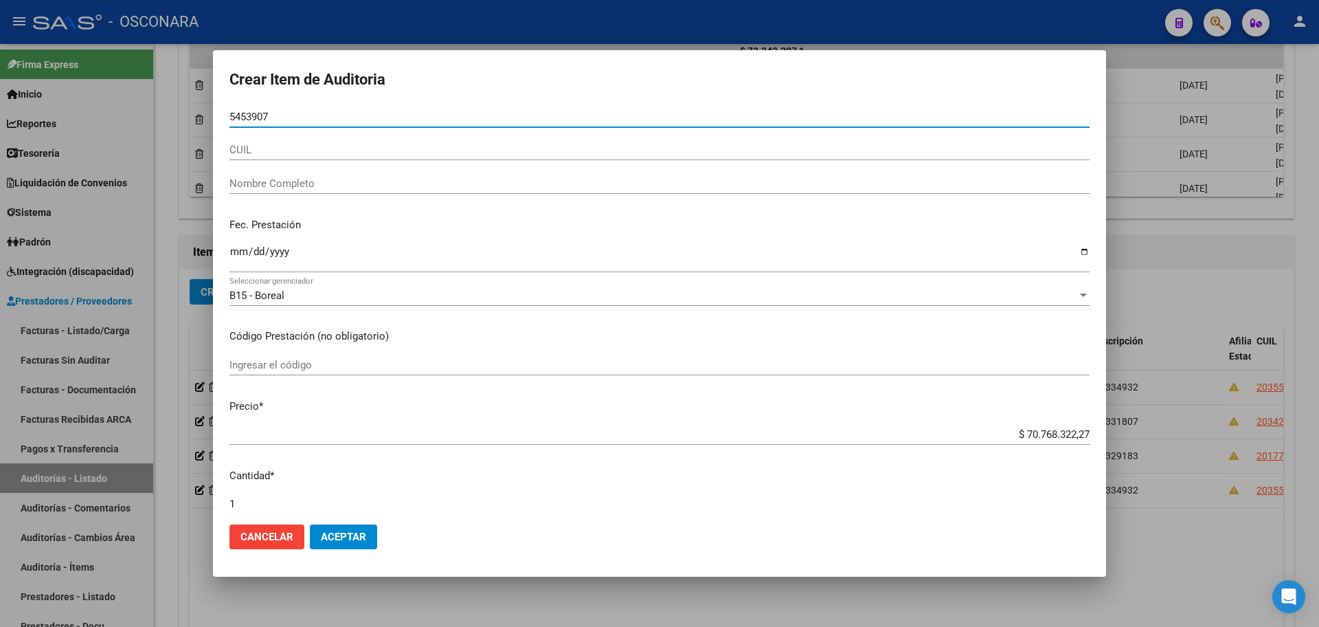
type input "54539079"
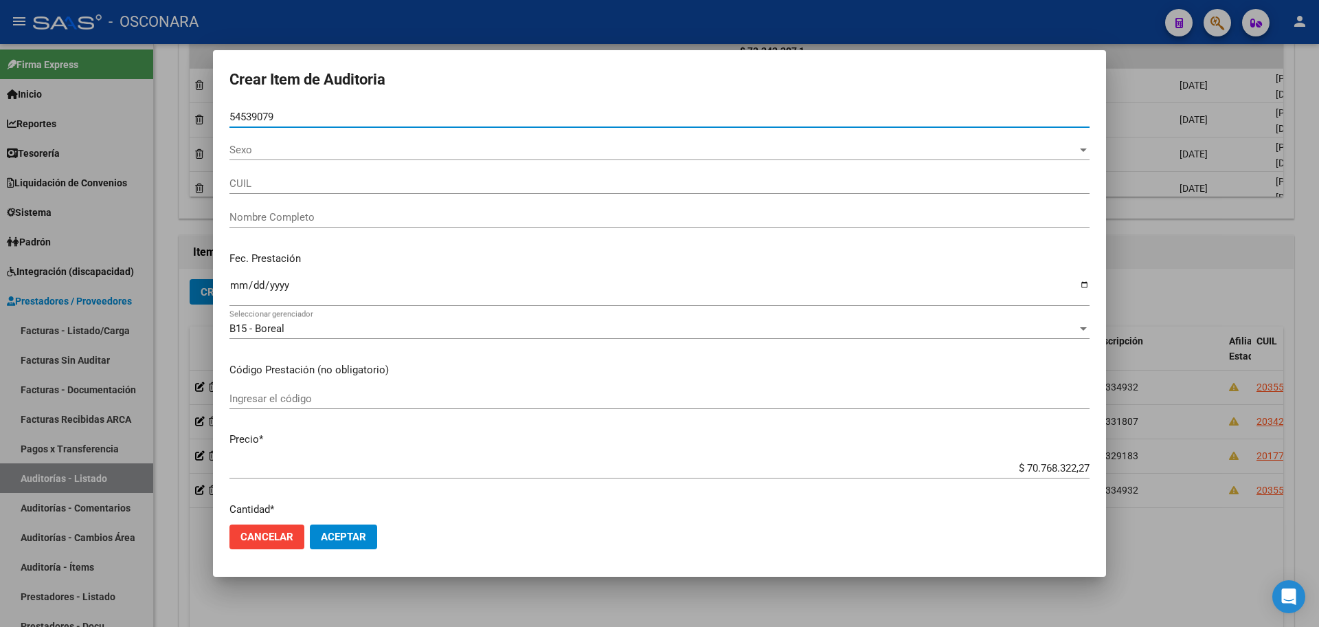
type input "27545390790"
type input "[PERSON_NAME] [PERSON_NAME] -"
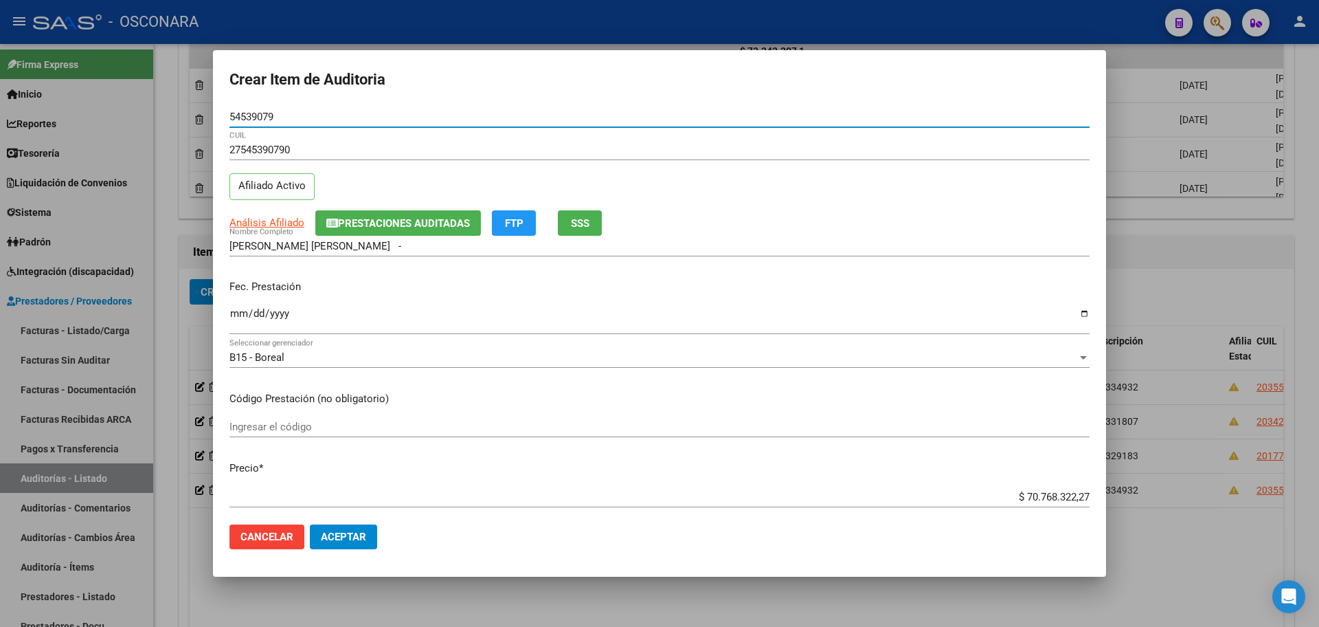
type input "54539079"
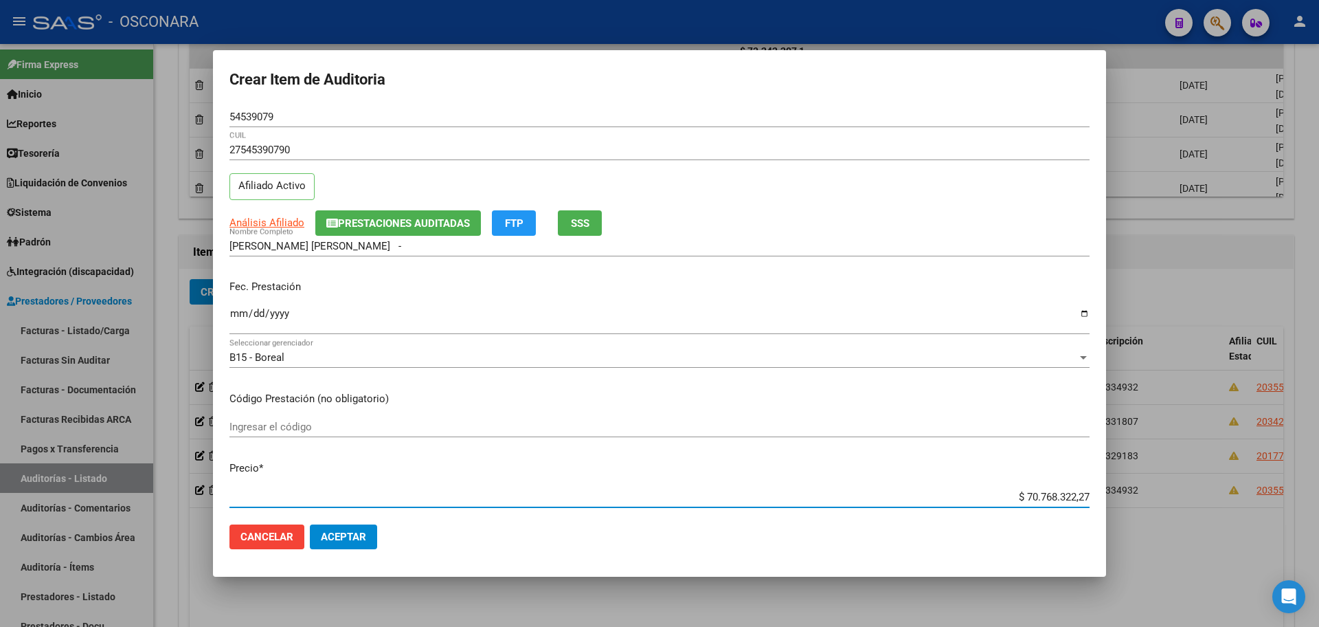
drag, startPoint x: 1014, startPoint y: 495, endPoint x: 1225, endPoint y: 478, distance: 211.7
click at [1225, 478] on div "Crear Item de Auditoria 54539079 Nro Documento 27545390790 CUIL Afiliado Activo…" at bounding box center [659, 313] width 1319 height 627
type input "$ 0,03"
type input "$ 0,38"
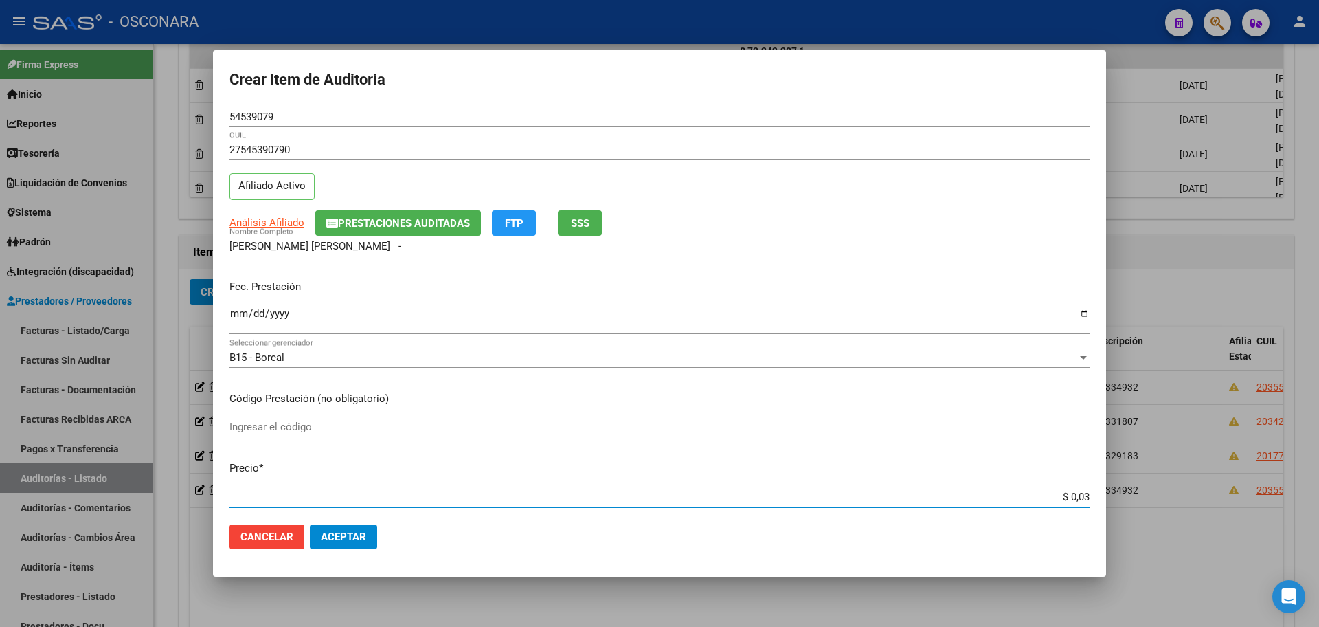
type input "$ 0,38"
type input "$ 3,87"
type input "$ 38,79"
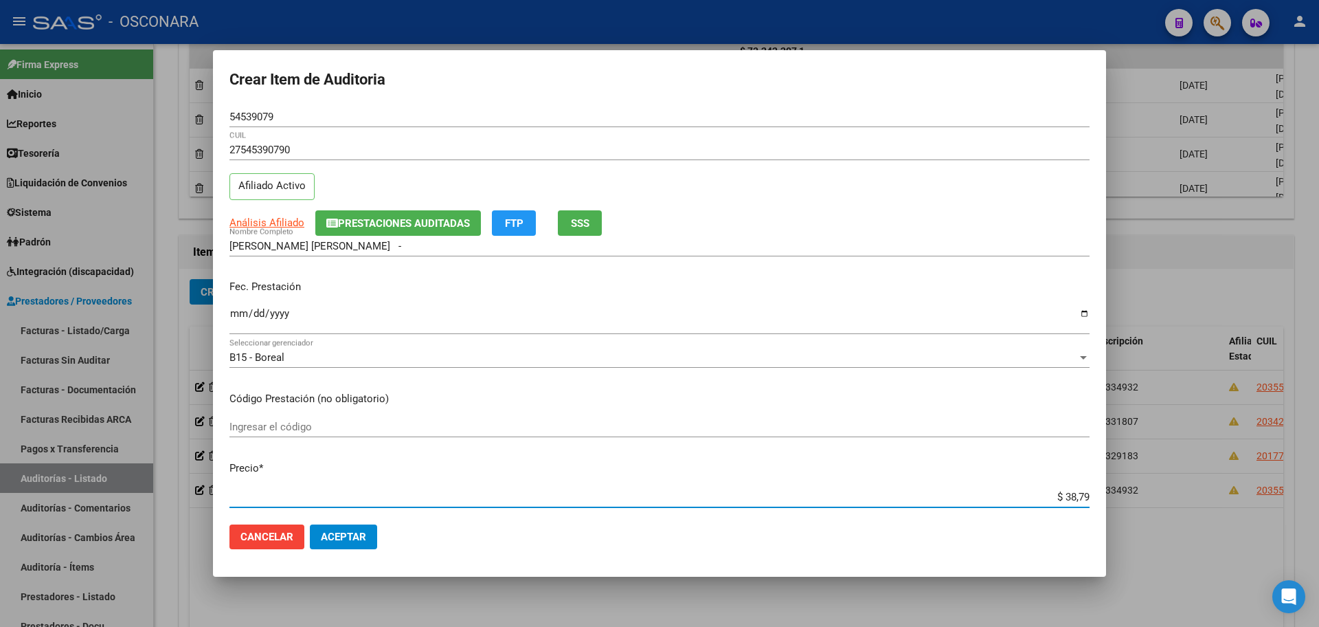
type input "$ 387,94"
type input "$ 3.879,41"
type input "$ 38.794,18"
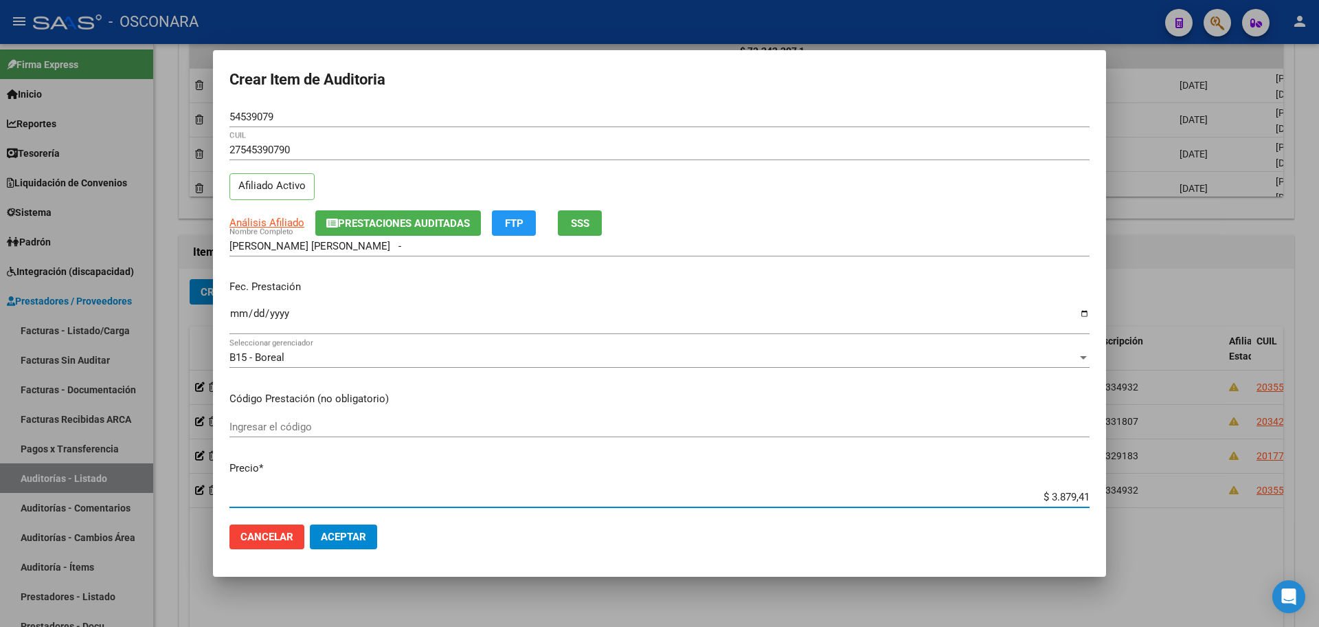
type input "$ 38.794,18"
type input "$ 387.941,84"
type input "$ 3.879.418,42"
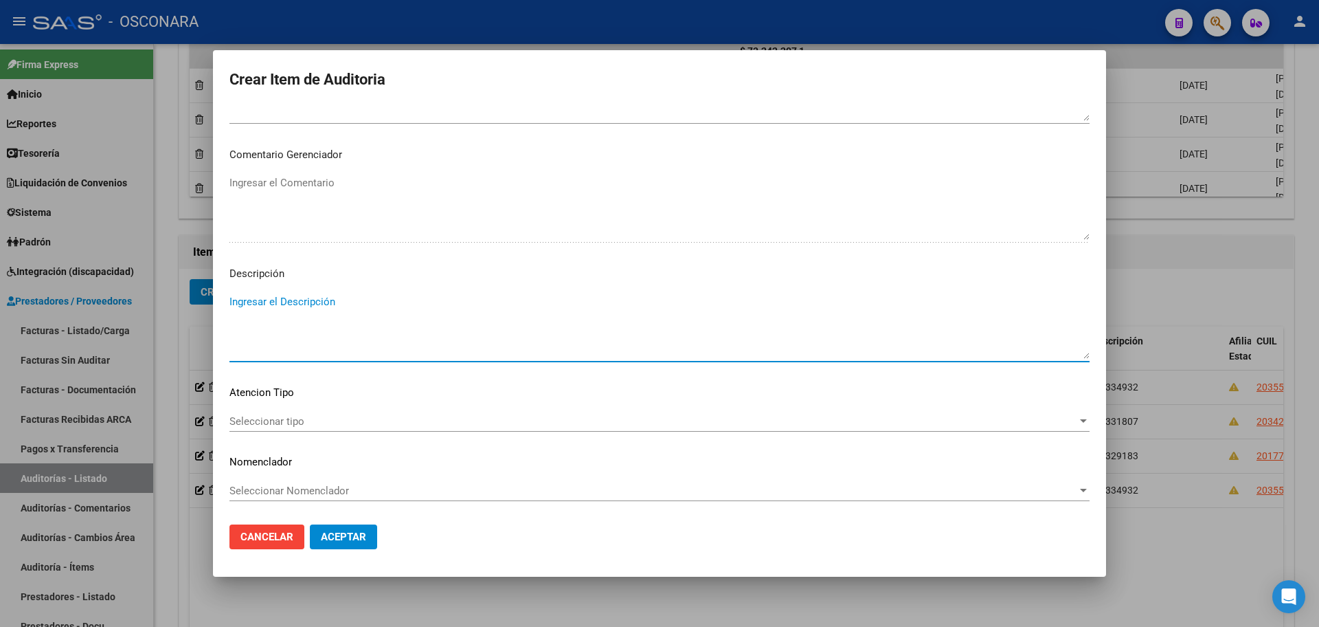
click at [353, 324] on textarea "Ingresar el Descripción" at bounding box center [660, 326] width 860 height 65
type textarea "FC 334936"
click at [361, 526] on button "Aceptar" at bounding box center [343, 536] width 67 height 25
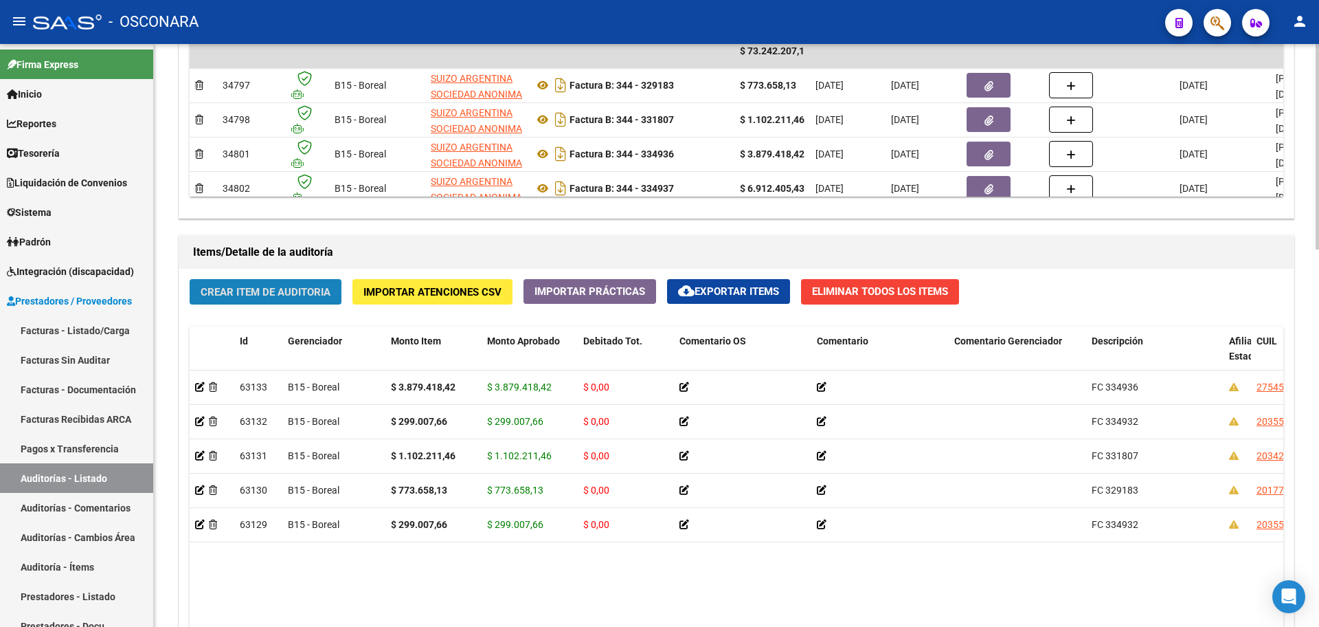
click at [326, 281] on button "Crear Item de Auditoria" at bounding box center [266, 291] width 152 height 25
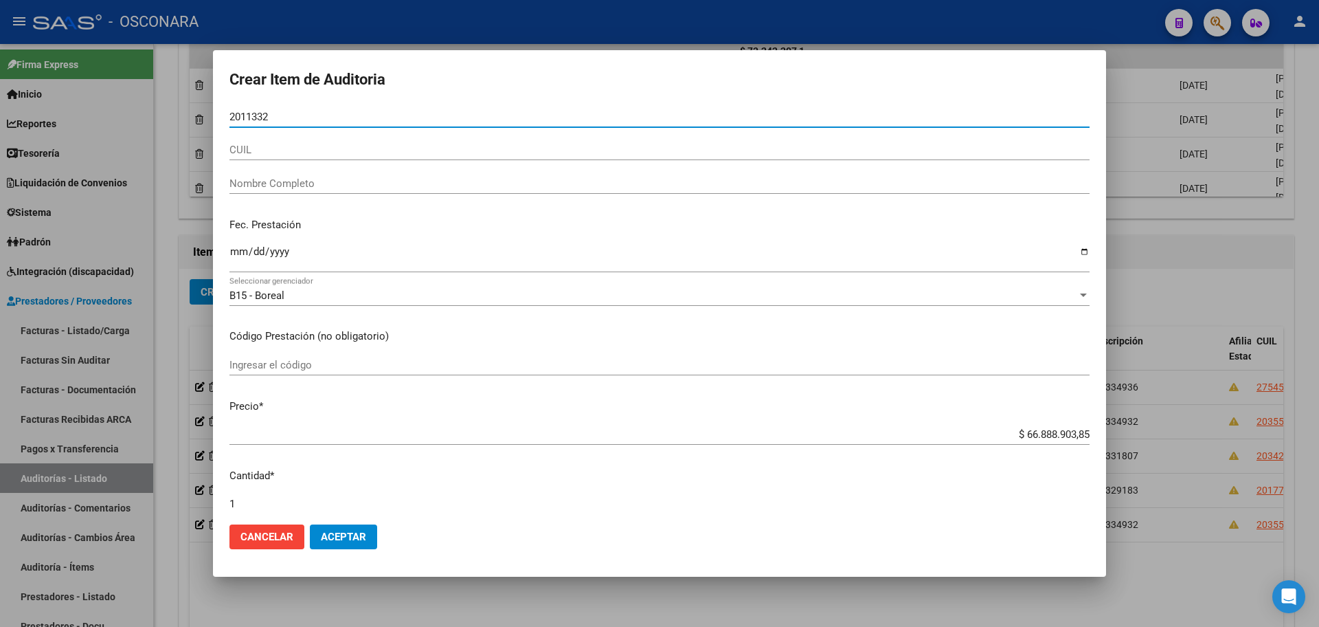
type input "20113329"
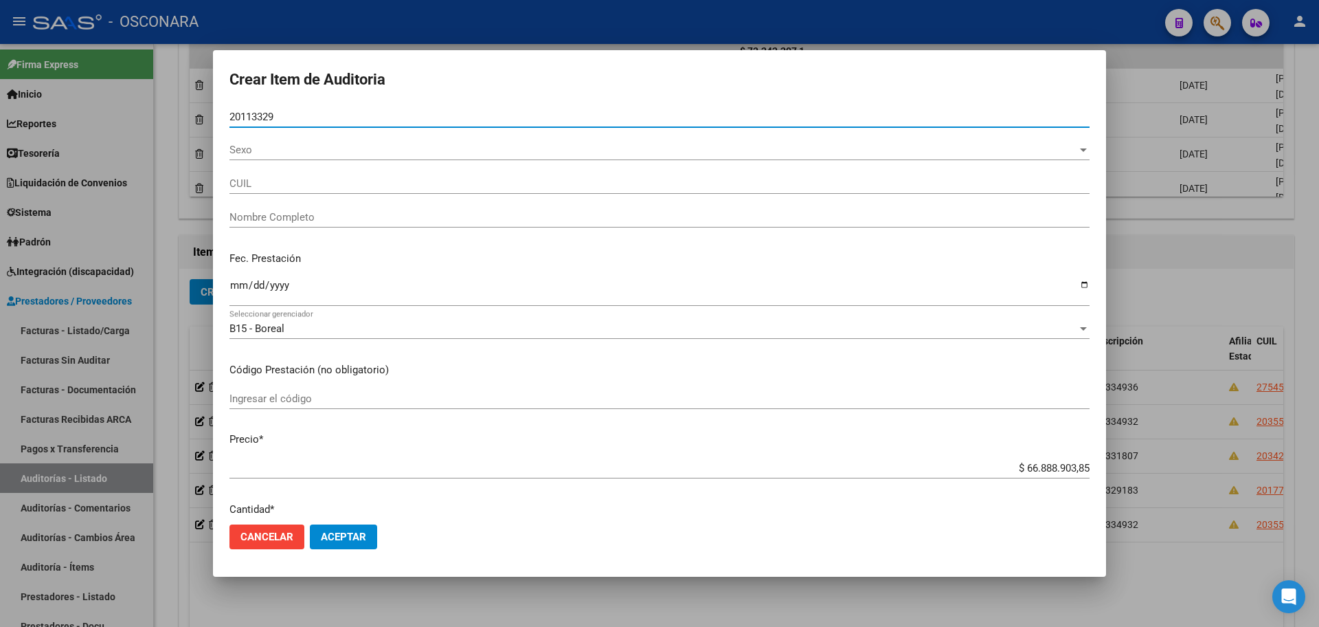
type input "27201133292"
type input "[PERSON_NAME] [PERSON_NAME]"
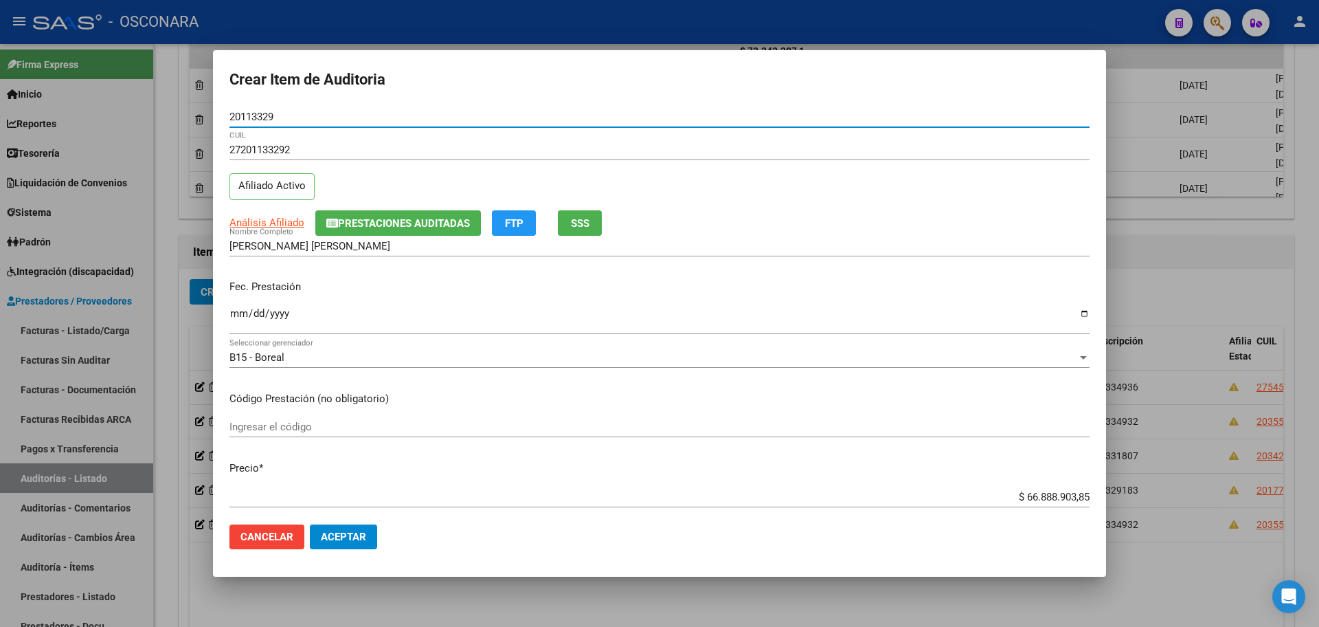
type input "20113329"
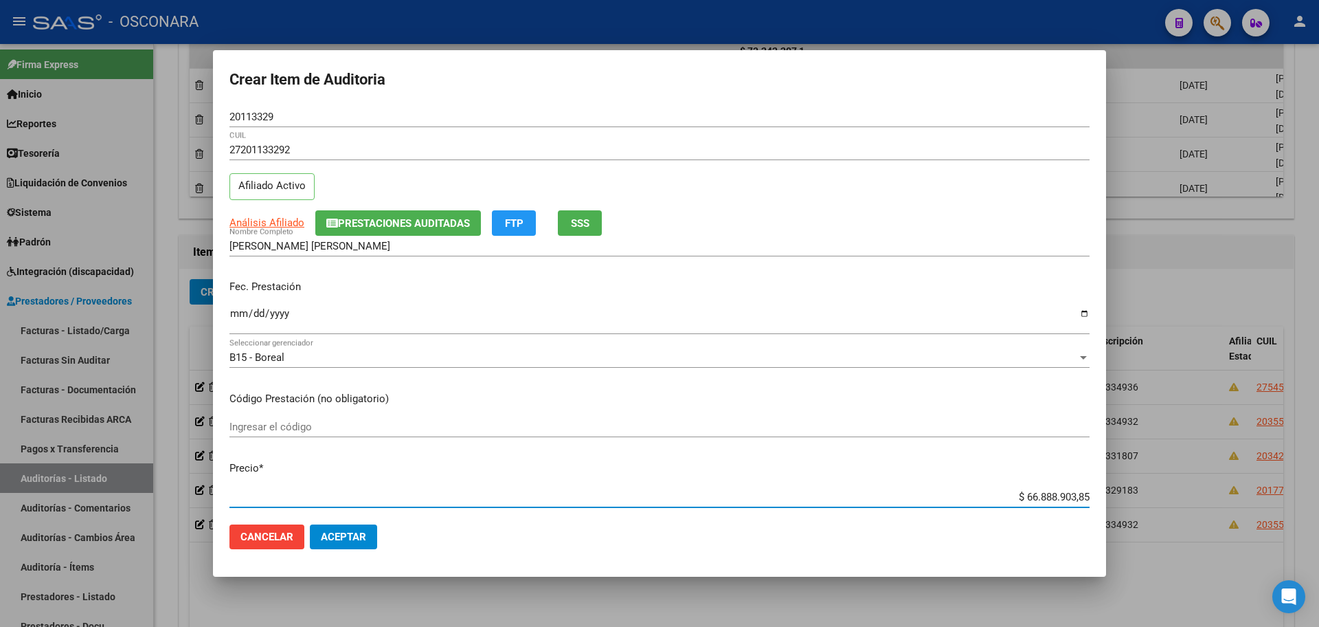
drag, startPoint x: 1012, startPoint y: 493, endPoint x: 1158, endPoint y: 493, distance: 146.4
click at [1158, 493] on div "Crear Item de Auditoria 20113329 Nro Documento 27201133292 CUIL Afiliado Activo…" at bounding box center [659, 313] width 1319 height 627
type input "$ 0,06"
type input "$ 0,69"
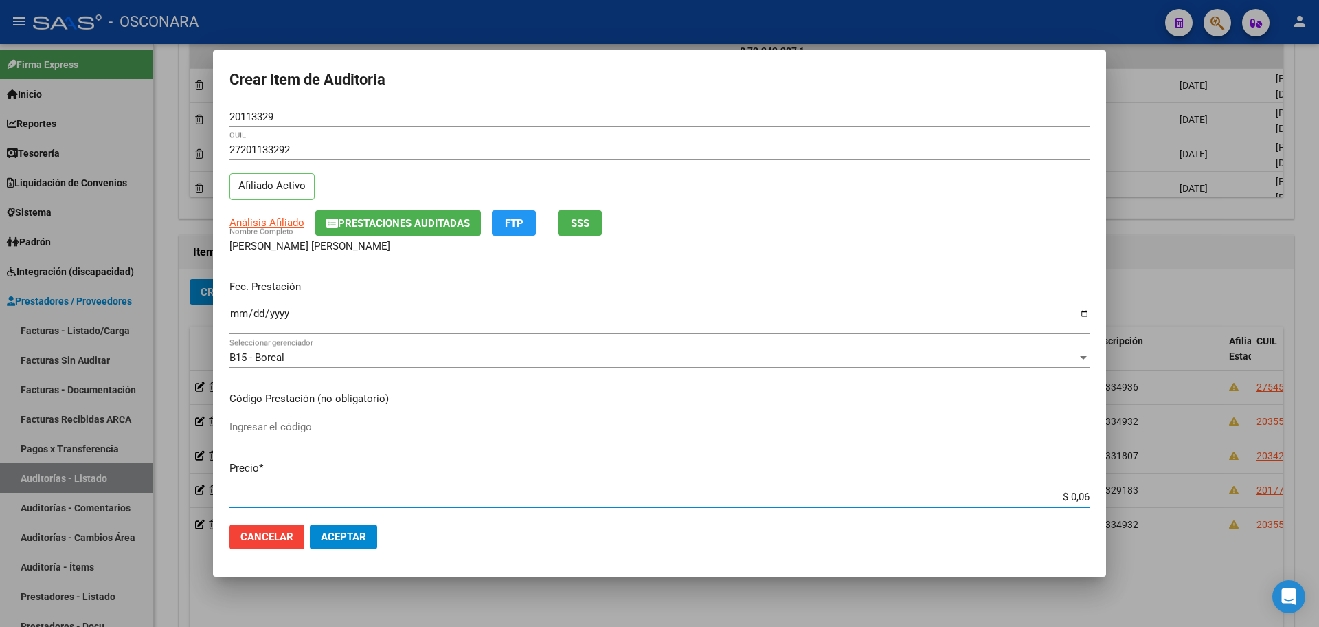
type input "$ 0,69"
type input "$ 6,91"
type input "$ 69,12"
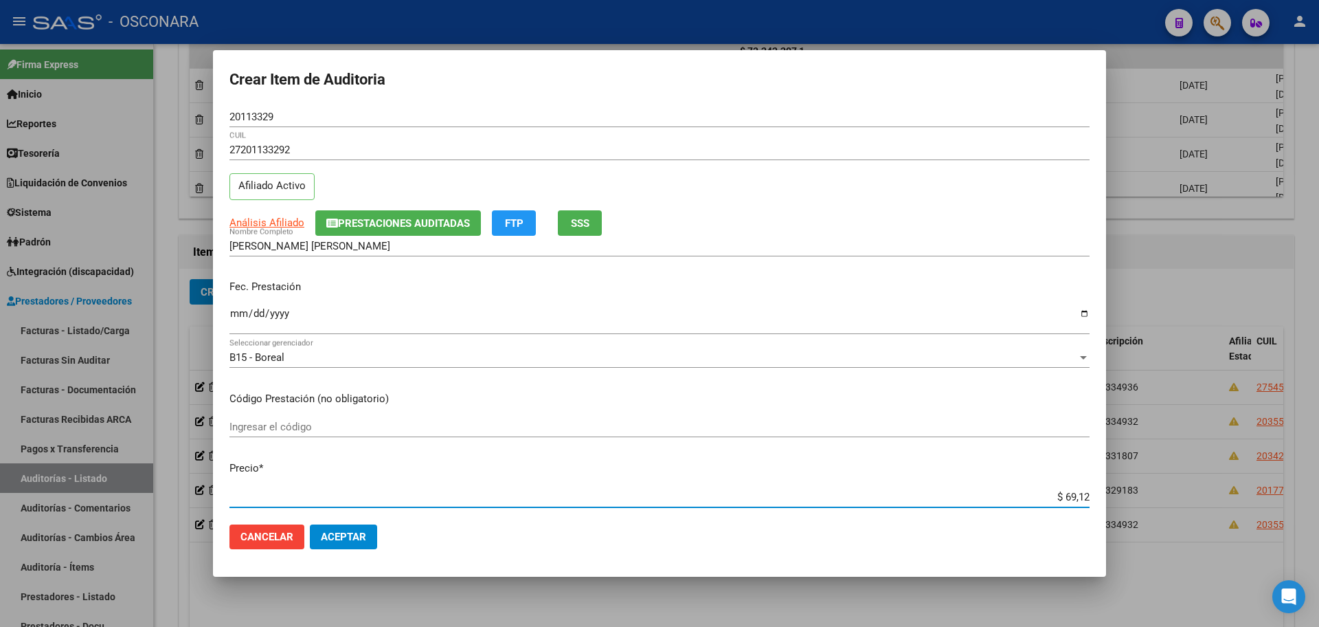
type input "$ 691,24"
type input "$ 6.912,40"
type input "$ 69.124,05"
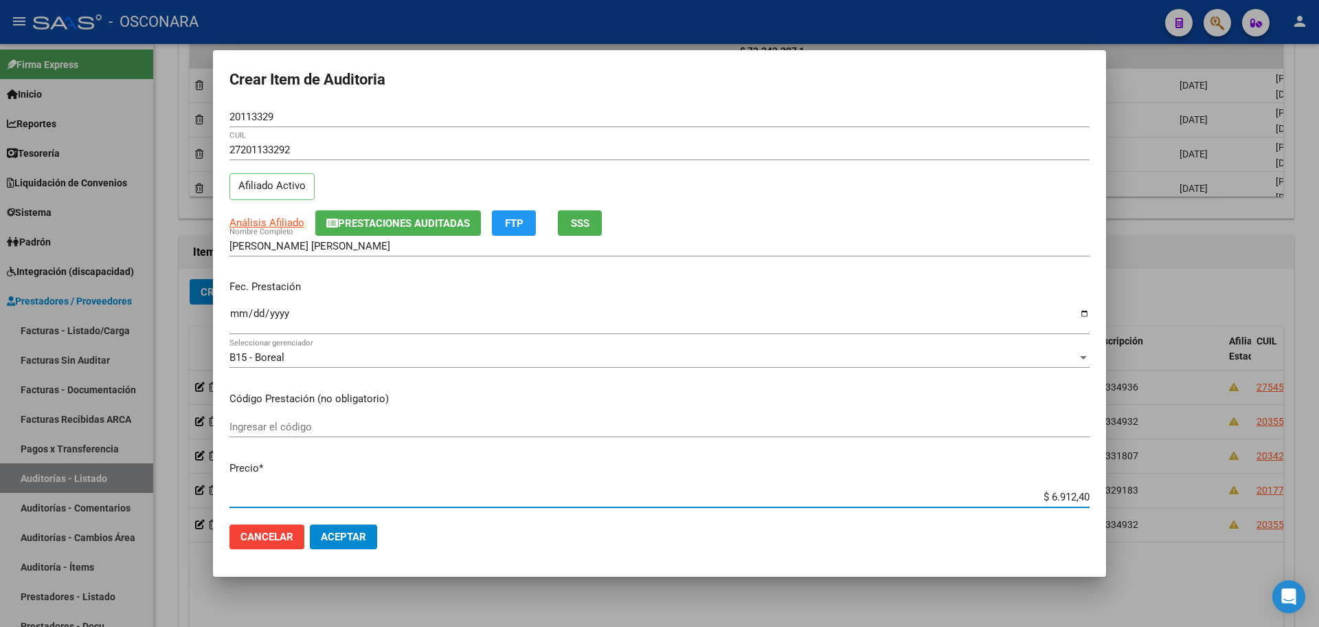
type input "$ 69.124,05"
type input "$ 691.240,54"
type input "$ 6.912.405,43"
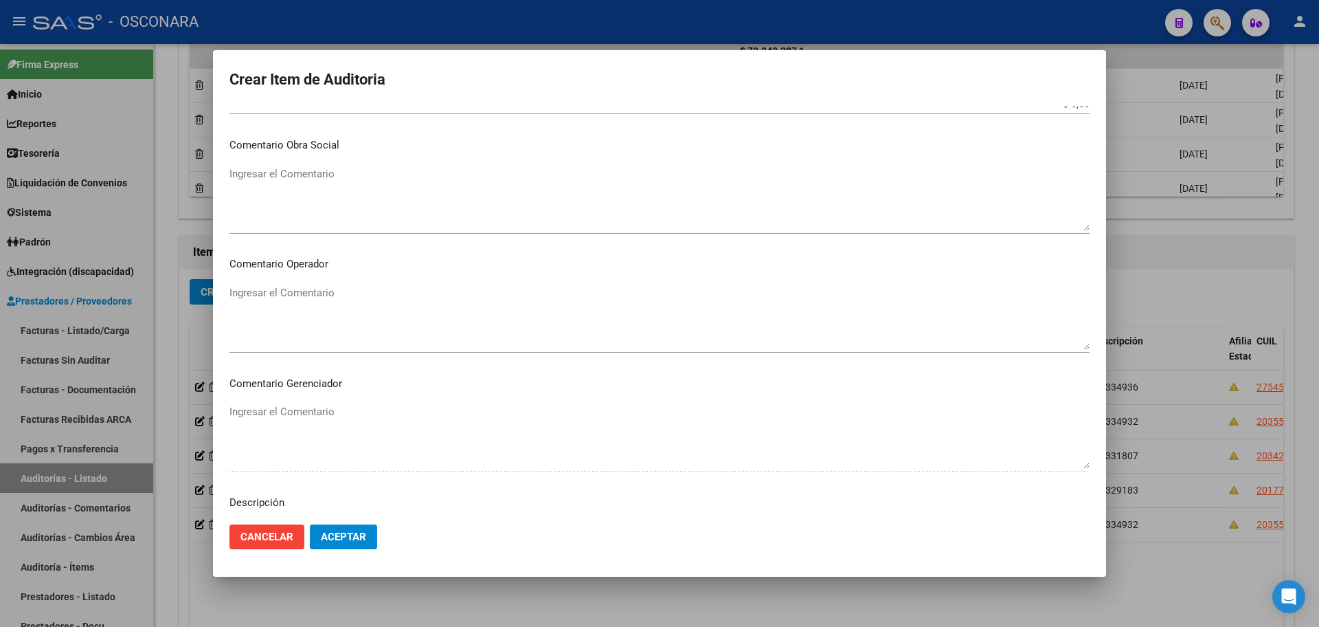
scroll to position [773, 0]
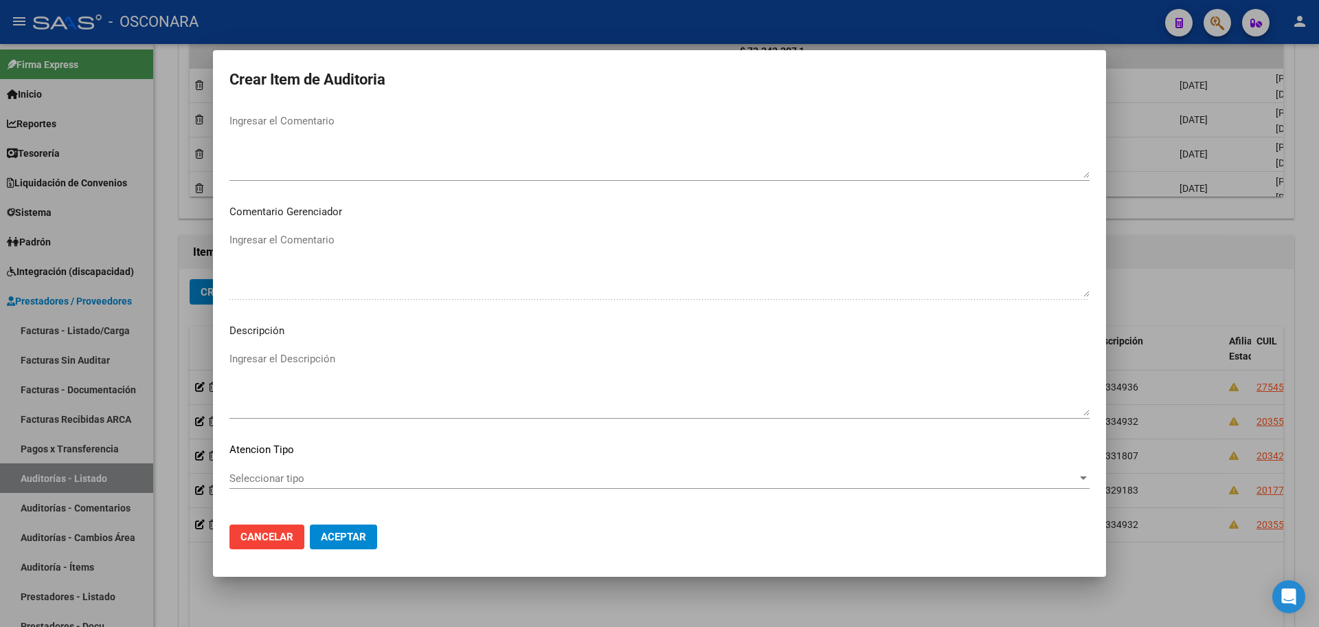
click at [300, 376] on textarea "Ingresar el Descripción" at bounding box center [660, 383] width 860 height 65
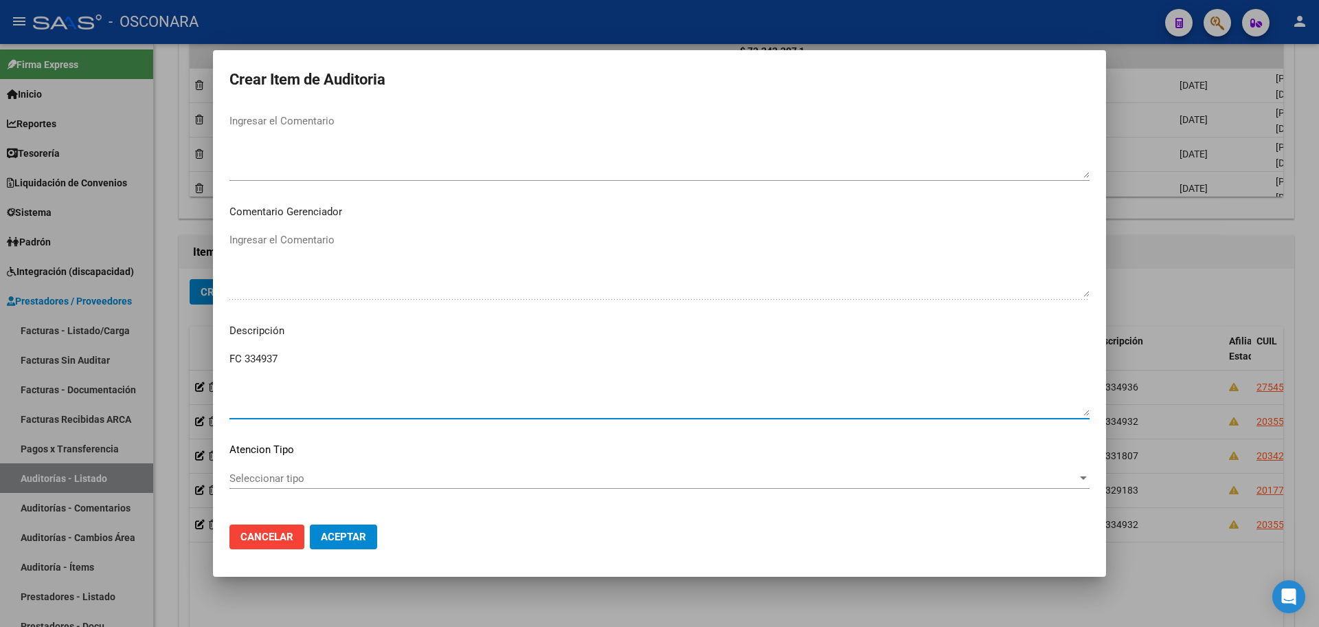
type textarea "FC 334937"
click at [352, 534] on span "Aceptar" at bounding box center [343, 536] width 45 height 12
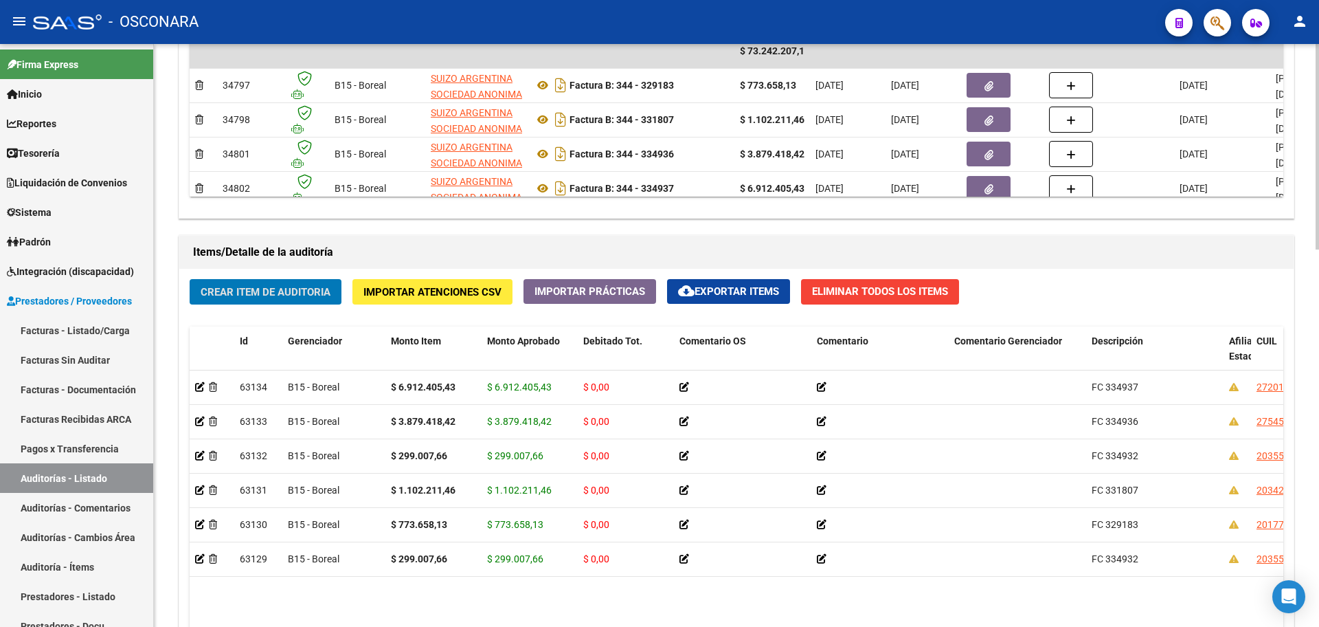
click at [276, 277] on div "Crear Item de Auditoria Importar Atenciones CSV Importar Prácticas cloud_downlo…" at bounding box center [736, 527] width 1115 height 517
click at [280, 292] on span "Crear Item de Auditoria" at bounding box center [266, 292] width 130 height 12
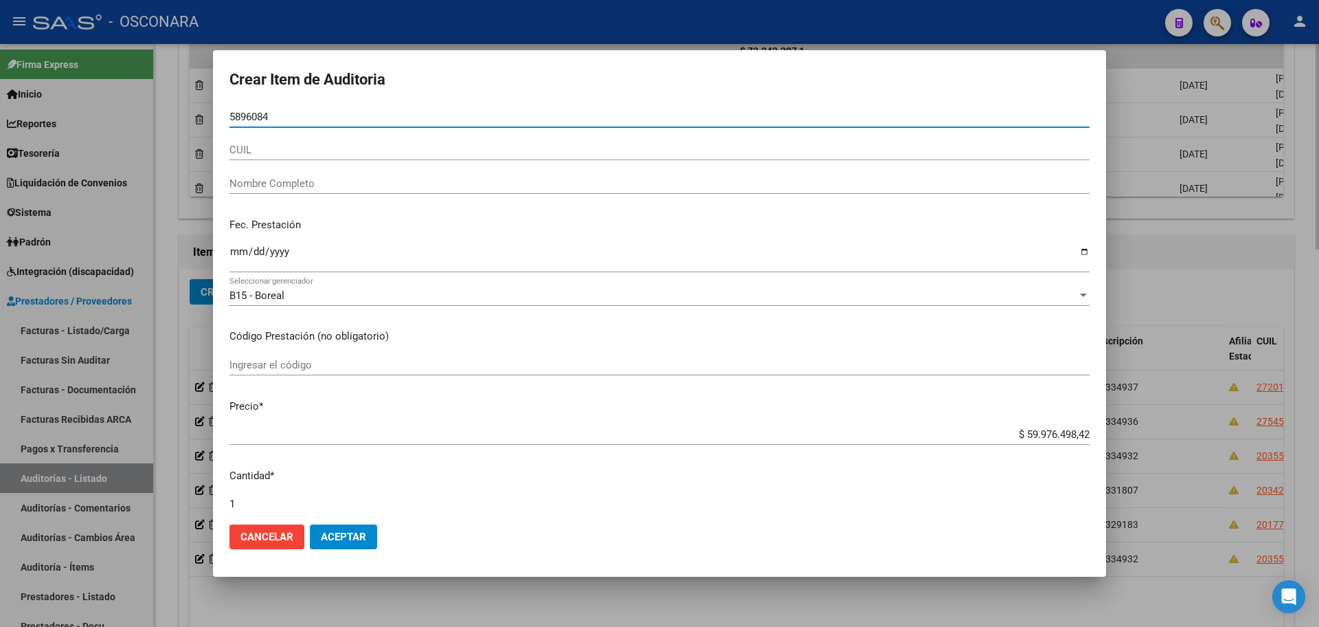
type input "58960841"
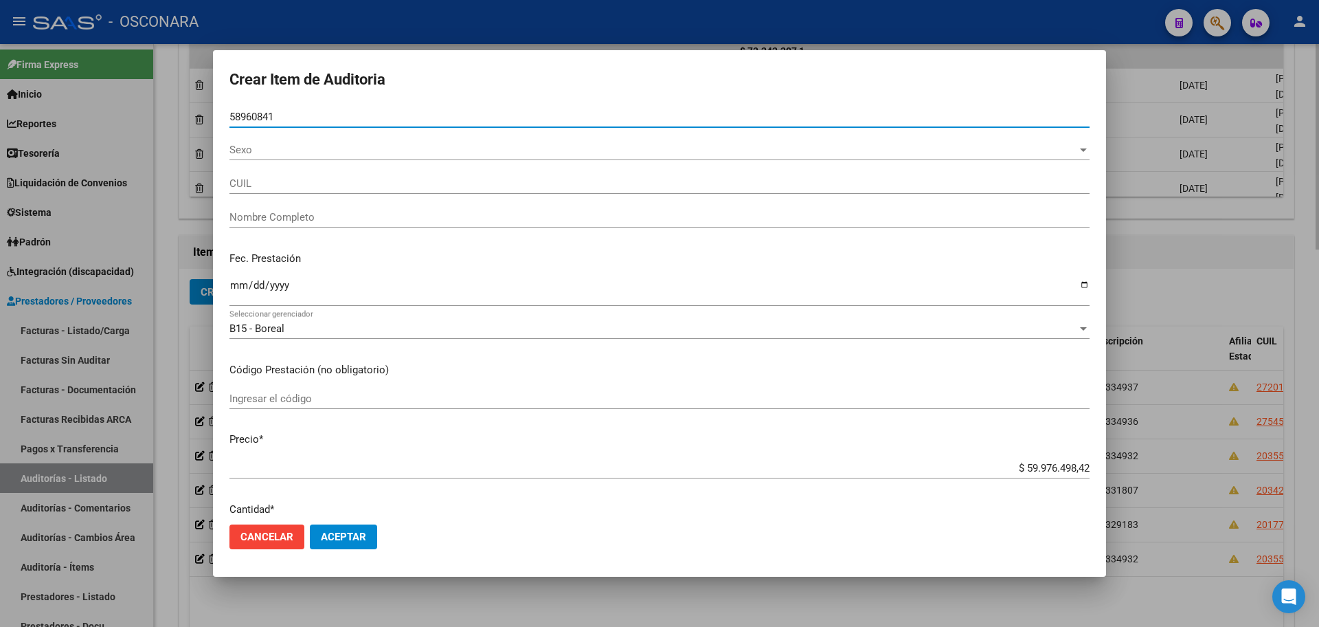
type input "20589608411"
type input "[PERSON_NAME] -"
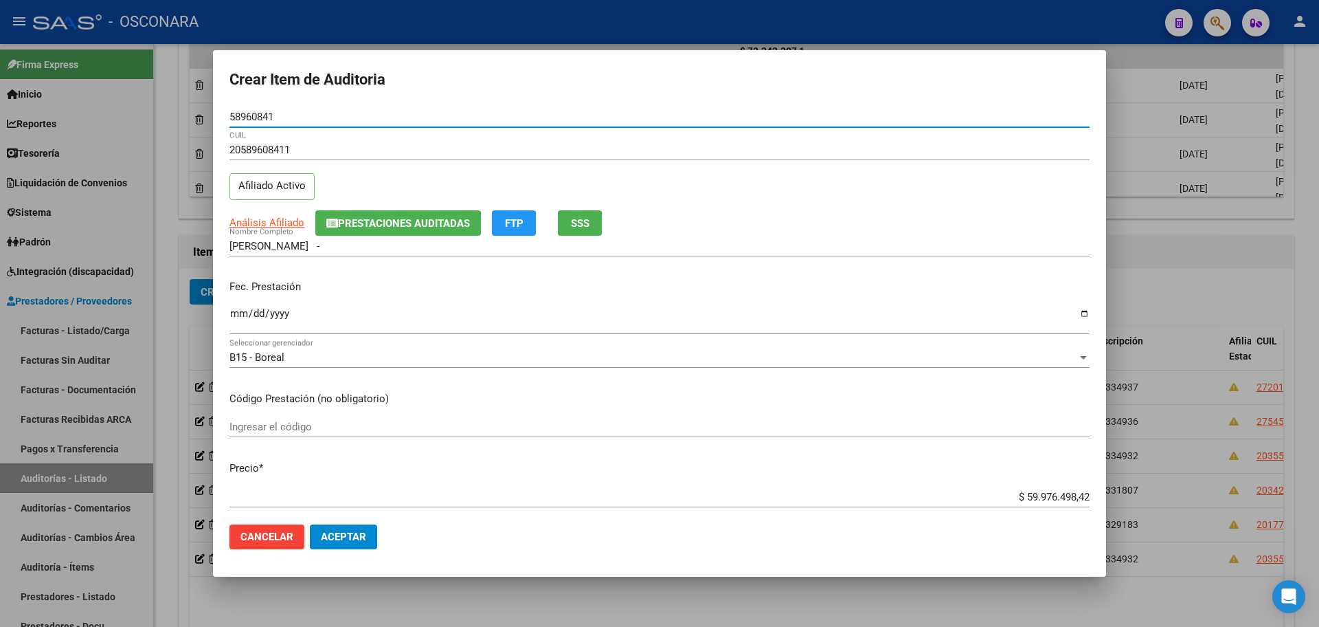
type input "58960841"
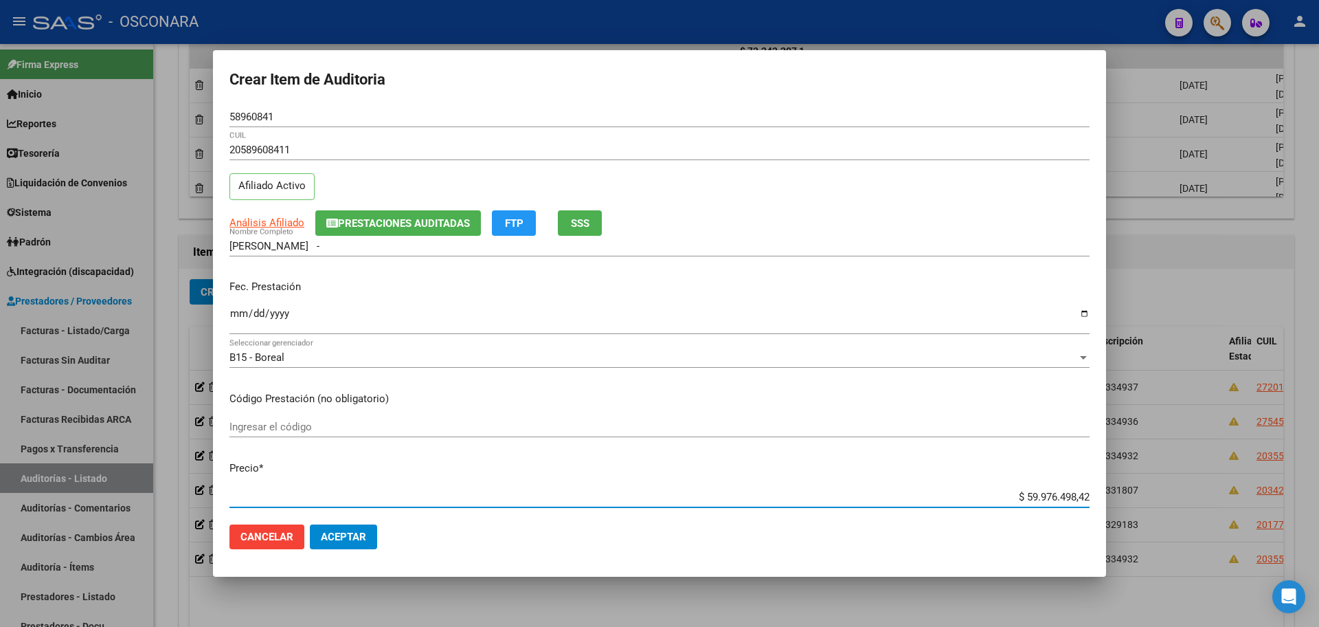
drag, startPoint x: 1017, startPoint y: 495, endPoint x: 1319, endPoint y: 479, distance: 302.1
click at [1319, 479] on div "Crear Item de Auditoria 58960841 Nro Documento 20589608411 CUIL Afiliado Activo…" at bounding box center [659, 313] width 1319 height 627
type input "$ 0,05"
type input "$ 0,09"
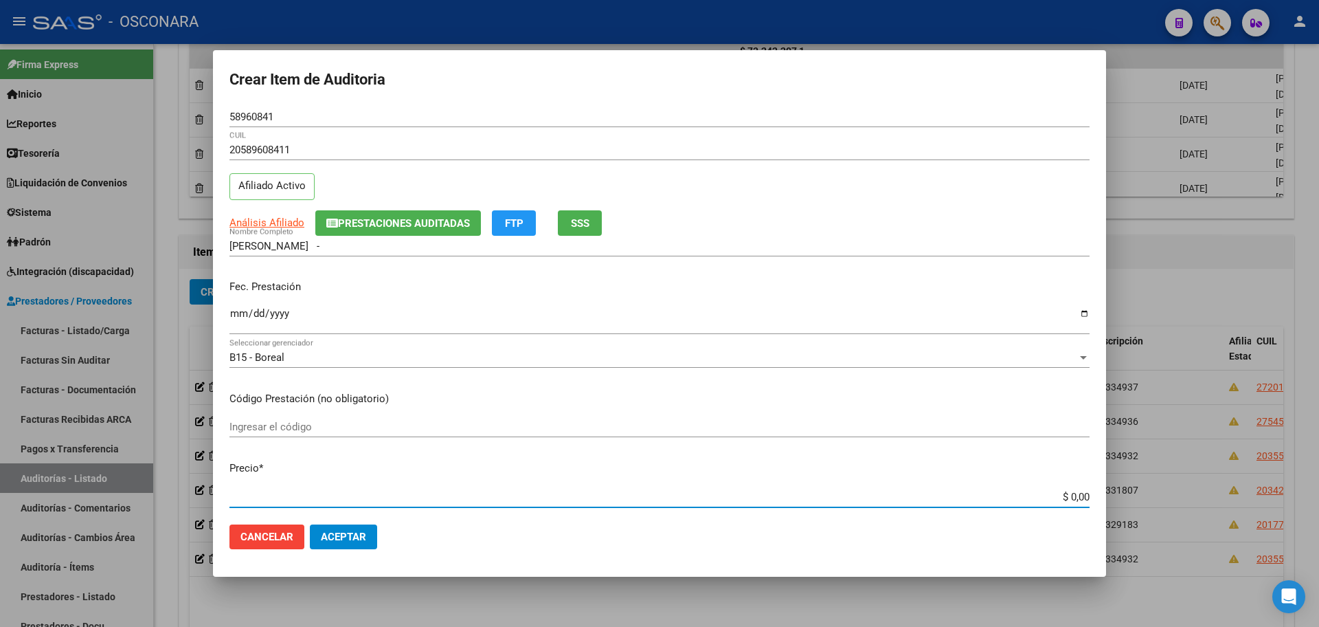
type input "$ 0,09"
type input "$ 0,94"
type input "$ 9,44"
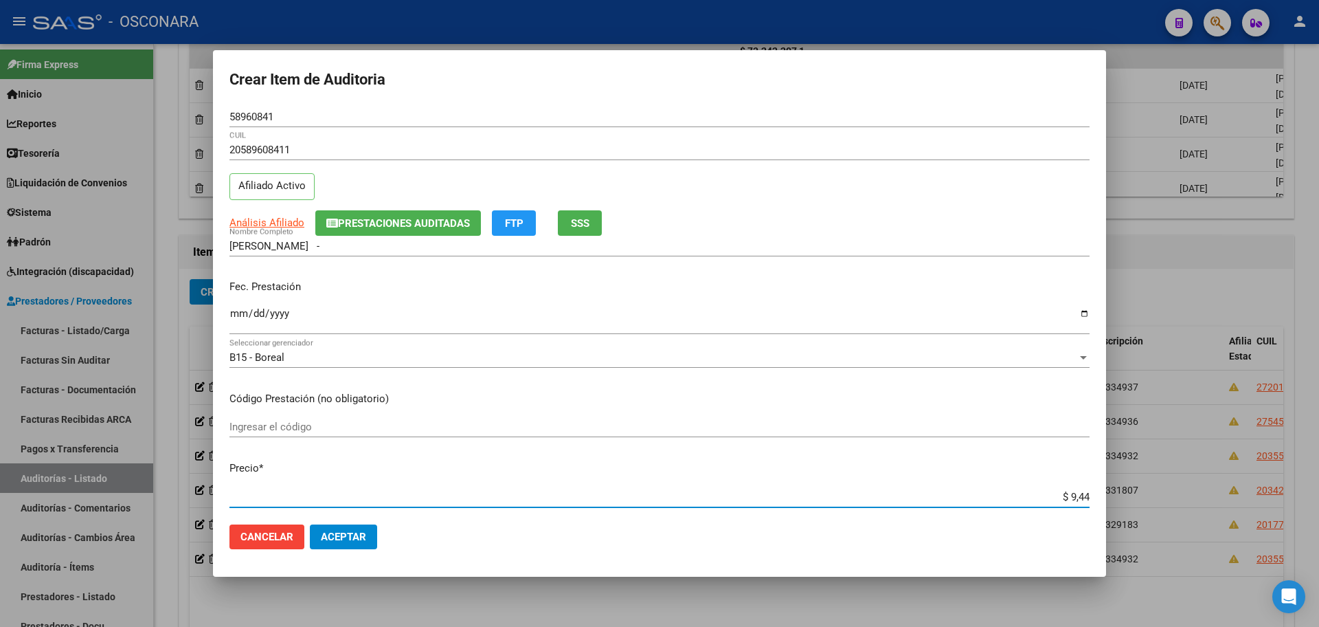
type input "$ 94,45"
type input "$ 944,52"
type input "$ 9.445,22"
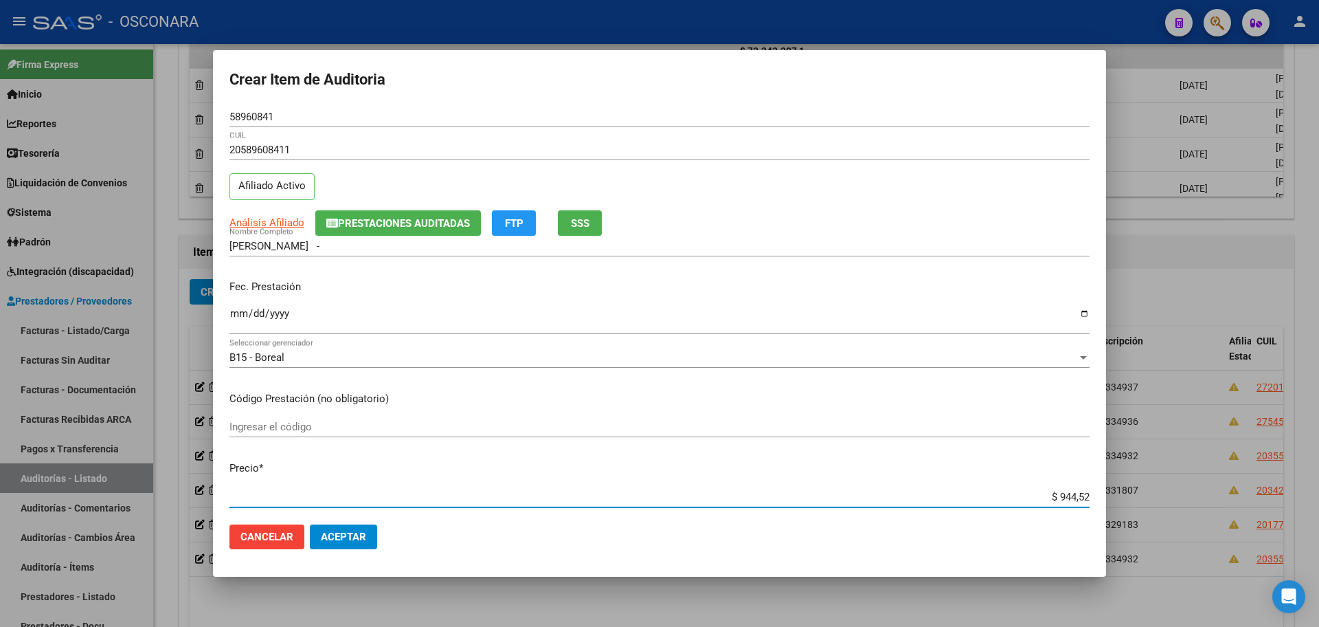
type input "$ 9.445,22"
type input "$ 94.452,21"
type input "$ 944.522,11"
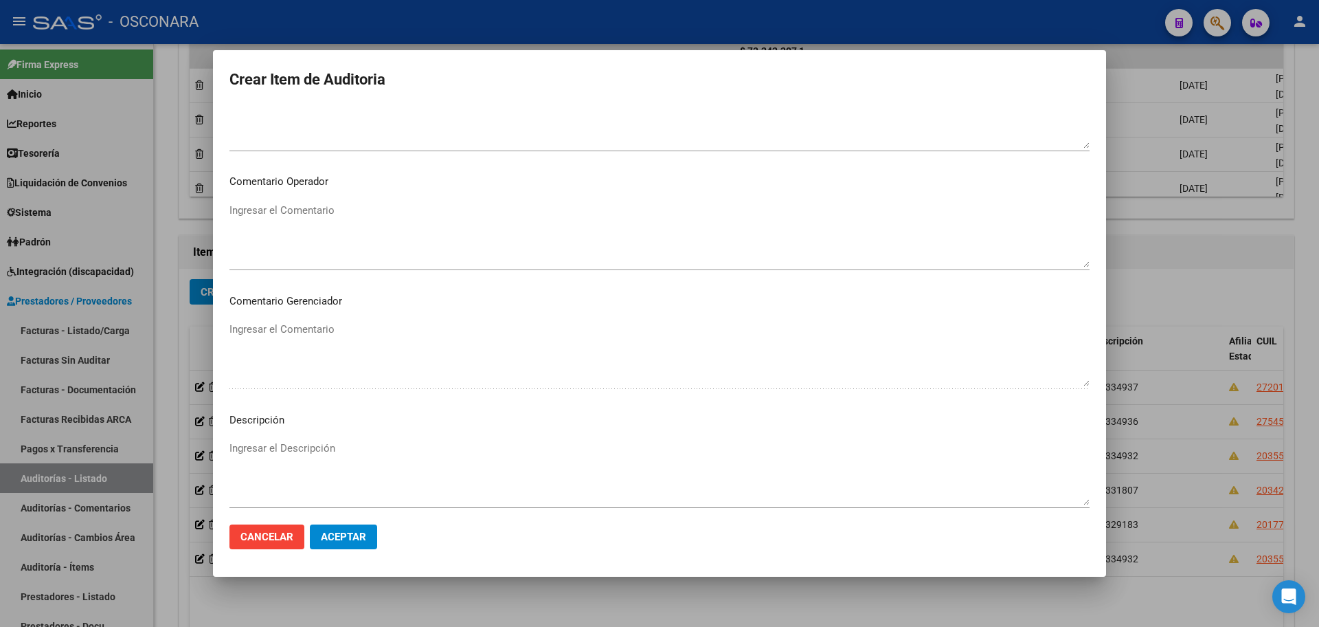
scroll to position [830, 0]
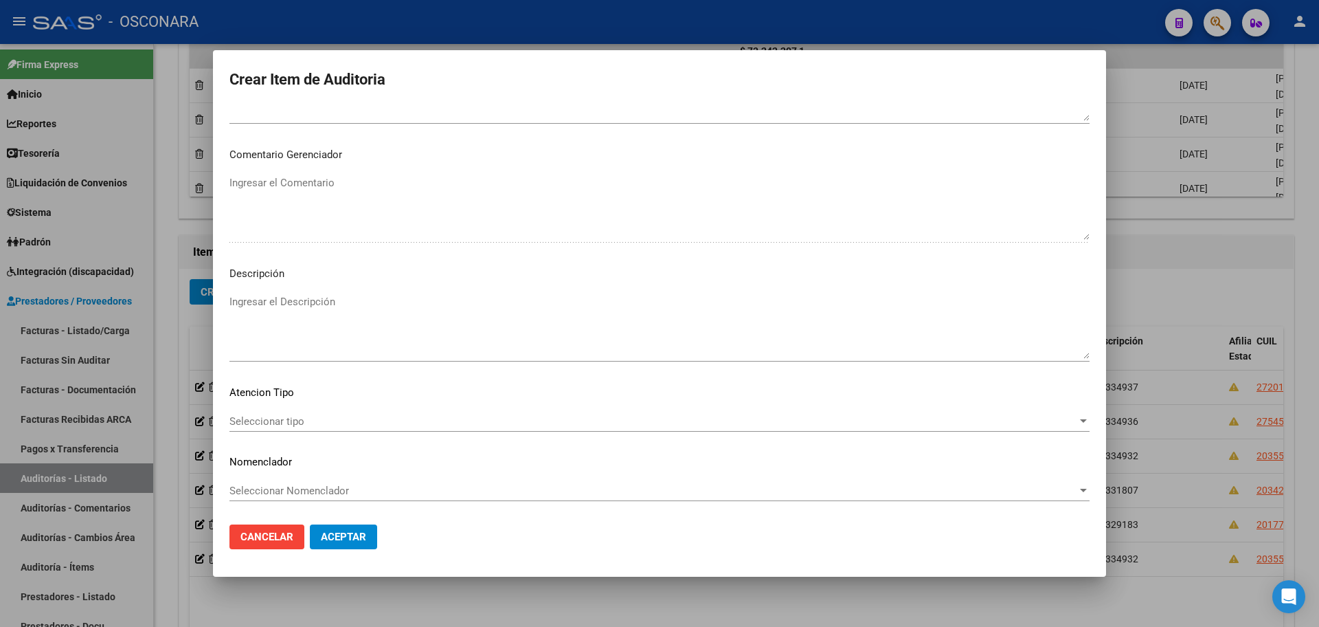
click at [304, 327] on textarea "Ingresar el Descripción" at bounding box center [660, 326] width 860 height 65
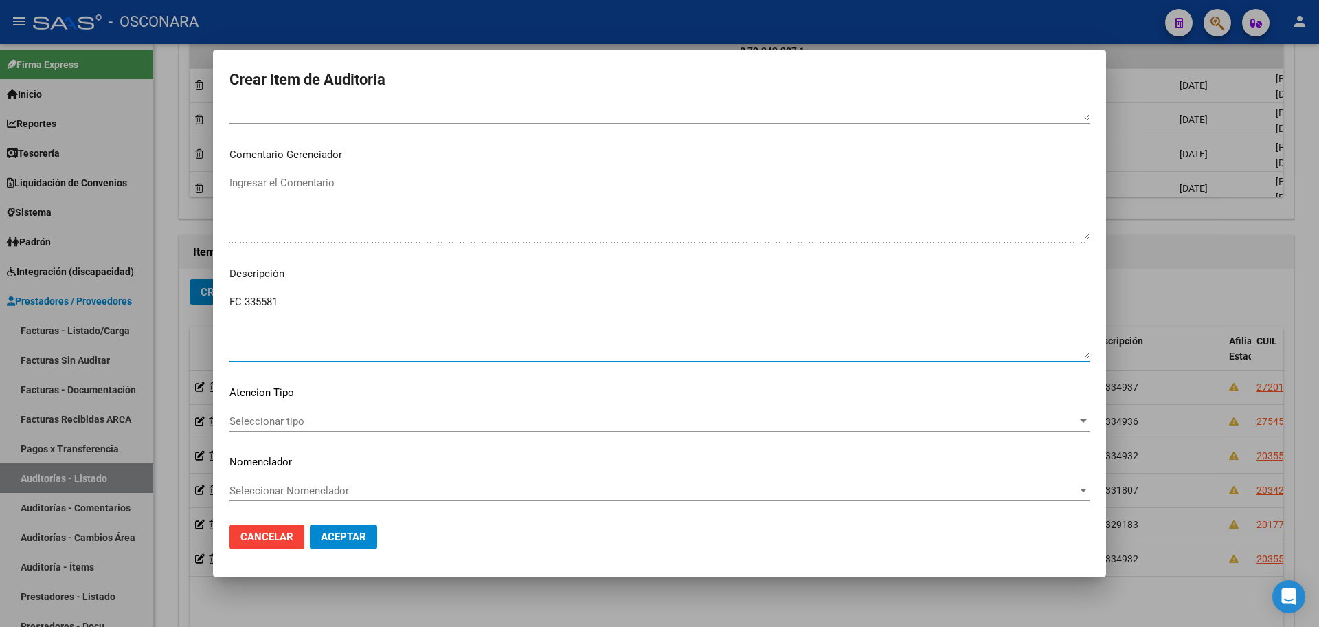
type textarea "FC 335581"
click at [339, 548] on button "Aceptar" at bounding box center [343, 536] width 67 height 25
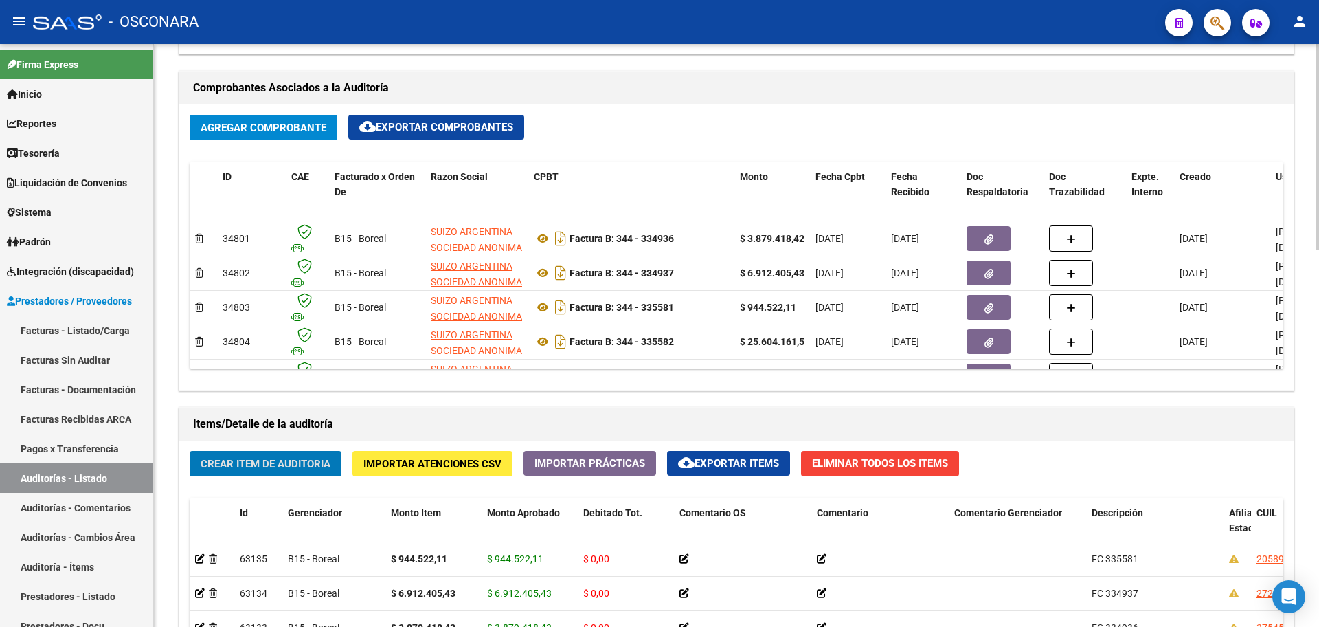
scroll to position [90, 0]
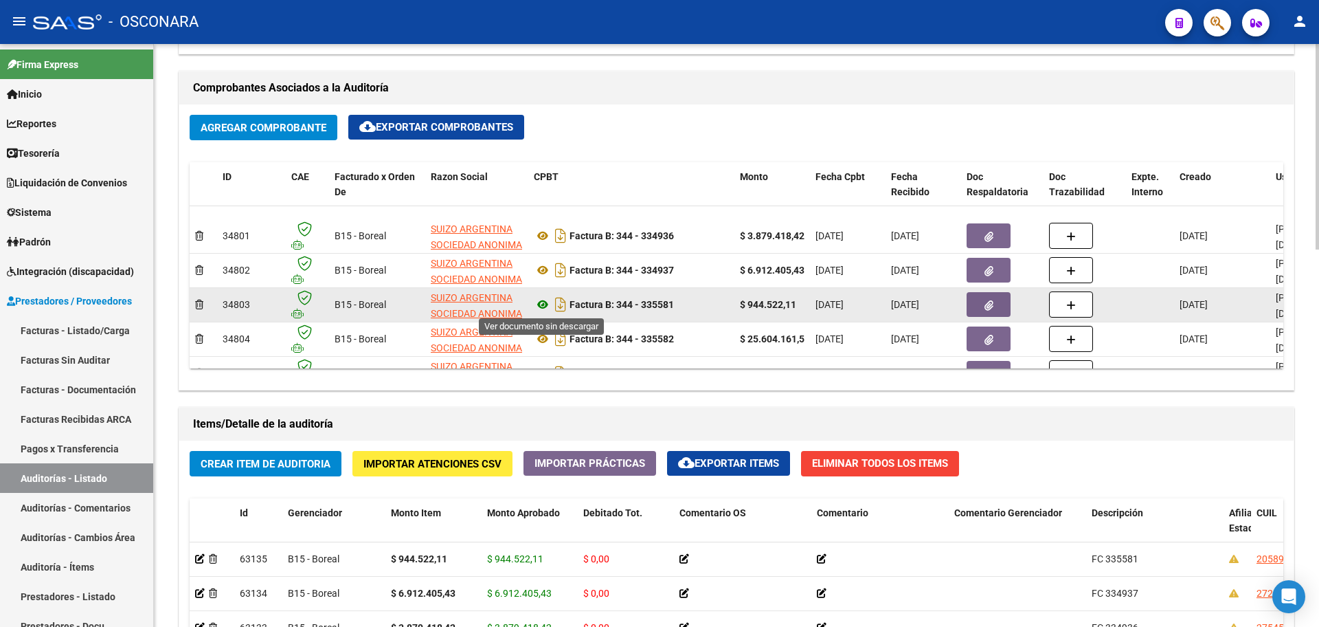
click at [542, 305] on icon at bounding box center [543, 304] width 18 height 16
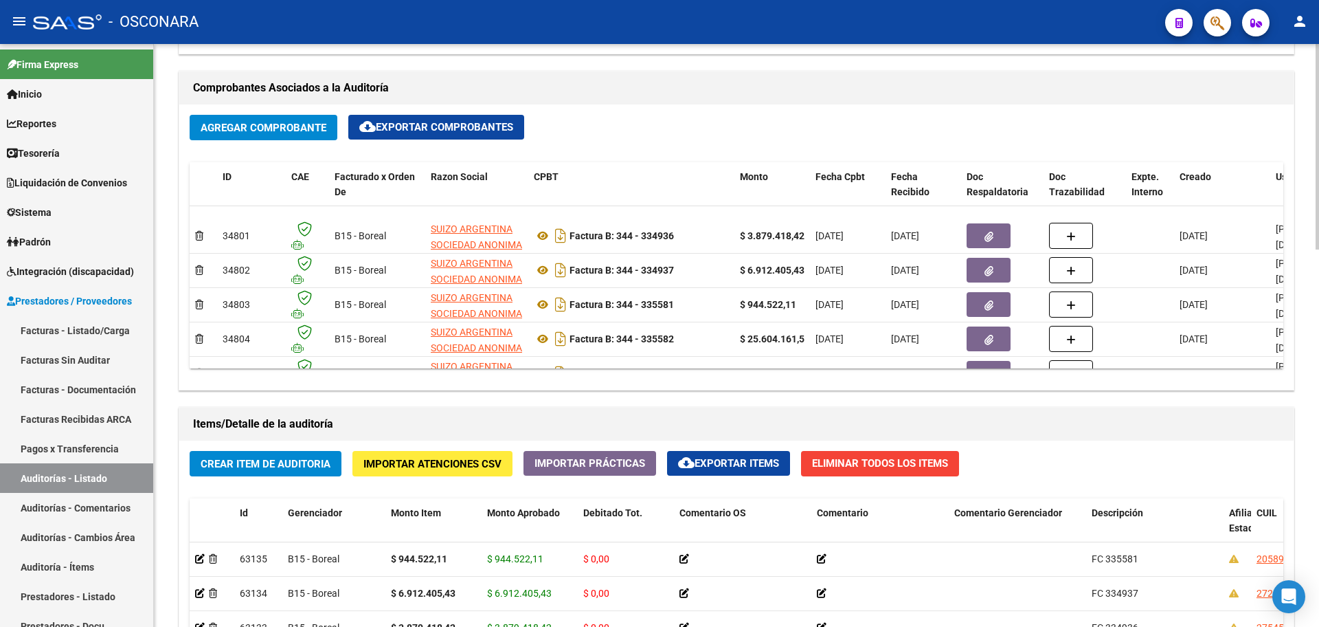
click at [300, 463] on span "Crear Item de Auditoria" at bounding box center [266, 464] width 130 height 12
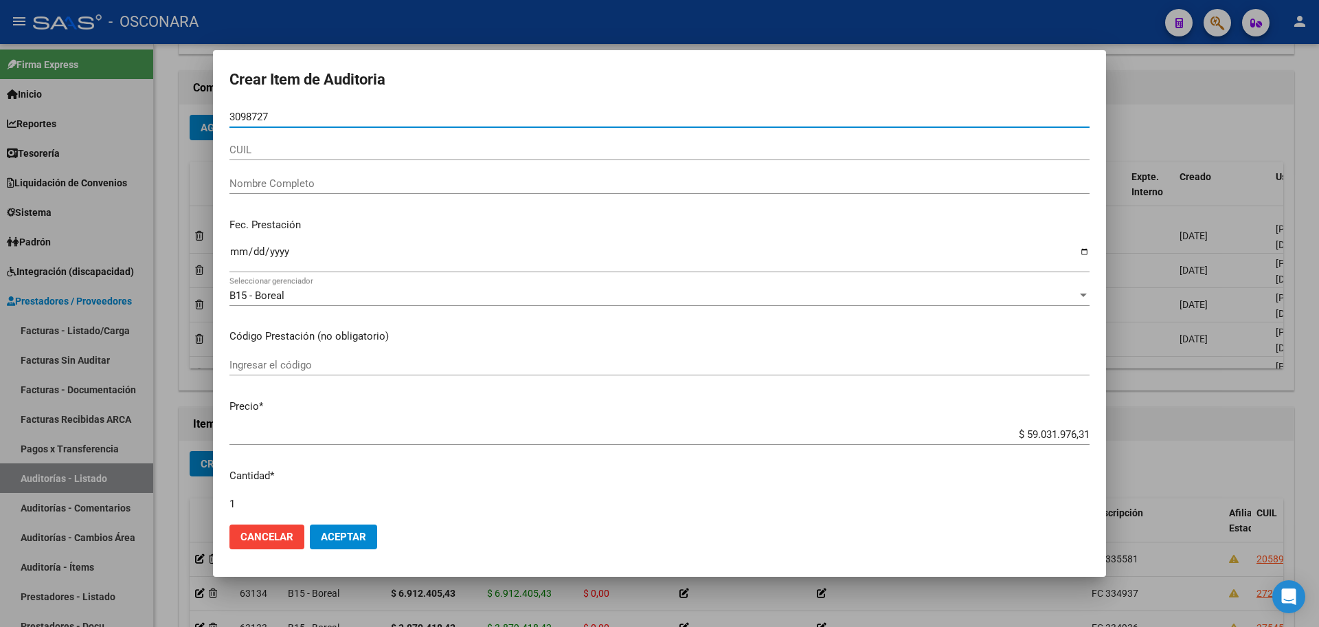
type input "30987270"
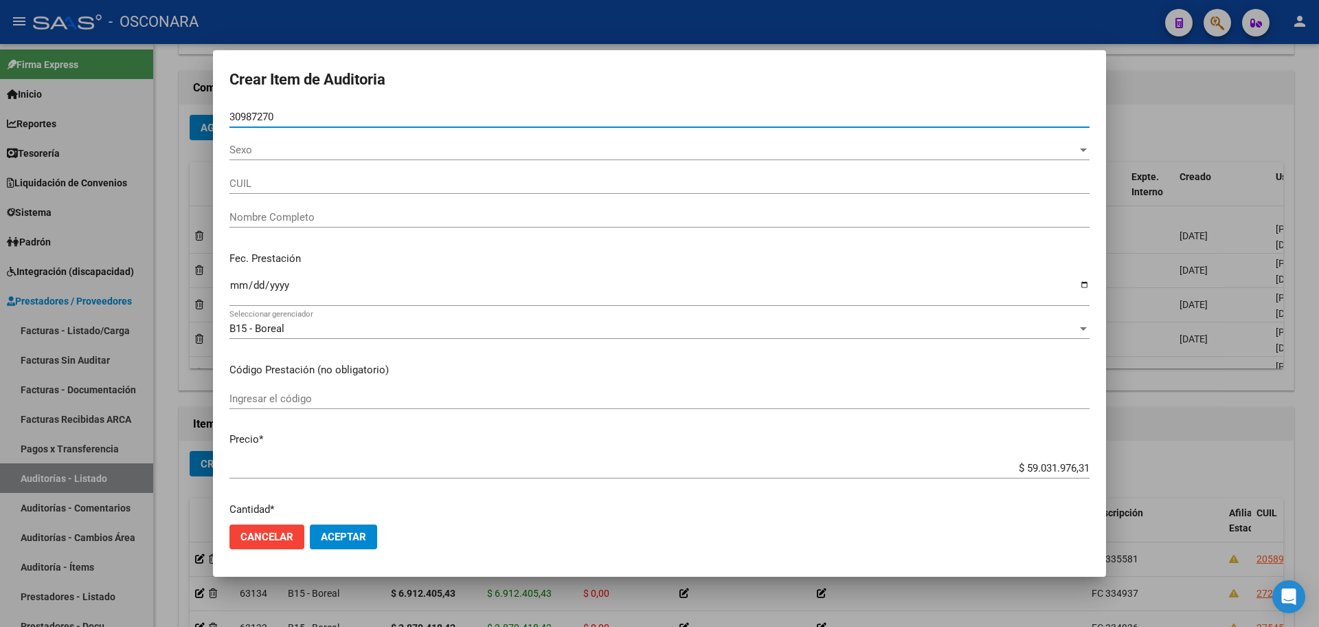
type input "20309872704"
type input "[PERSON_NAME]"
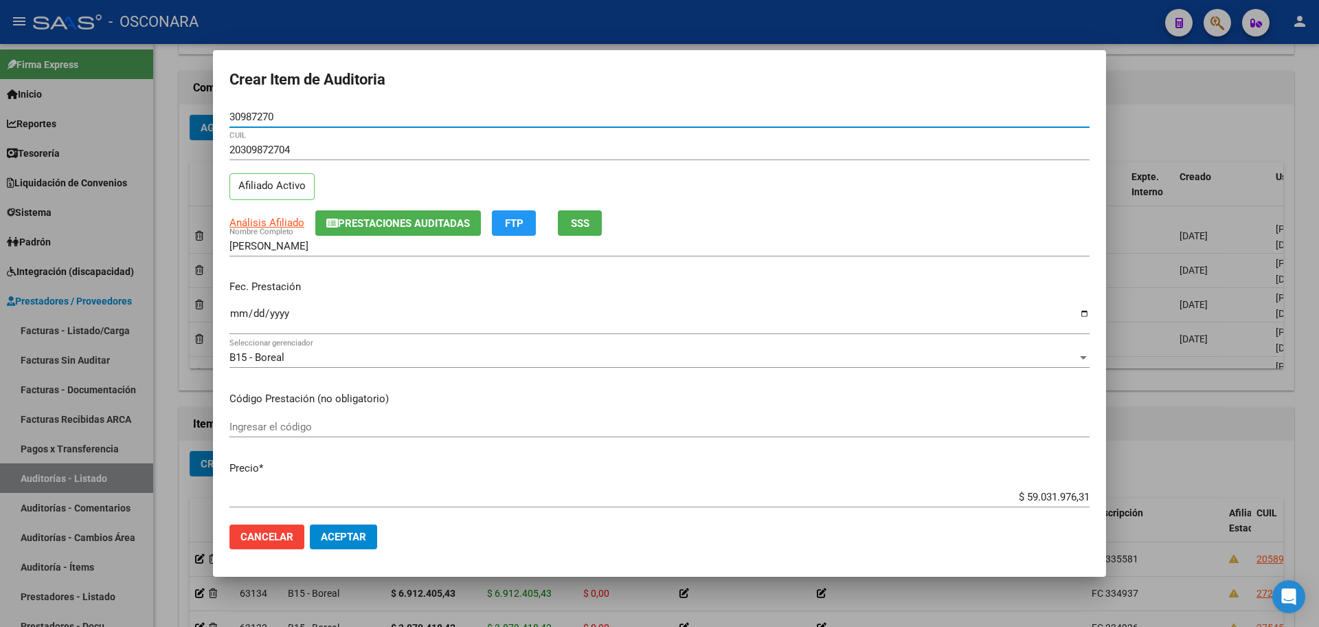
type input "30987270"
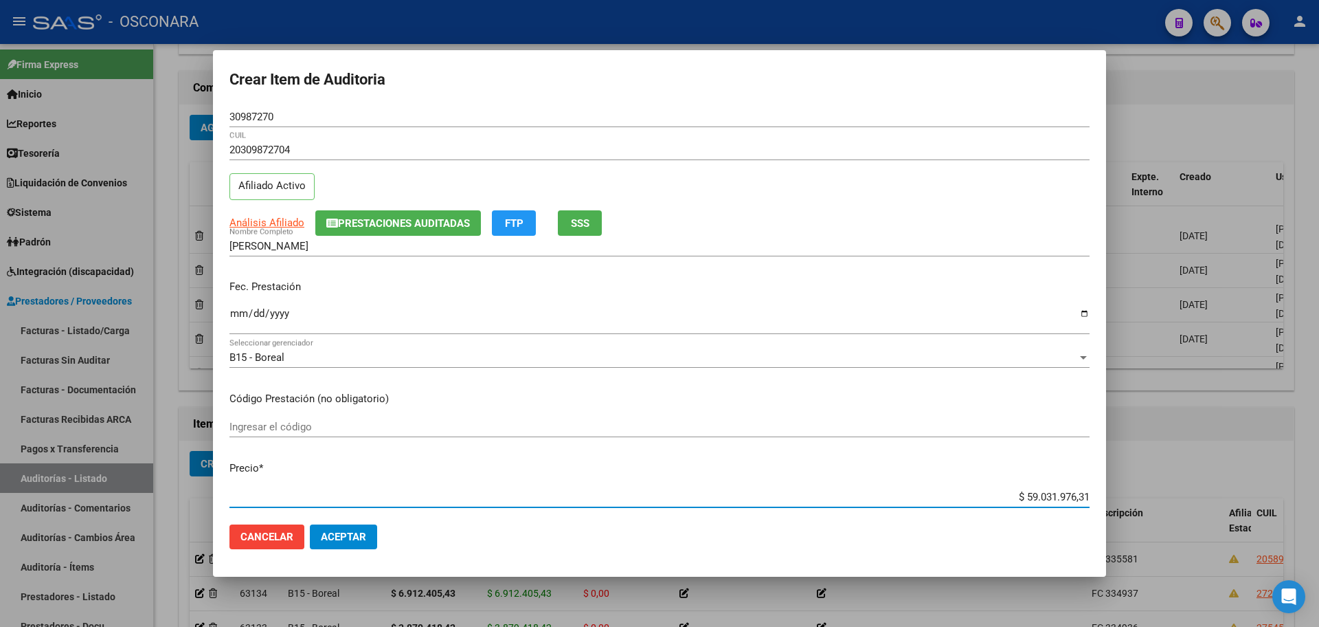
scroll to position [3, 0]
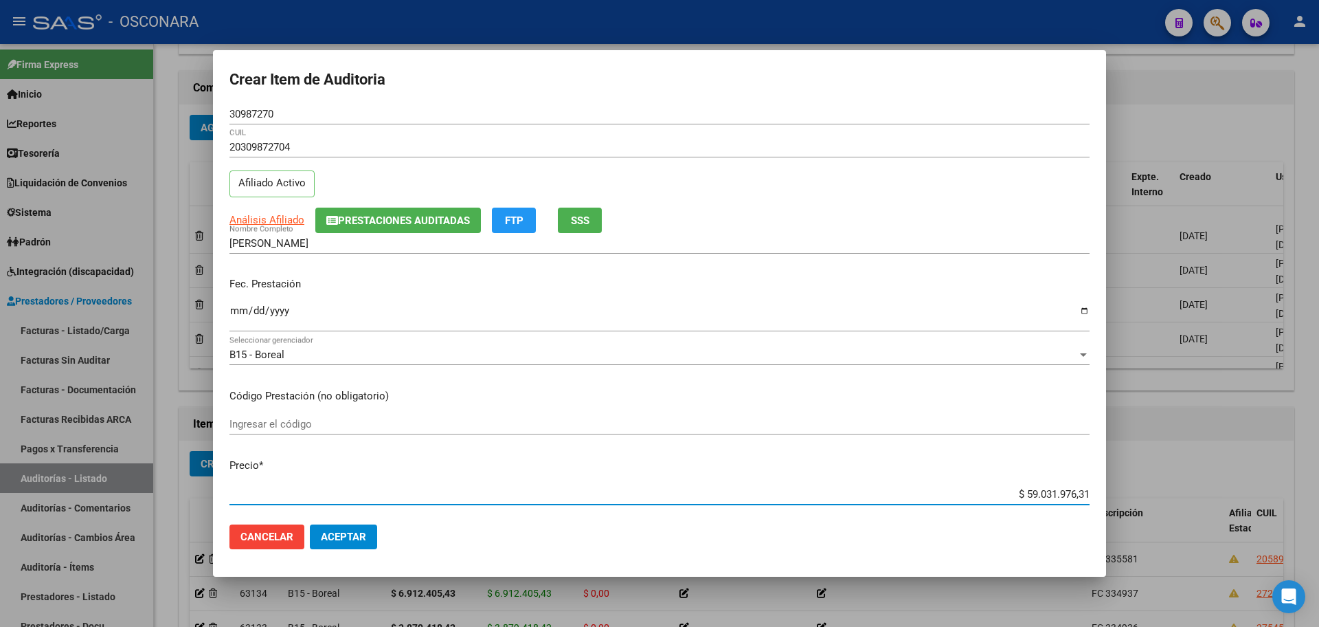
drag, startPoint x: 1017, startPoint y: 497, endPoint x: 1240, endPoint y: 493, distance: 223.4
click at [1240, 493] on div "Crear Item de Auditoria 30987270 Nro Documento 20309872704 CUIL Afiliado Activo…" at bounding box center [659, 313] width 1319 height 627
type input "$ 0,05"
type input "$ 0,02"
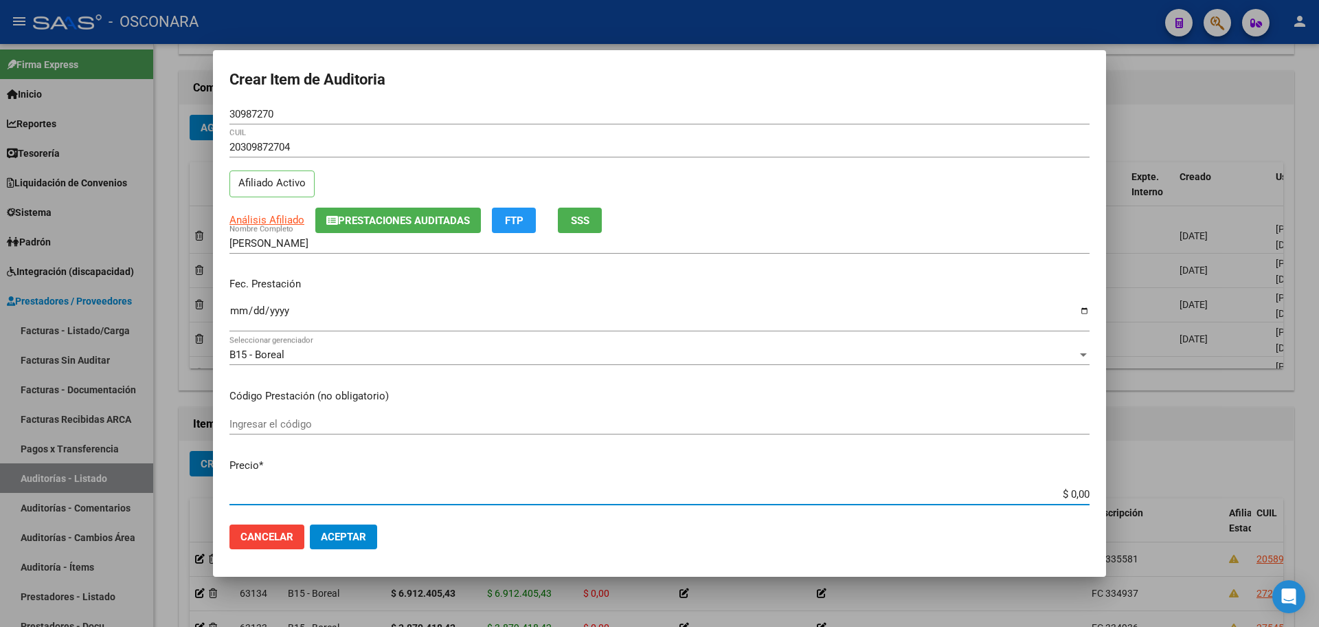
type input "$ 0,02"
type input "$ 0,25"
type input "$ 2,56"
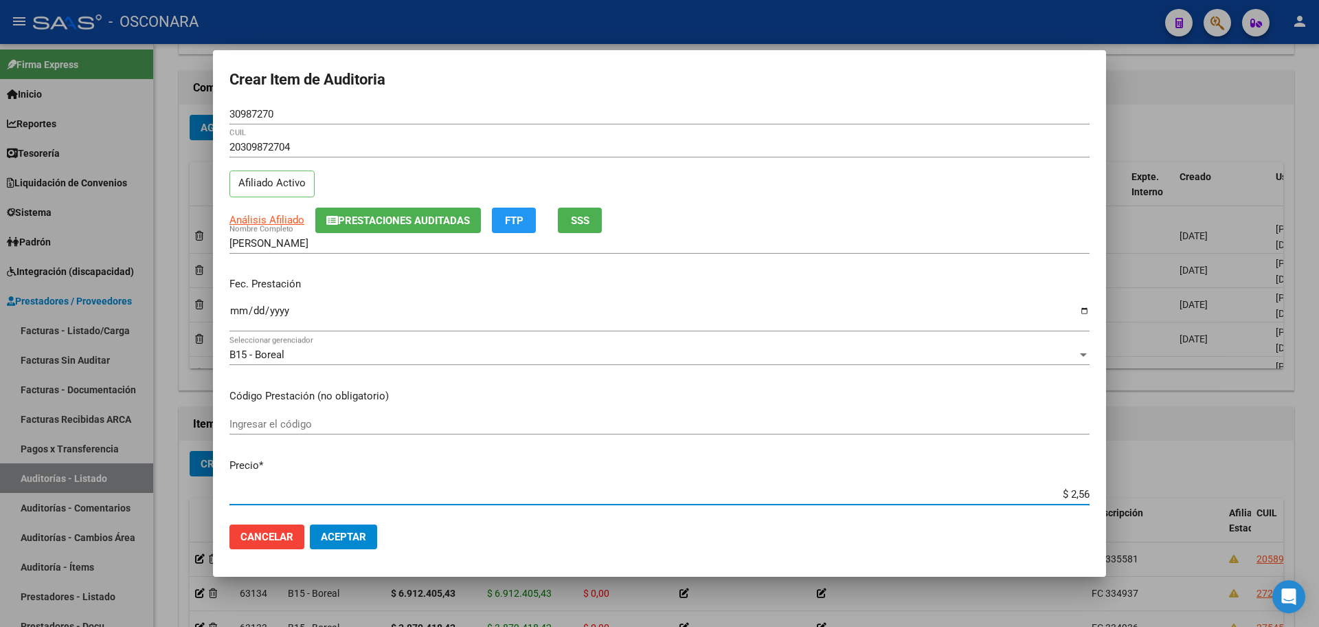
type input "$ 25,60"
type input "$ 256,04"
type input "$ 2.560,41"
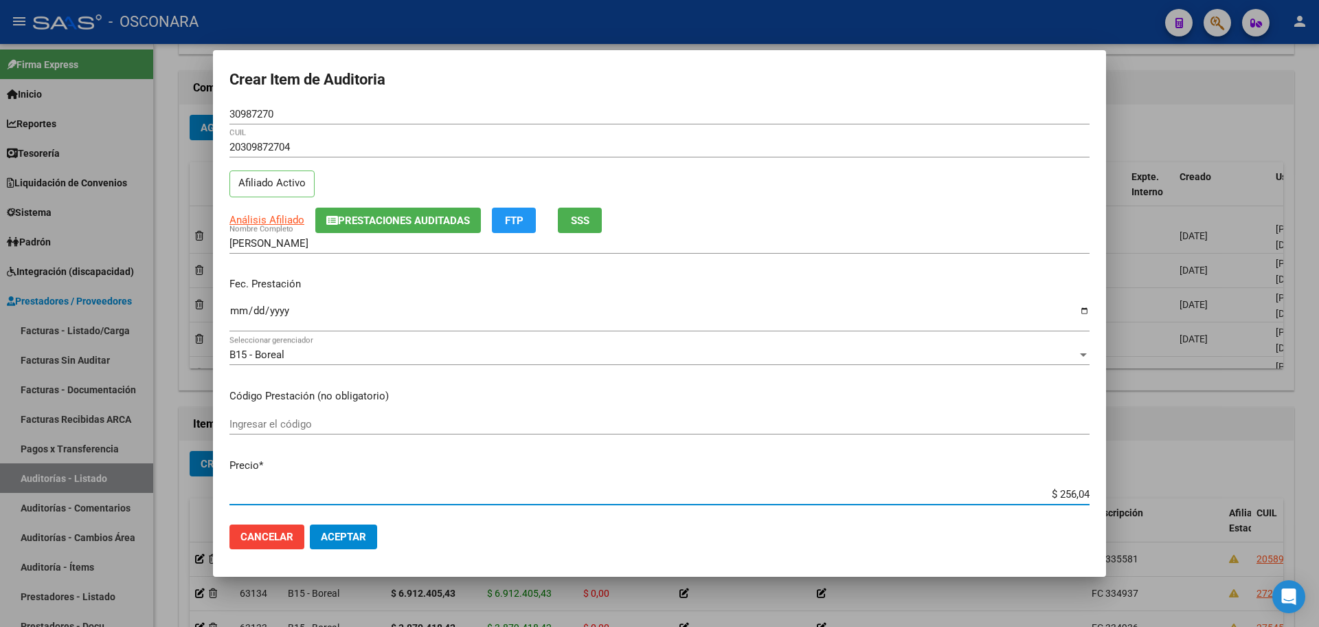
type input "$ 2.560,41"
type input "$ 25.604,16"
type input "$ 256.041,61"
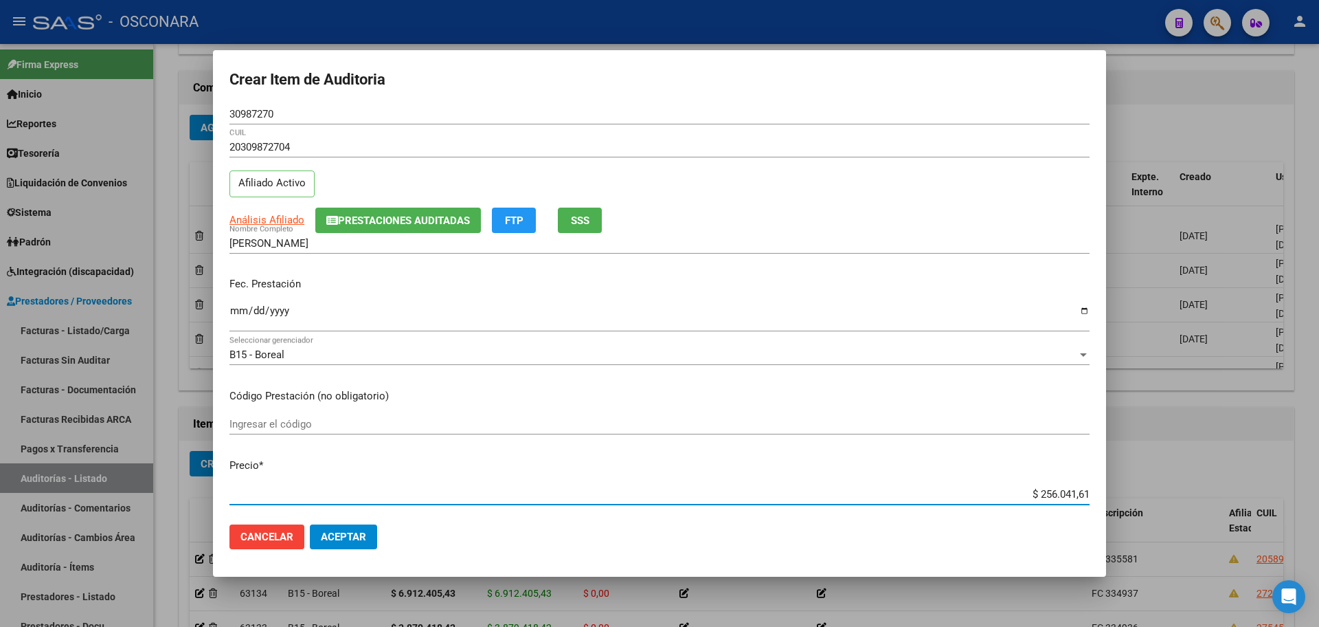
type input "$ 2.560.416,15"
type input "$ 25.604.161,57"
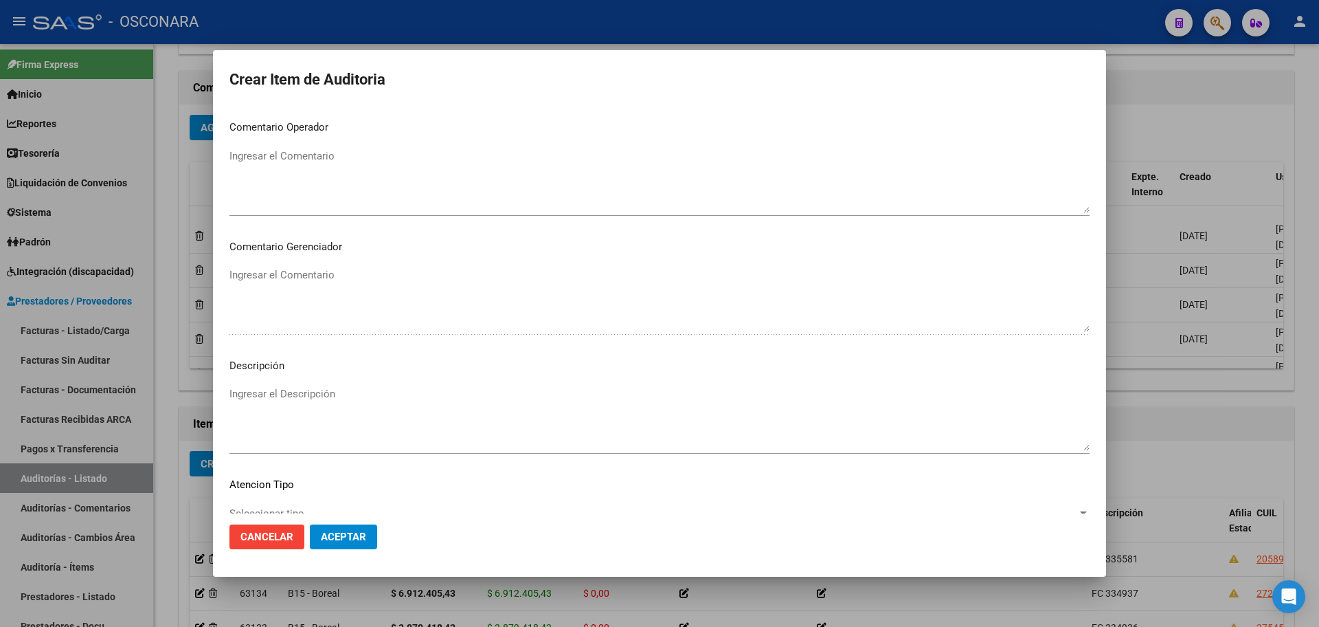
scroll to position [830, 0]
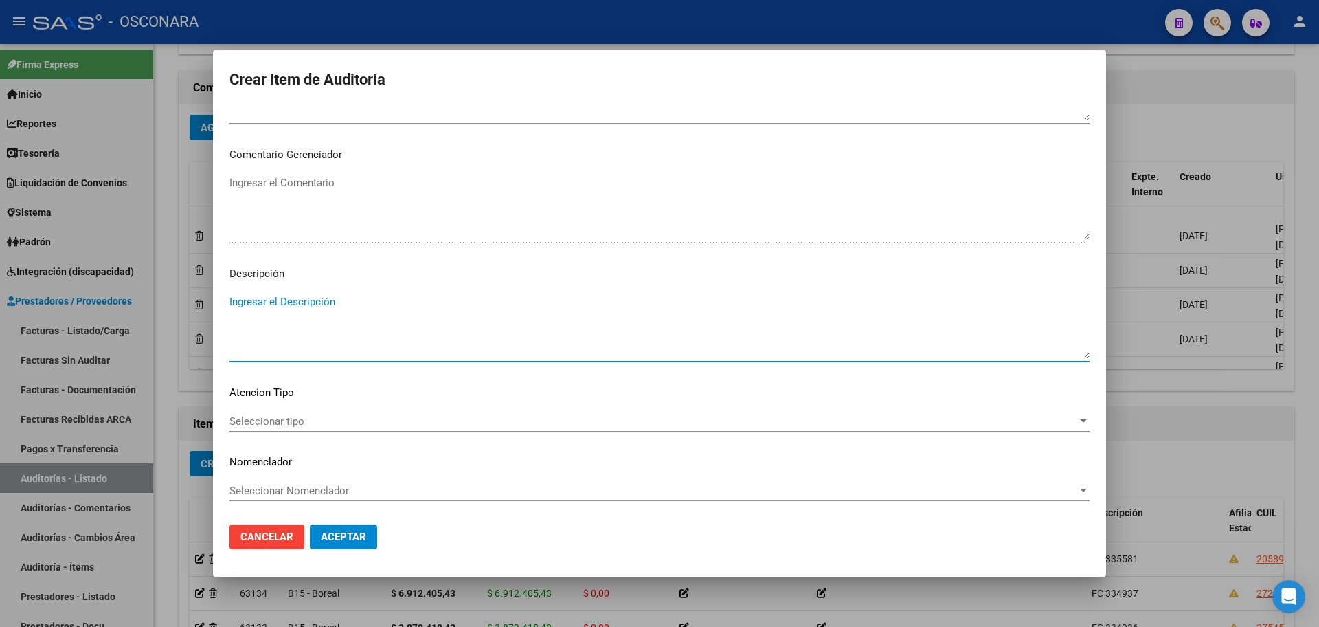
click at [355, 318] on textarea "Ingresar el Descripción" at bounding box center [660, 326] width 860 height 65
type textarea "FC 335582"
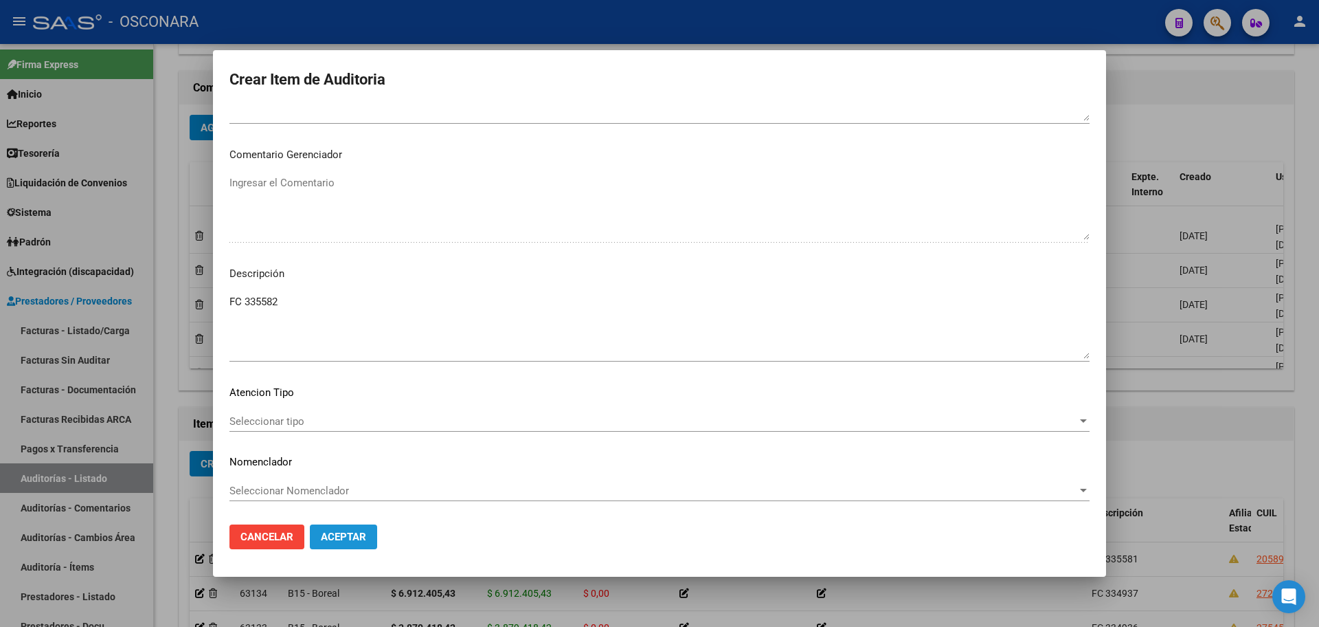
drag, startPoint x: 345, startPoint y: 541, endPoint x: 277, endPoint y: 599, distance: 89.7
click at [345, 541] on span "Aceptar" at bounding box center [343, 536] width 45 height 12
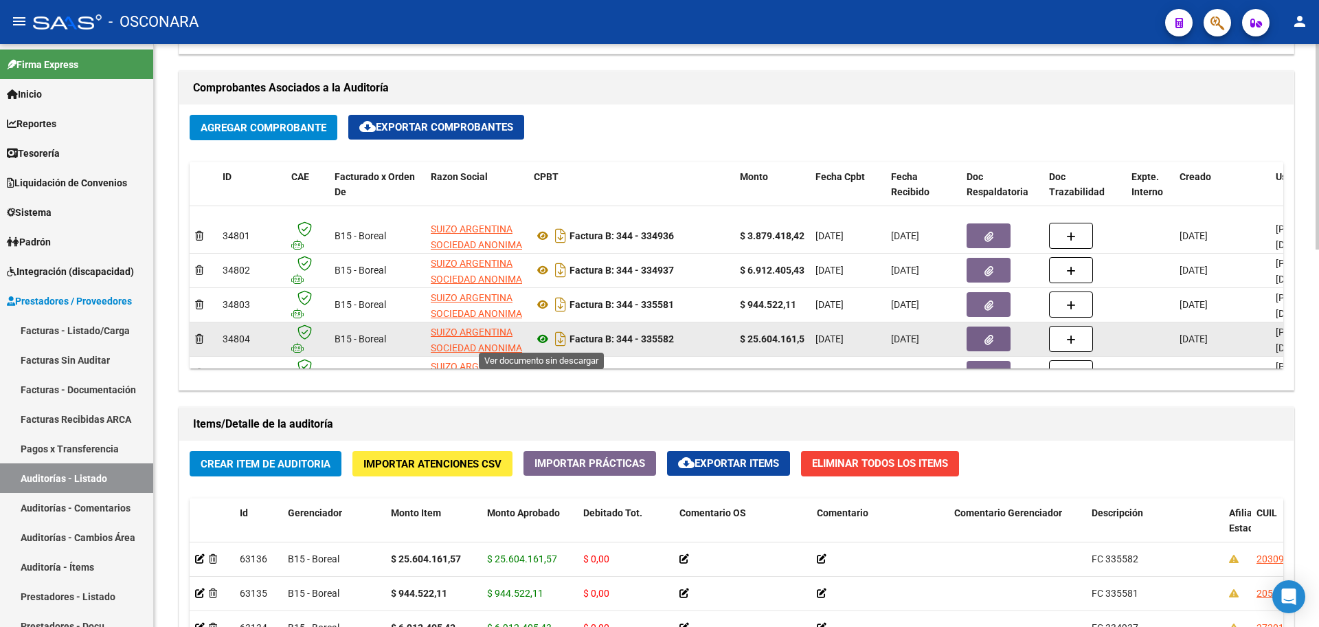
click at [541, 335] on icon at bounding box center [543, 339] width 18 height 16
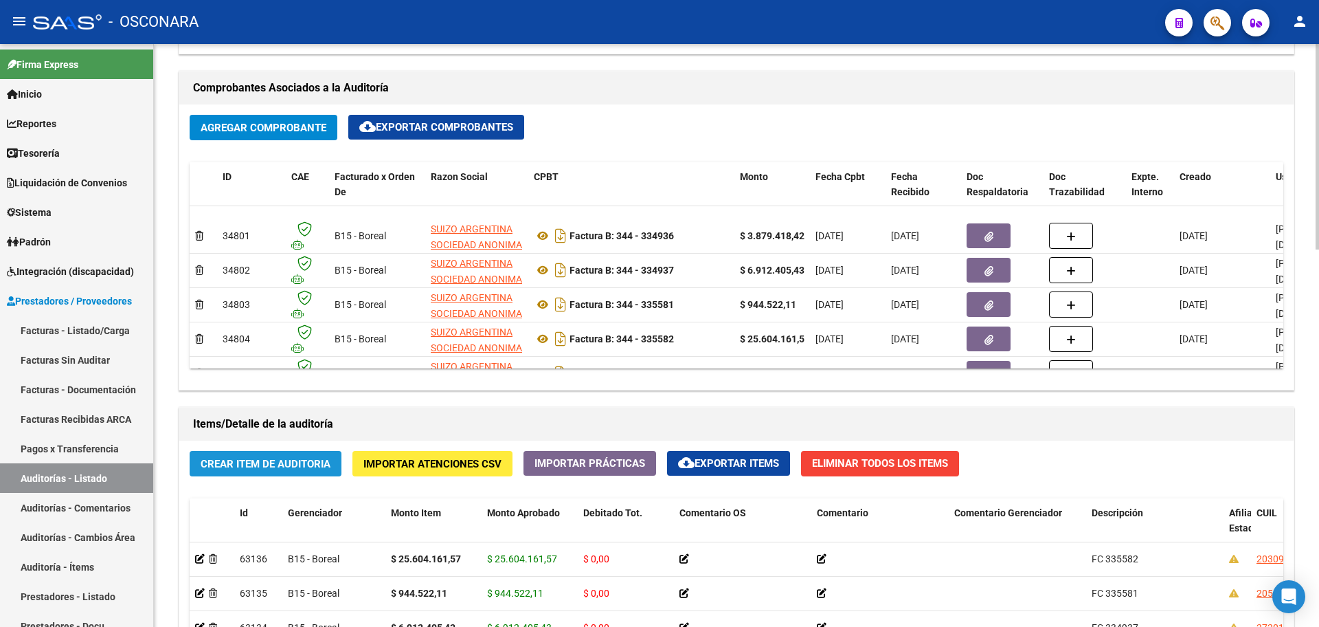
click at [273, 464] on span "Crear Item de Auditoria" at bounding box center [266, 464] width 130 height 12
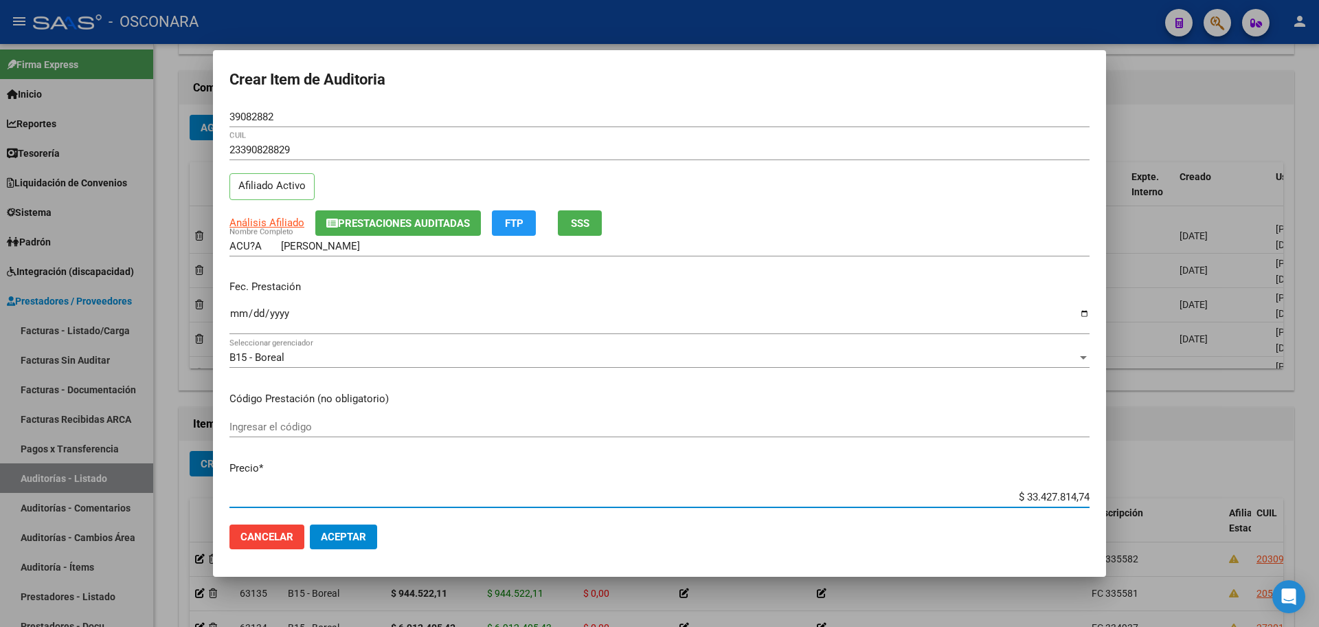
drag, startPoint x: 1014, startPoint y: 495, endPoint x: 1311, endPoint y: 452, distance: 300.6
click at [1311, 452] on div "Crear Item de Auditoria 39082882 Nro Documento 23390828829 CUIL Afiliado Activo…" at bounding box center [659, 313] width 1319 height 627
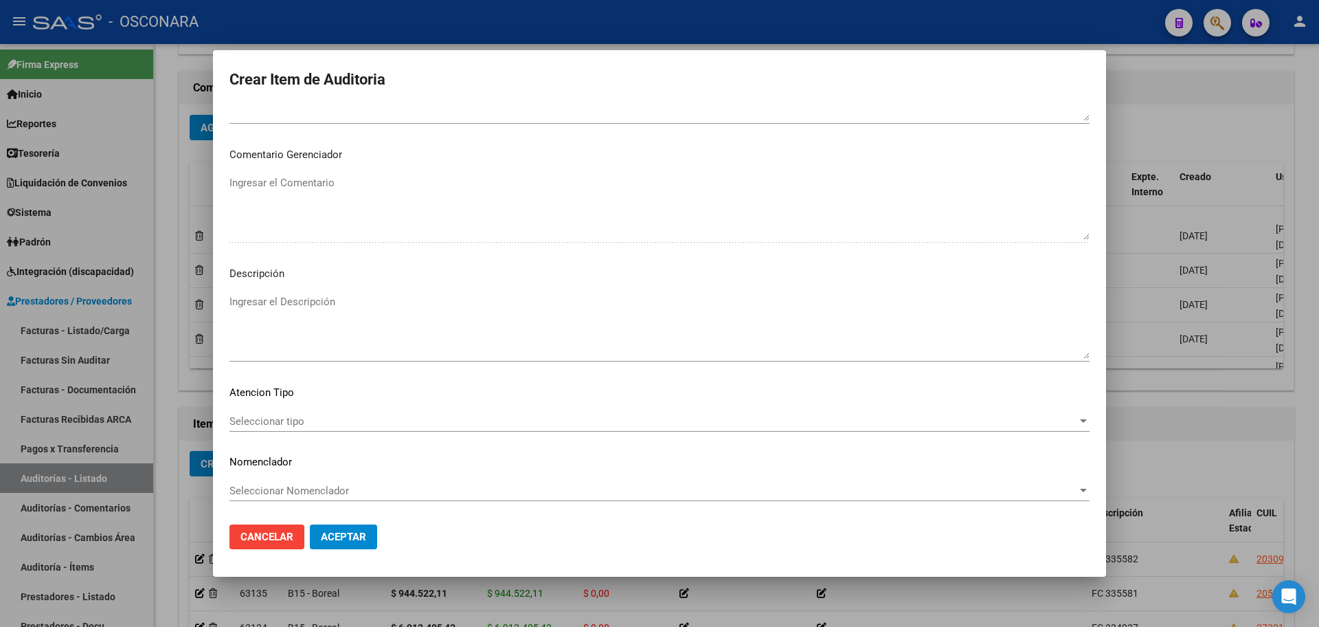
scroll to position [745, 0]
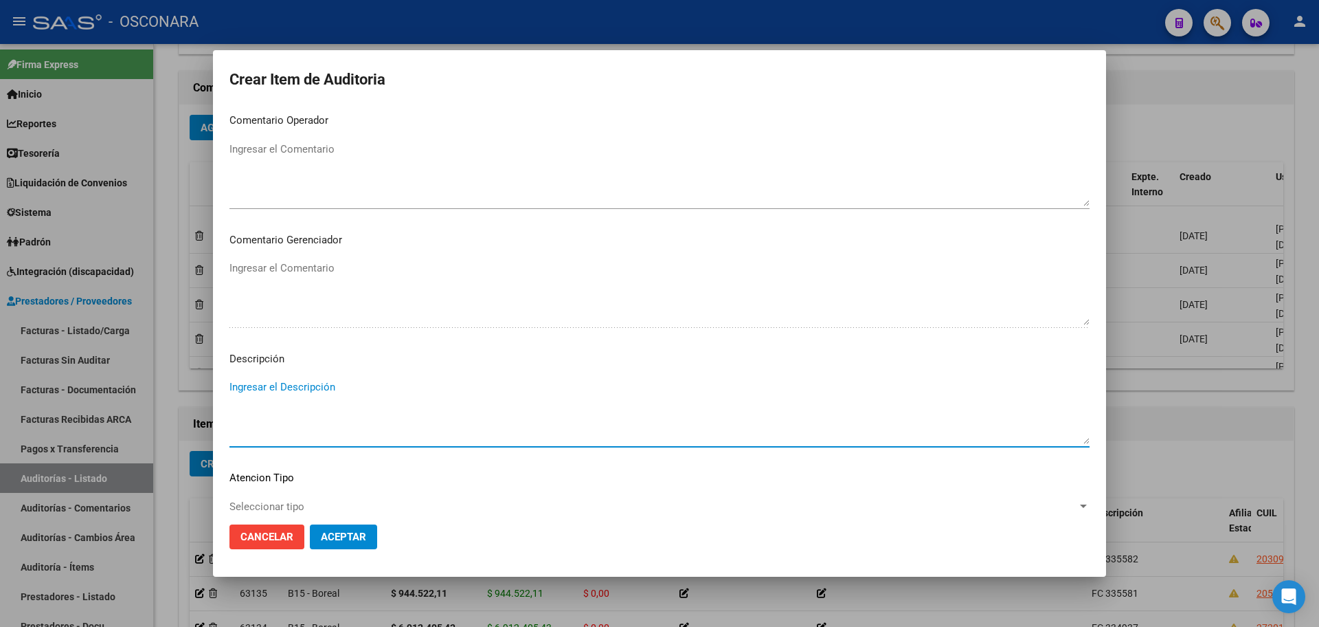
click at [418, 412] on textarea "Ingresar el Descripción" at bounding box center [660, 411] width 860 height 65
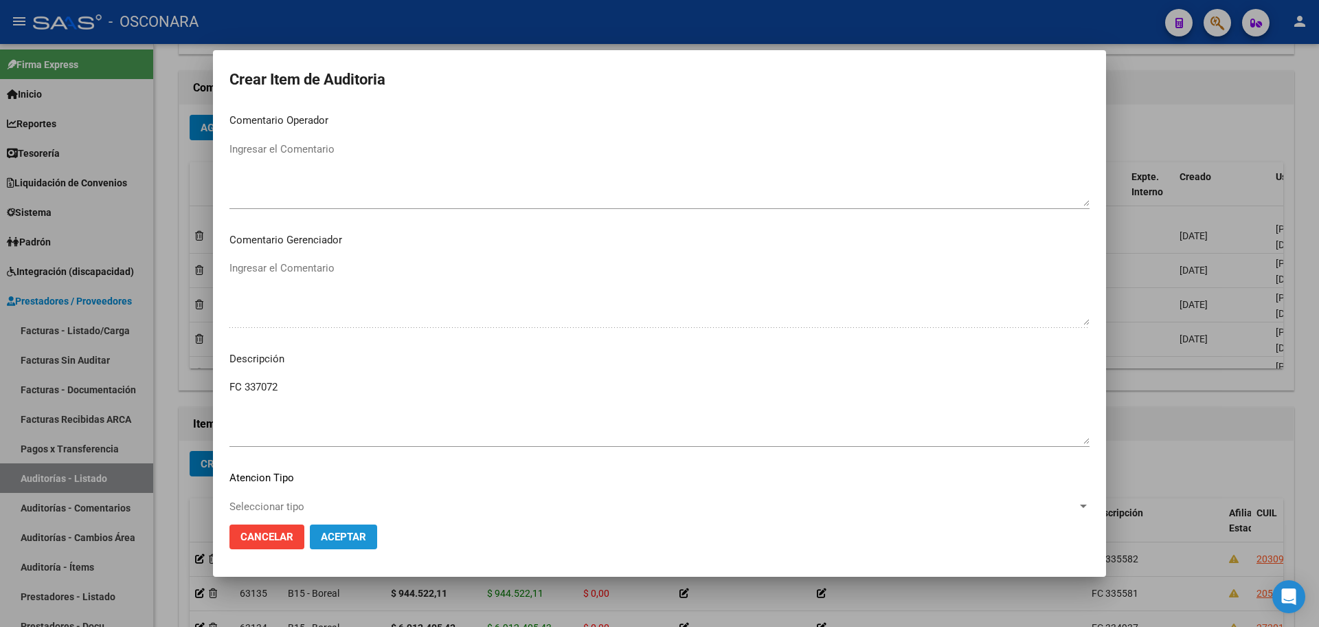
click at [342, 540] on span "Aceptar" at bounding box center [343, 536] width 45 height 12
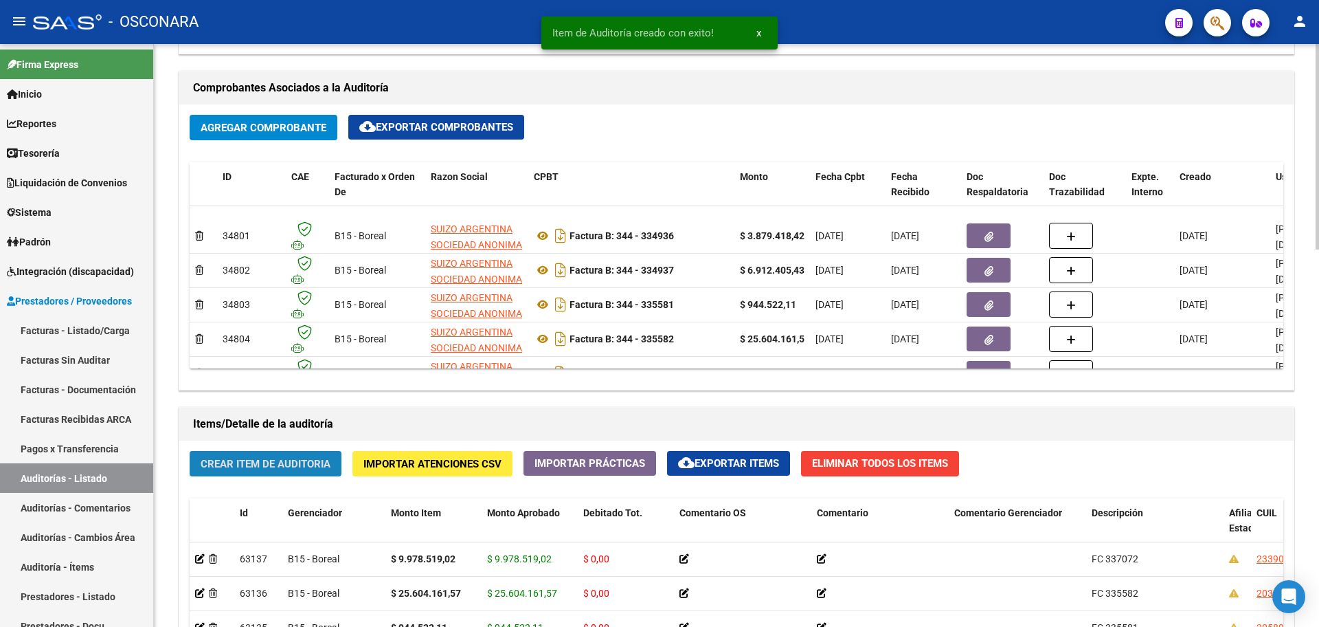
click at [298, 460] on span "Crear Item de Auditoria" at bounding box center [266, 464] width 130 height 12
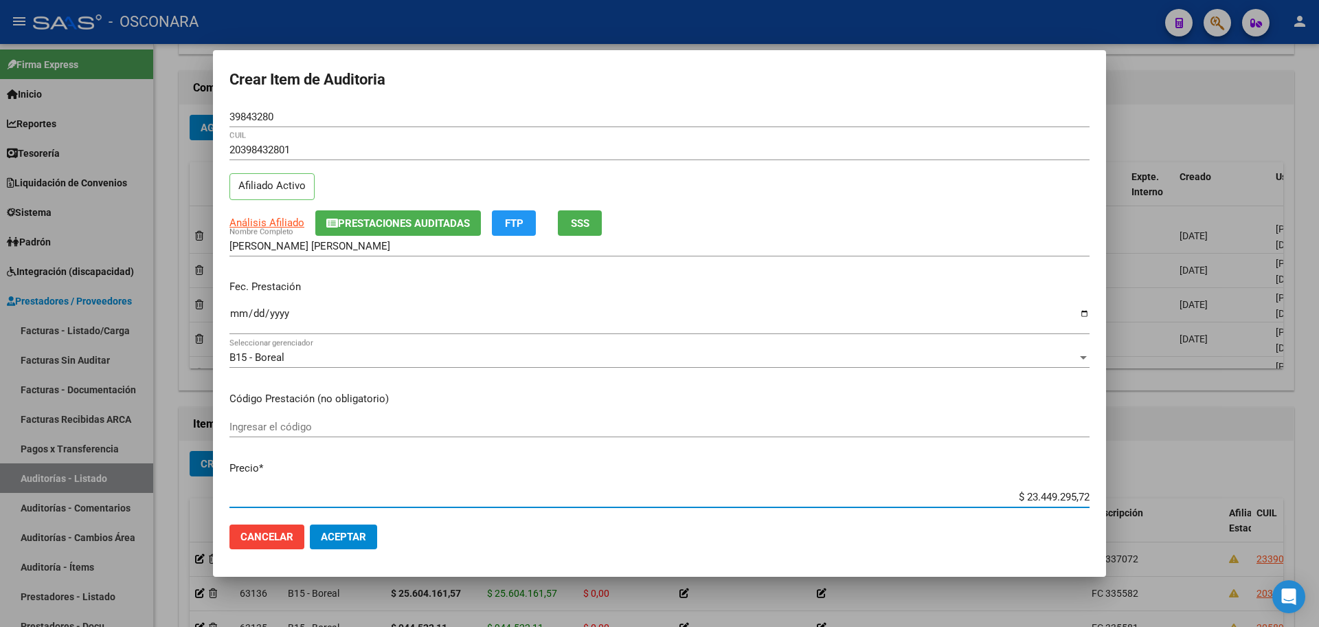
drag, startPoint x: 1012, startPoint y: 493, endPoint x: 1243, endPoint y: 469, distance: 232.2
click at [1243, 469] on div "Crear Item de Auditoria 39843280 Nro Documento 20398432801 CUIL Afiliado Activo…" at bounding box center [659, 313] width 1319 height 627
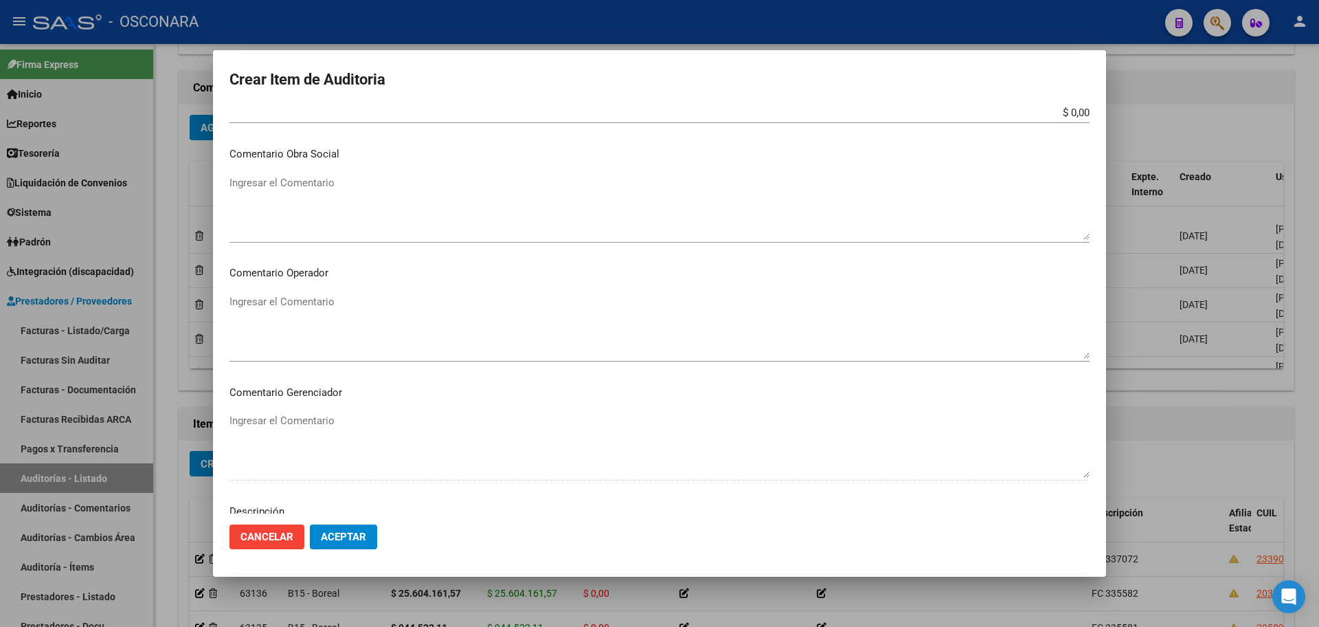
scroll to position [830, 0]
click at [356, 333] on textarea "Ingresar el Descripción" at bounding box center [660, 326] width 860 height 65
click at [356, 550] on mat-dialog-actions "Cancelar Aceptar" at bounding box center [660, 536] width 860 height 47
click at [353, 537] on span "Aceptar" at bounding box center [343, 536] width 45 height 12
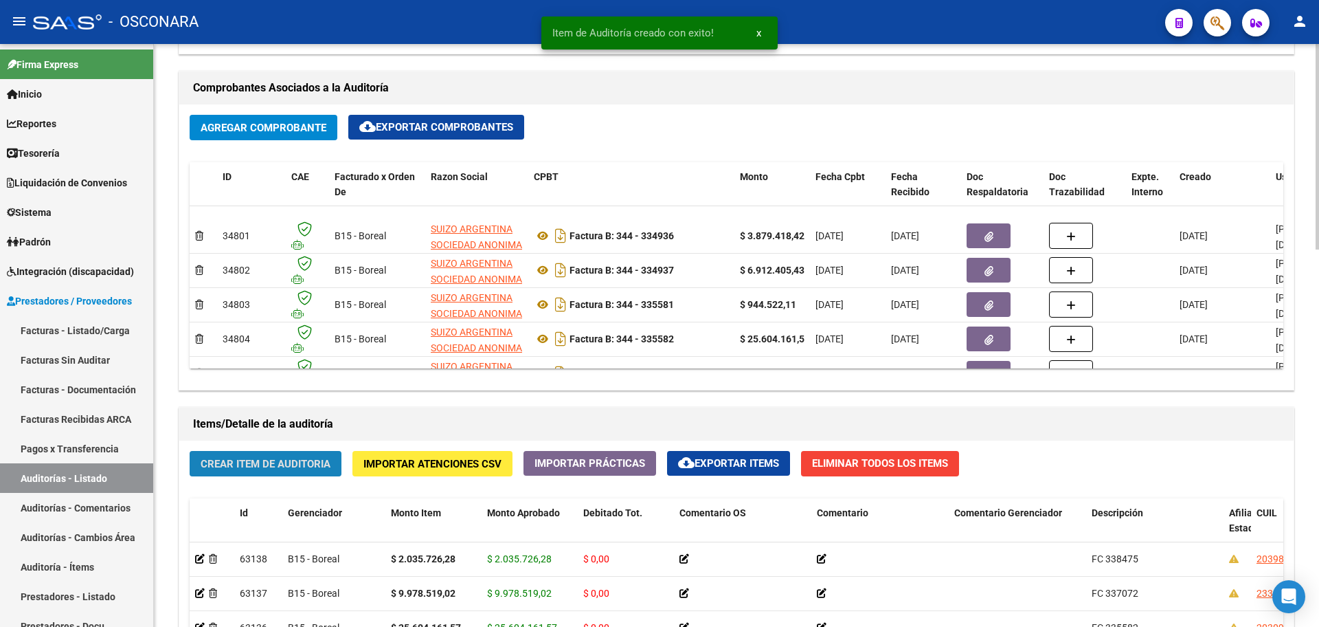
click at [236, 456] on button "Crear Item de Auditoria" at bounding box center [266, 463] width 152 height 25
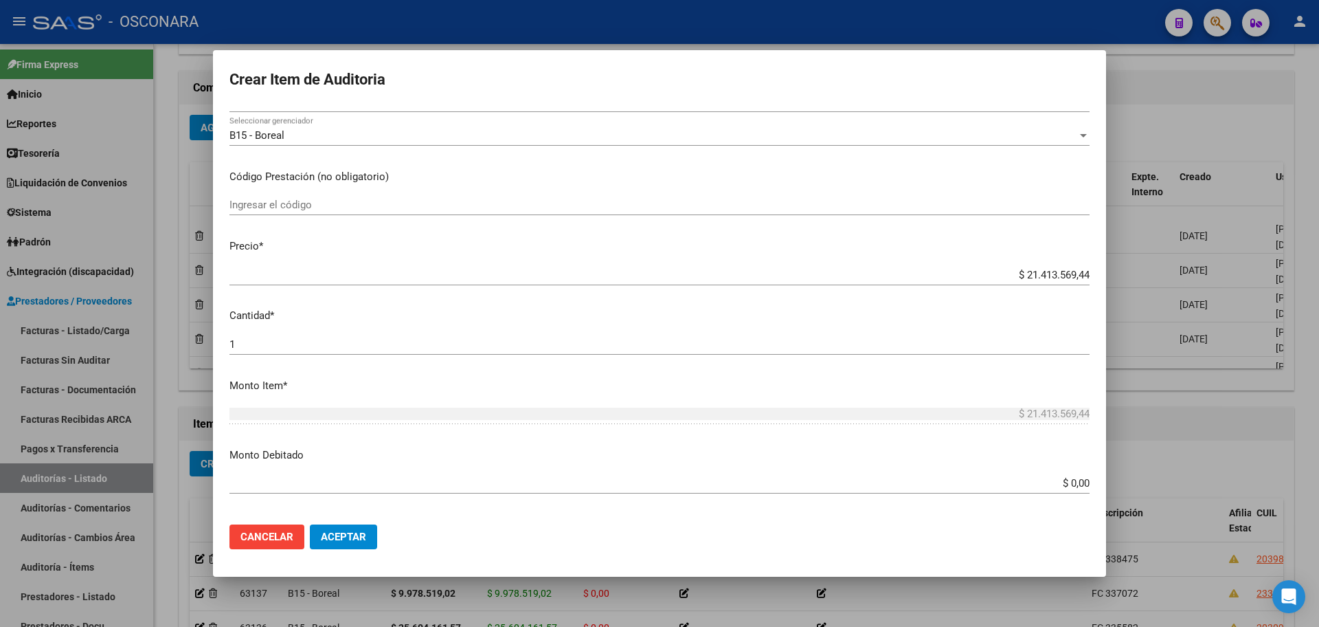
scroll to position [258, 0]
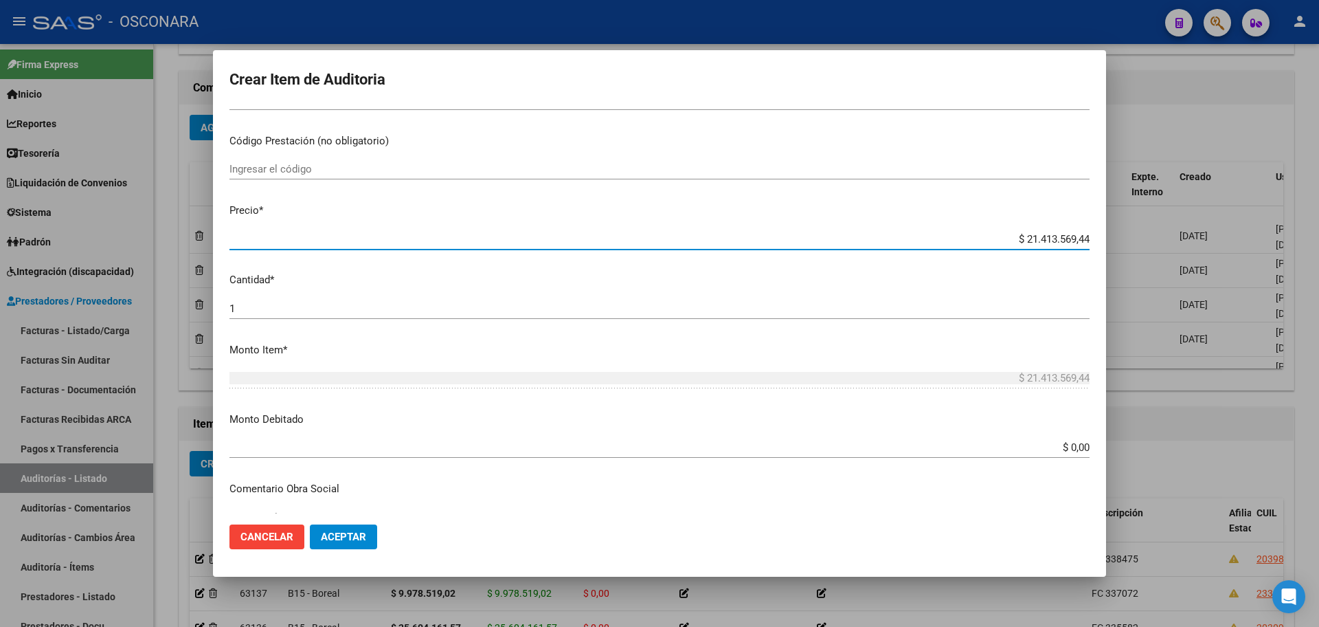
drag, startPoint x: 1014, startPoint y: 234, endPoint x: 1181, endPoint y: 230, distance: 167.0
click at [1176, 223] on div "Crear Item de Auditoria 34269296 Nro Documento 20342692967 CUIL Afiliado Activo…" at bounding box center [659, 313] width 1319 height 627
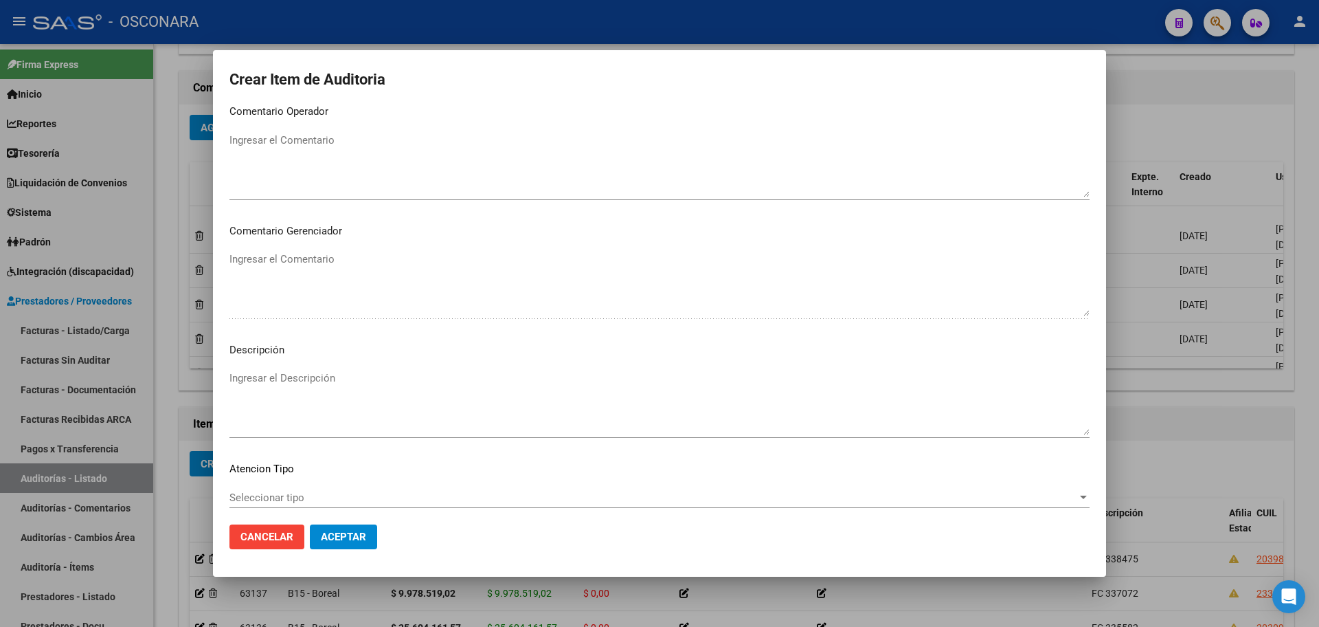
scroll to position [830, 0]
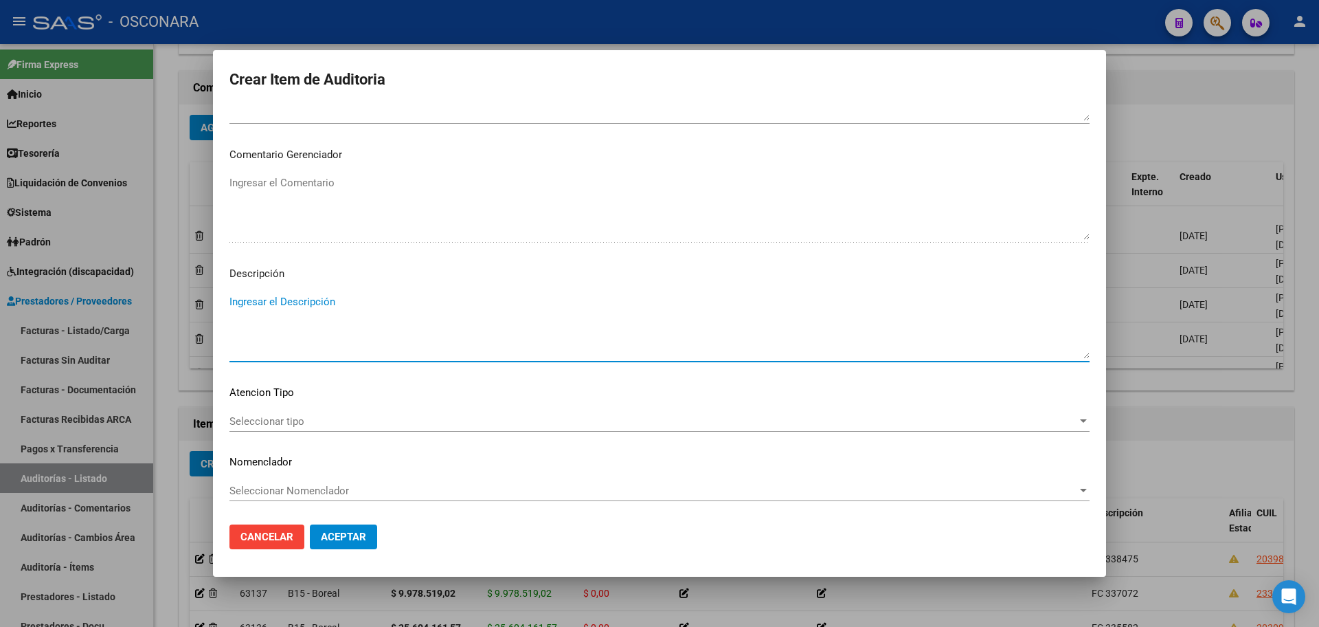
click at [377, 344] on textarea "Ingresar el Descripción" at bounding box center [660, 326] width 860 height 65
click at [355, 539] on span "Aceptar" at bounding box center [343, 536] width 45 height 12
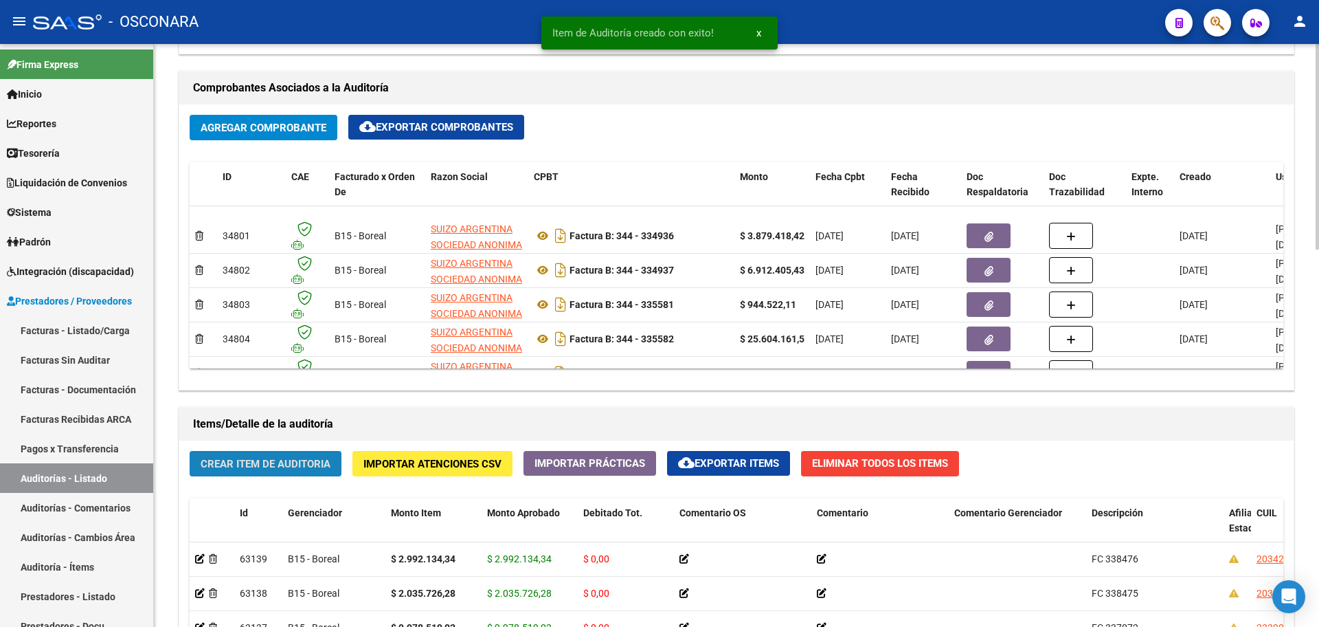
click at [290, 467] on span "Crear Item de Auditoria" at bounding box center [266, 464] width 130 height 12
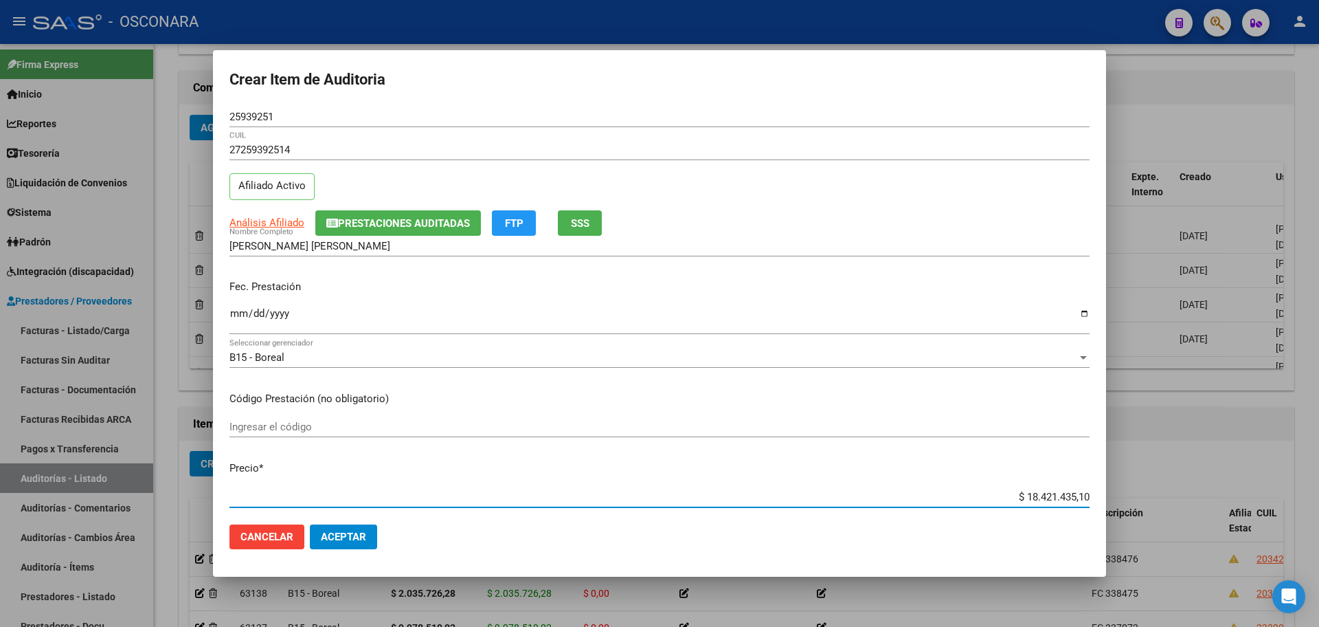
scroll to position [26, 0]
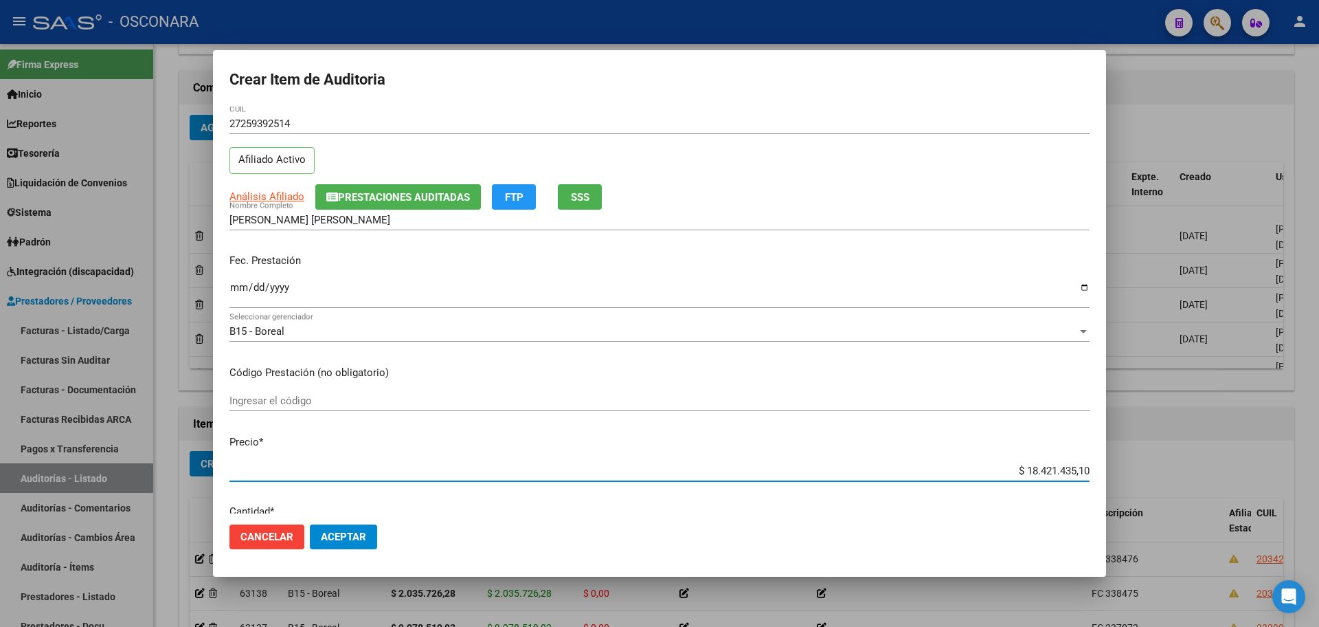
drag, startPoint x: 1012, startPoint y: 501, endPoint x: 1253, endPoint y: 478, distance: 242.3
click at [1256, 480] on div "Crear Item de Auditoria 25939251 Nro Documento 27259392514 CUIL Afiliado Activo…" at bounding box center [659, 313] width 1319 height 627
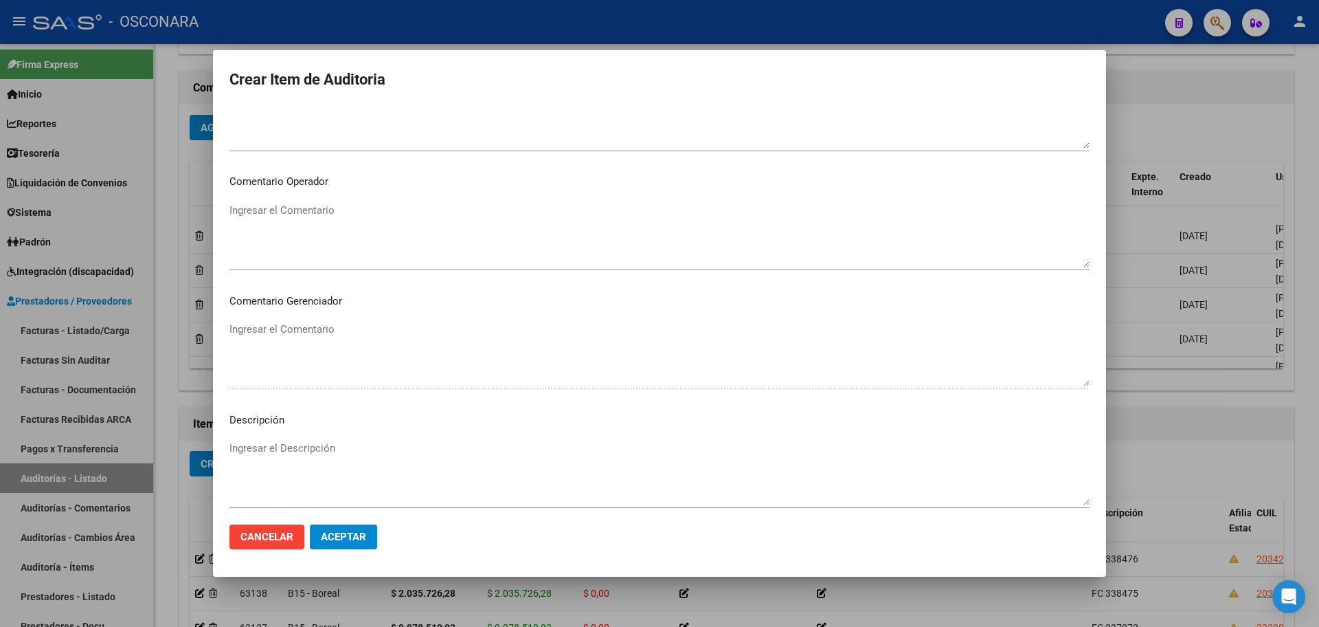
scroll to position [713, 0]
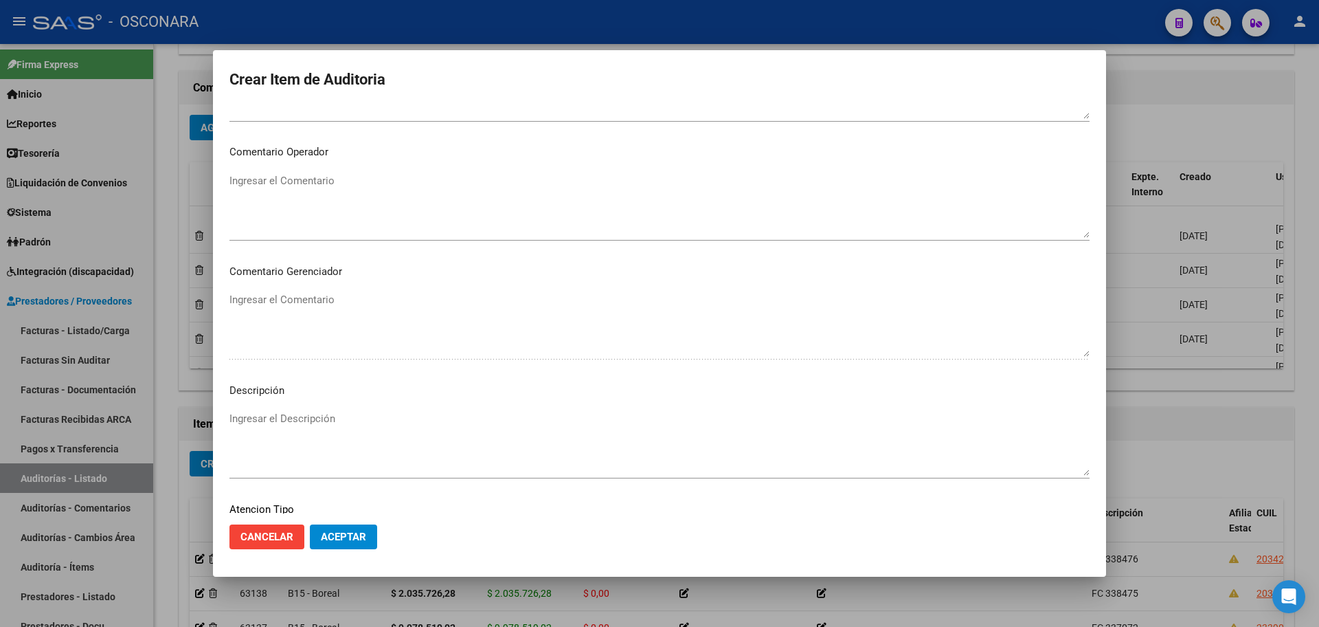
click at [328, 424] on textarea "Ingresar el Descripción" at bounding box center [660, 443] width 860 height 65
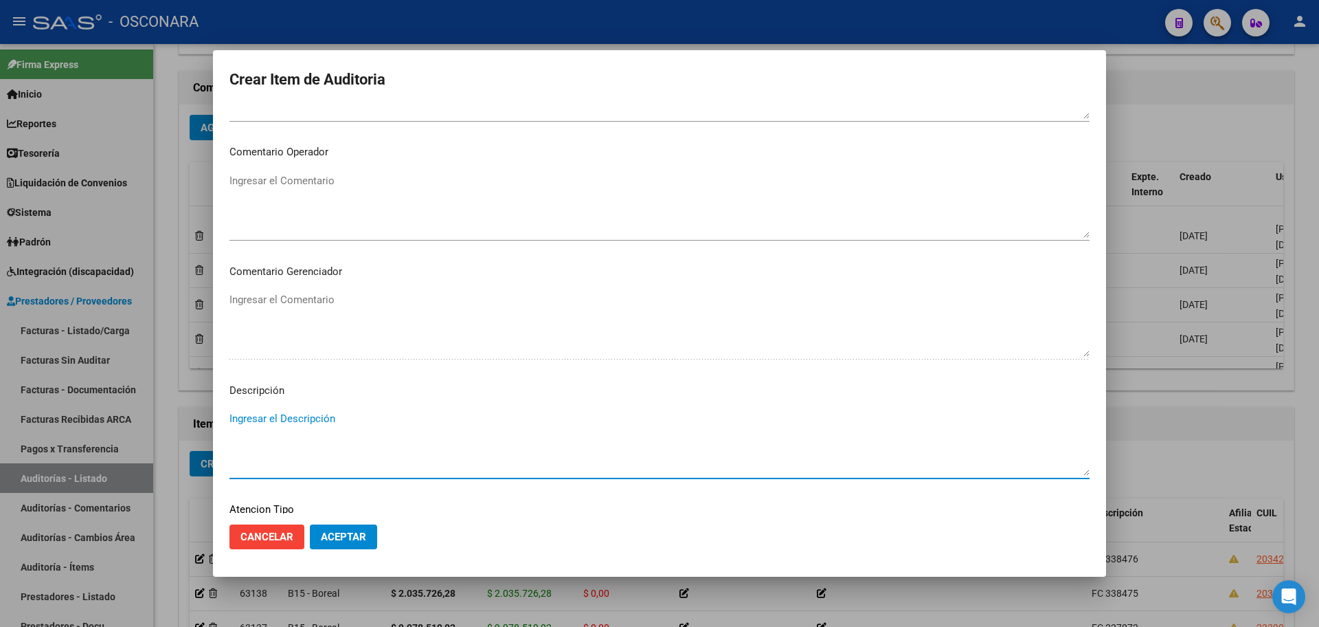
scroll to position [830, 0]
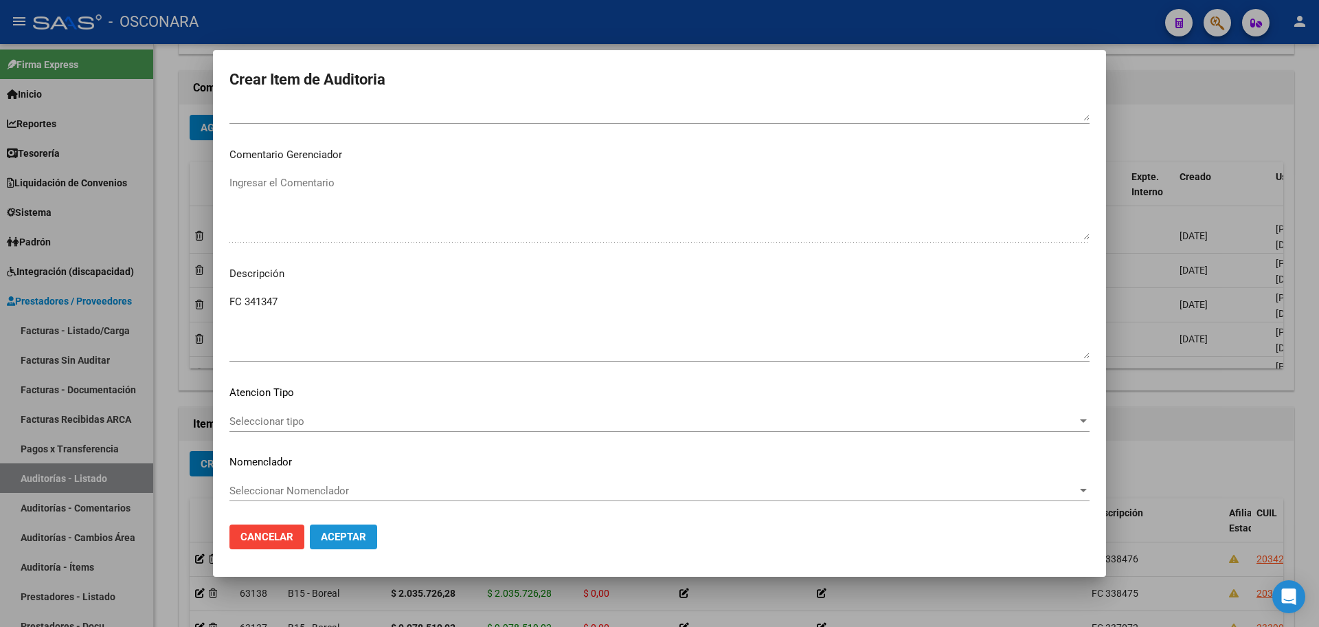
drag, startPoint x: 324, startPoint y: 545, endPoint x: 337, endPoint y: 534, distance: 17.1
click at [323, 545] on button "Aceptar" at bounding box center [343, 536] width 67 height 25
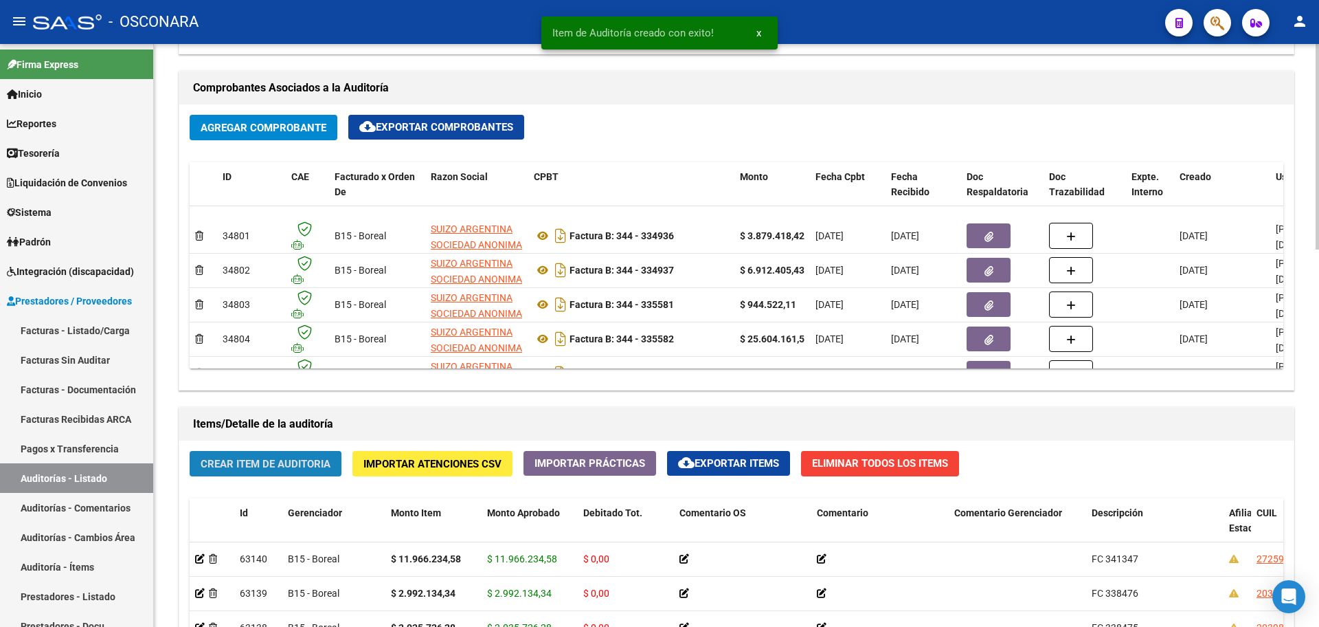
click at [249, 466] on span "Crear Item de Auditoria" at bounding box center [266, 464] width 130 height 12
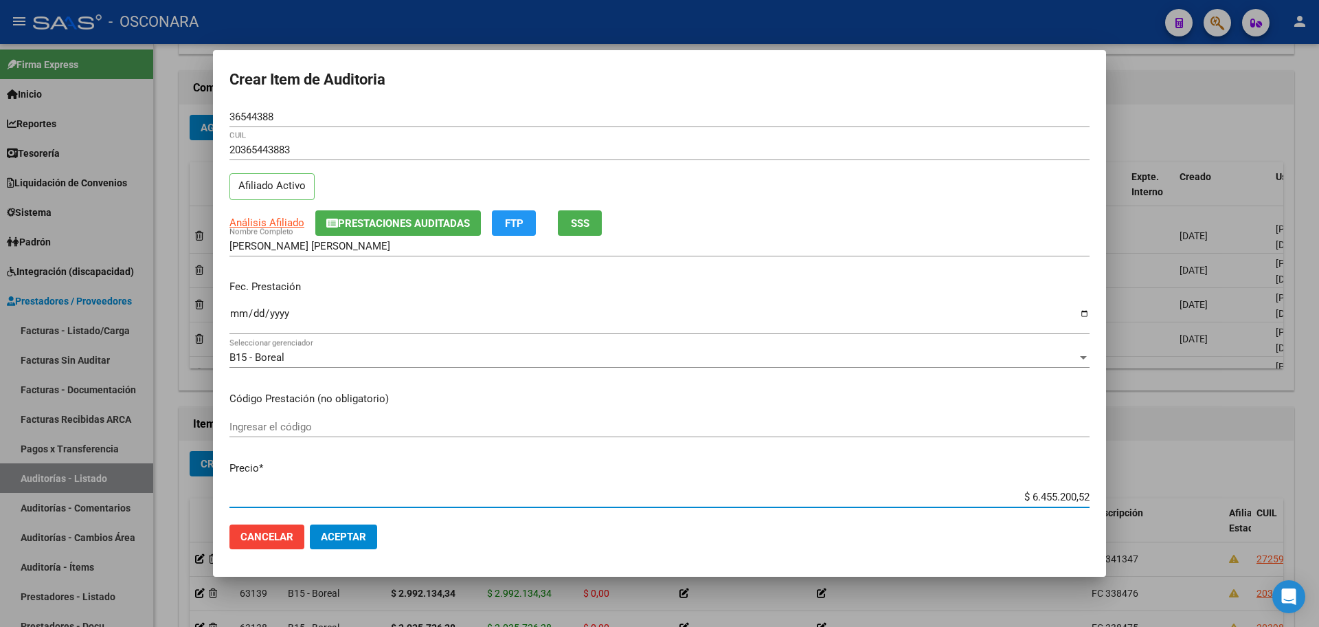
drag, startPoint x: 1022, startPoint y: 494, endPoint x: 1285, endPoint y: 490, distance: 263.2
click at [1285, 490] on div "Crear Item de Auditoria 36544388 Nro Documento 20365443883 CUIL Afiliado Activo…" at bounding box center [659, 313] width 1319 height 627
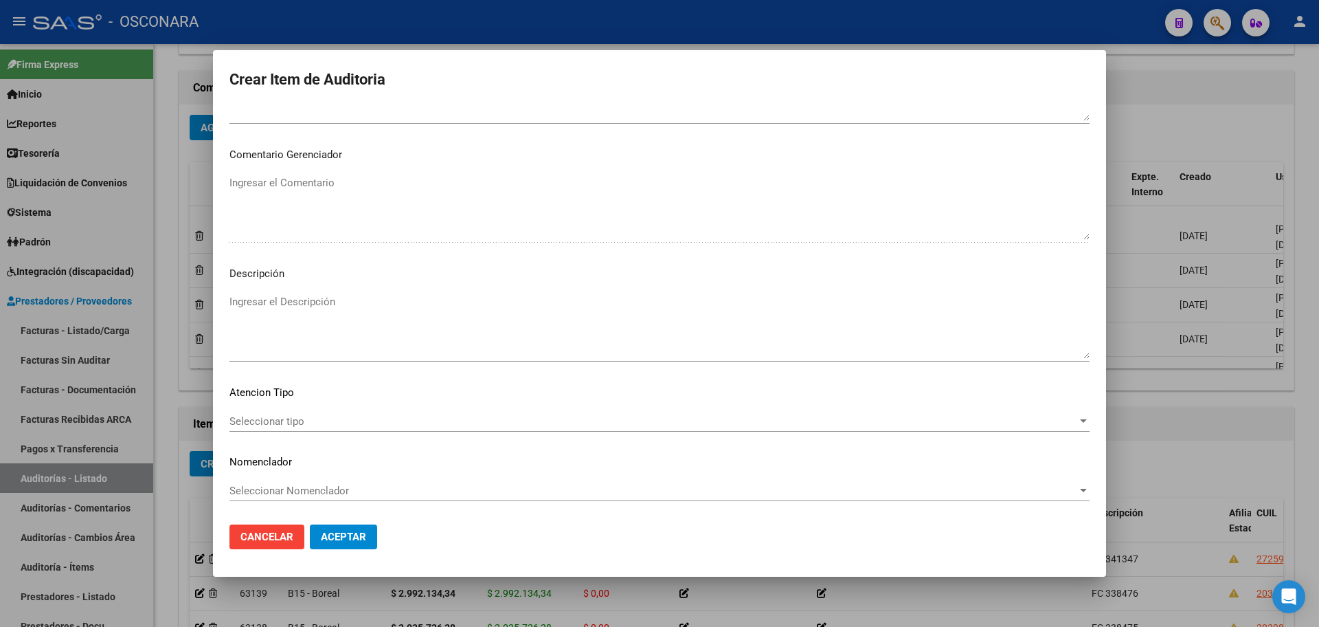
click at [454, 326] on textarea "Ingresar el Descripción" at bounding box center [660, 326] width 860 height 65
click at [331, 539] on span "Aceptar" at bounding box center [343, 536] width 45 height 12
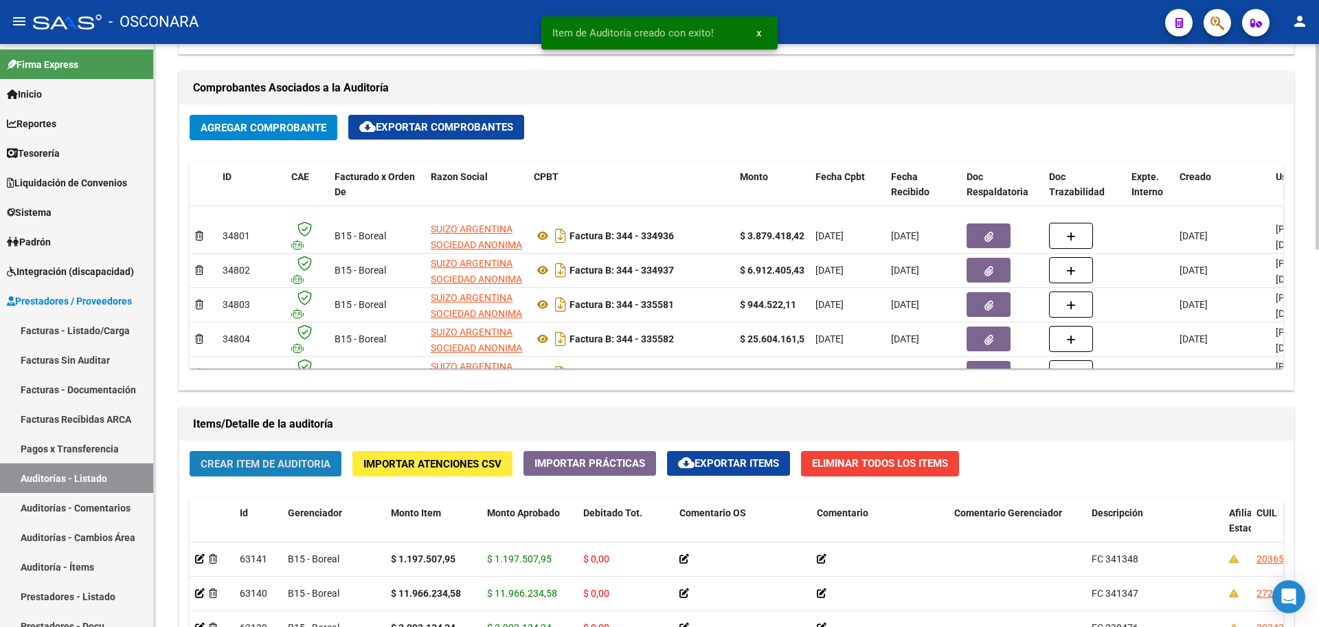
click at [277, 467] on span "Crear Item de Auditoria" at bounding box center [266, 464] width 130 height 12
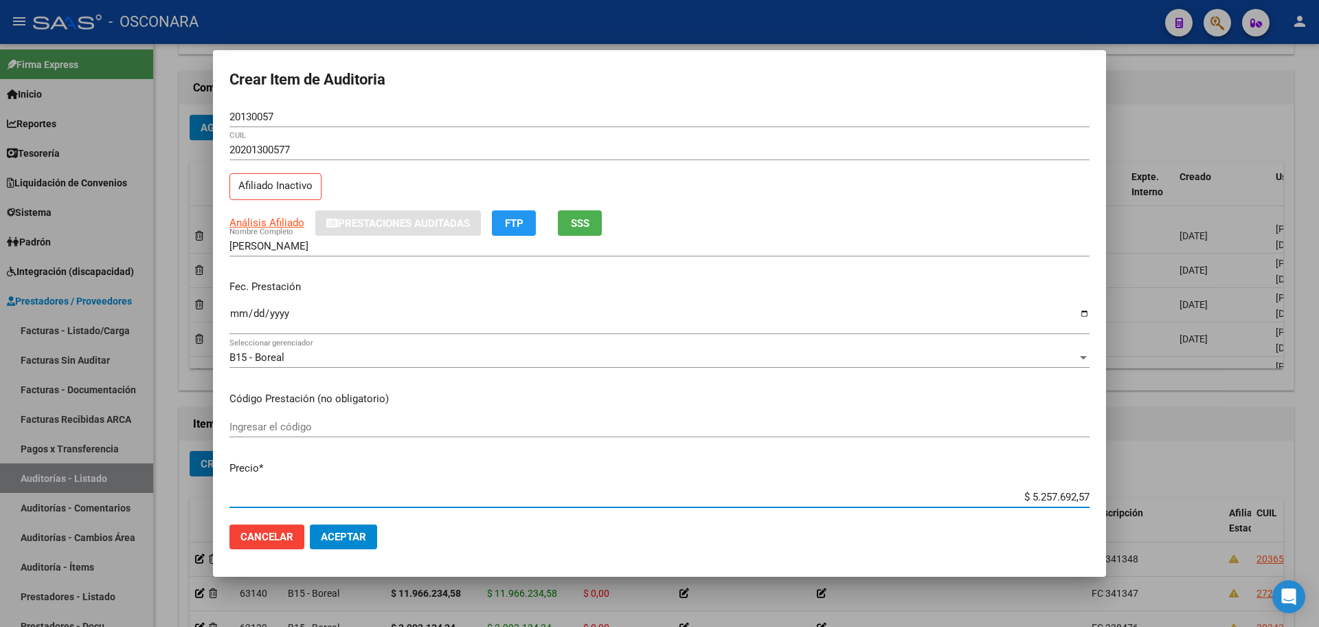
drag, startPoint x: 1021, startPoint y: 493, endPoint x: 1269, endPoint y: 467, distance: 249.4
click at [1269, 467] on div "Crear Item de Auditoria 20130057 Nro Documento 20201300577 CUIL Afiliado Inacti…" at bounding box center [659, 313] width 1319 height 627
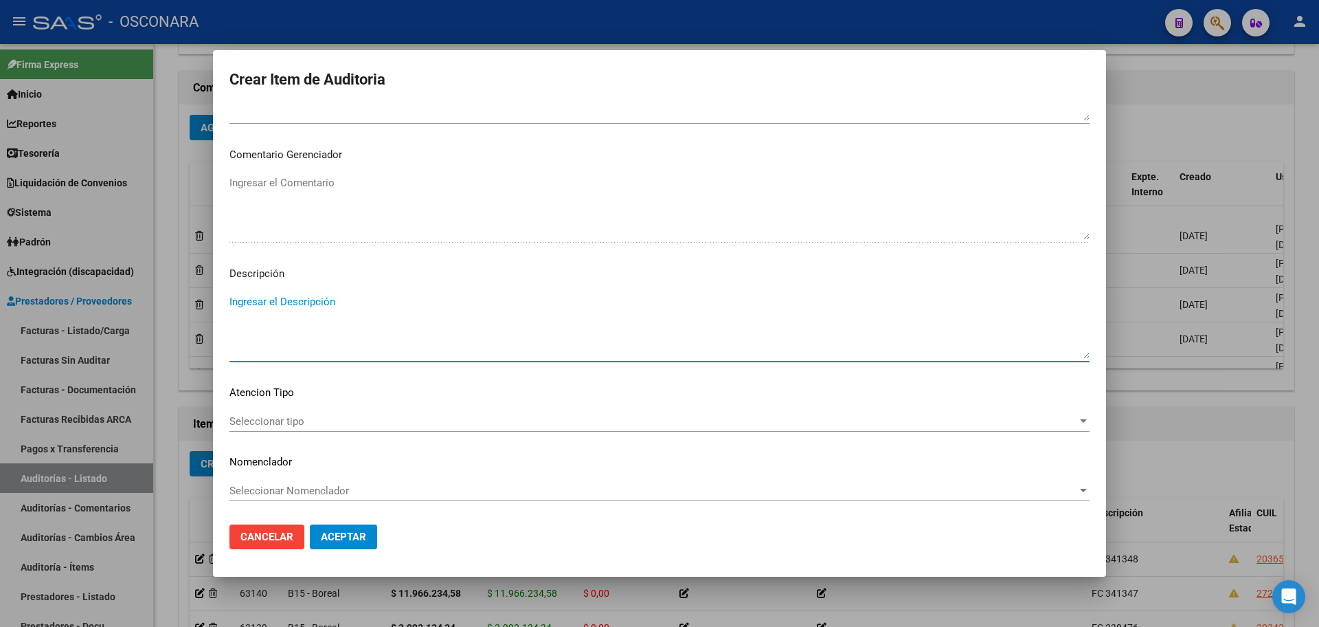
click at [358, 331] on textarea "Ingresar el Descripción" at bounding box center [660, 326] width 860 height 65
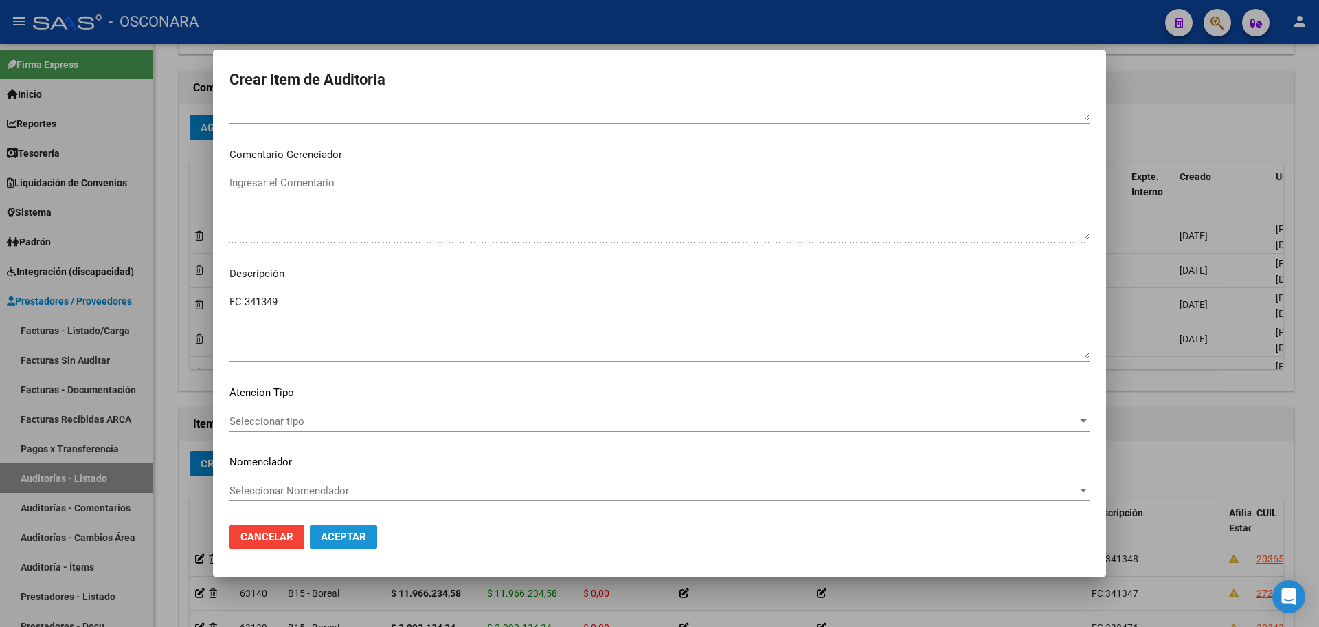
click at [357, 537] on span "Aceptar" at bounding box center [343, 536] width 45 height 12
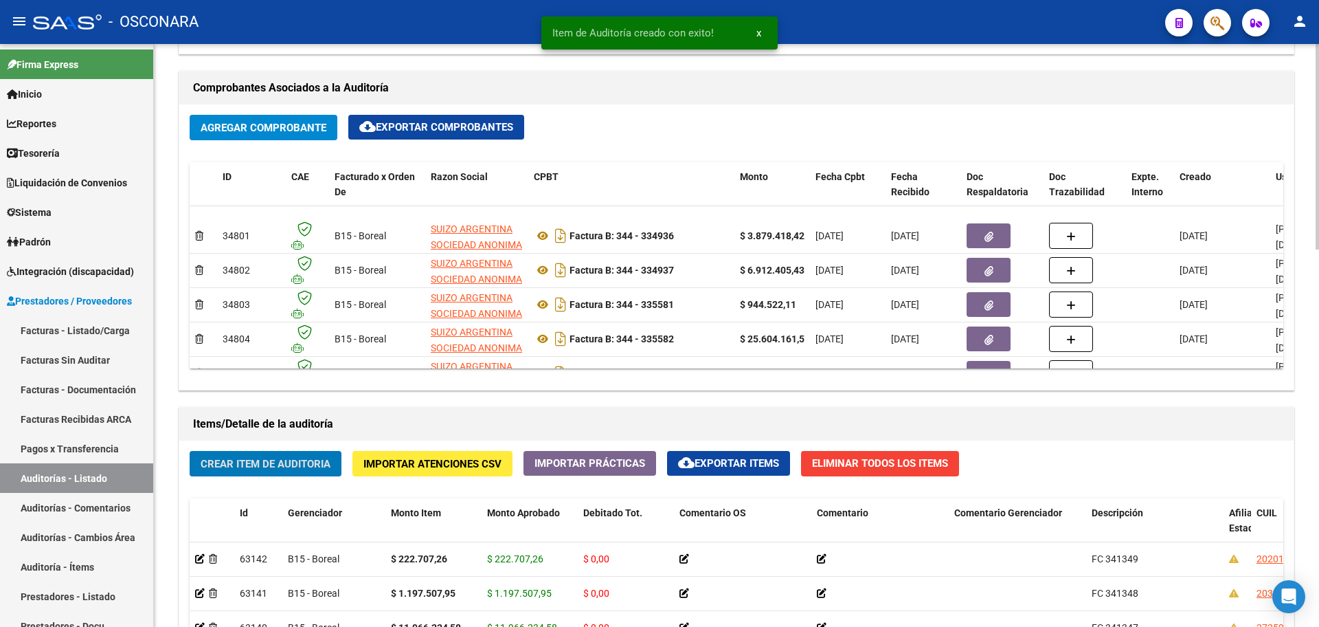
click at [313, 453] on button "Crear Item de Auditoria" at bounding box center [266, 463] width 152 height 25
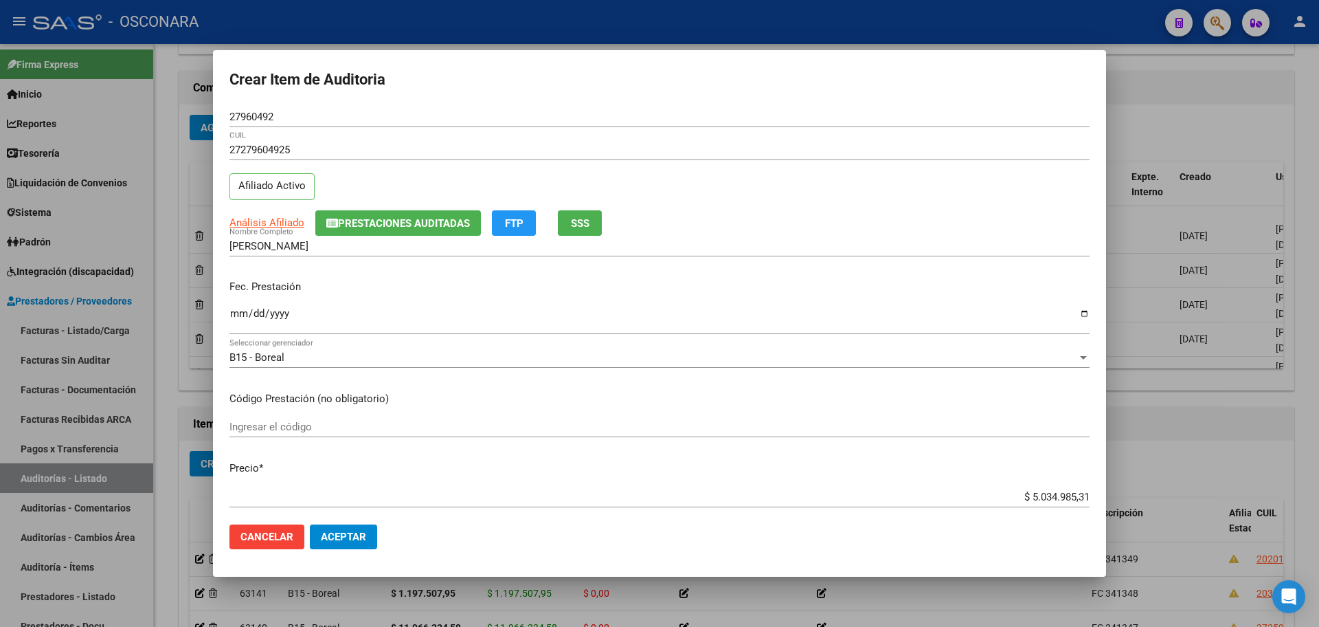
drag, startPoint x: 1010, startPoint y: 488, endPoint x: 1020, endPoint y: 495, distance: 12.4
click at [1031, 492] on div "$ 5.034.985,31 Ingresar el precio" at bounding box center [660, 497] width 860 height 21
drag, startPoint x: 1018, startPoint y: 495, endPoint x: 1319, endPoint y: 465, distance: 302.6
click at [1319, 465] on div "Crear Item de Auditoria 27960492 Nro Documento 27279604925 CUIL Afiliado Activo…" at bounding box center [659, 313] width 1319 height 627
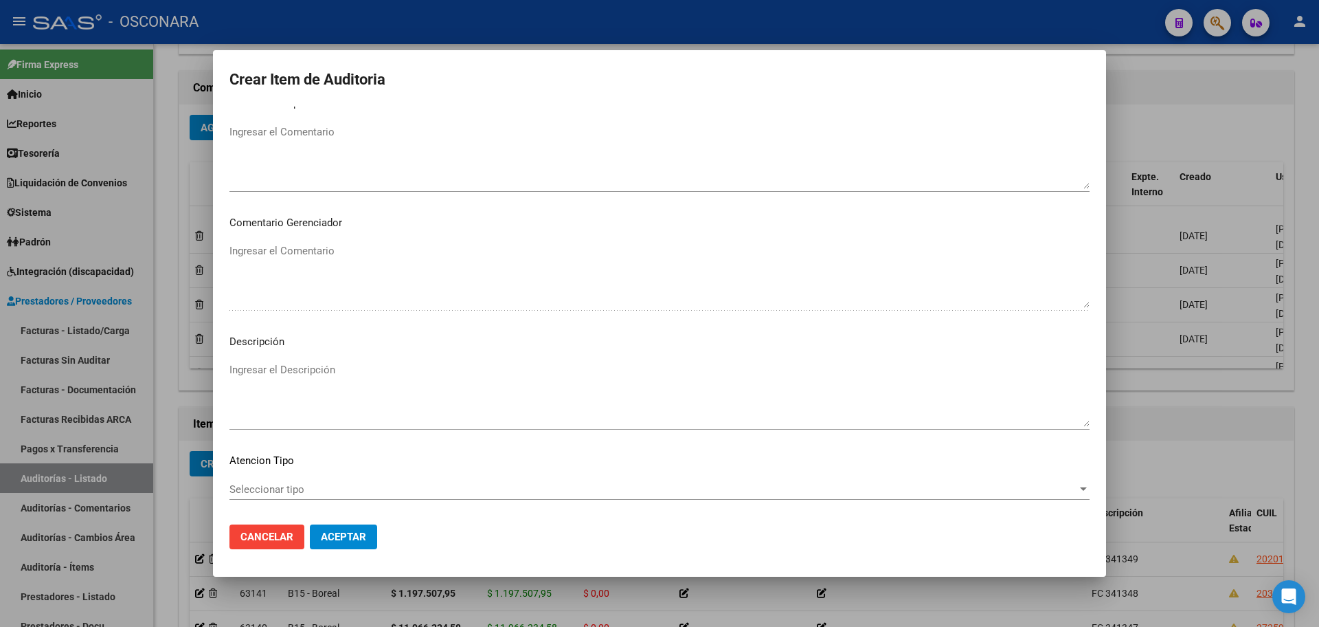
scroll to position [773, 0]
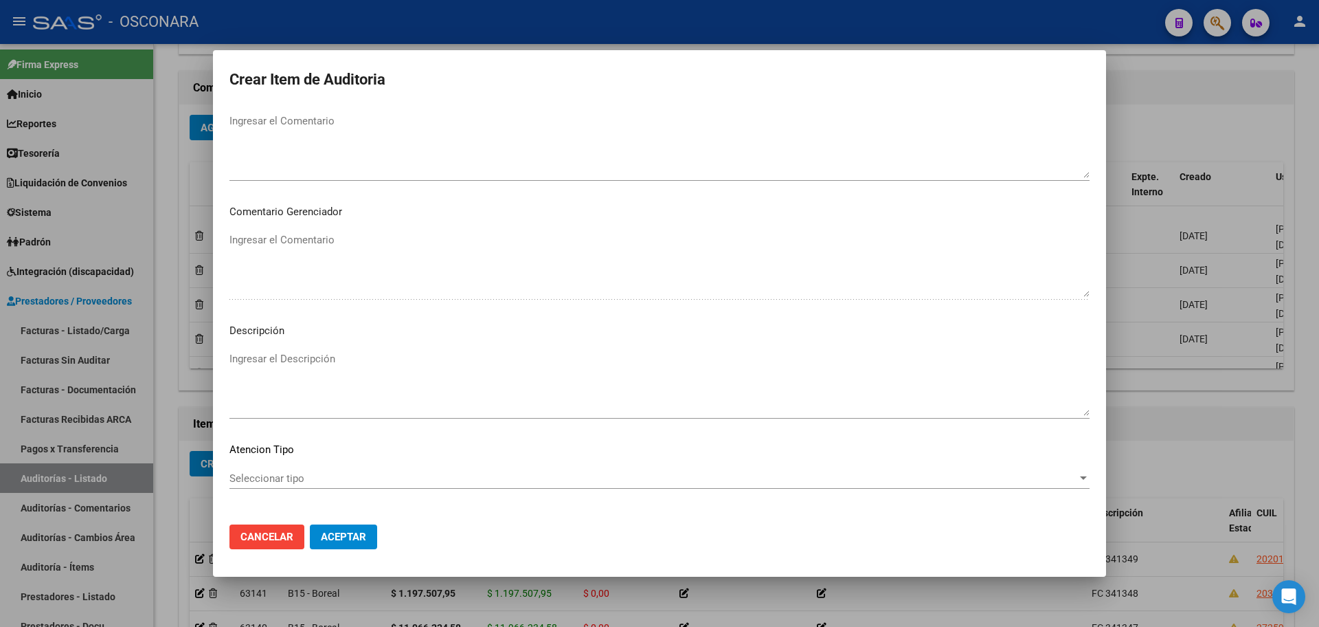
click at [364, 366] on textarea "Ingresar el Descripción" at bounding box center [660, 383] width 860 height 65
click at [335, 552] on mat-dialog-actions "Cancelar Aceptar" at bounding box center [660, 536] width 860 height 47
click at [338, 544] on button "Aceptar" at bounding box center [343, 536] width 67 height 25
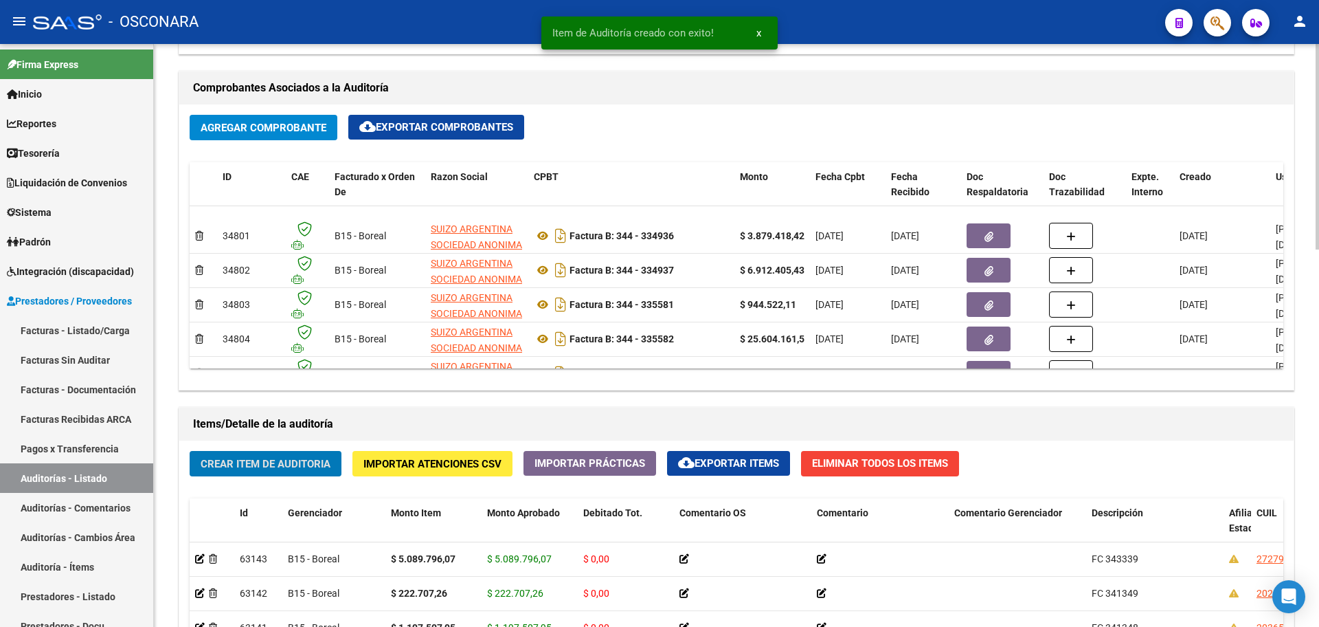
click at [293, 468] on span "Crear Item de Auditoria" at bounding box center [266, 464] width 130 height 12
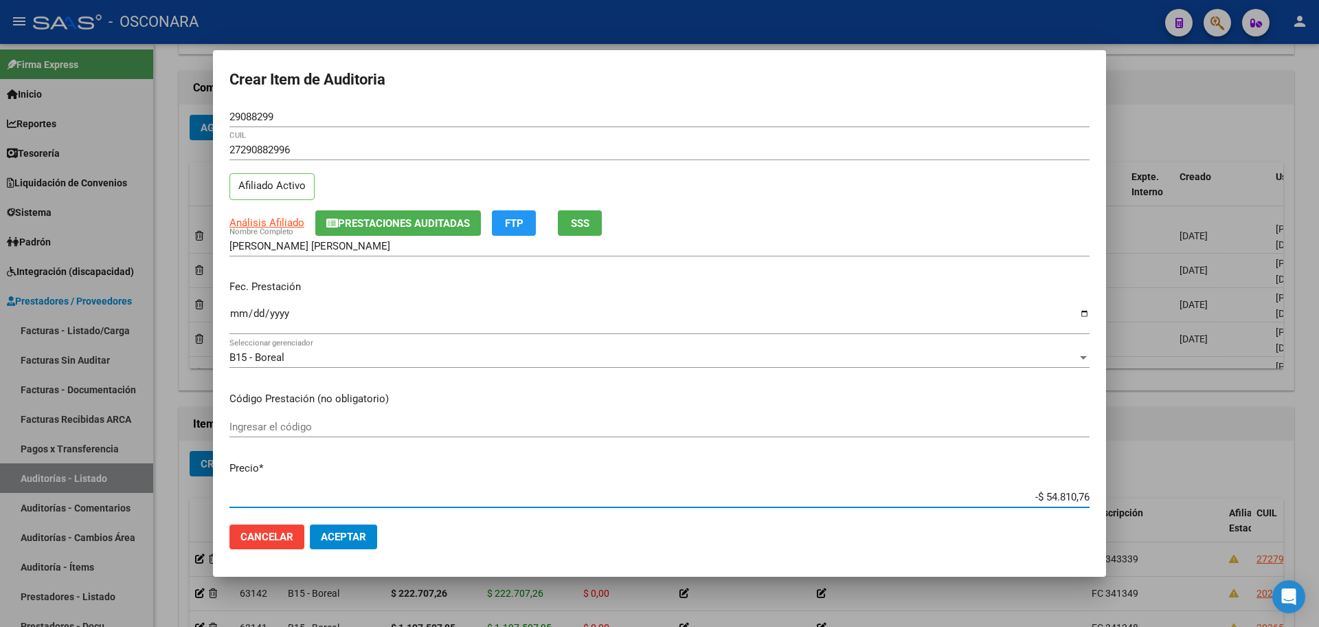
drag, startPoint x: 1034, startPoint y: 493, endPoint x: 1244, endPoint y: 479, distance: 210.7
click at [1246, 479] on div "Crear Item de Auditoria 29088299 Nro Documento 27290882996 CUIL Afiliado Activo…" at bounding box center [659, 313] width 1319 height 627
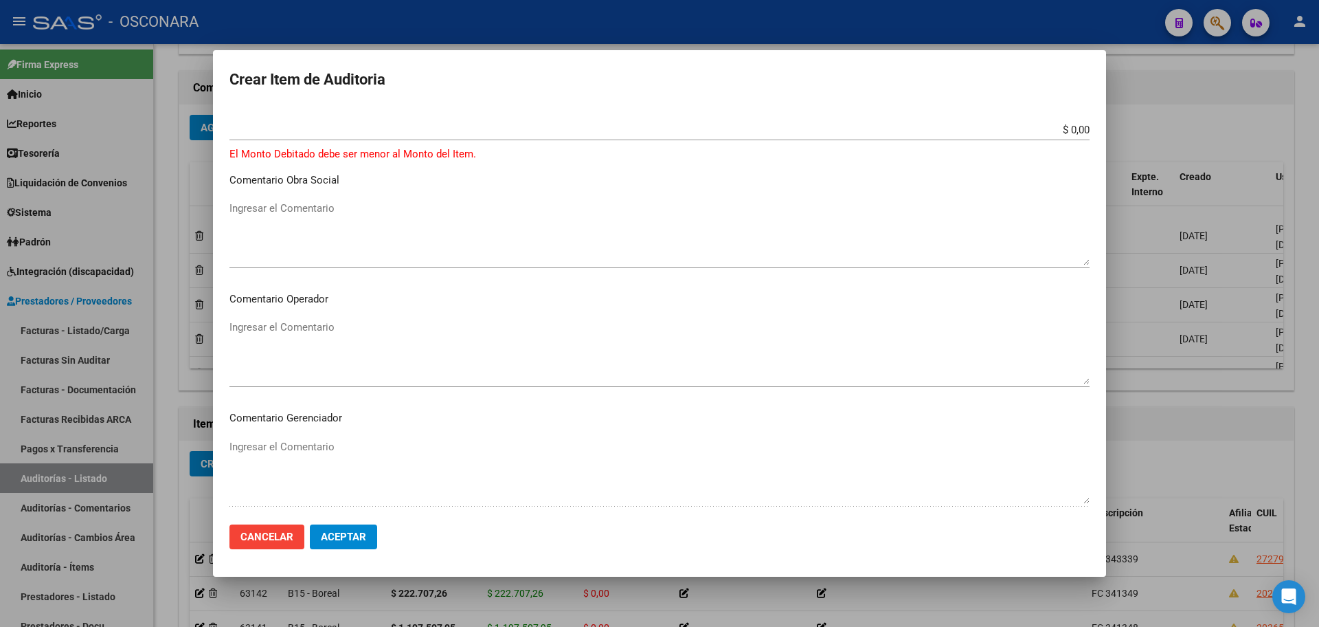
scroll to position [601, 0]
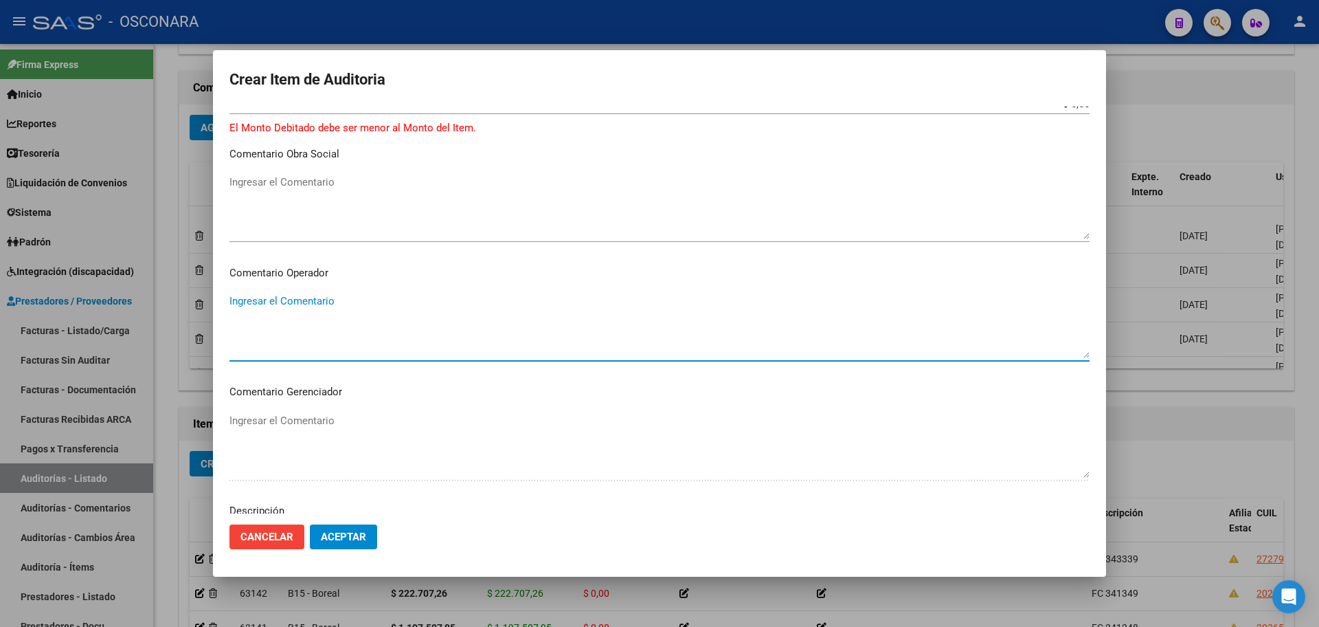
click at [399, 344] on textarea "Ingresar el Comentario" at bounding box center [660, 325] width 860 height 65
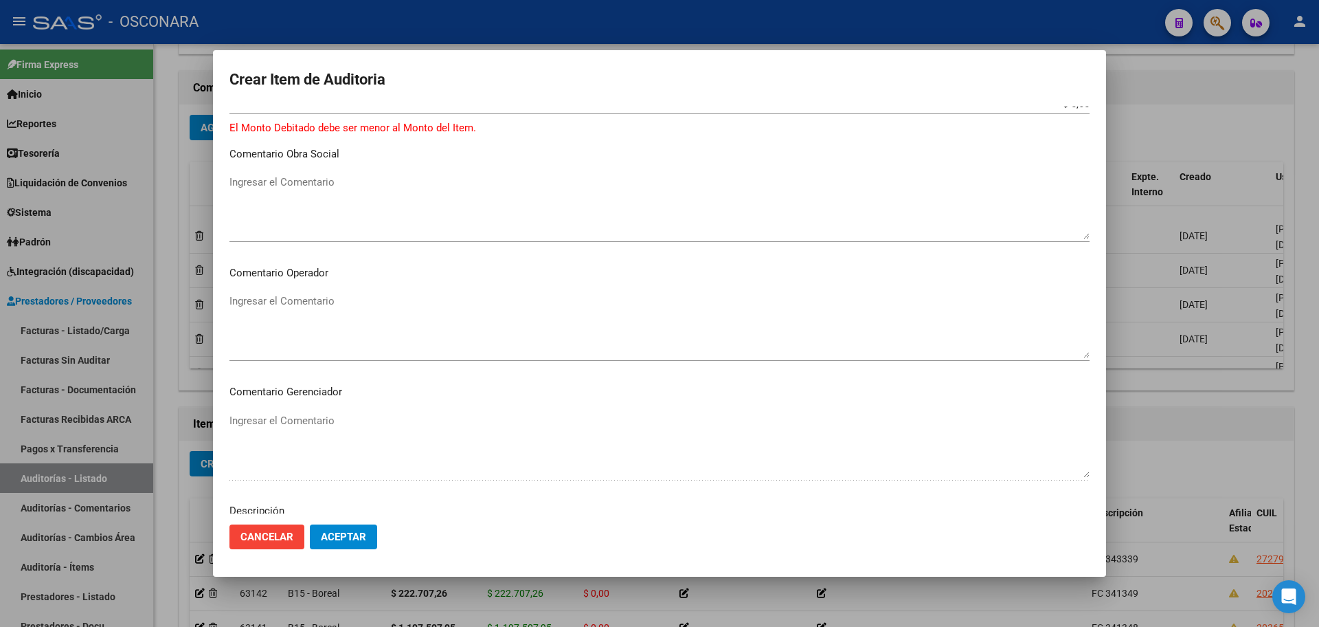
click at [1214, 398] on div at bounding box center [659, 313] width 1319 height 627
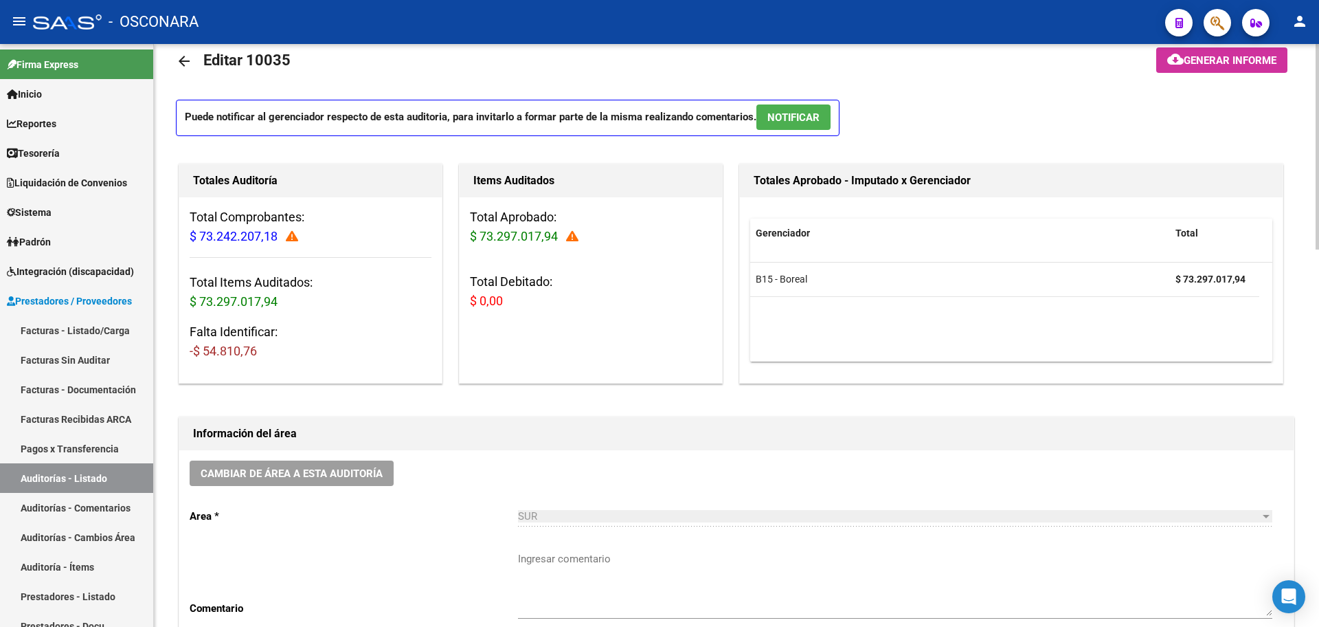
scroll to position [0, 0]
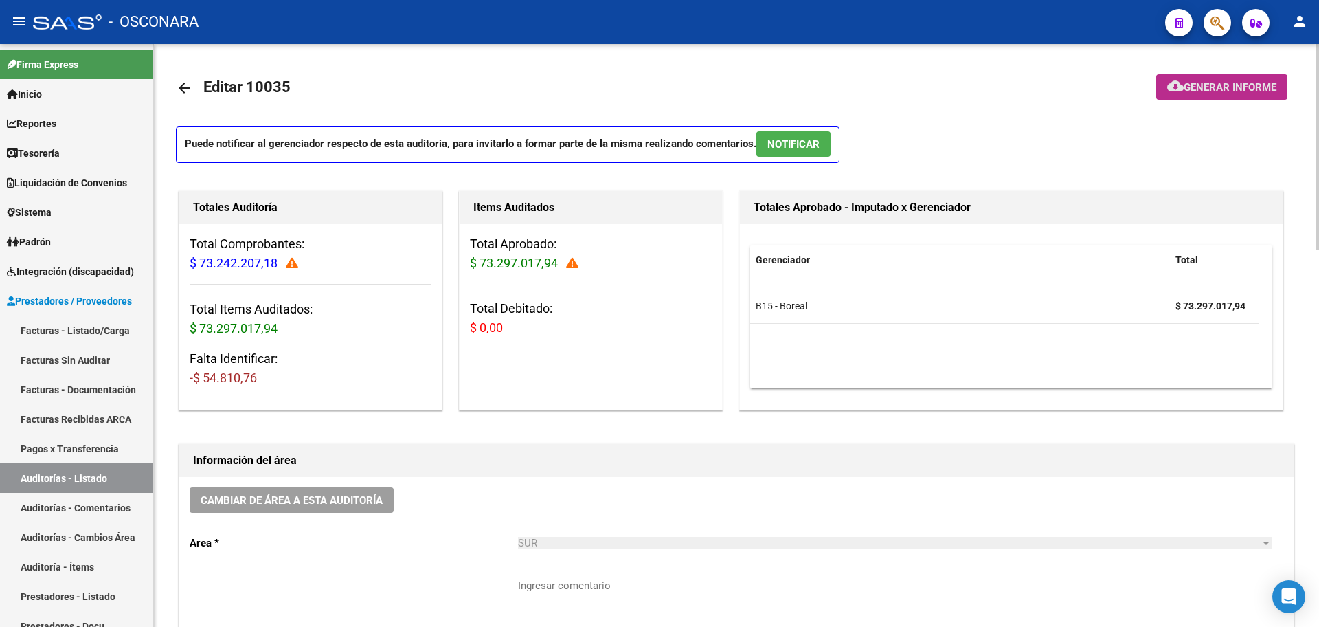
click at [1218, 84] on span "Generar informe" at bounding box center [1230, 87] width 93 height 12
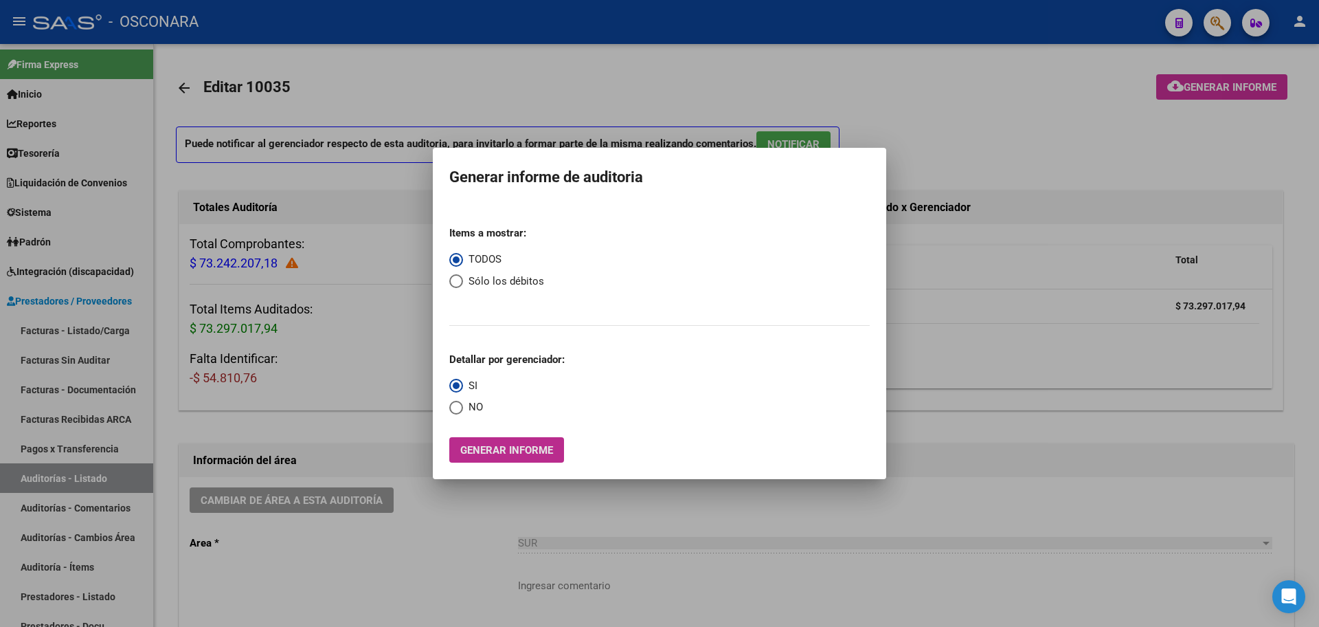
click at [522, 455] on span "Generar informe" at bounding box center [506, 450] width 93 height 12
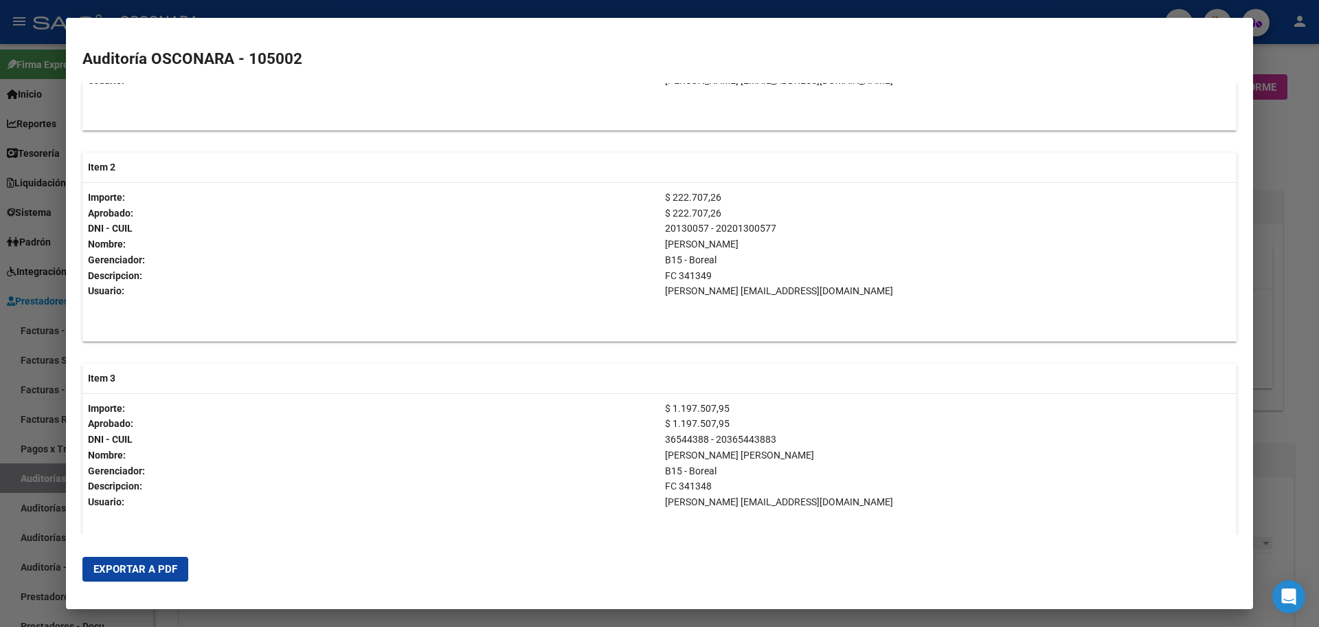
scroll to position [1031, 0]
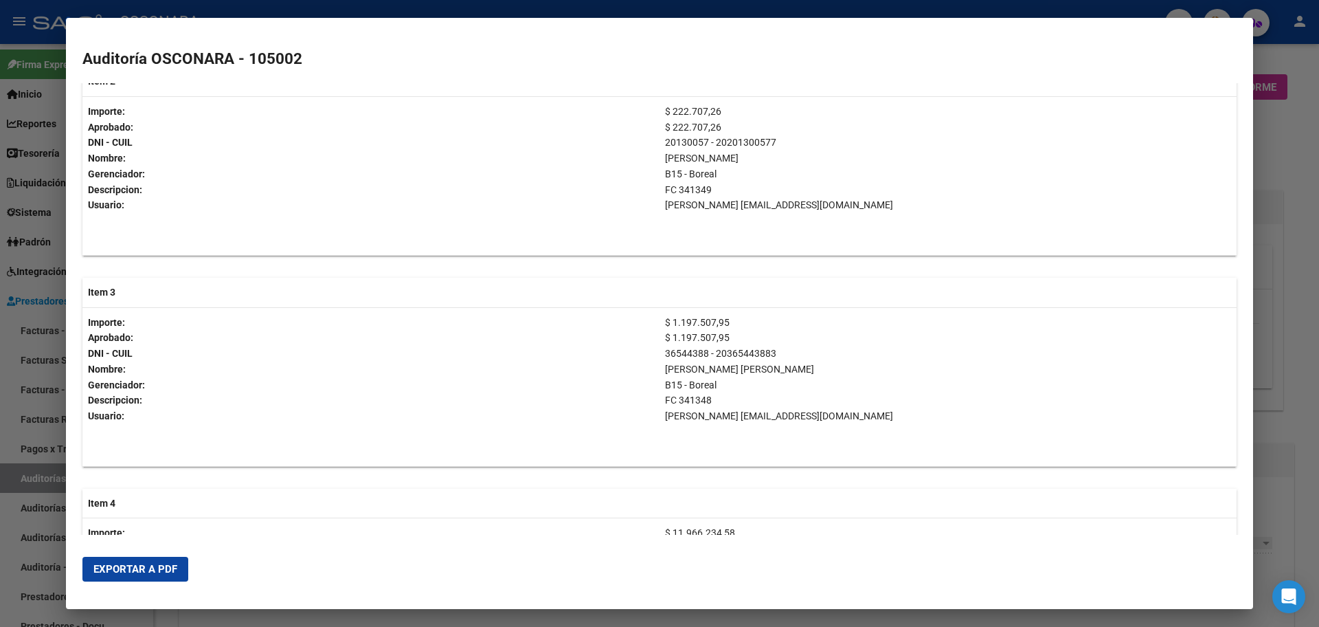
click at [688, 314] on td "$ 1.197.507,95 $ 1.197.507,95 36544388 - 20365443883 [PERSON_NAME] [PERSON_NAME…" at bounding box center [948, 386] width 577 height 159
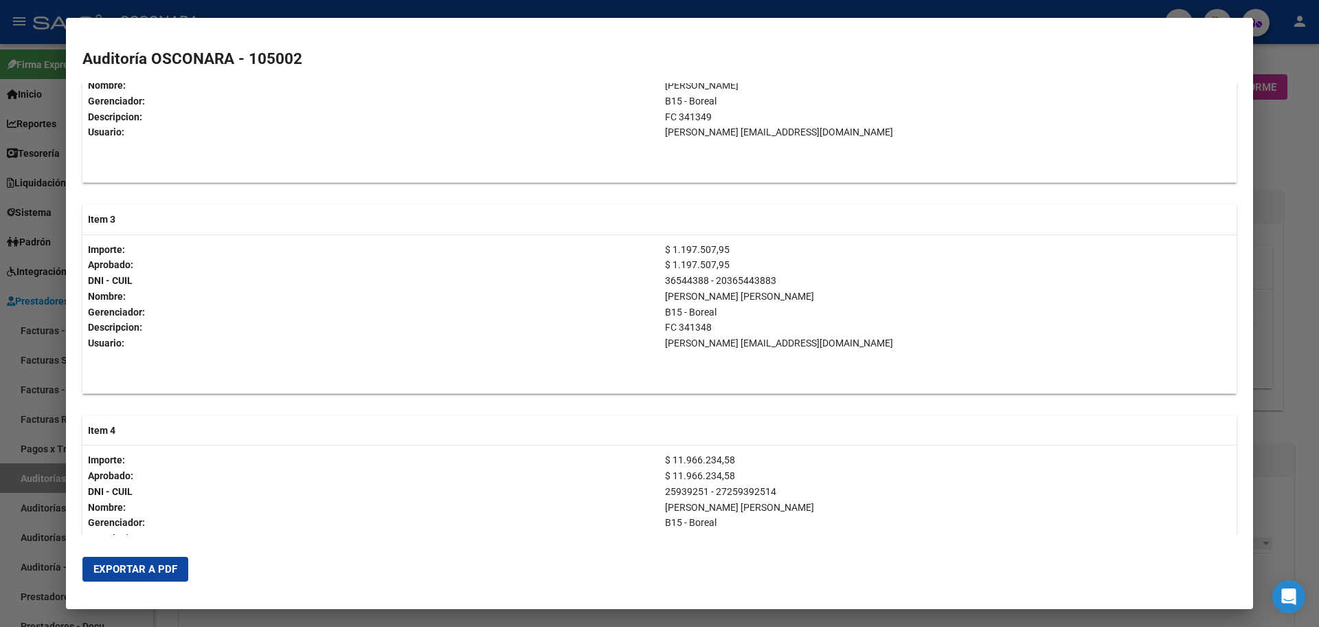
scroll to position [1288, 0]
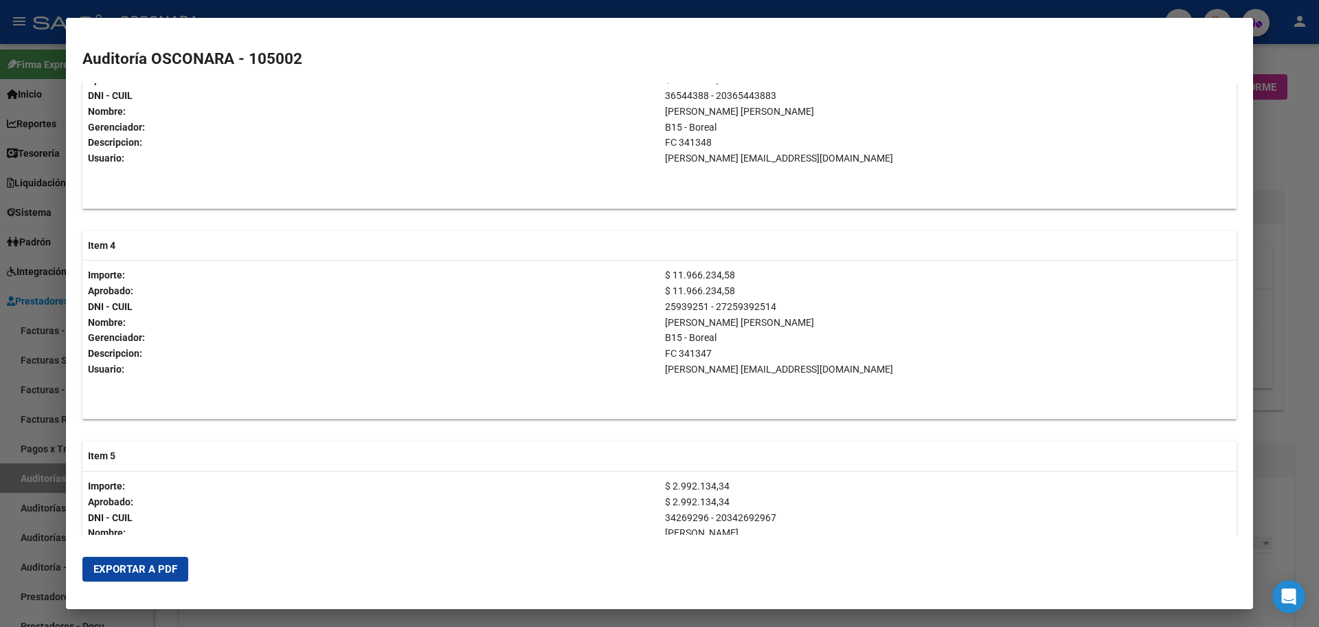
drag, startPoint x: 662, startPoint y: 494, endPoint x: 663, endPoint y: 467, distance: 27.5
click at [663, 467] on table "Item 5 Importe: Aprobado: DNI - CUIL Nombre: Gerenciador: Descripcion: Usuario:…" at bounding box center [659, 535] width 1154 height 189
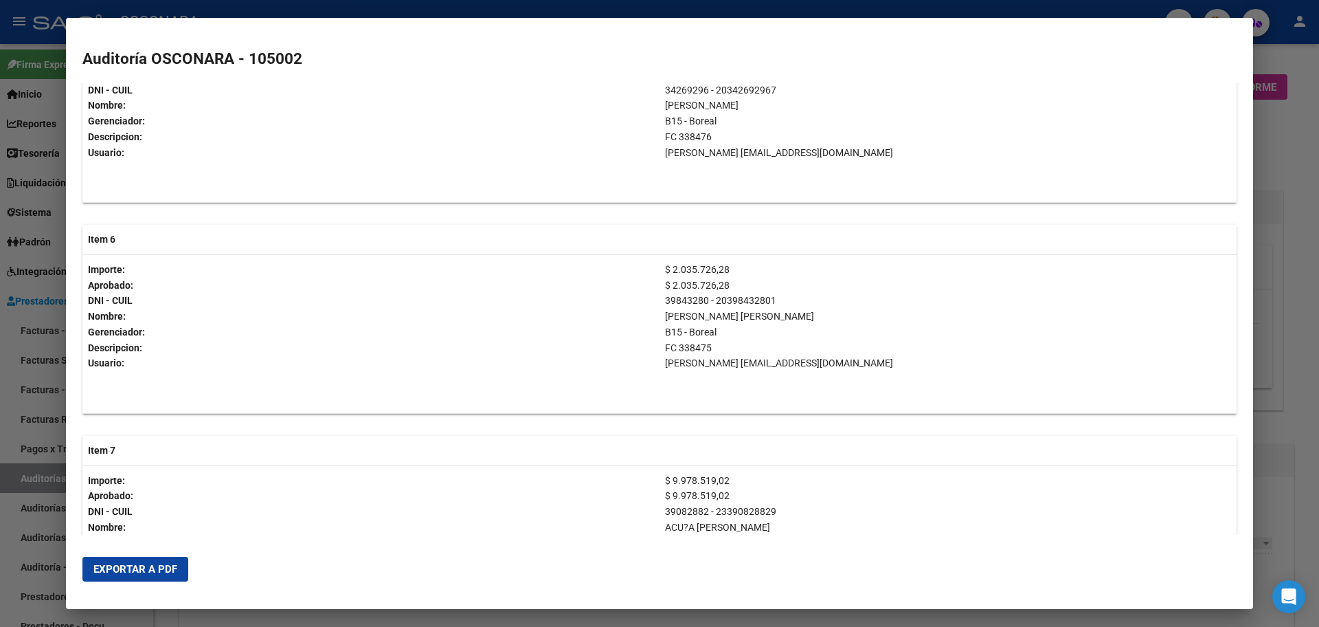
scroll to position [1718, 0]
drag, startPoint x: 680, startPoint y: 265, endPoint x: 718, endPoint y: 268, distance: 38.6
click at [718, 268] on p "$ 2.035.726,28" at bounding box center [948, 268] width 566 height 16
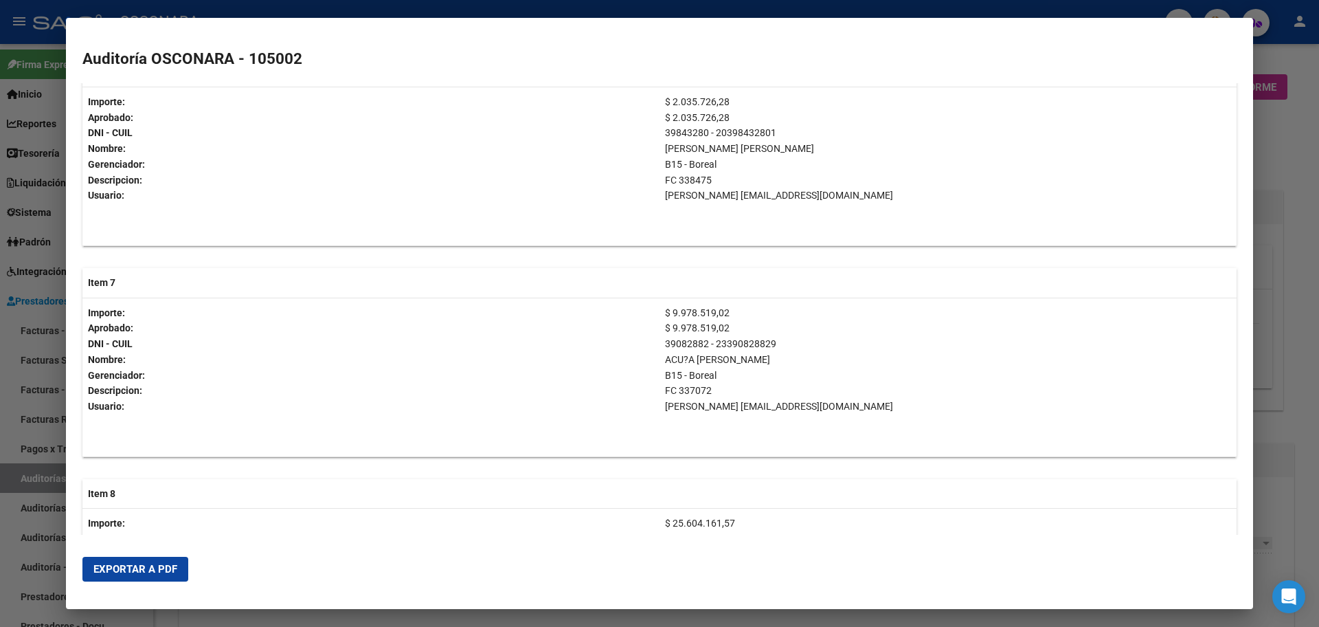
scroll to position [1890, 0]
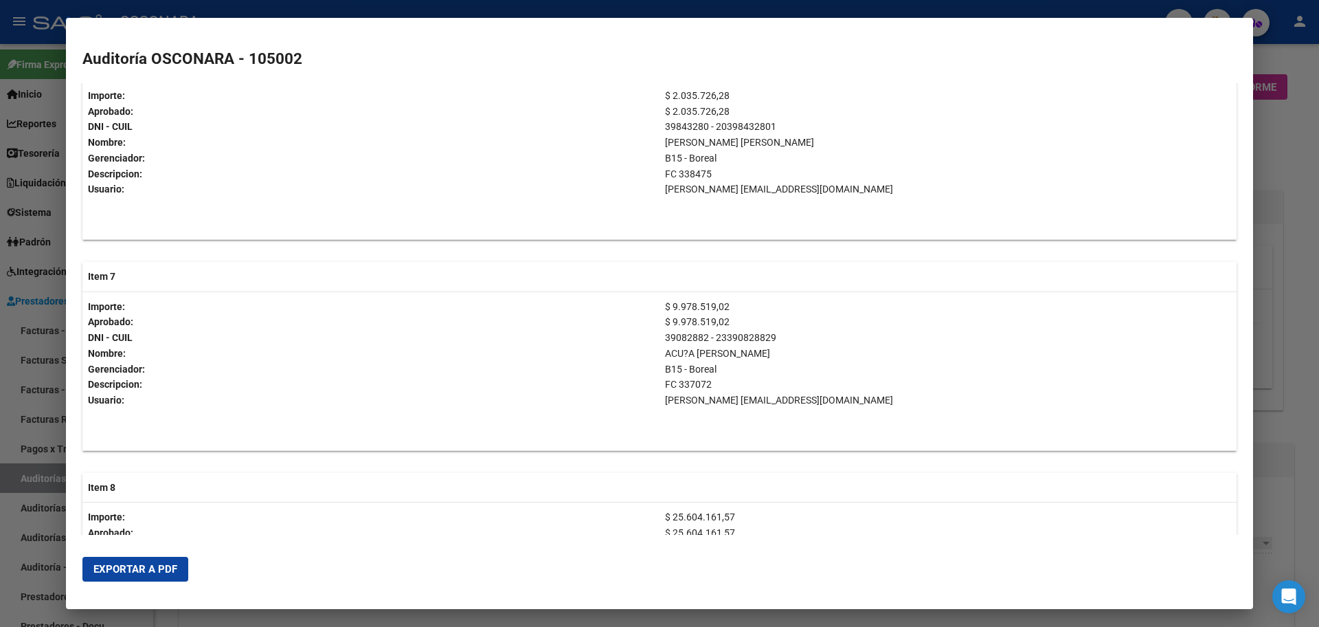
drag, startPoint x: 681, startPoint y: 300, endPoint x: 726, endPoint y: 307, distance: 45.2
click at [726, 307] on p "$ 9.978.519,02" at bounding box center [948, 307] width 566 height 16
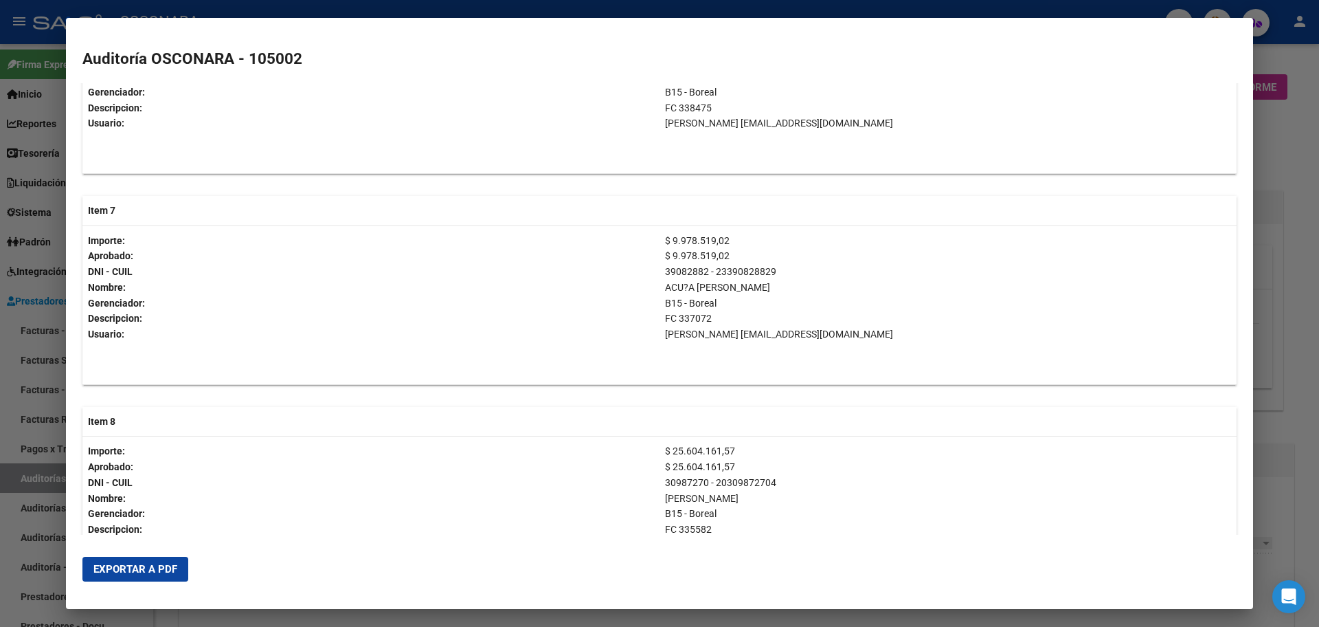
scroll to position [2062, 0]
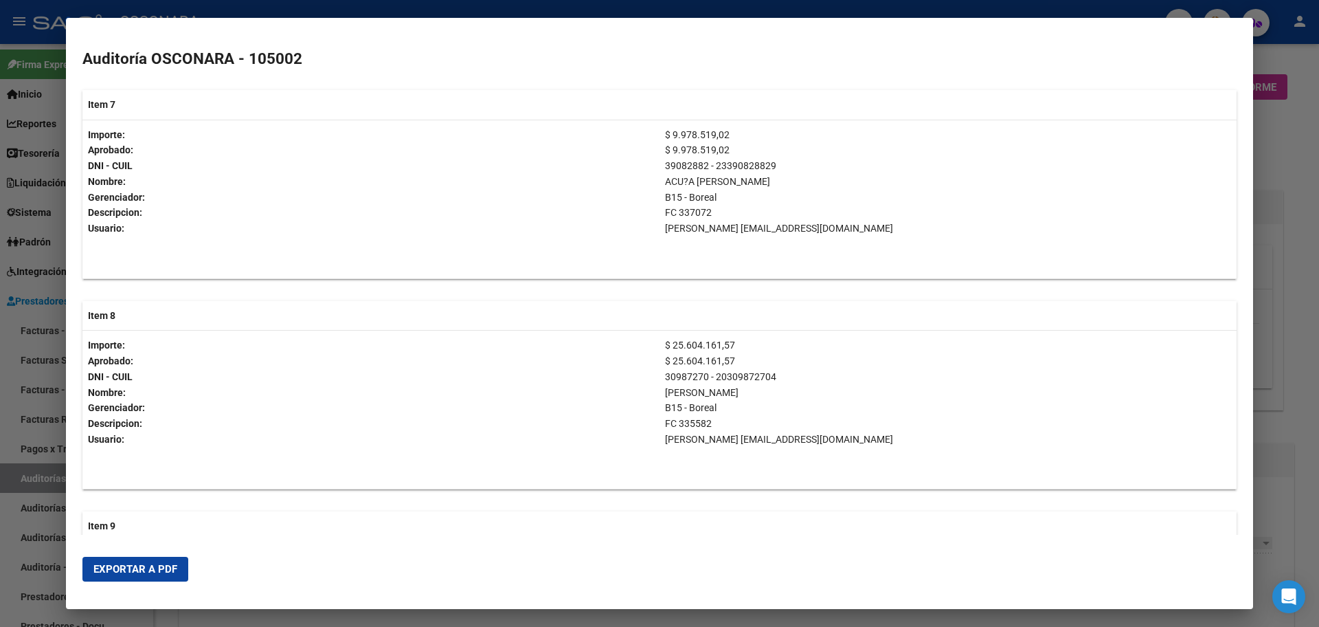
drag, startPoint x: 673, startPoint y: 336, endPoint x: 768, endPoint y: 345, distance: 95.2
click at [768, 345] on td "$ 25.604.161,57 $ 25.604.161,57 30987270 - 20309872704 [PERSON_NAME] B15 - Bore…" at bounding box center [948, 410] width 577 height 159
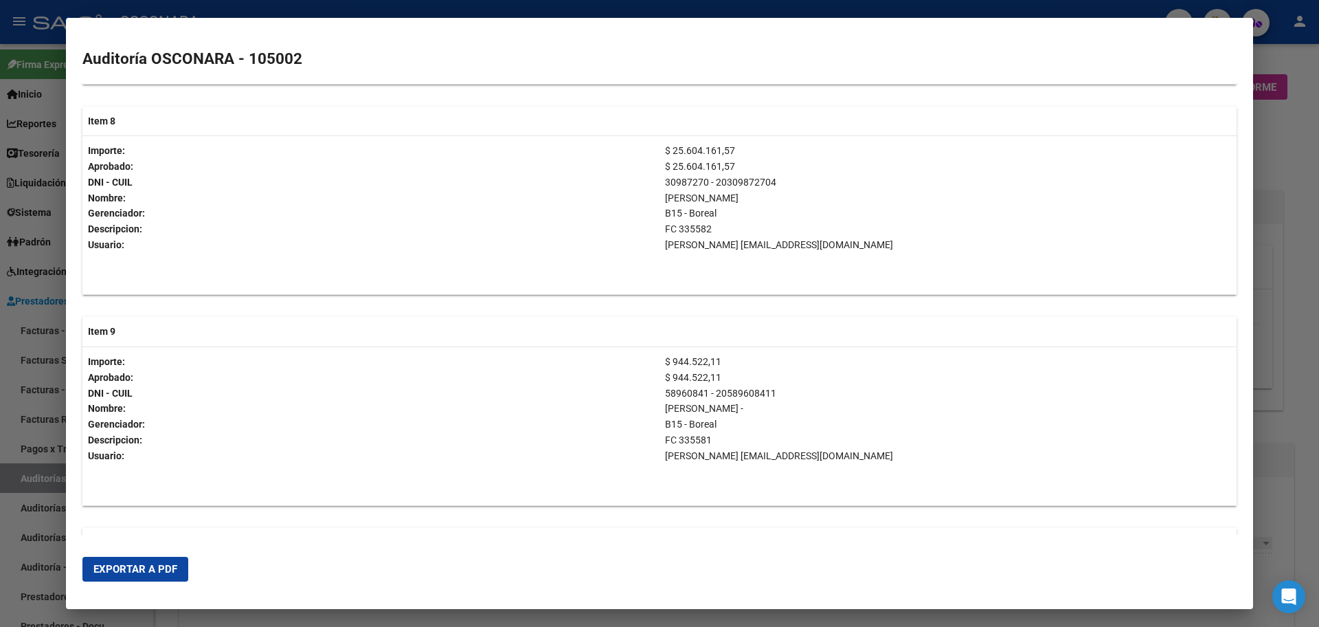
scroll to position [2405, 0]
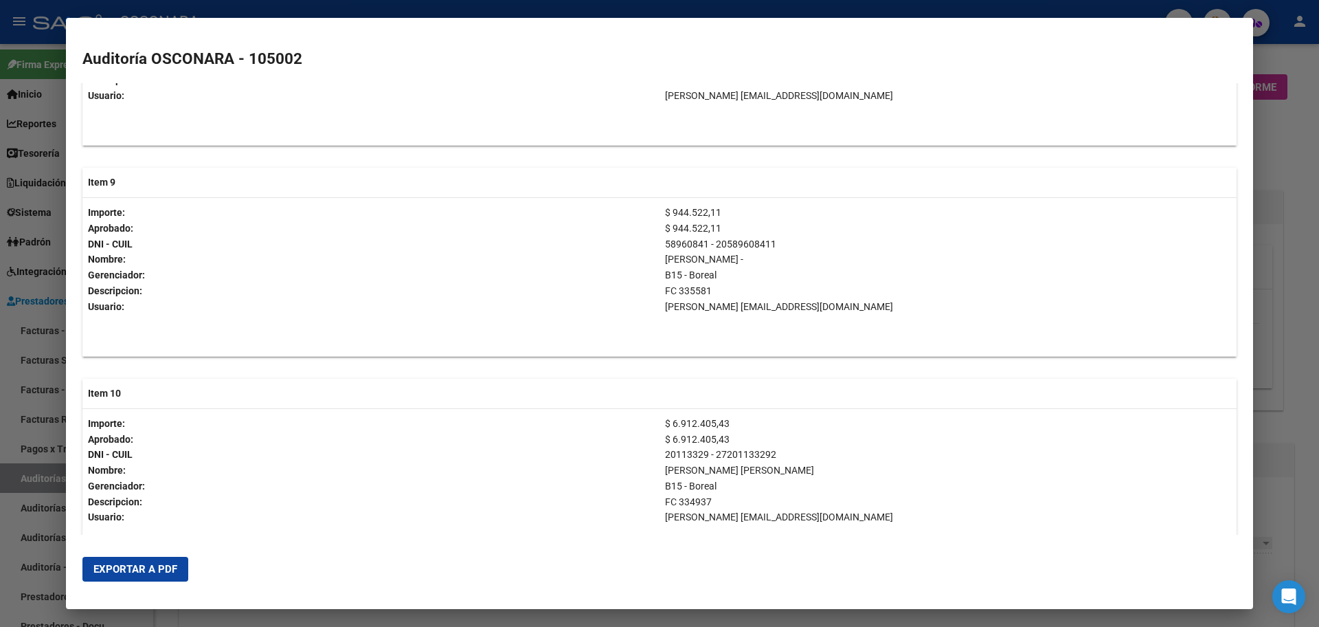
drag, startPoint x: 661, startPoint y: 212, endPoint x: 747, endPoint y: 210, distance: 85.9
click at [747, 210] on p "$ 944.522,11" at bounding box center [948, 213] width 566 height 16
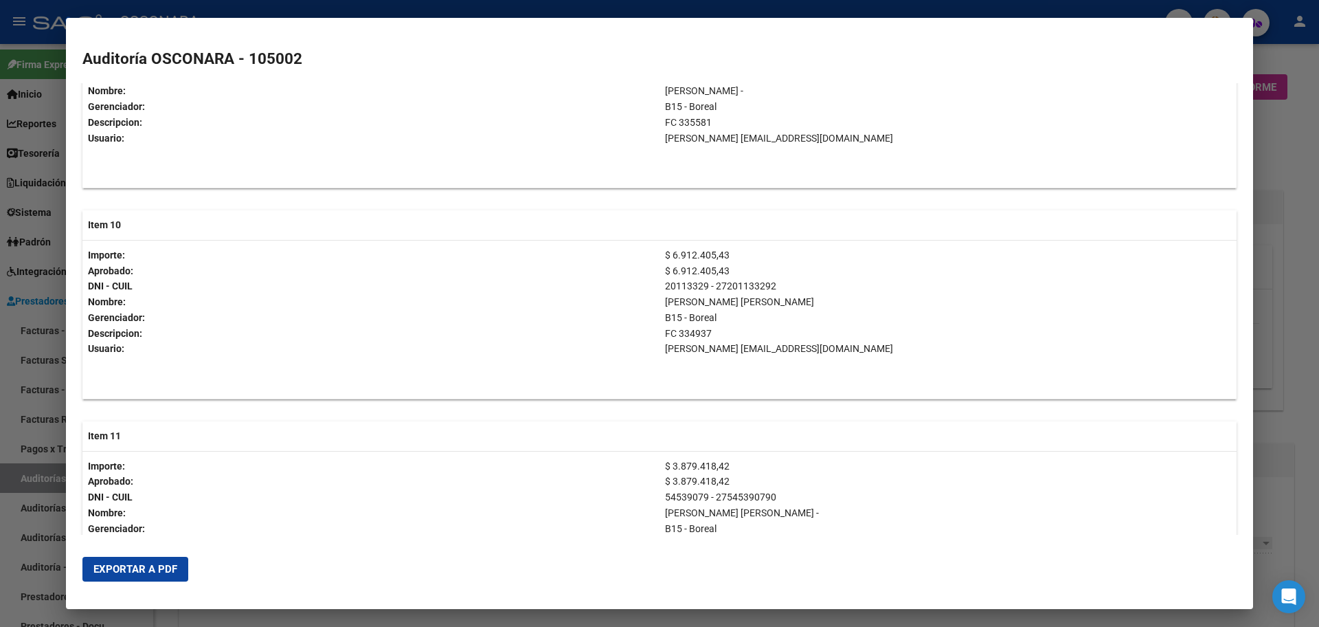
scroll to position [2577, 0]
drag, startPoint x: 658, startPoint y: 245, endPoint x: 728, endPoint y: 245, distance: 69.4
click at [728, 245] on p "$ 6.912.405,43" at bounding box center [948, 252] width 566 height 16
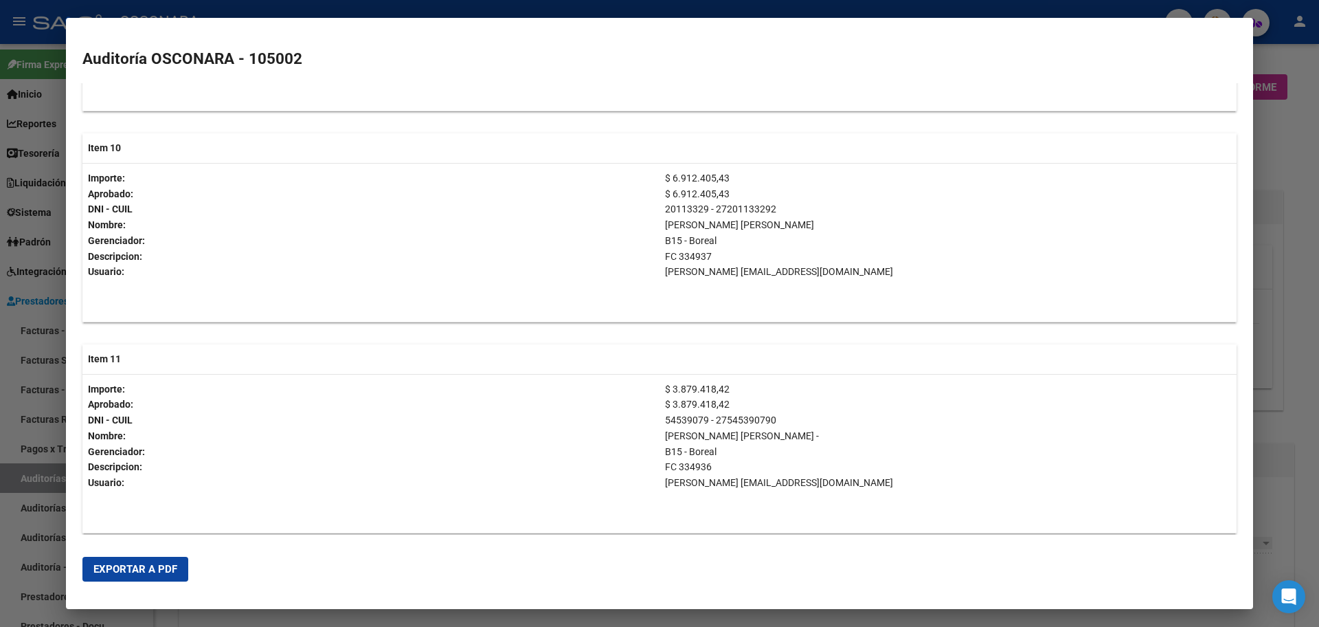
scroll to position [2749, 0]
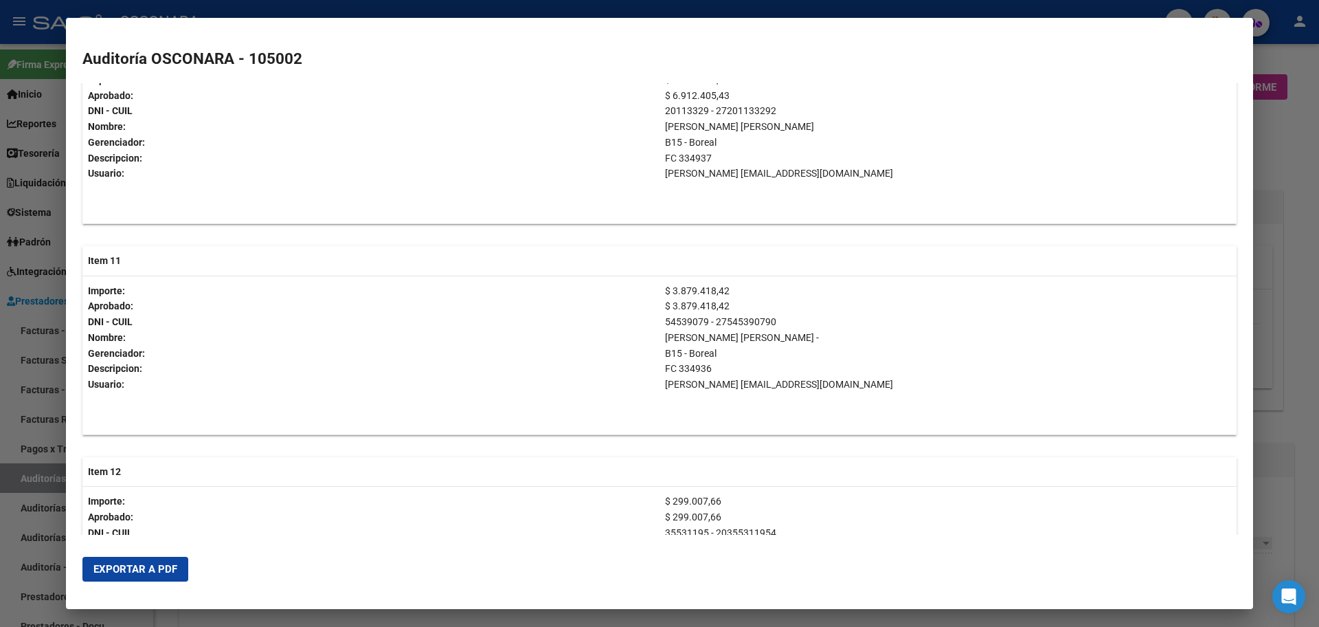
drag, startPoint x: 664, startPoint y: 290, endPoint x: 757, endPoint y: 288, distance: 92.8
click at [757, 288] on p "$ 3.879.418,42" at bounding box center [948, 291] width 566 height 16
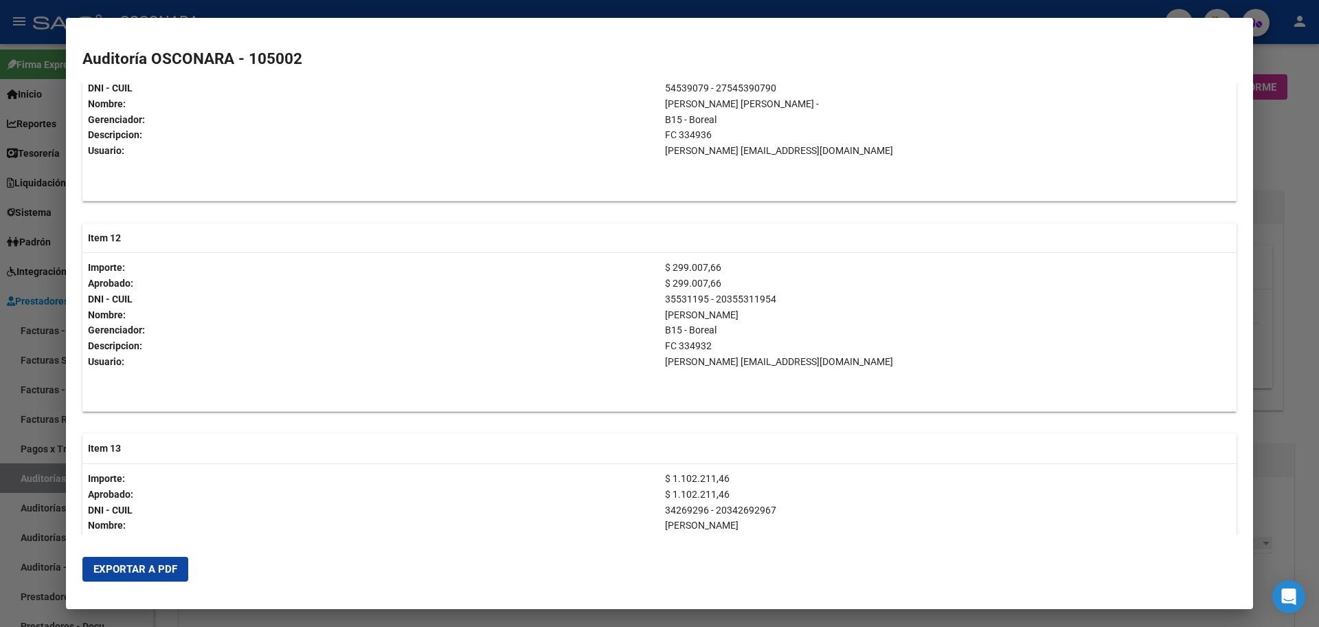
scroll to position [3006, 0]
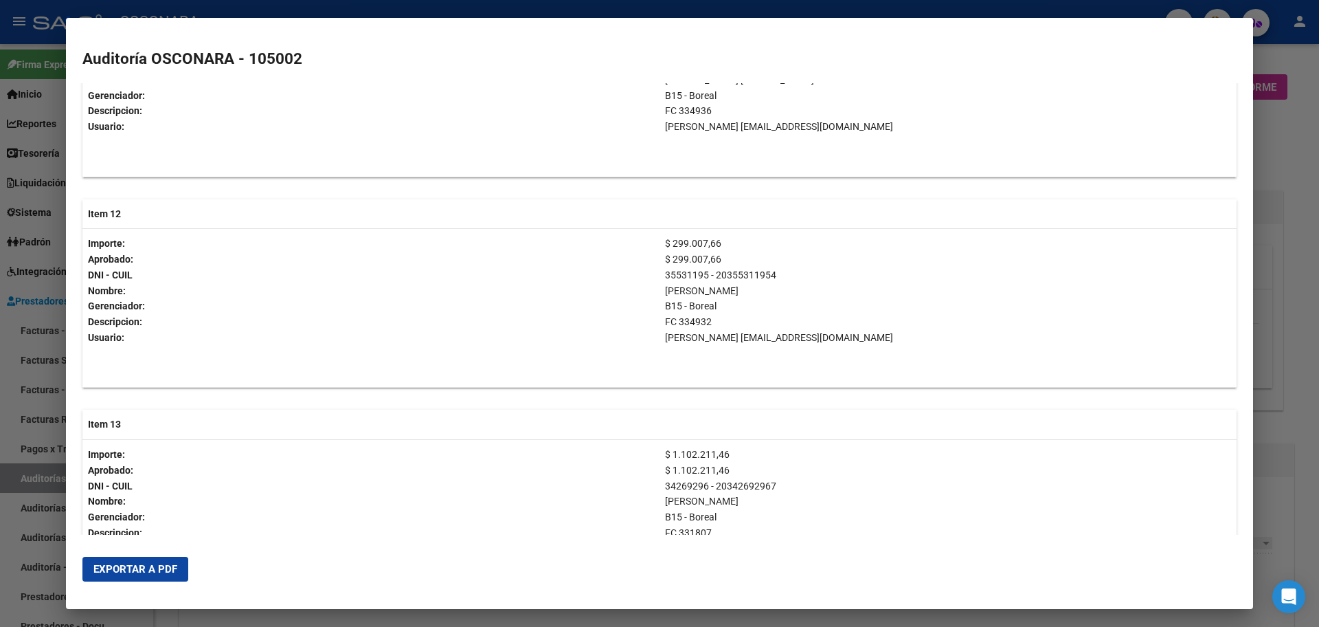
drag, startPoint x: 666, startPoint y: 443, endPoint x: 774, endPoint y: 452, distance: 108.3
click at [775, 452] on td "$ 1.102.211,46 $ 1.102.211,46 34269296 - 20342692967 [PERSON_NAME] B15 - Boreal…" at bounding box center [948, 519] width 577 height 159
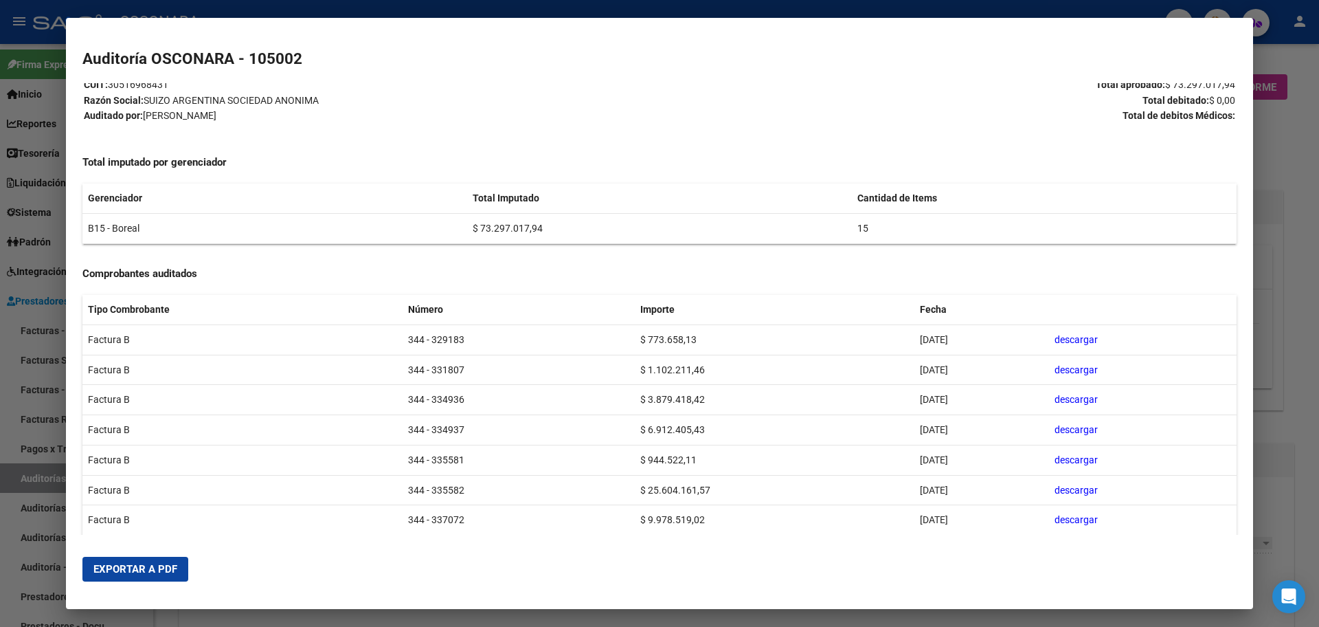
scroll to position [0, 0]
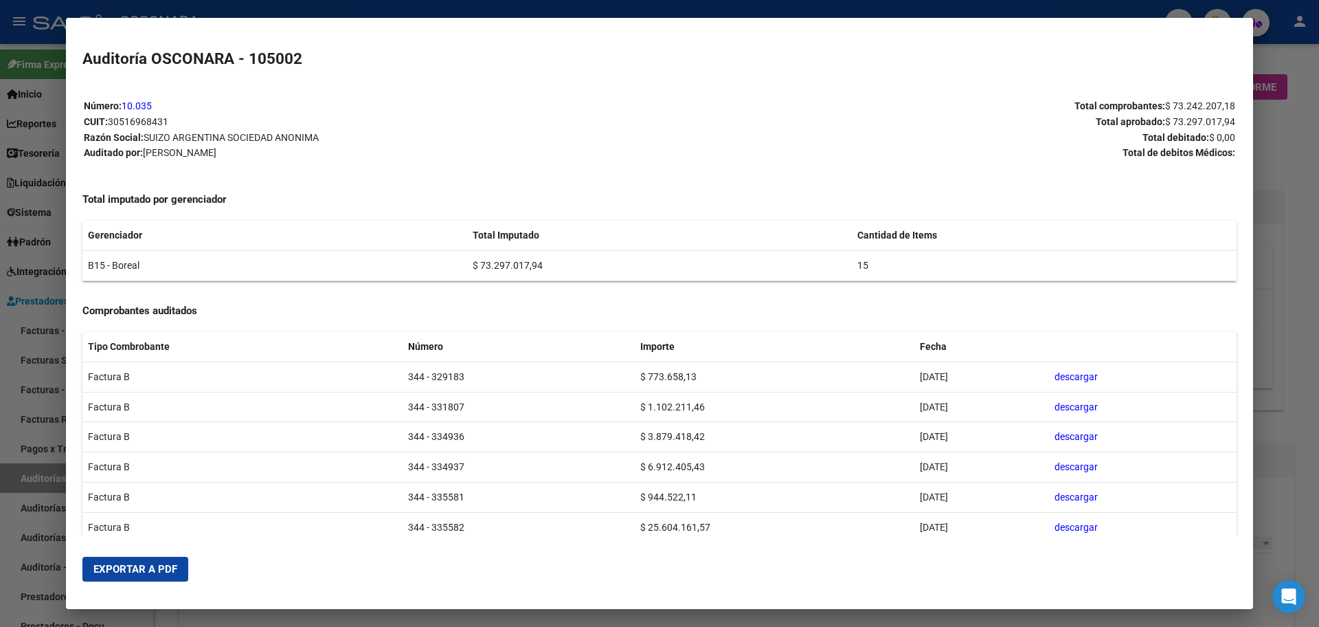
drag, startPoint x: 390, startPoint y: 434, endPoint x: 753, endPoint y: 427, distance: 362.9
click at [753, 427] on tr "Factura B 344 - 334936 $ 3.879.418,42 [DATE] descargar" at bounding box center [659, 437] width 1154 height 30
drag, startPoint x: 394, startPoint y: 462, endPoint x: 692, endPoint y: 471, distance: 298.4
click at [692, 471] on tr "Factura B 344 - 334937 $ 6.912.405,43 [DATE] descargar" at bounding box center [659, 467] width 1154 height 30
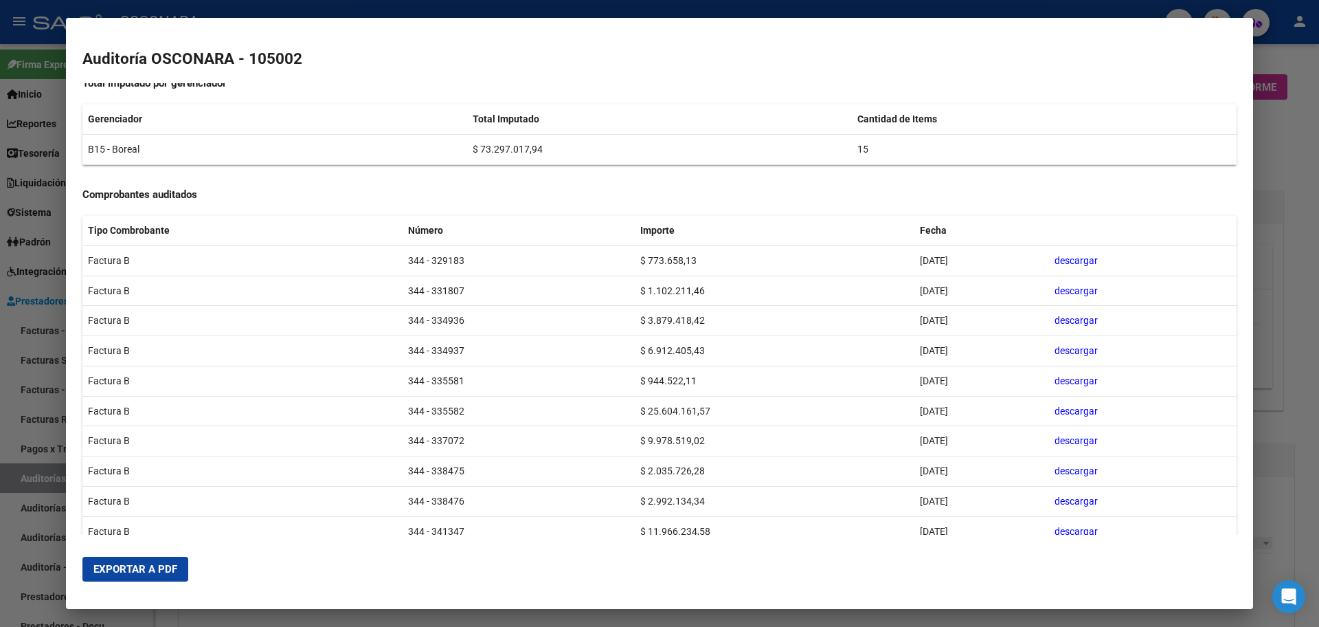
scroll to position [172, 0]
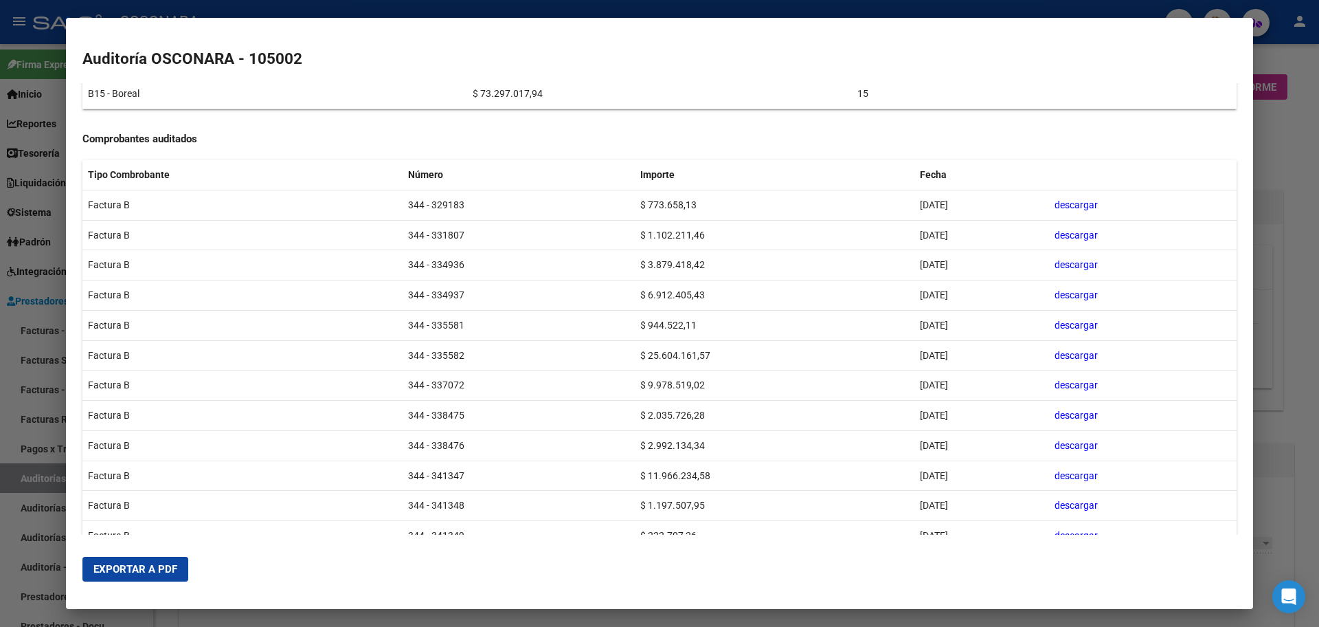
click at [406, 315] on td "344 - 335581" at bounding box center [519, 325] width 232 height 30
drag, startPoint x: 407, startPoint y: 327, endPoint x: 676, endPoint y: 329, distance: 268.7
click at [676, 329] on tr "Factura B 344 - 335581 $ 944.522,11 [DATE] descargar" at bounding box center [659, 325] width 1154 height 30
drag, startPoint x: 392, startPoint y: 346, endPoint x: 670, endPoint y: 355, distance: 278.4
click at [670, 355] on tr "Factura B 344 - 335582 $ 25.604.161,57 [DATE] descargar" at bounding box center [659, 355] width 1154 height 30
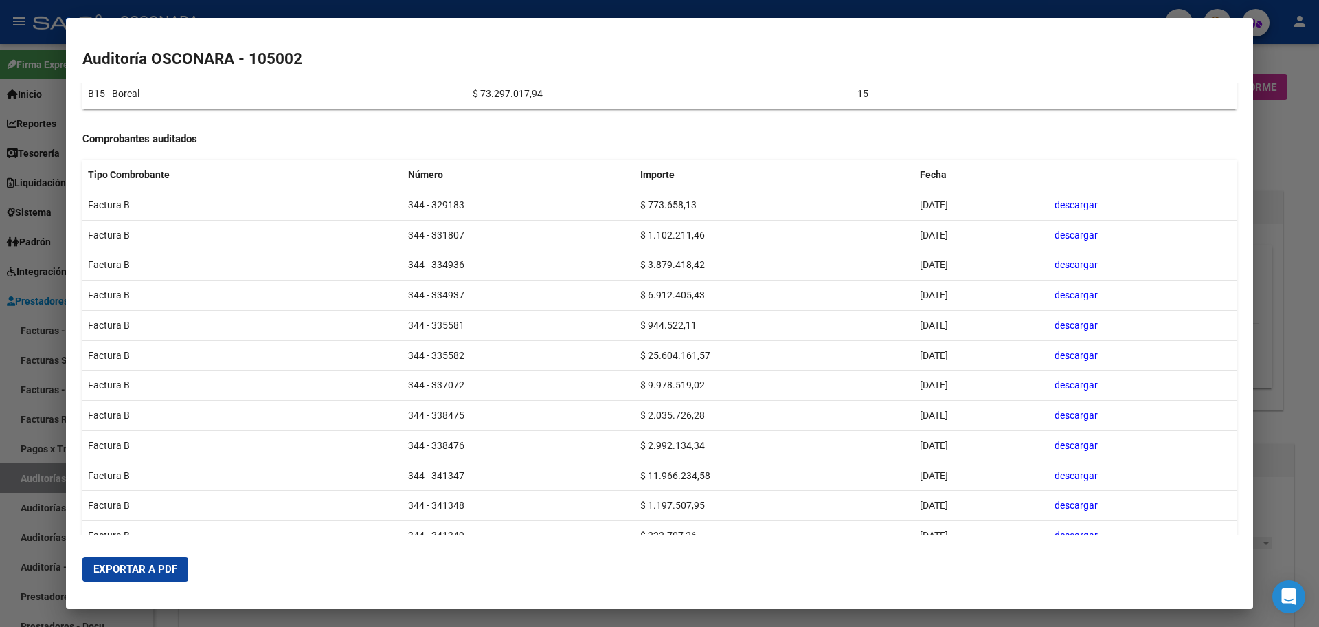
drag, startPoint x: 412, startPoint y: 378, endPoint x: 692, endPoint y: 390, distance: 280.6
click at [692, 390] on tr "Factura B 344 - 337072 $ 9.978.519,02 [DATE] descargar" at bounding box center [659, 385] width 1154 height 30
drag, startPoint x: 404, startPoint y: 410, endPoint x: 661, endPoint y: 413, distance: 257.0
click at [661, 412] on tr "Factura B 344 - 338475 $ 2.035.726,28 [DATE] descargar" at bounding box center [659, 416] width 1154 height 30
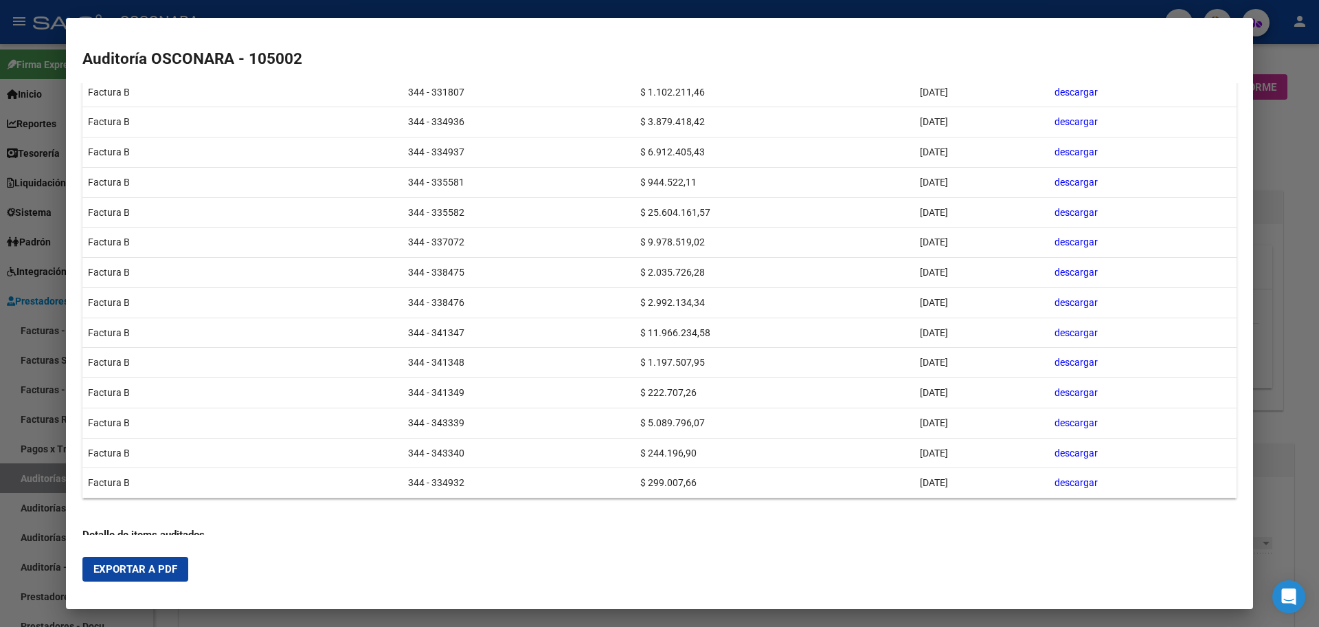
scroll to position [344, 0]
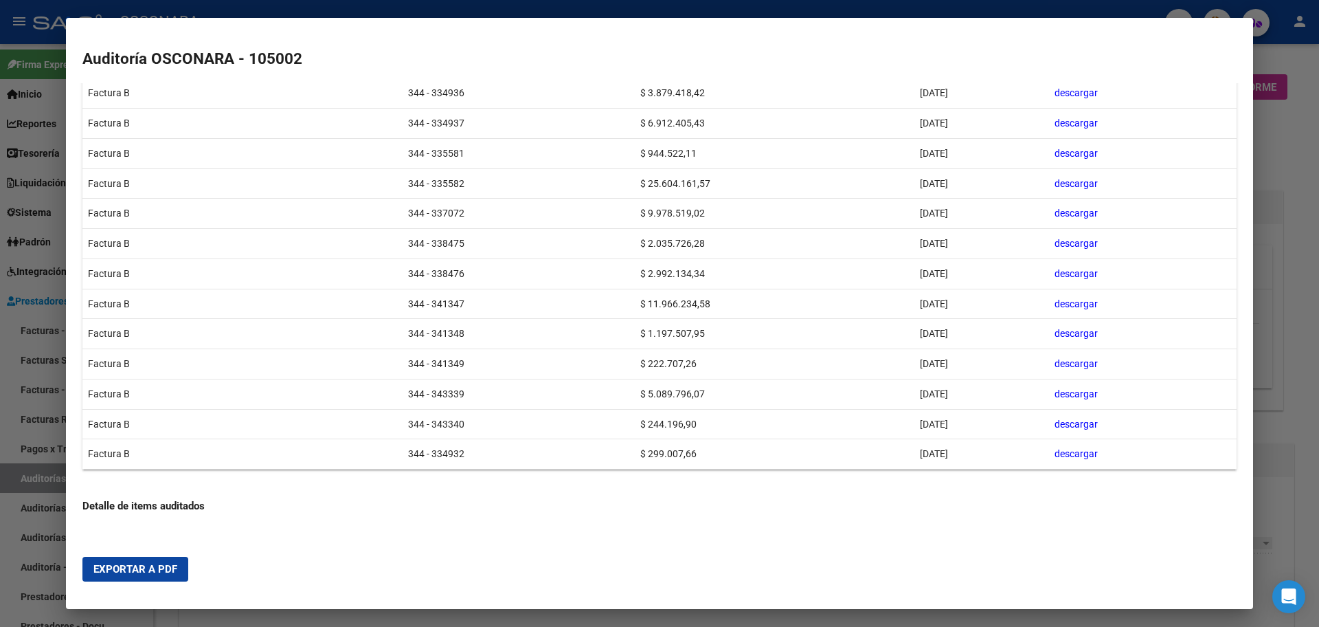
drag, startPoint x: 418, startPoint y: 358, endPoint x: 607, endPoint y: 419, distance: 198.6
click at [438, 375] on td "344 - 341349" at bounding box center [519, 364] width 232 height 30
click at [1309, 325] on div at bounding box center [659, 313] width 1319 height 627
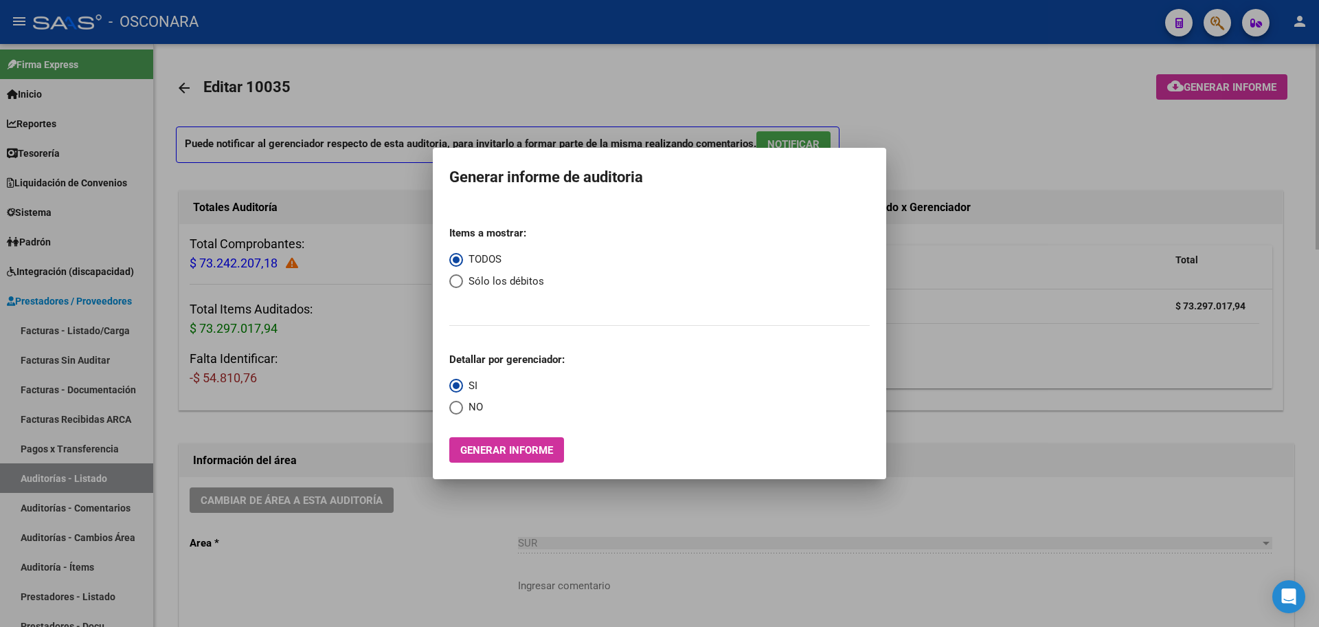
drag, startPoint x: 978, startPoint y: 363, endPoint x: 972, endPoint y: 368, distance: 7.3
click at [978, 364] on div at bounding box center [659, 313] width 1319 height 627
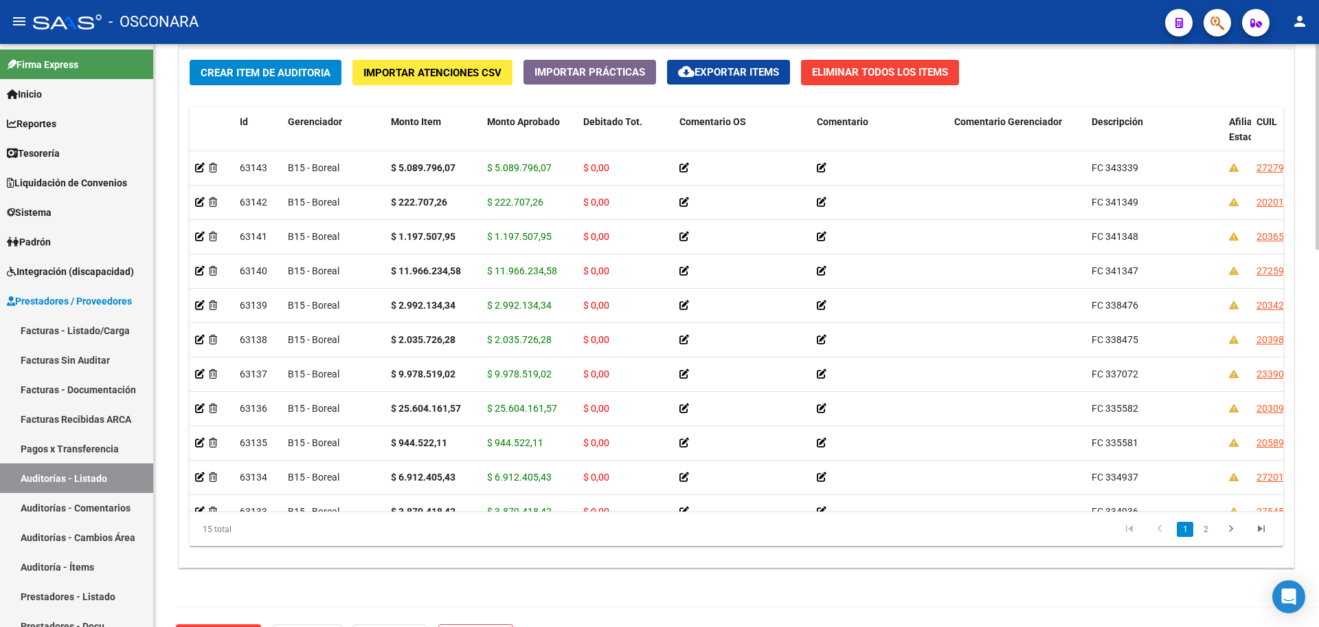
scroll to position [945, 0]
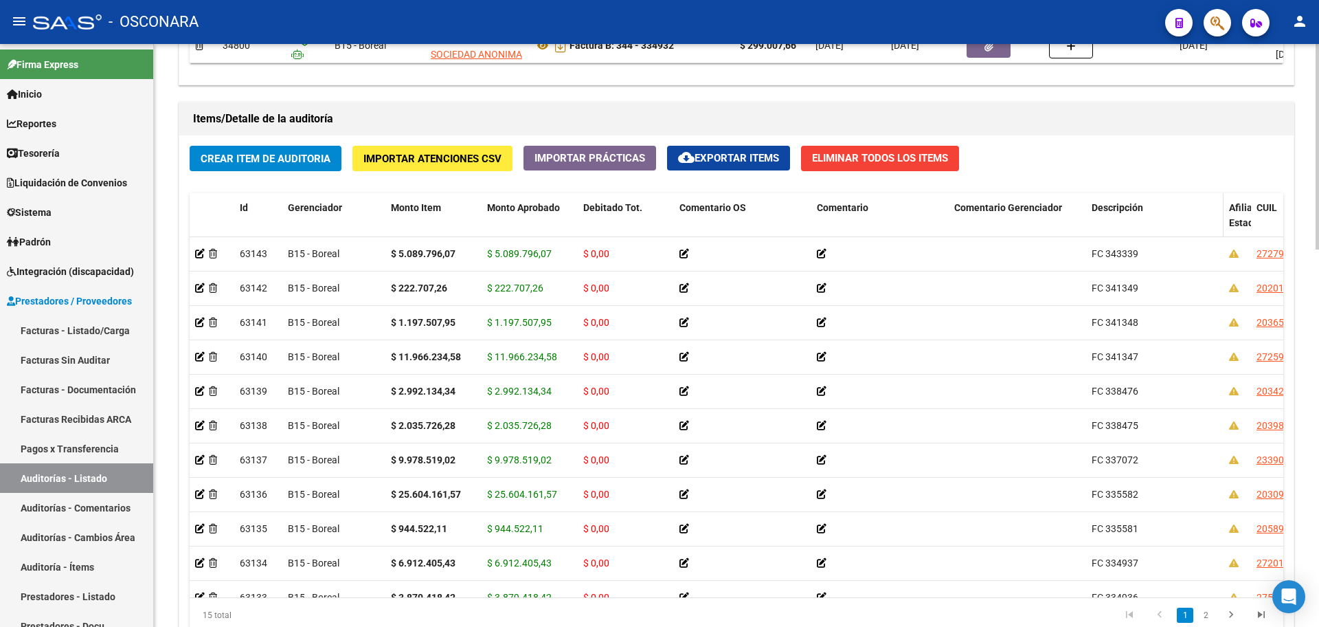
click at [1141, 203] on span "Descripción" at bounding box center [1118, 207] width 52 height 11
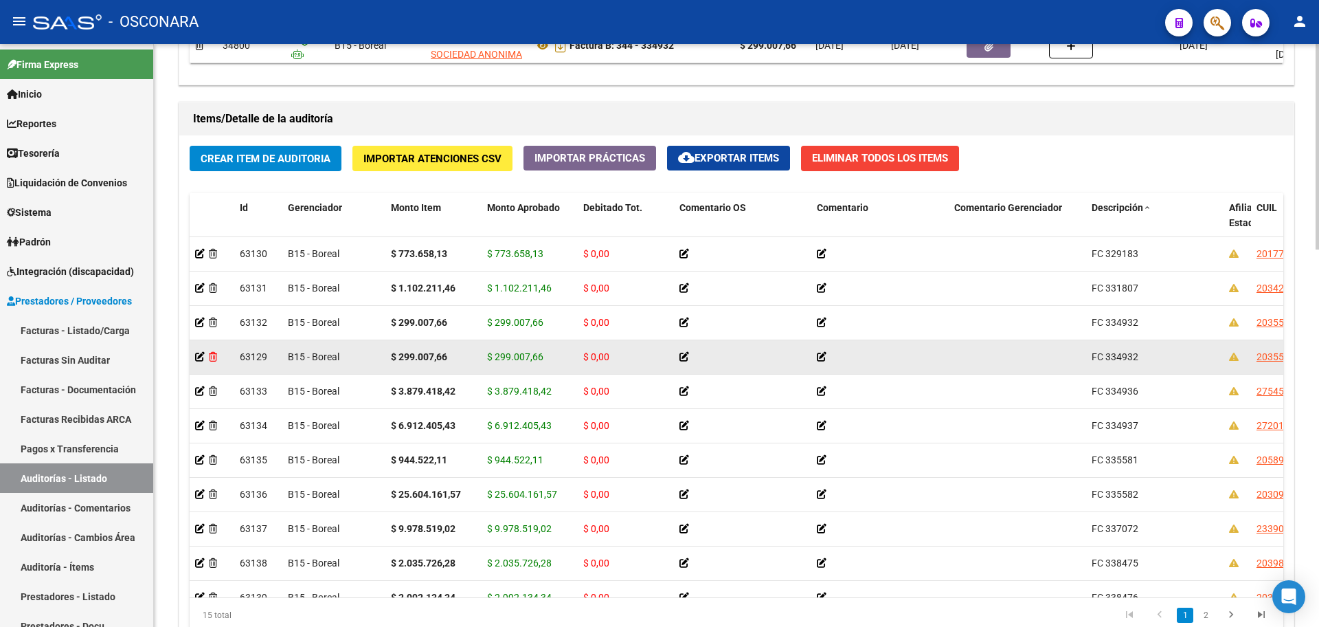
click at [214, 354] on icon at bounding box center [213, 357] width 8 height 10
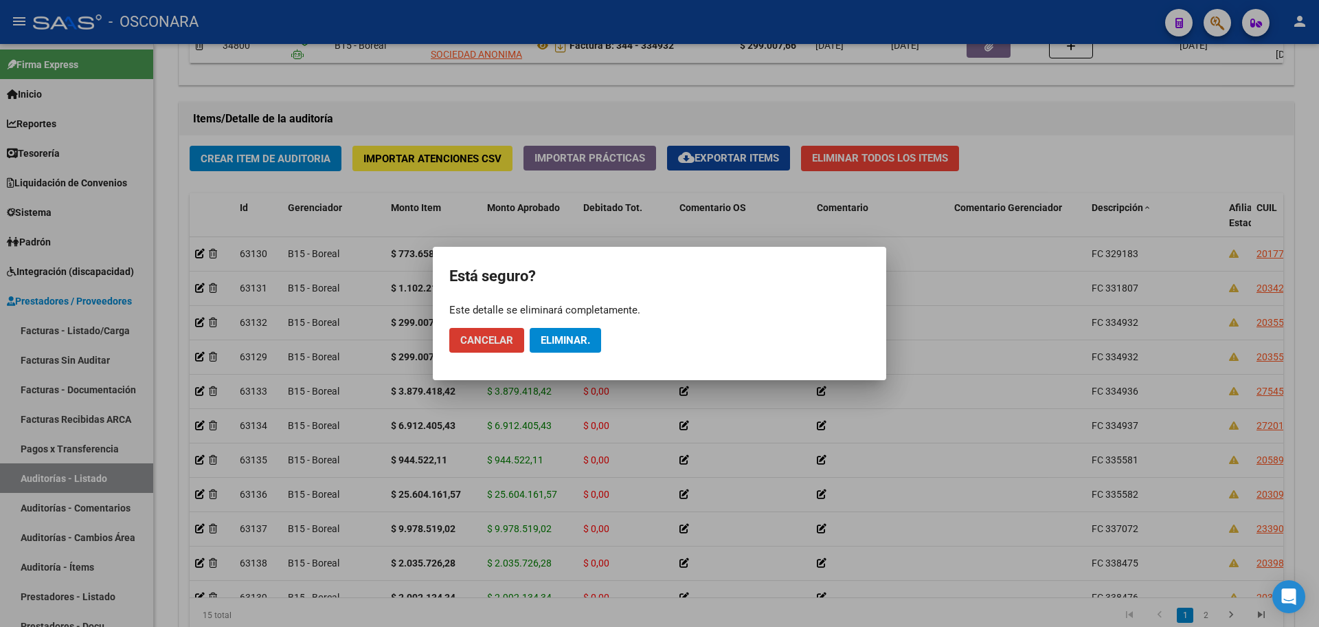
click at [583, 339] on span "Eliminar." at bounding box center [565, 340] width 49 height 12
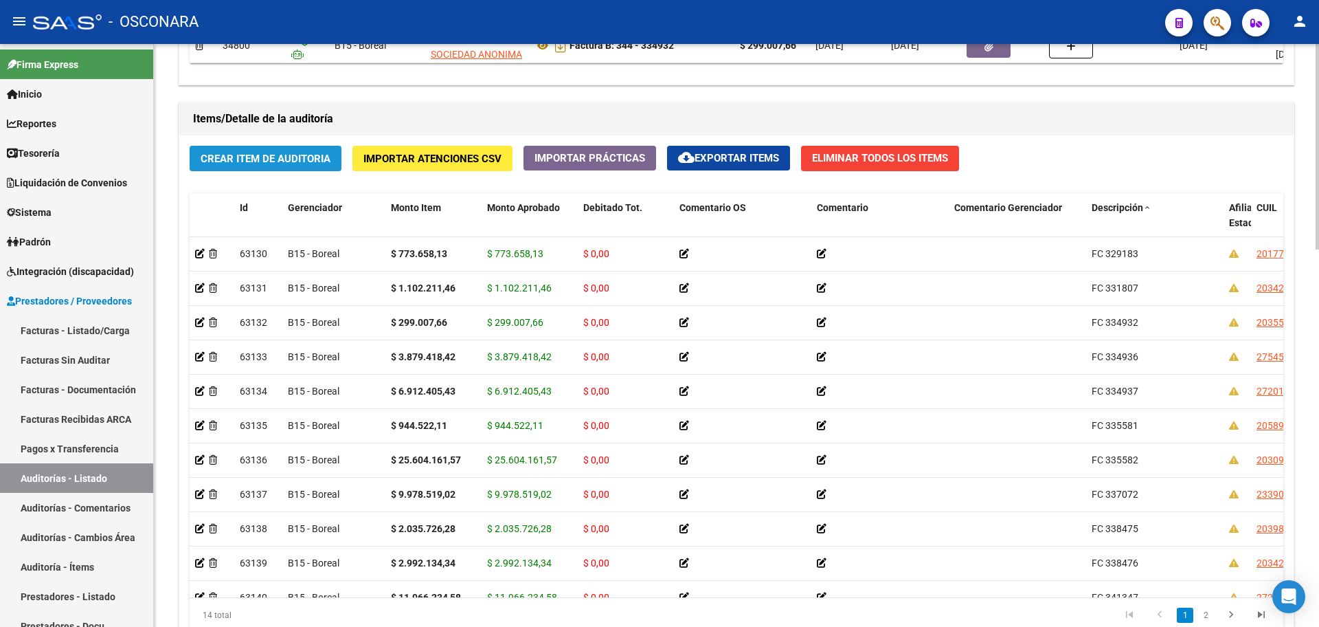
click at [246, 153] on span "Crear Item de Auditoria" at bounding box center [266, 159] width 130 height 12
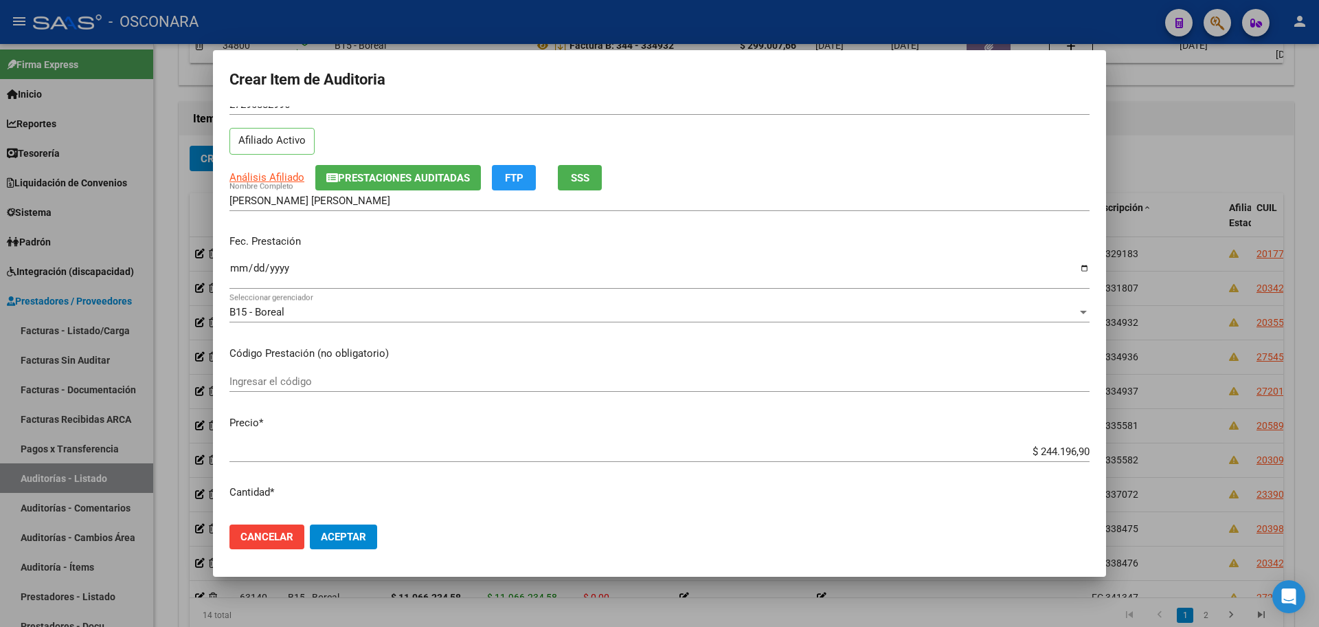
scroll to position [86, 0]
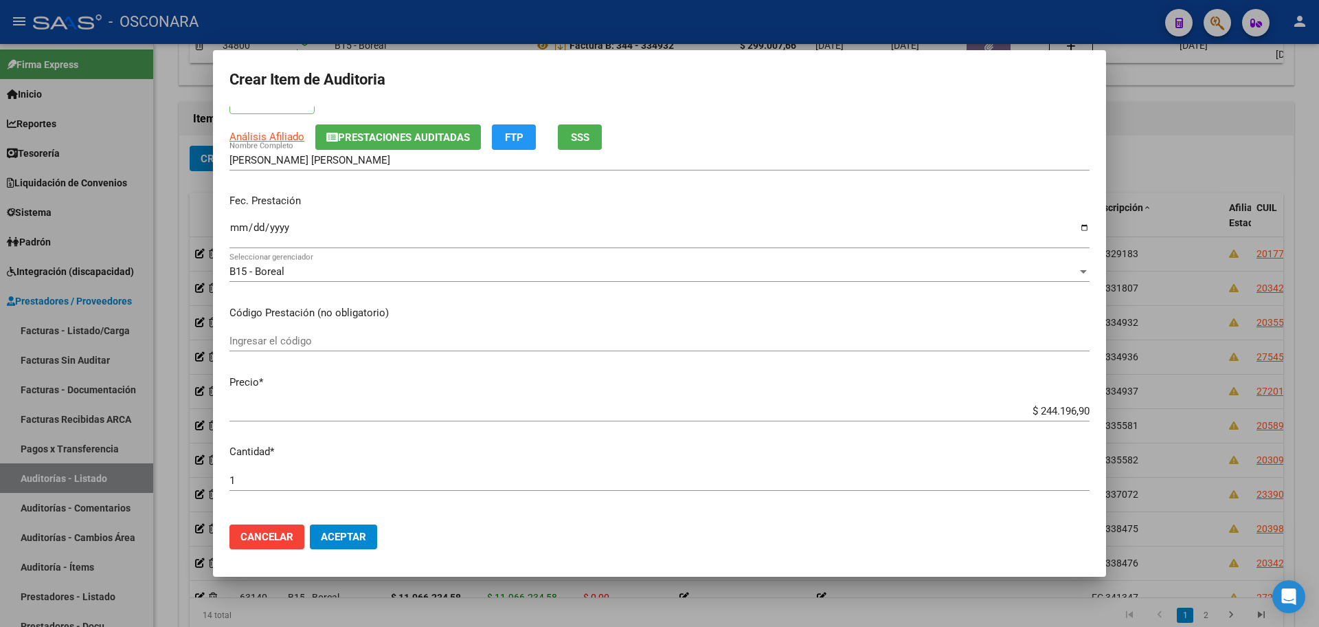
drag, startPoint x: 1027, startPoint y: 403, endPoint x: 994, endPoint y: 456, distance: 62.4
click at [1042, 414] on div "$ 244.196,90 Ingresar el precio" at bounding box center [660, 411] width 860 height 21
click at [983, 467] on mat-dialog-content "29088299 Nro Documento 27290882996 CUIL Afiliado Activo Análisis Afiliado Prest…" at bounding box center [659, 310] width 893 height 407
click at [369, 533] on button "Aceptar" at bounding box center [343, 536] width 67 height 25
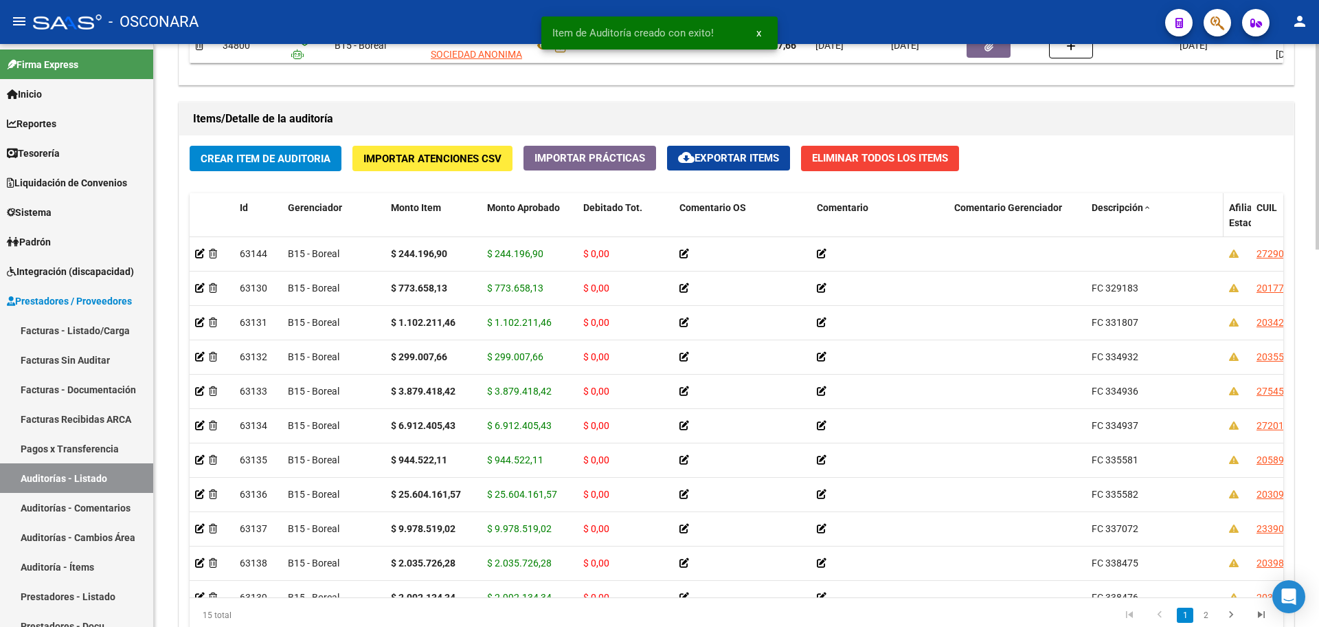
click at [1125, 210] on span "Descripción" at bounding box center [1118, 207] width 52 height 11
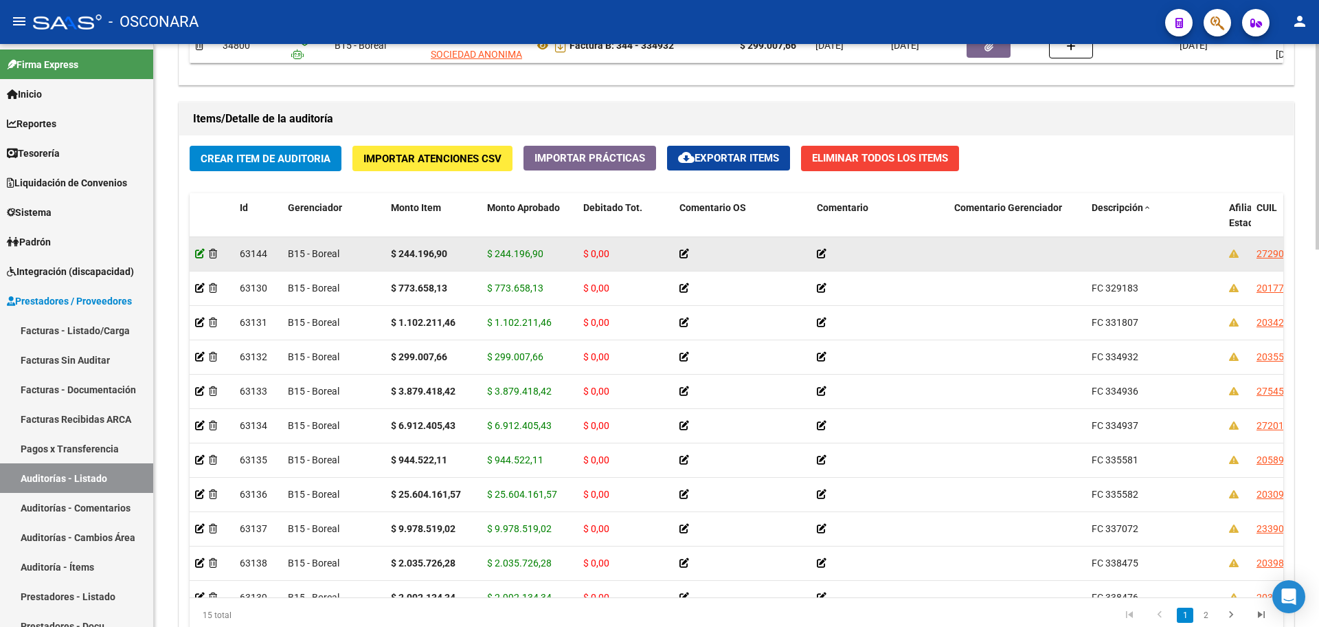
click at [199, 252] on icon at bounding box center [200, 254] width 10 height 10
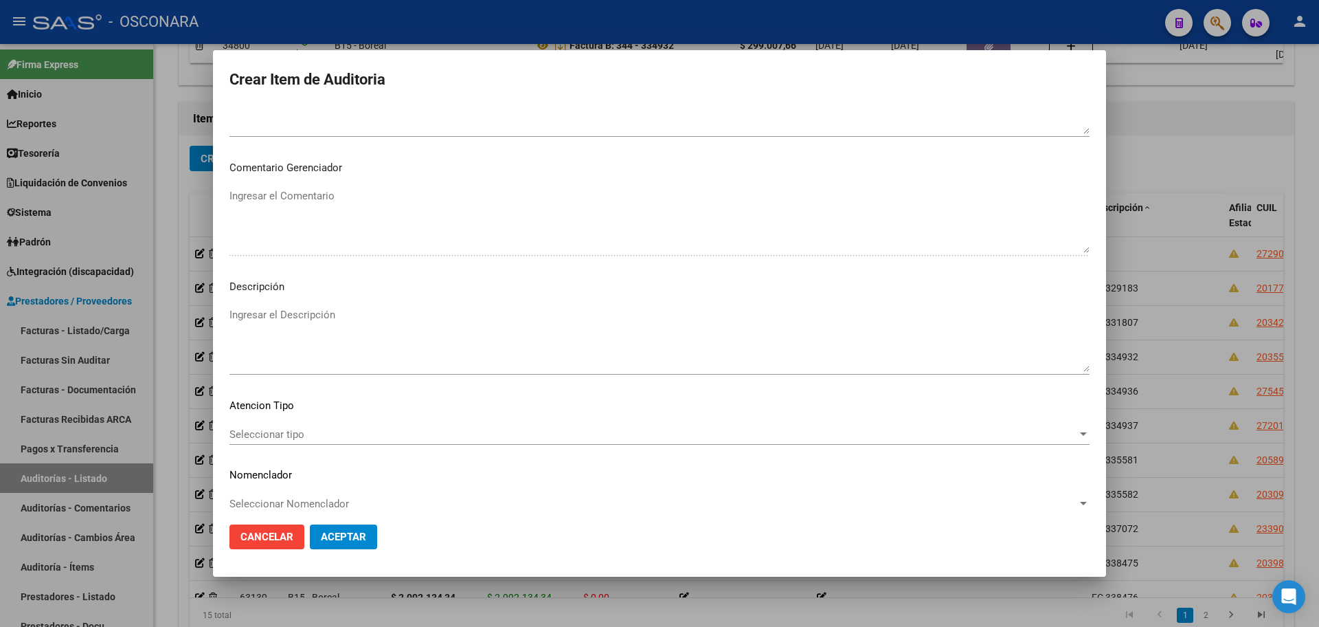
scroll to position [805, 0]
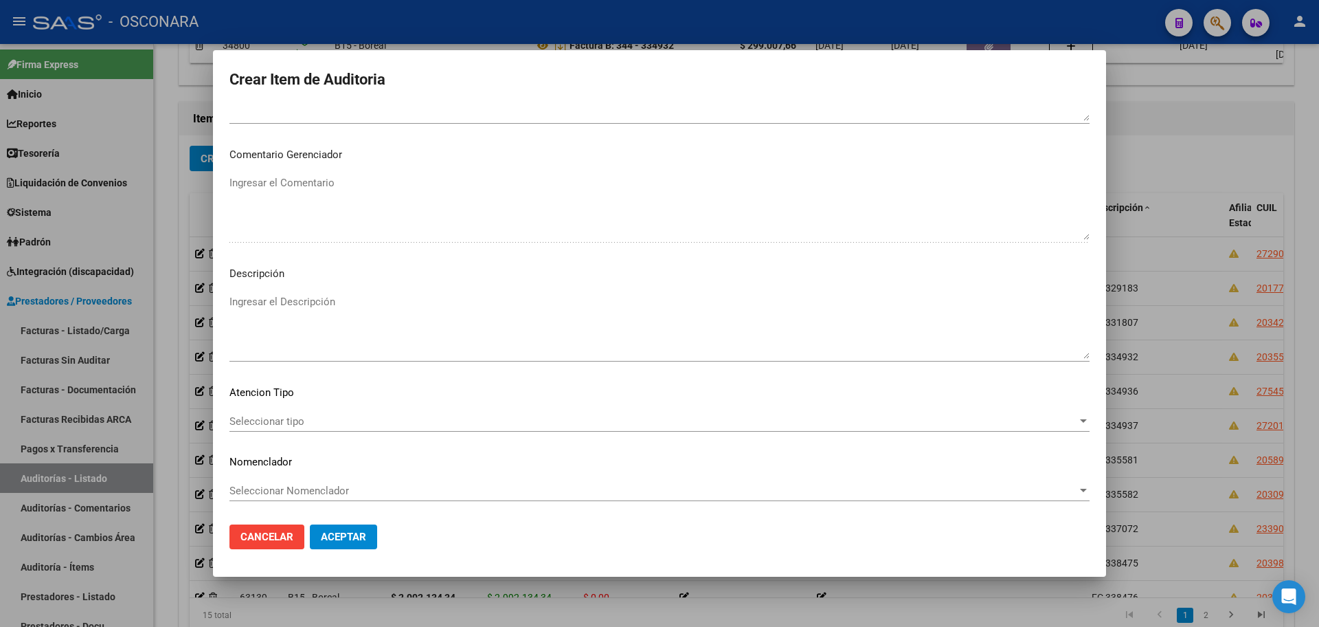
click at [436, 313] on textarea "Ingresar el Descripción" at bounding box center [660, 326] width 860 height 65
click at [355, 538] on span "Aceptar" at bounding box center [343, 536] width 45 height 12
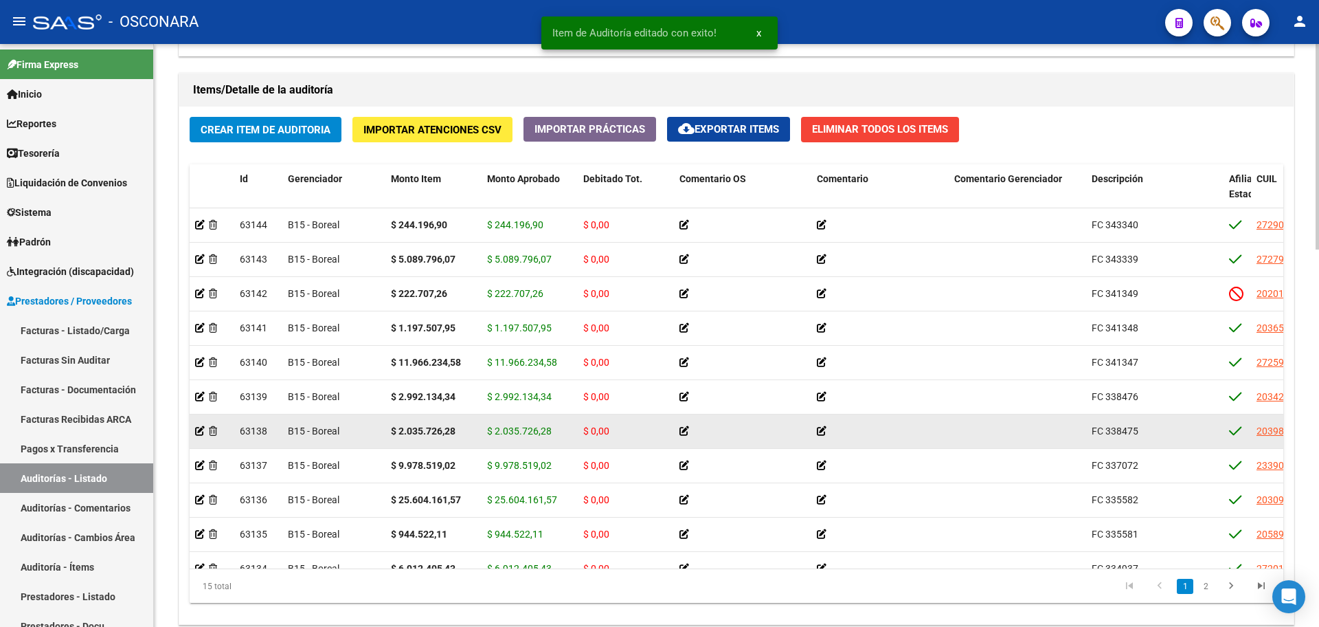
scroll to position [945, 0]
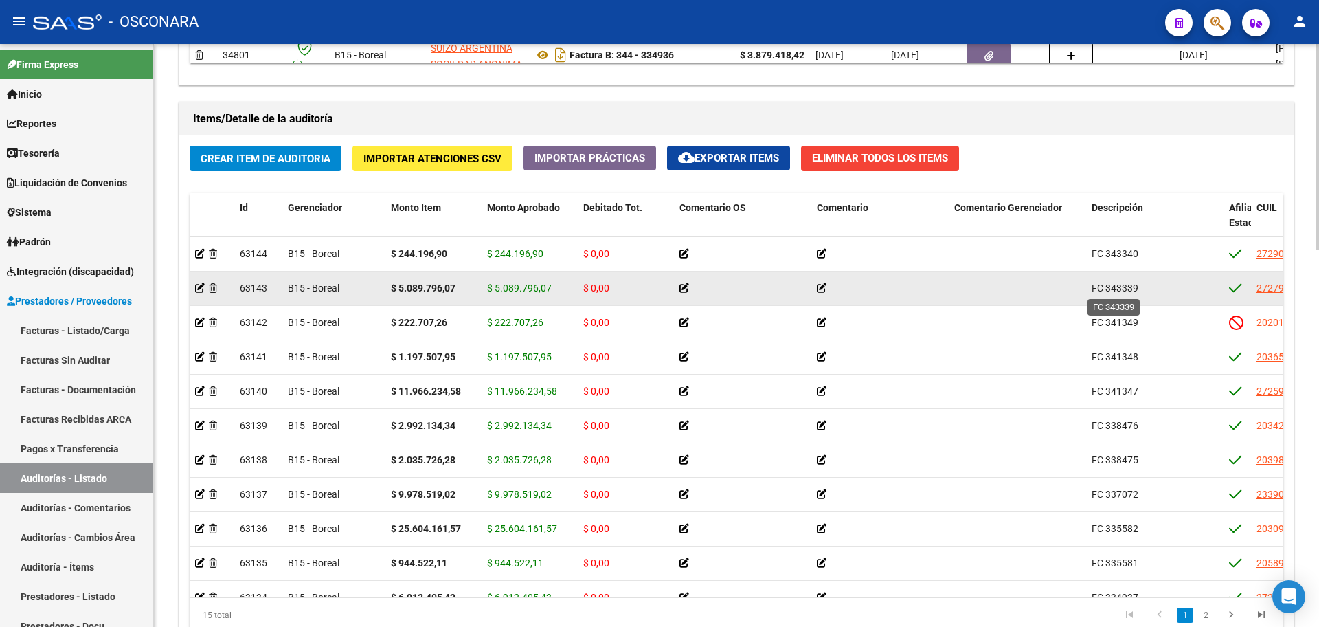
click at [1131, 290] on span "FC 343339" at bounding box center [1115, 287] width 47 height 11
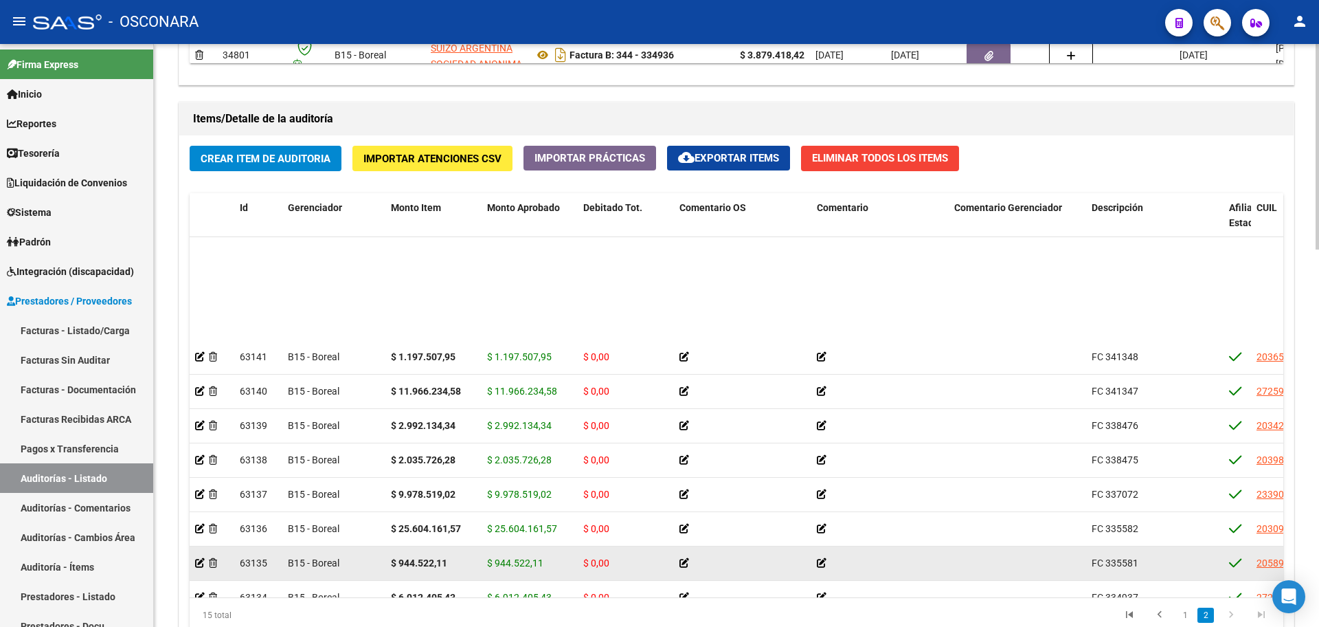
scroll to position [172, 0]
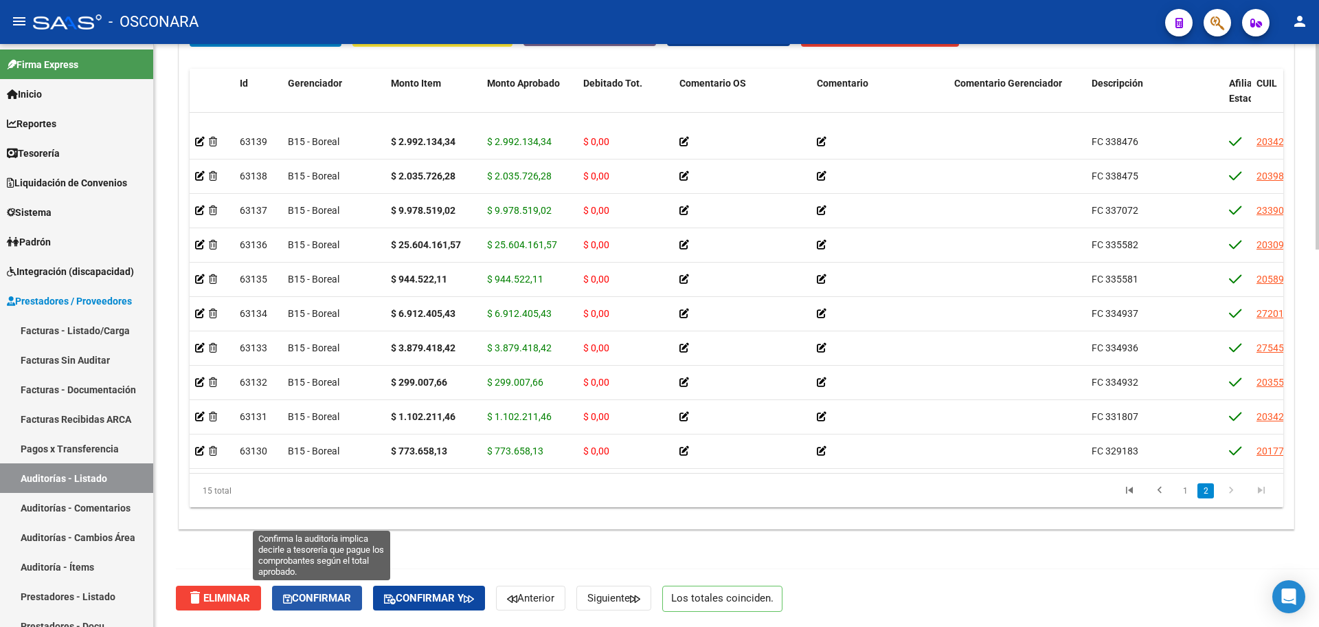
click at [322, 585] on button "Confirmar" at bounding box center [317, 597] width 90 height 25
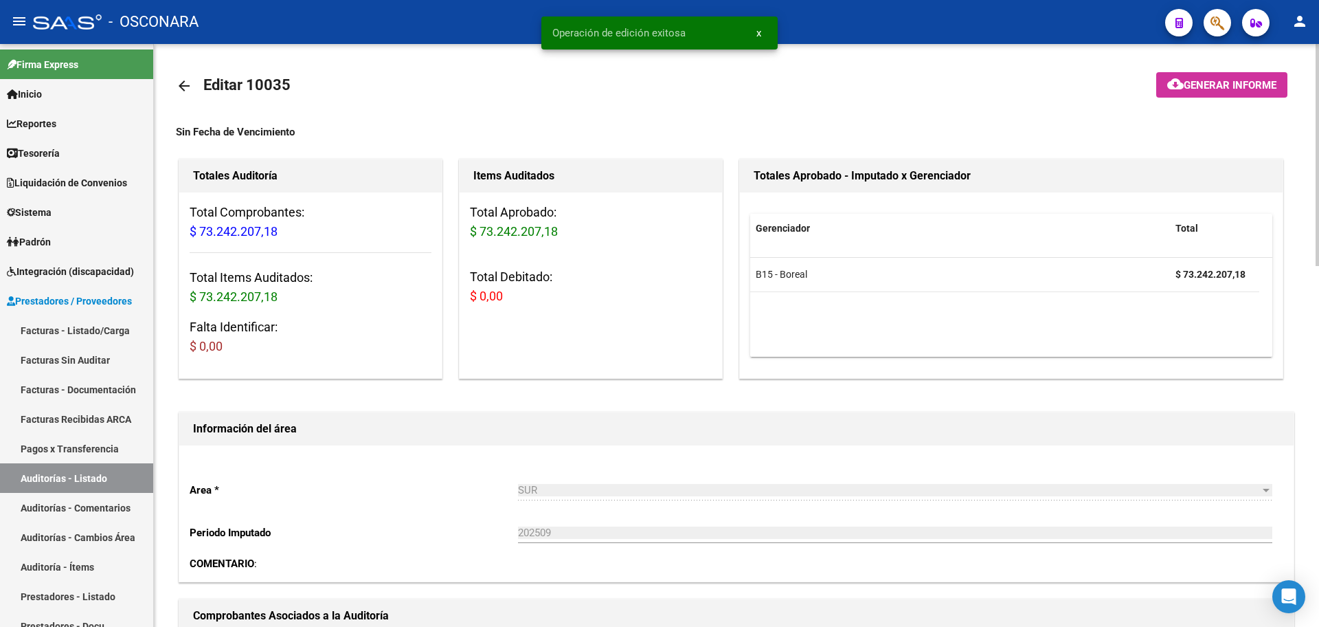
scroll to position [0, 0]
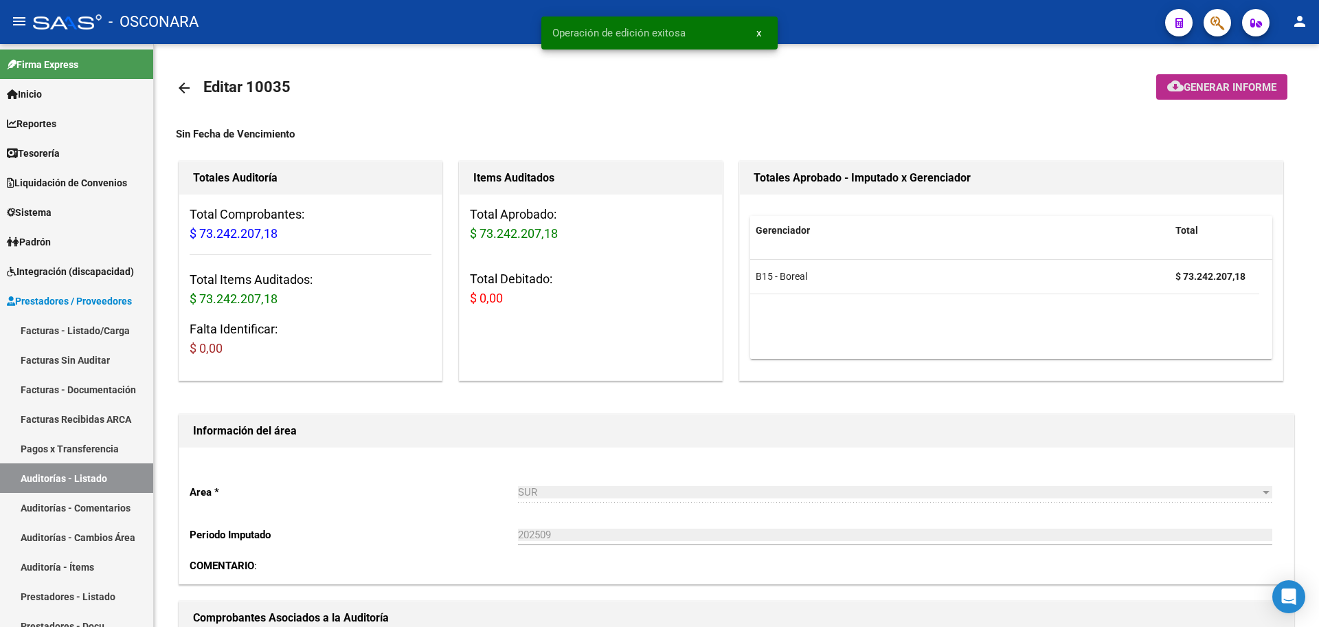
click at [1222, 83] on span "Generar informe" at bounding box center [1230, 87] width 93 height 12
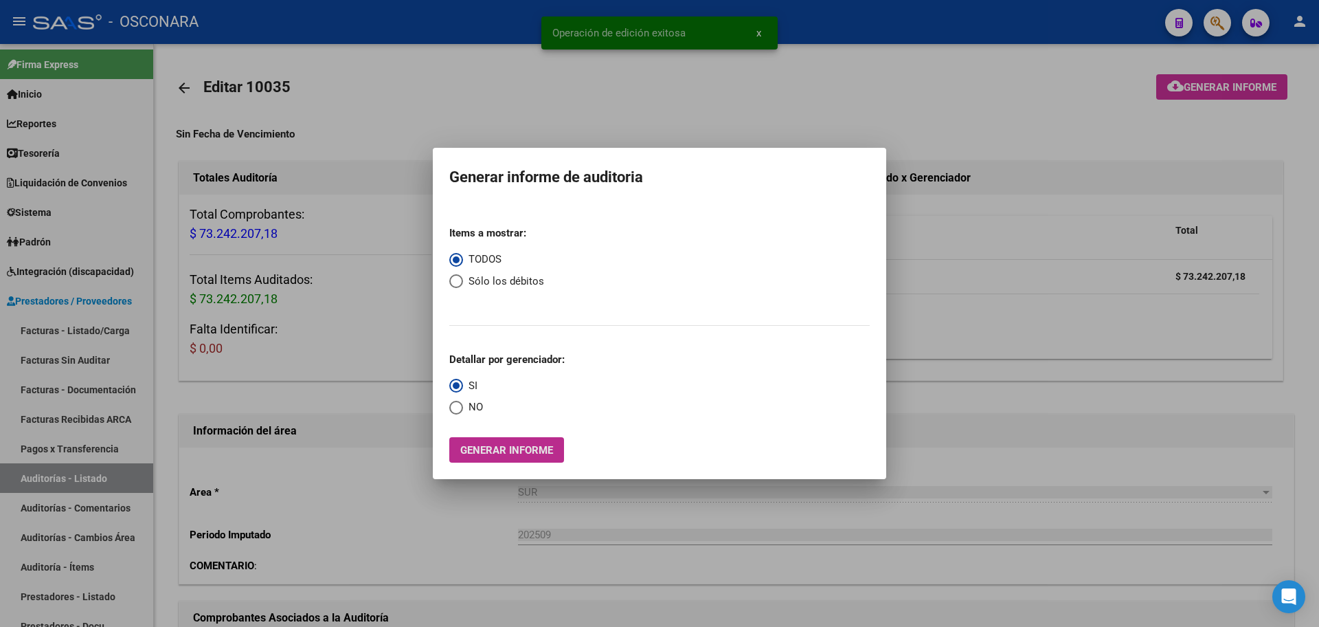
click at [523, 448] on span "Generar informe" at bounding box center [506, 450] width 93 height 12
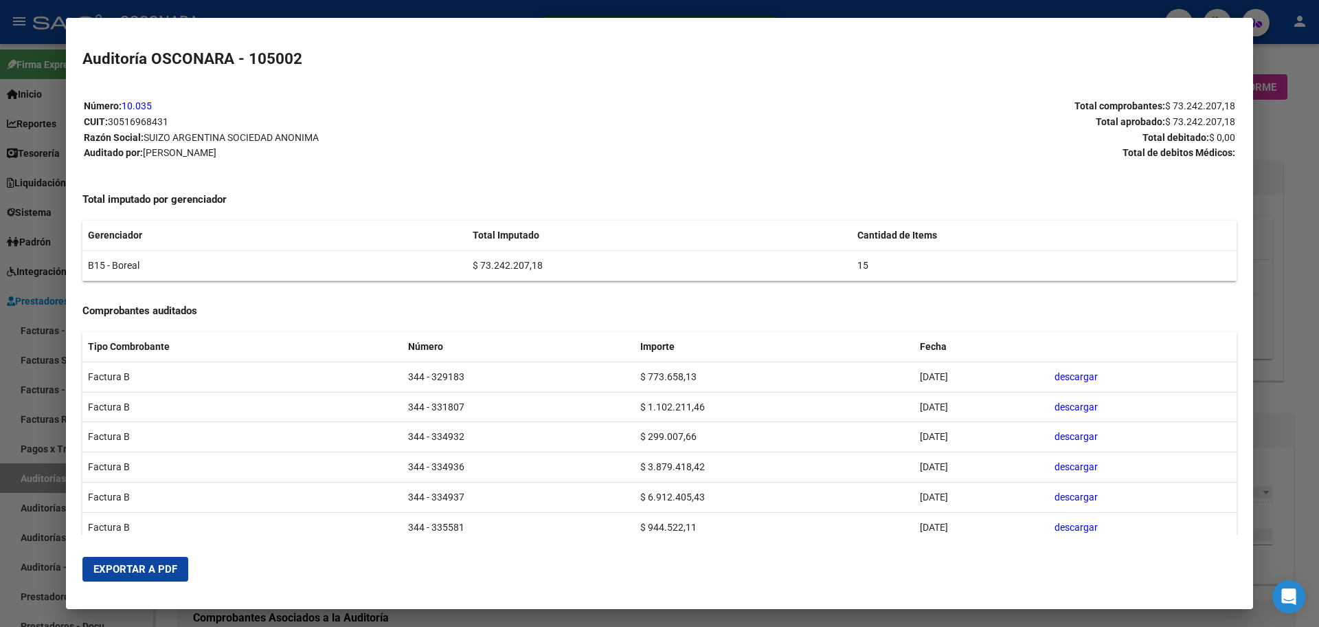
click at [158, 570] on span "Exportar a PDF" at bounding box center [135, 569] width 84 height 12
